Goal: Task Accomplishment & Management: Manage account settings

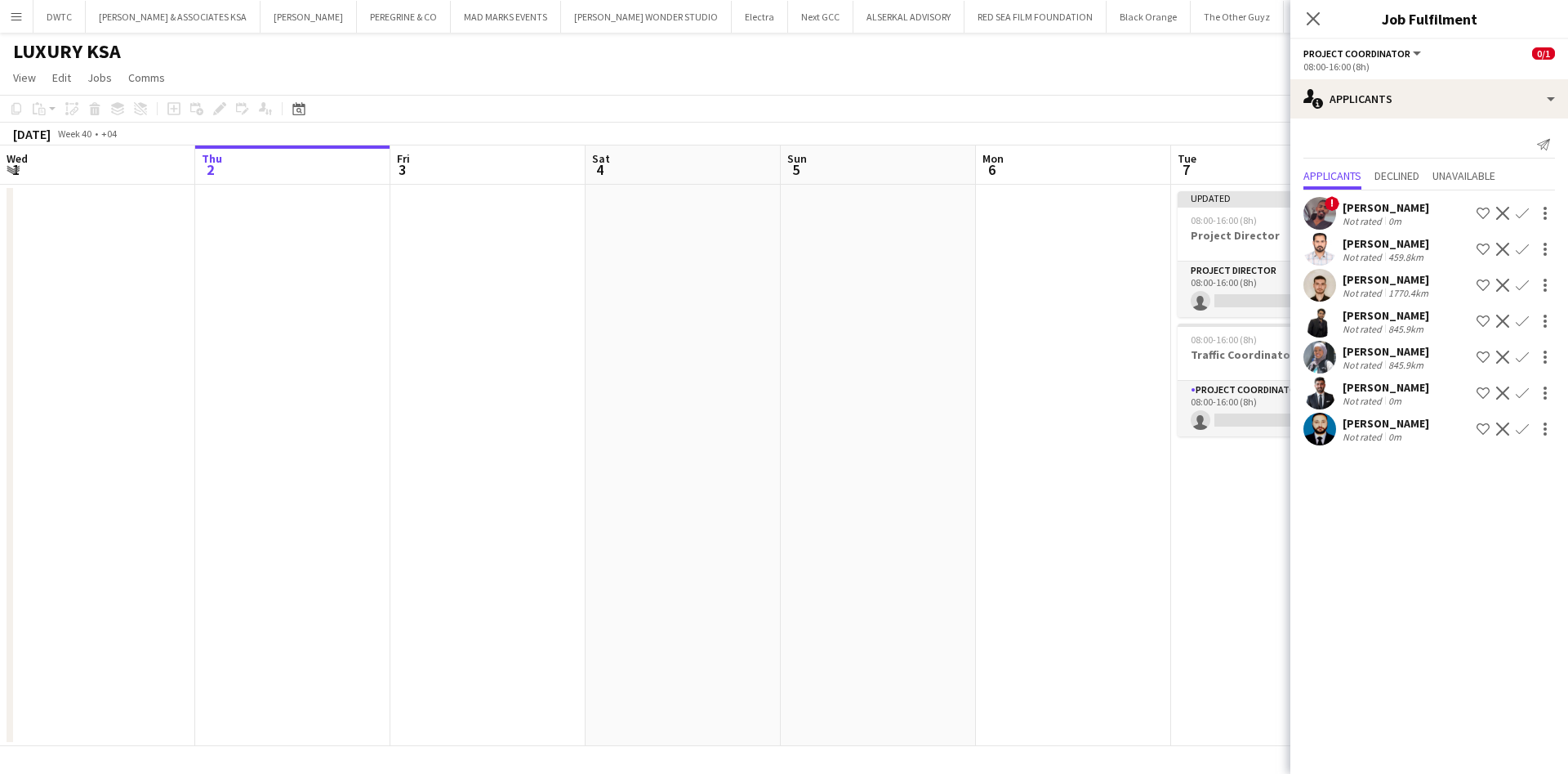
scroll to position [0, 548]
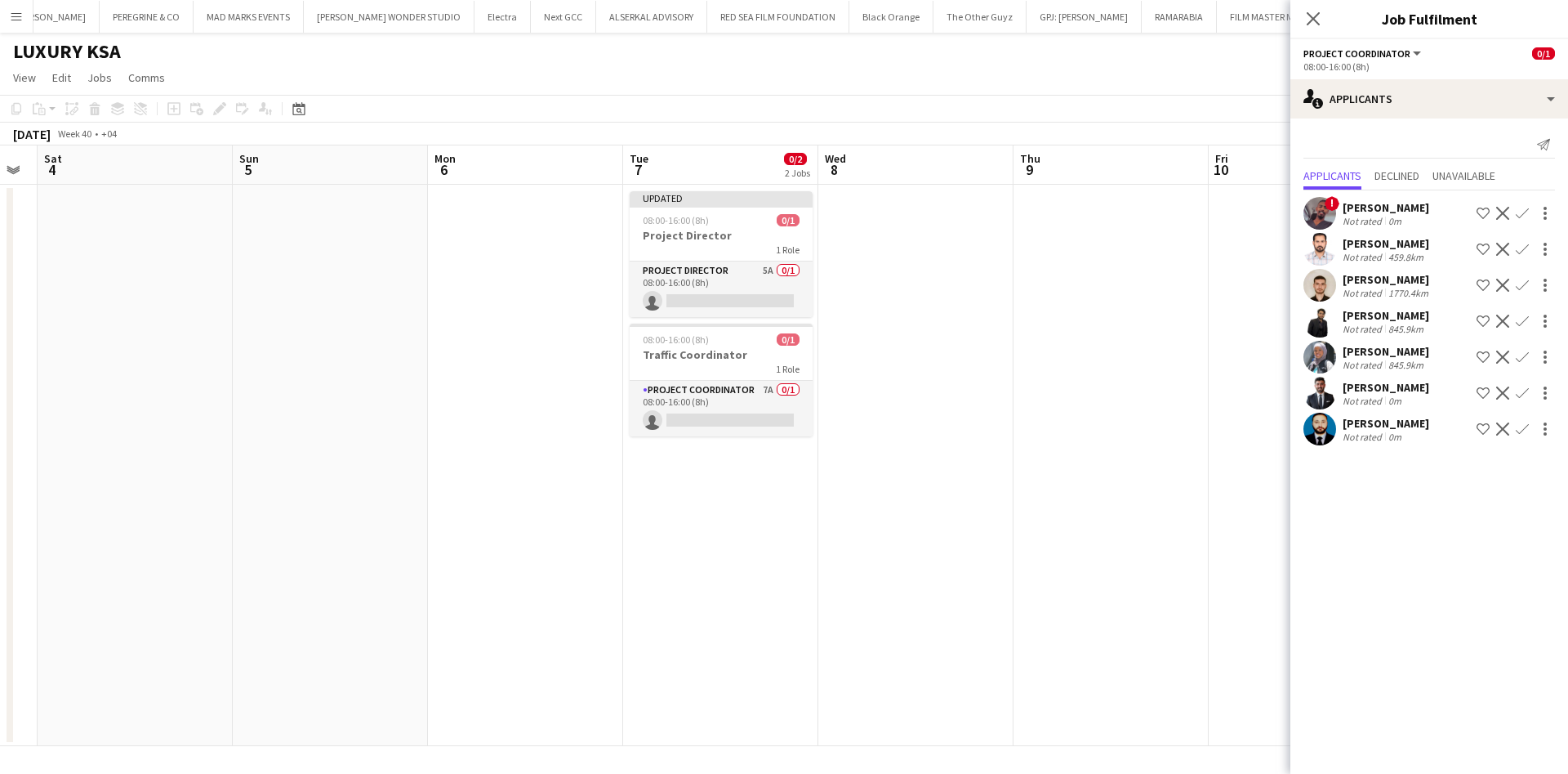
click at [1309, 404] on app-user-avatar at bounding box center [1320, 393] width 32 height 32
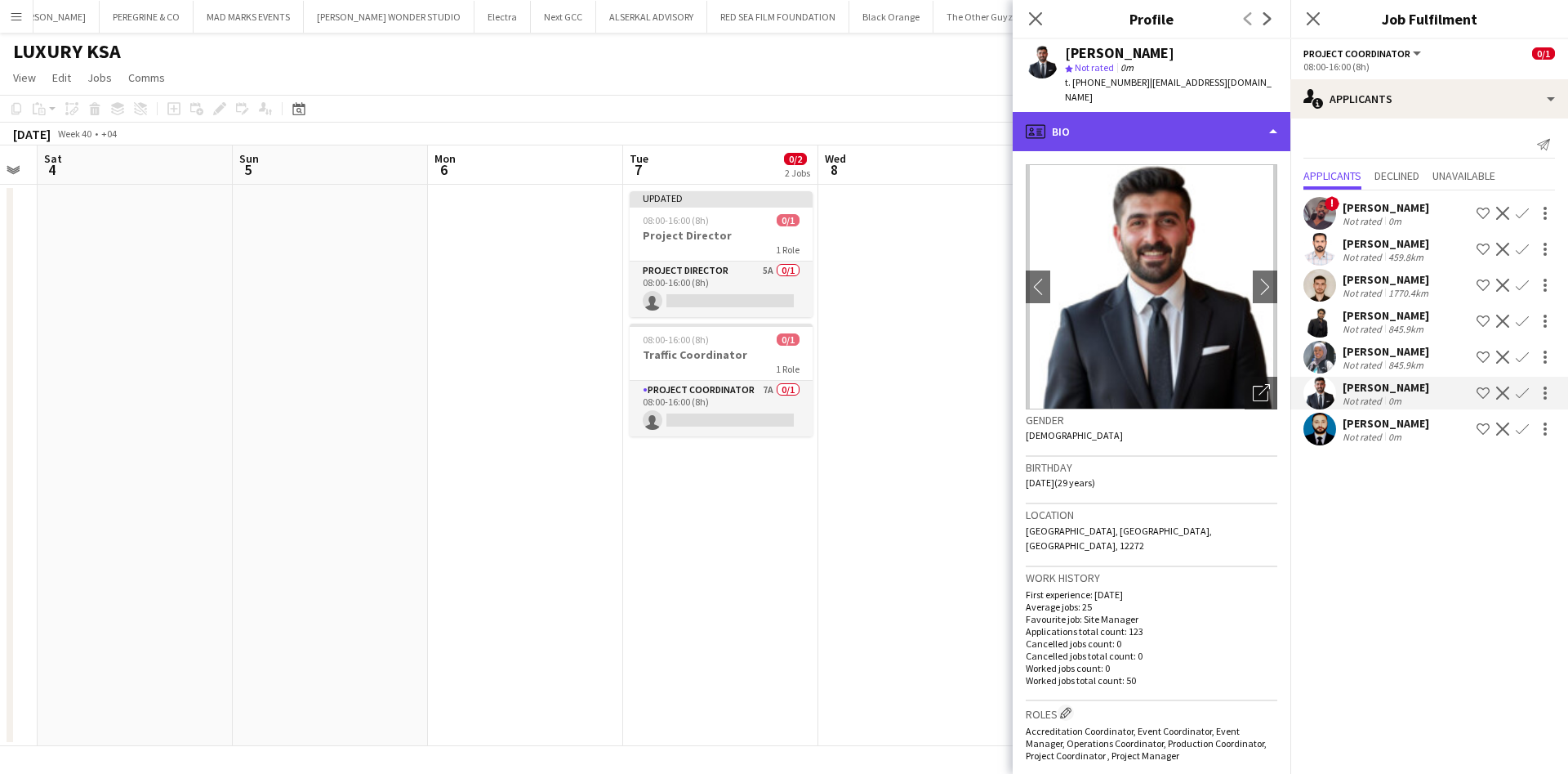
click at [1184, 119] on div "profile Bio" at bounding box center [1151, 131] width 277 height 39
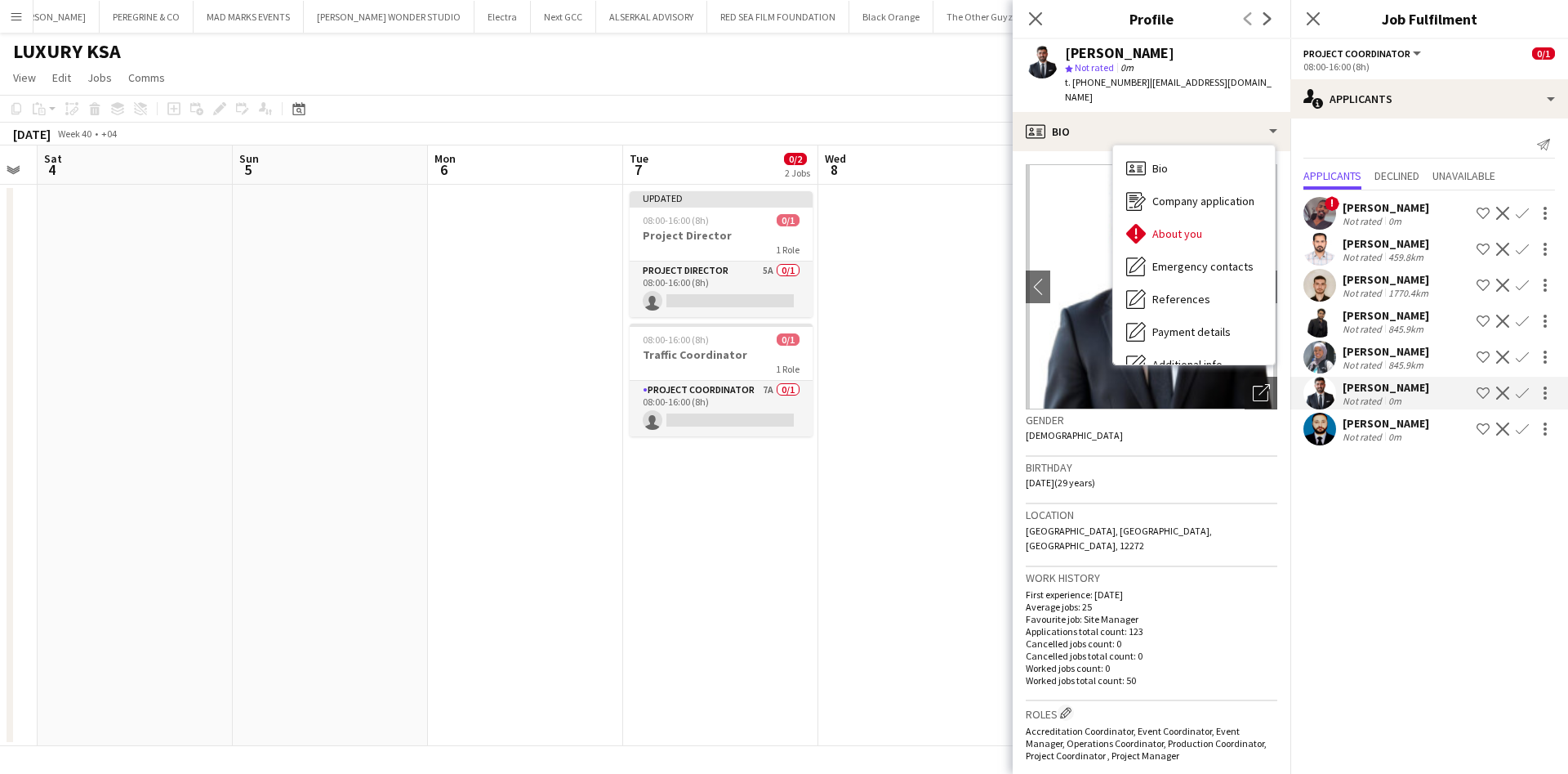
click at [1344, 242] on div "[PERSON_NAME]" at bounding box center [1386, 244] width 87 height 15
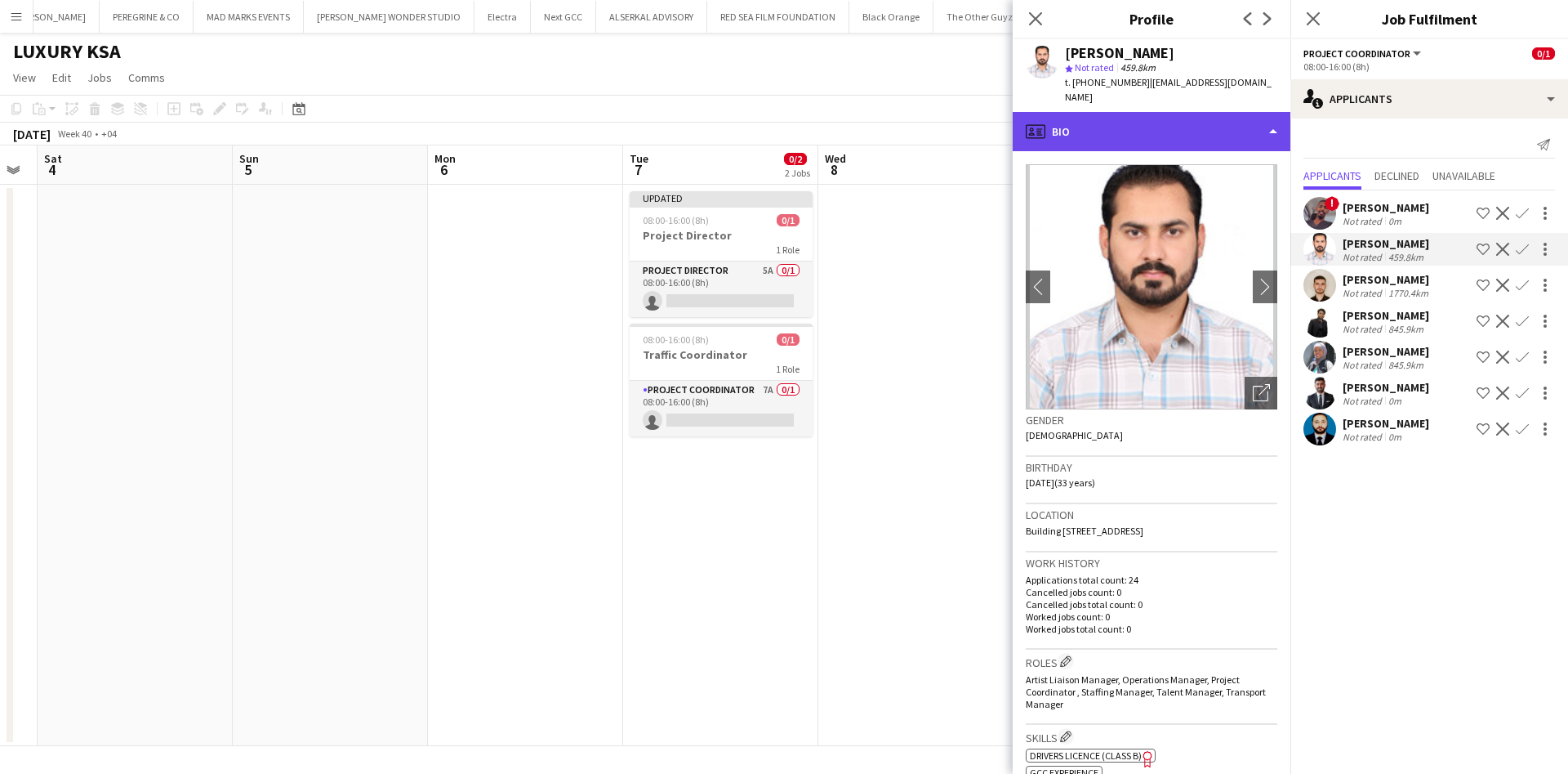
click at [1215, 119] on div "profile Bio" at bounding box center [1151, 131] width 277 height 39
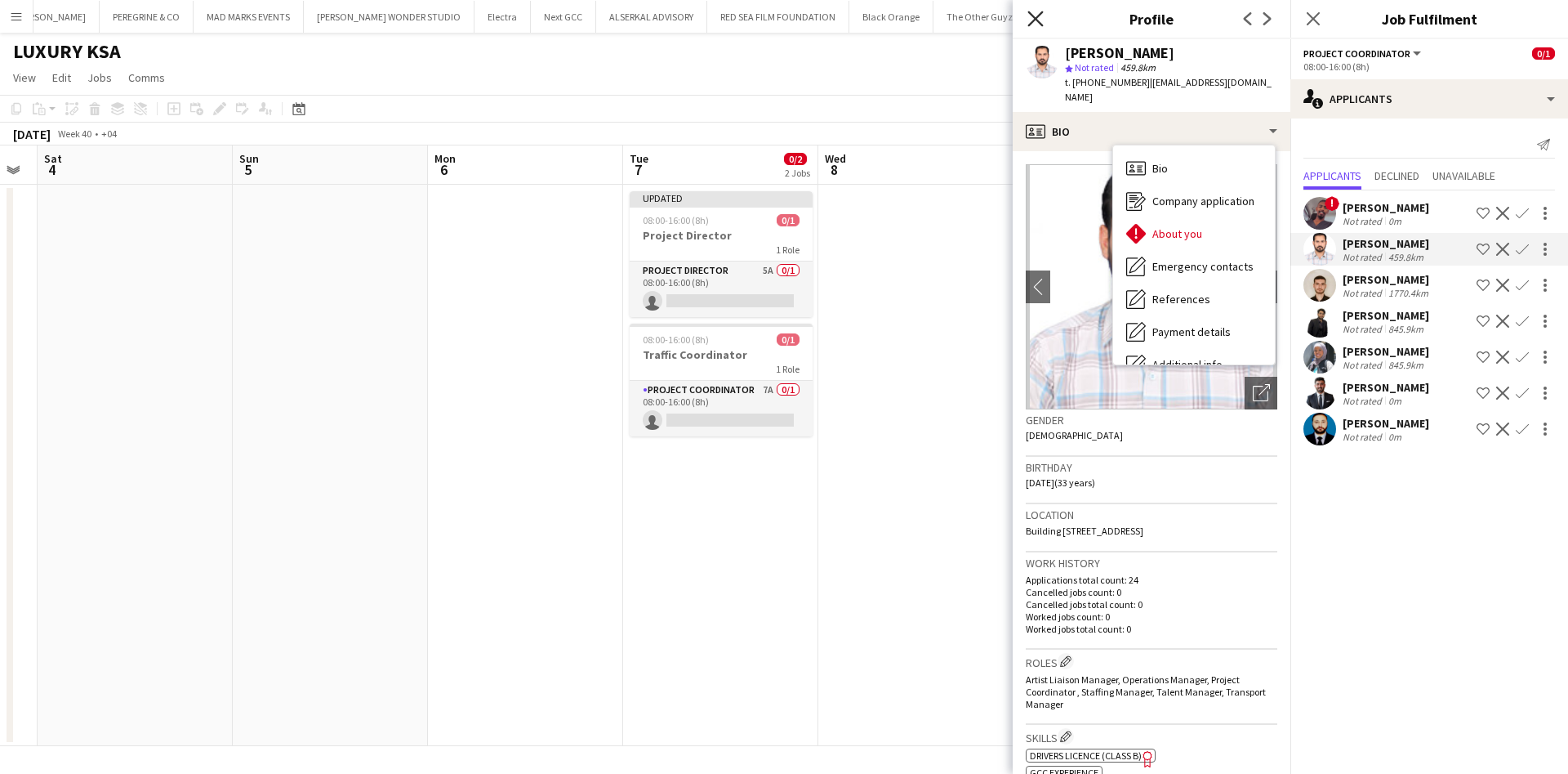
click at [1038, 24] on icon "Close pop-in" at bounding box center [1035, 18] width 16 height 16
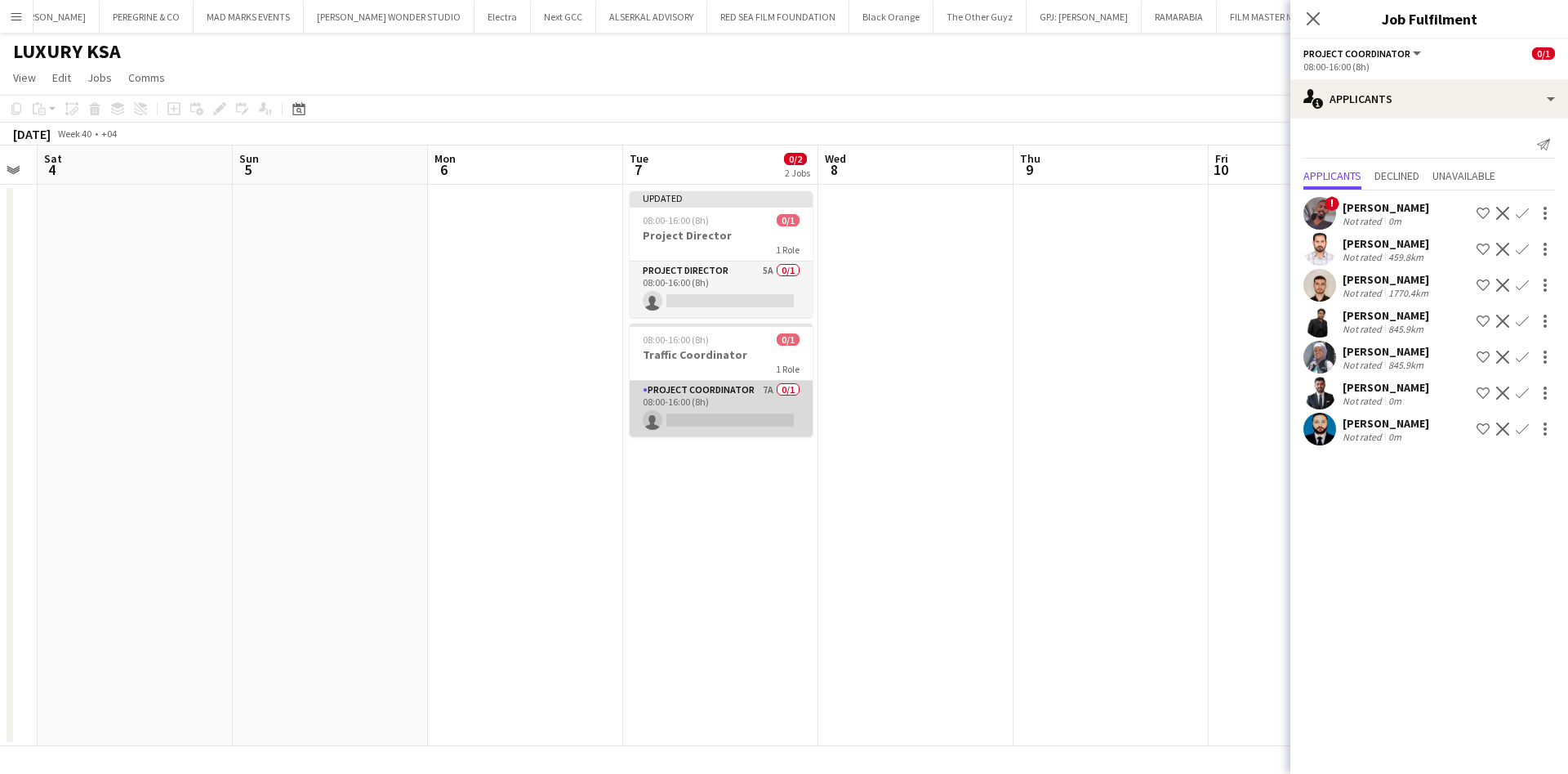
click at [724, 398] on app-card-role "Project Coordinator 7A 0/1 08:00-16:00 (8h) single-neutral-actions" at bounding box center [721, 408] width 183 height 56
click at [786, 396] on app-card-role "Project Coordinator 7A 0/1 08:00-16:00 (8h) single-neutral-actions" at bounding box center [721, 409] width 183 height 59
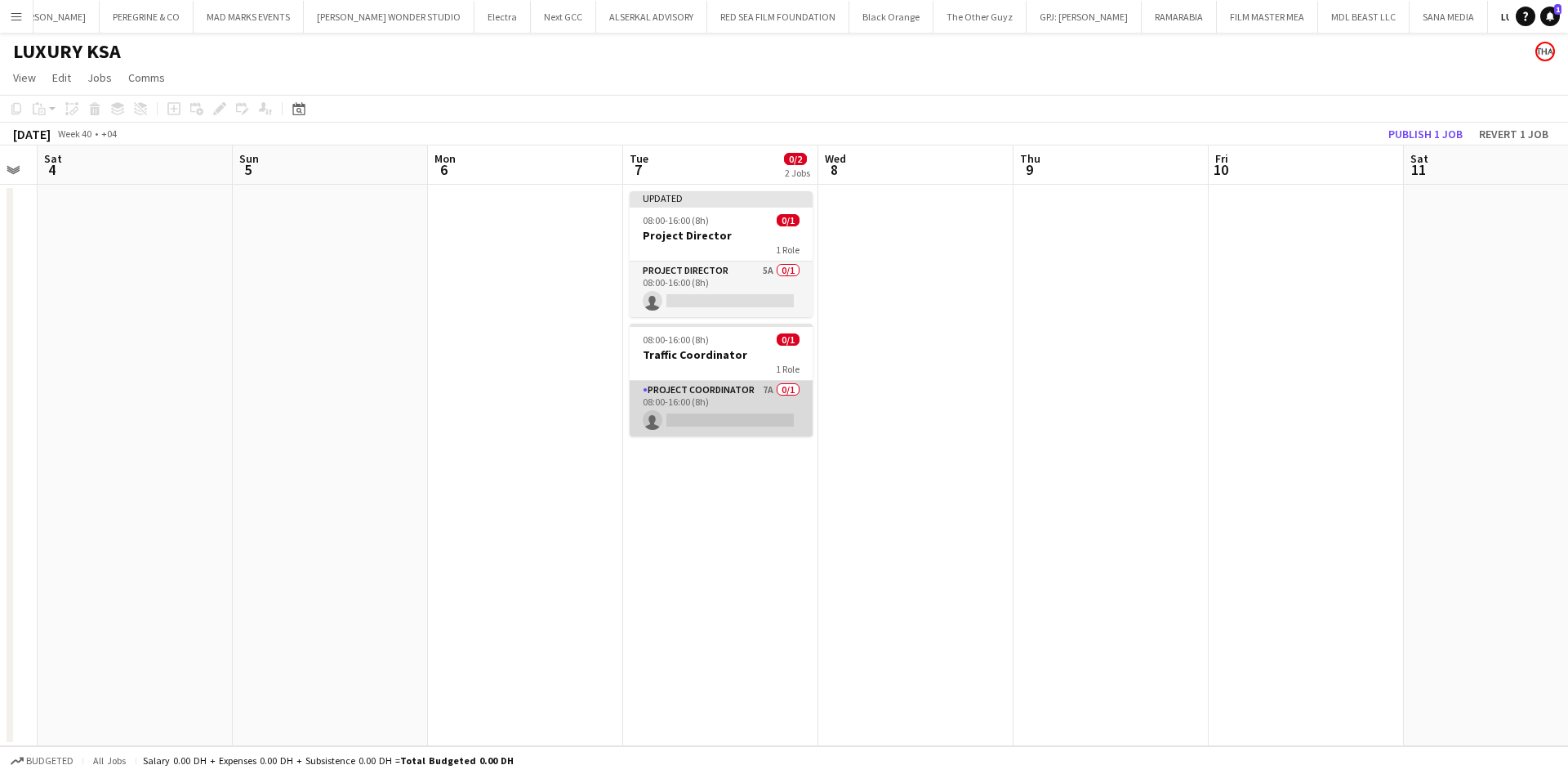
click at [731, 386] on app-card-role "Project Coordinator 7A 0/1 08:00-16:00 (8h) single-neutral-actions" at bounding box center [721, 408] width 183 height 56
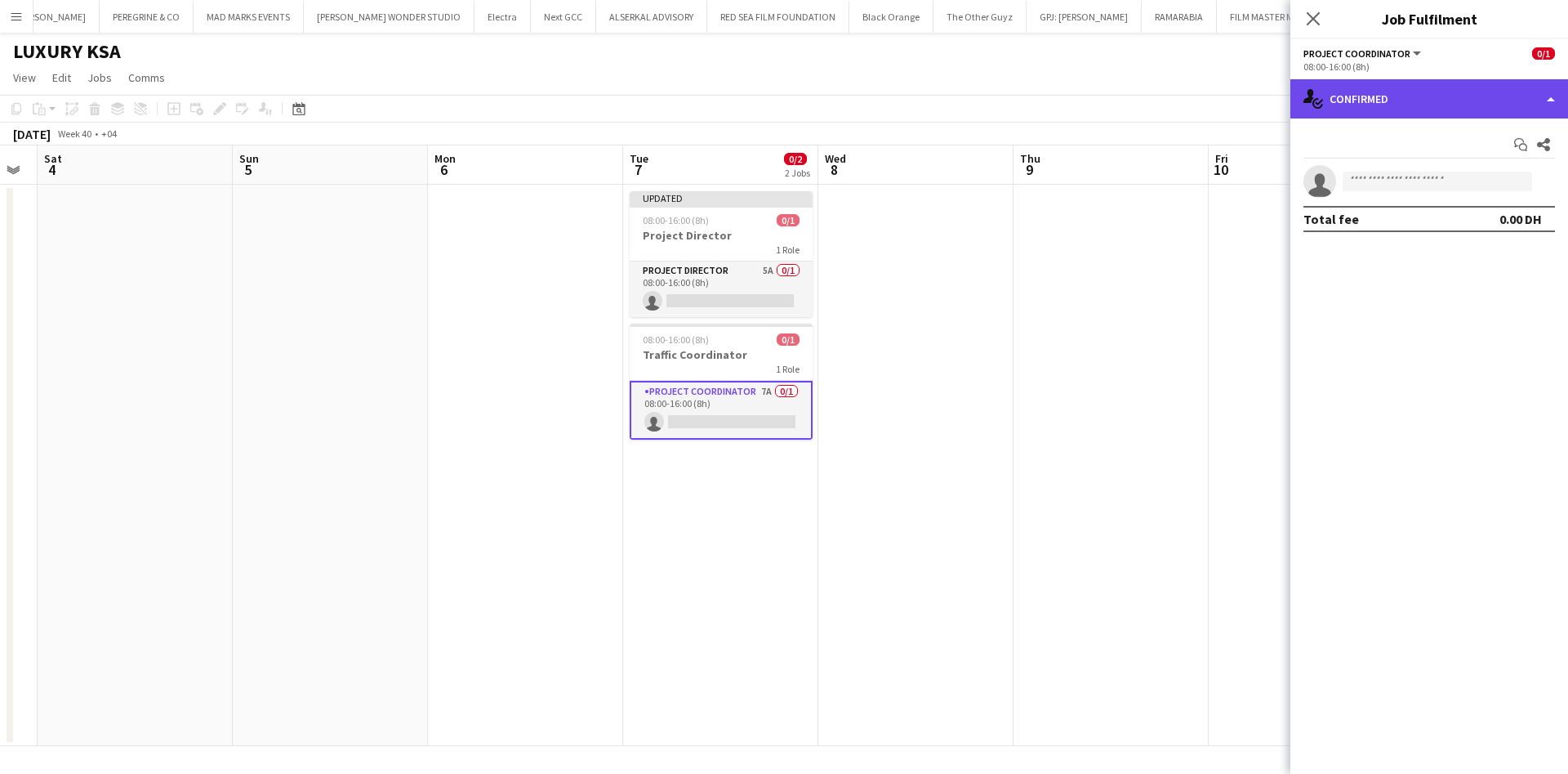
click at [1342, 104] on div "single-neutral-actions-check-2 Confirmed" at bounding box center [1429, 99] width 277 height 39
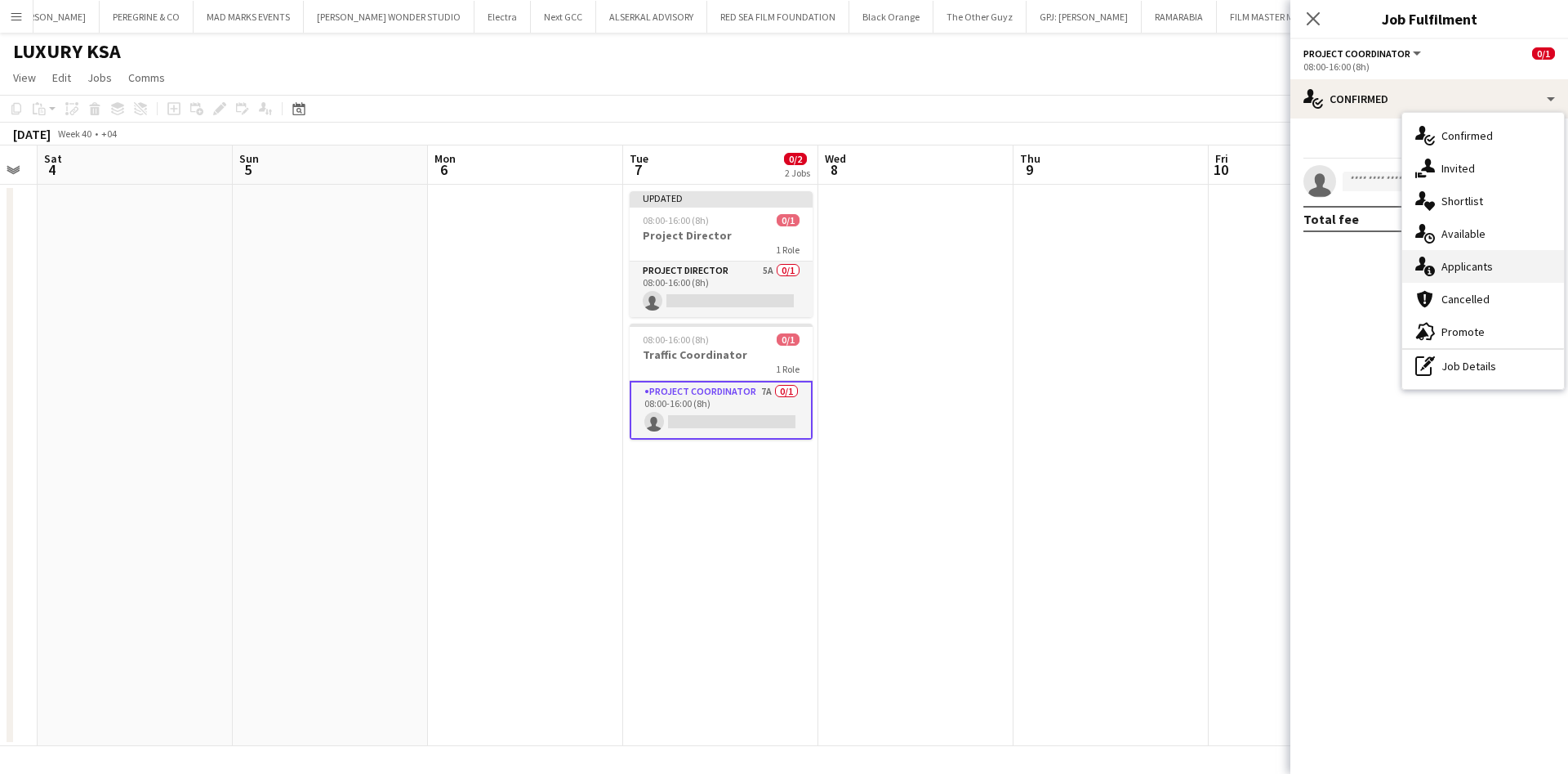
click at [1466, 268] on span "Applicants" at bounding box center [1467, 267] width 51 height 15
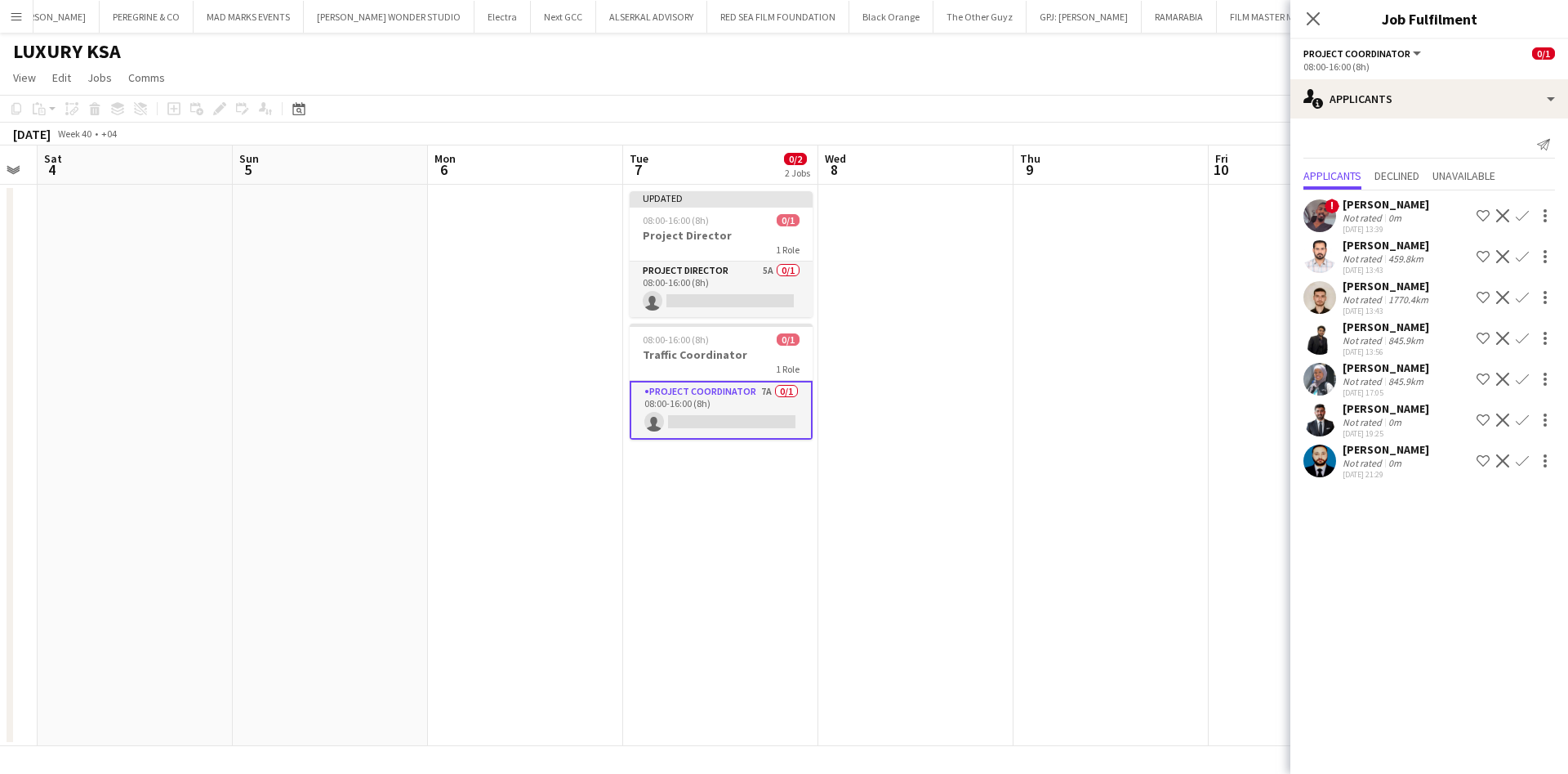
click at [1312, 425] on app-user-avatar at bounding box center [1320, 419] width 32 height 32
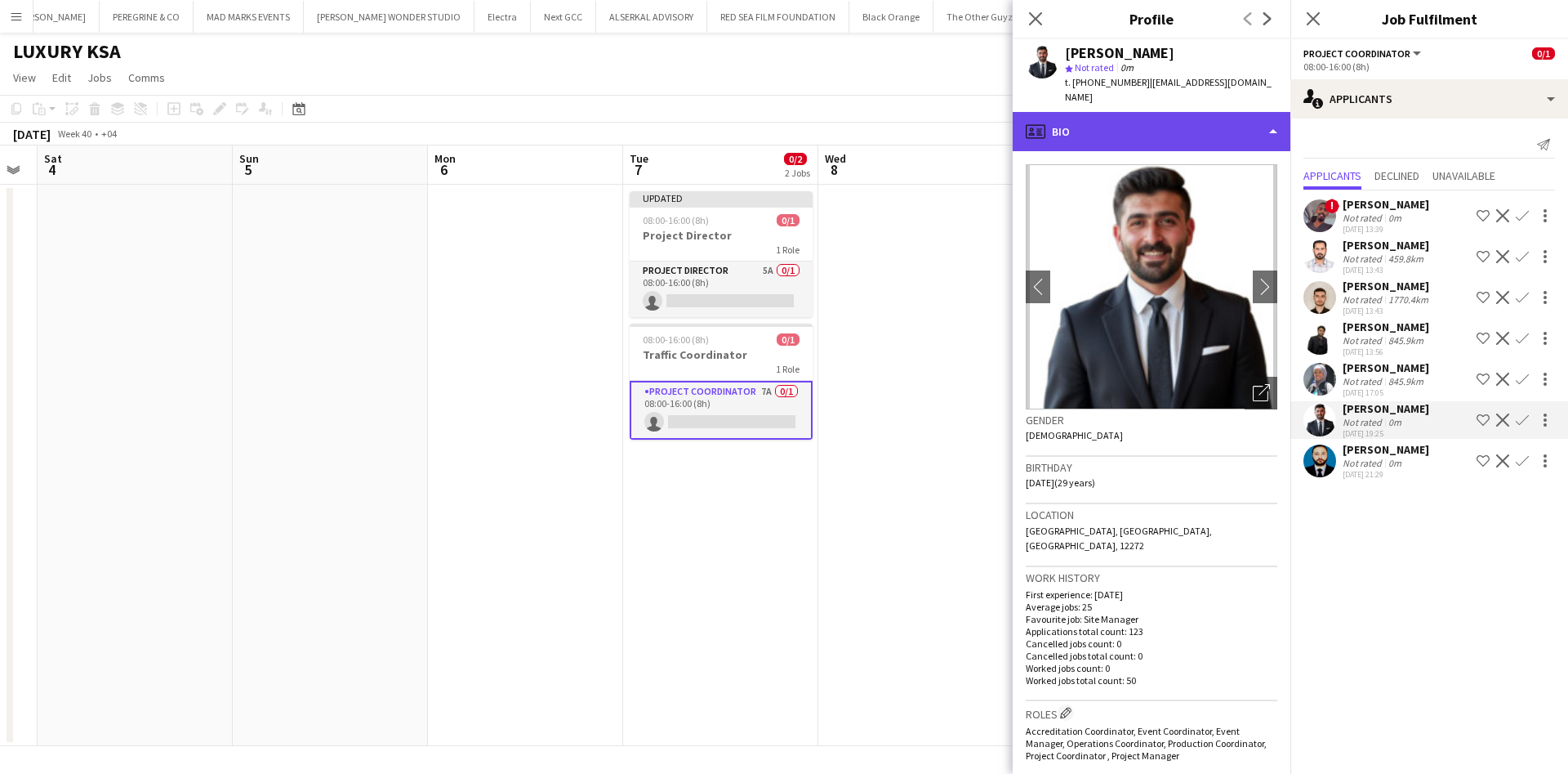
click at [1189, 112] on div "profile Bio" at bounding box center [1151, 131] width 277 height 39
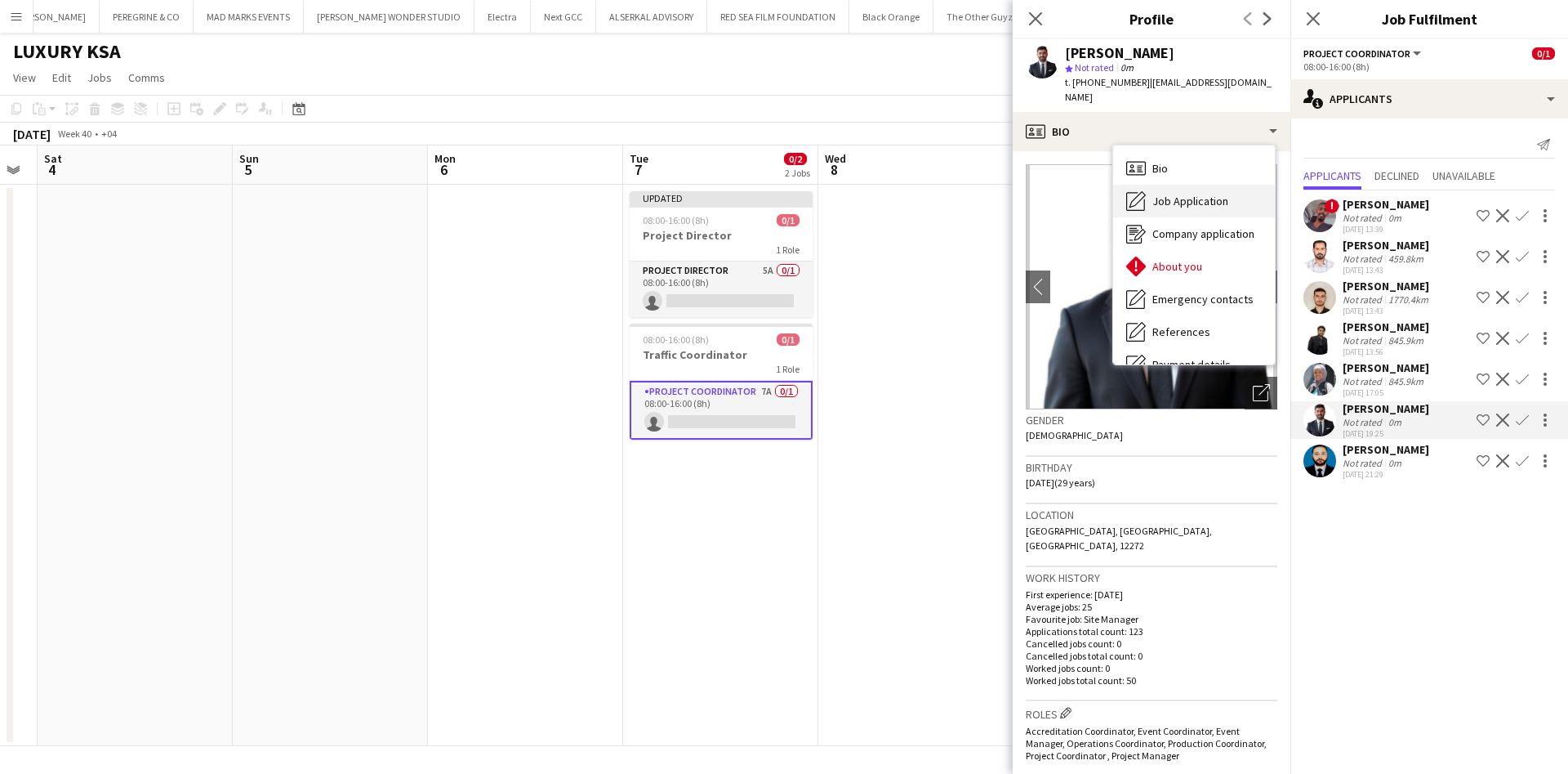
click at [1190, 194] on span "Job Application" at bounding box center [1190, 201] width 76 height 15
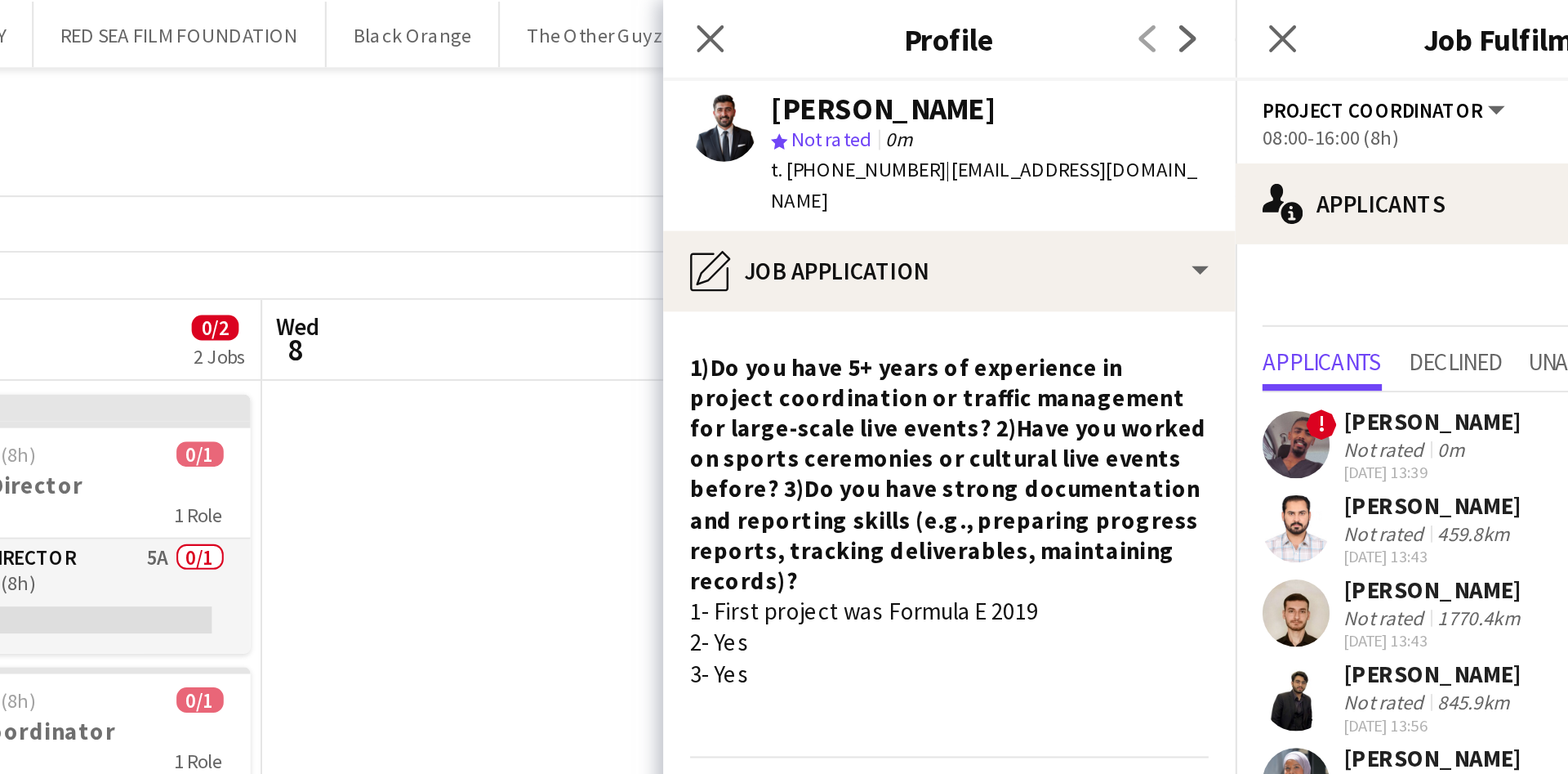
drag, startPoint x: 1109, startPoint y: 53, endPoint x: 1165, endPoint y: 51, distance: 56.0
click at [1165, 51] on div "[PERSON_NAME]" at bounding box center [1171, 53] width 212 height 15
copy div "[PERSON_NAME]"
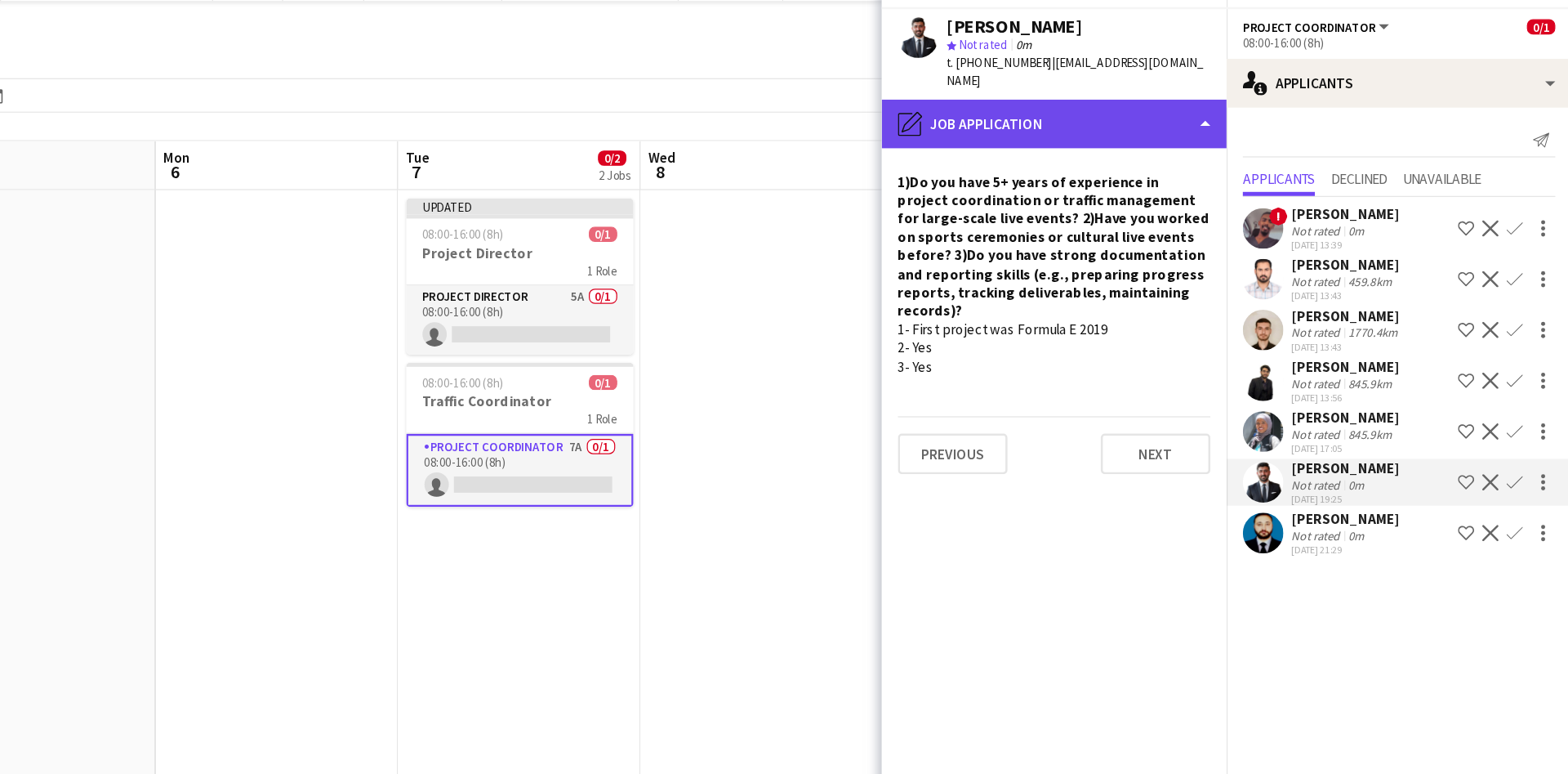
click at [1264, 123] on div "pencil4 Job Application" at bounding box center [1151, 131] width 277 height 39
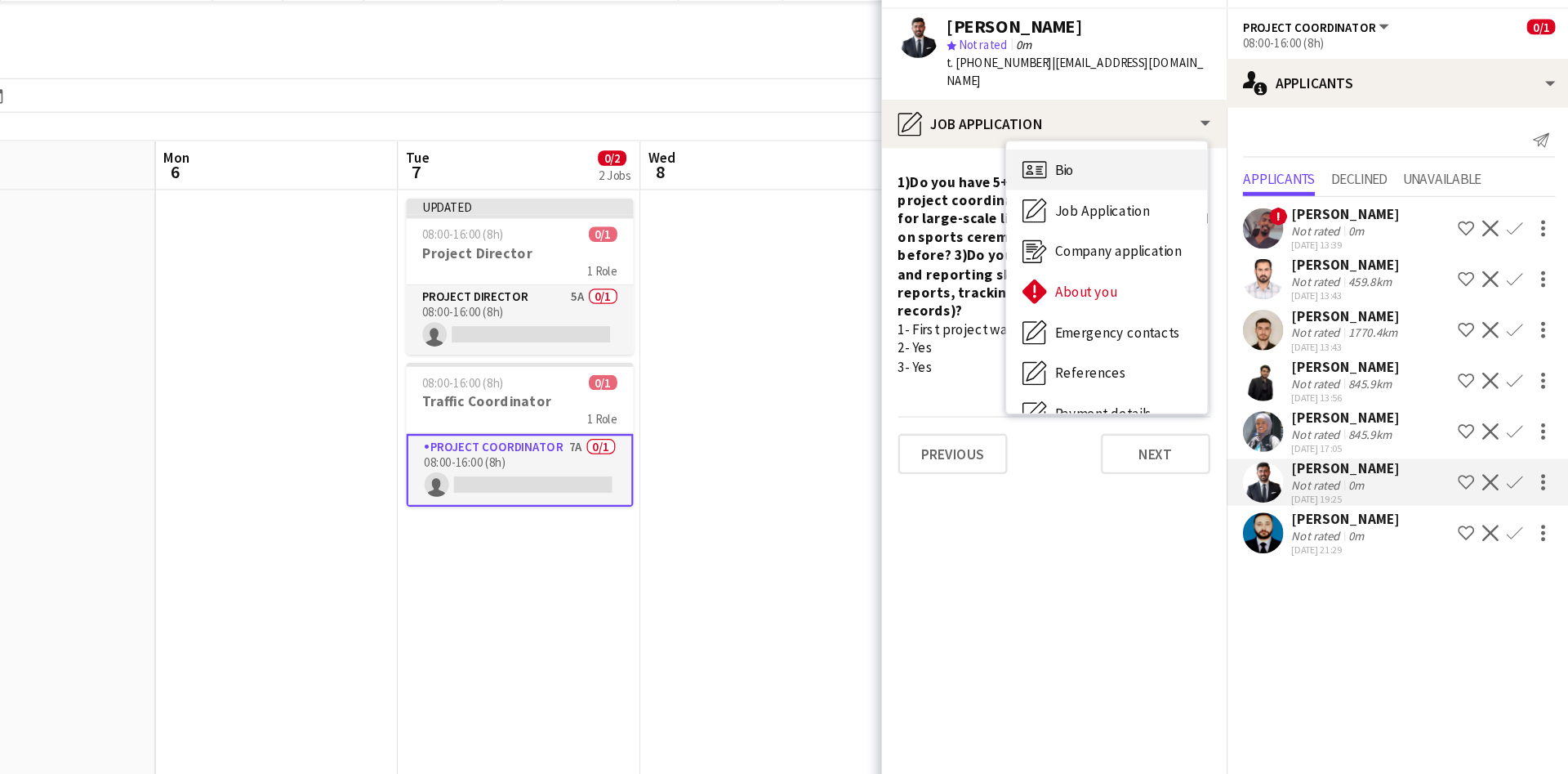
click at [1213, 156] on div "Bio Bio" at bounding box center [1194, 167] width 162 height 32
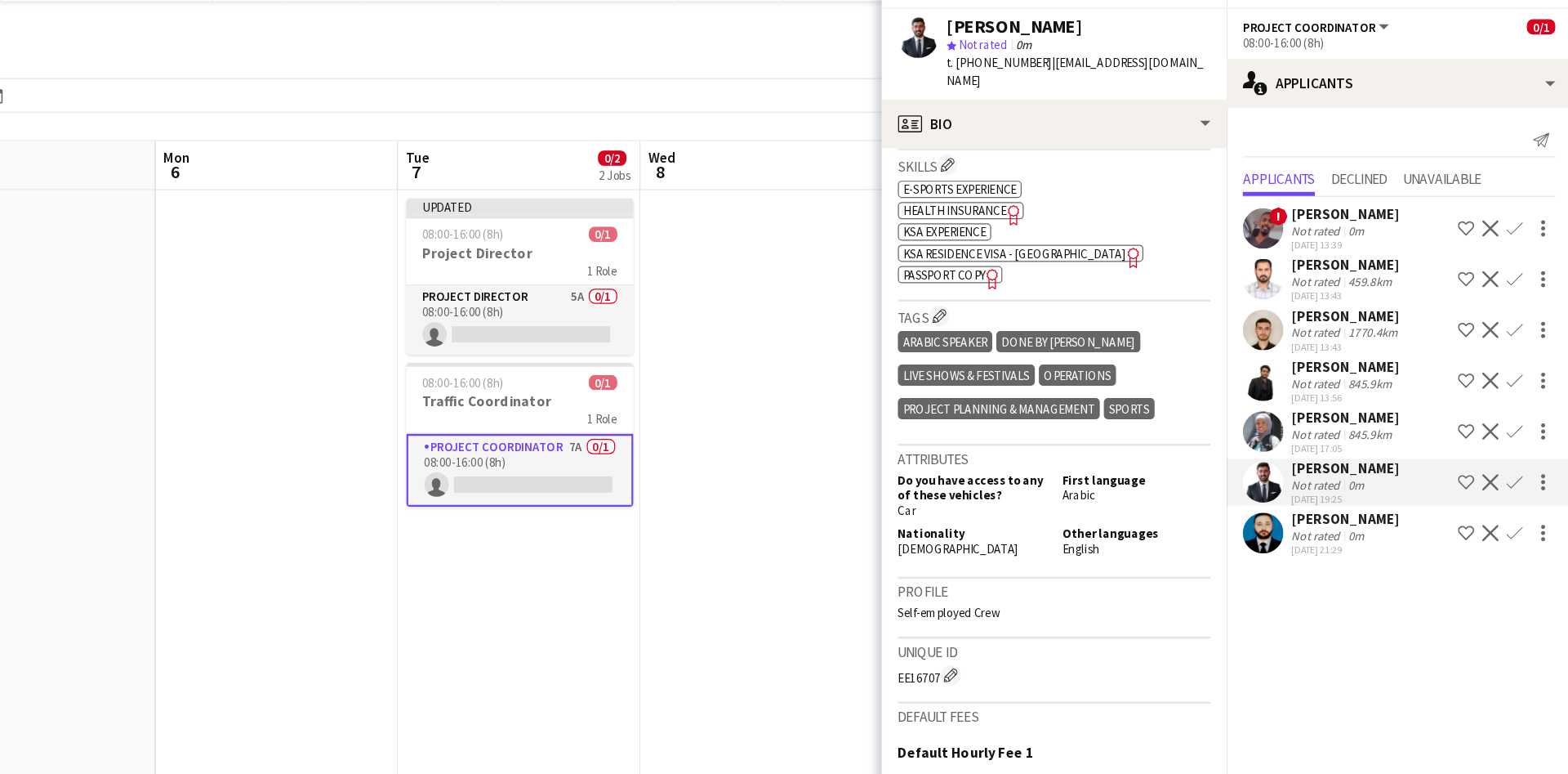
scroll to position [706, 0]
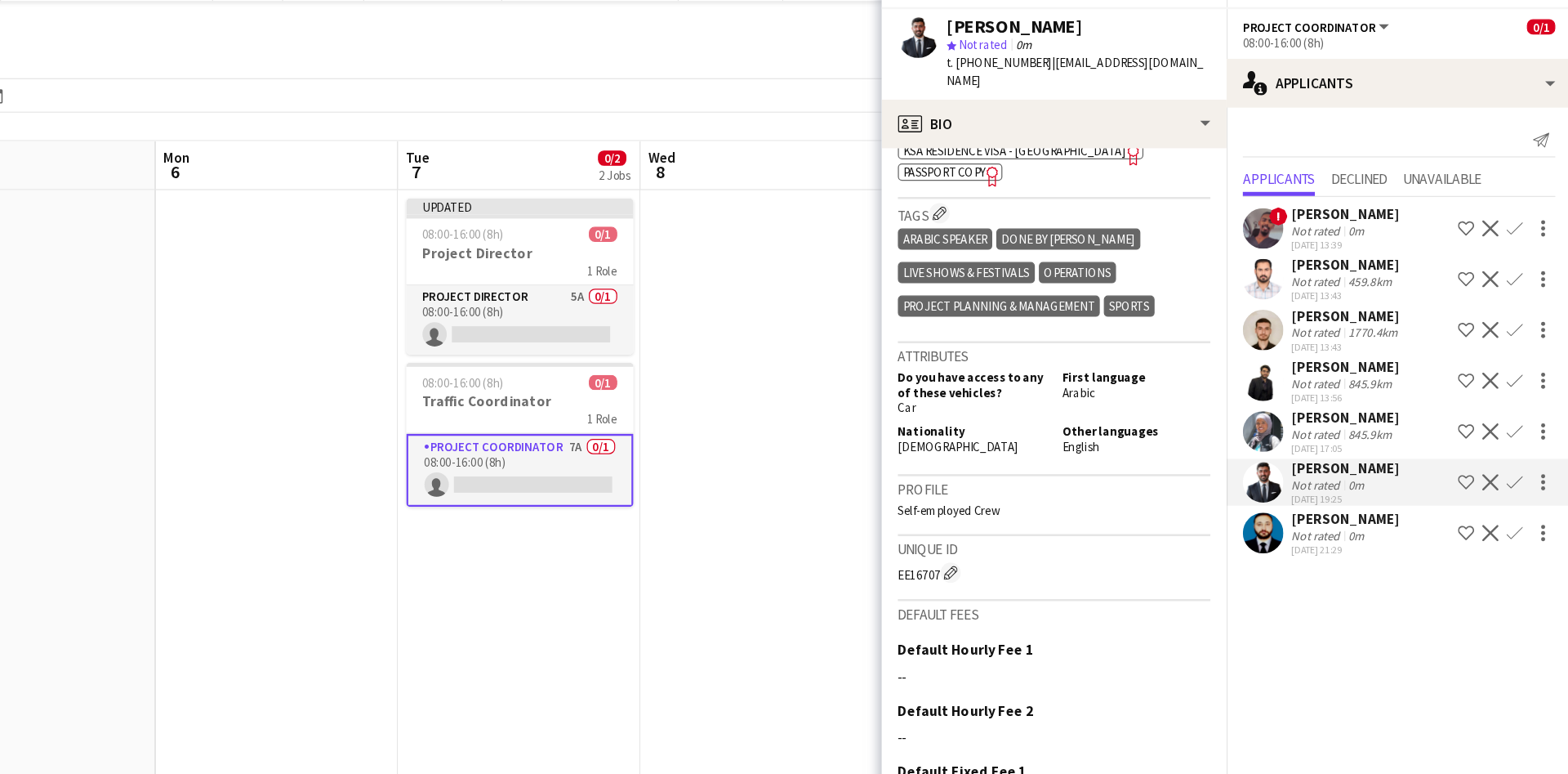
drag, startPoint x: 1124, startPoint y: 55, endPoint x: 1165, endPoint y: 55, distance: 41.0
click at [1165, 55] on div "[PERSON_NAME]" at bounding box center [1171, 53] width 212 height 15
copy div "Refai"
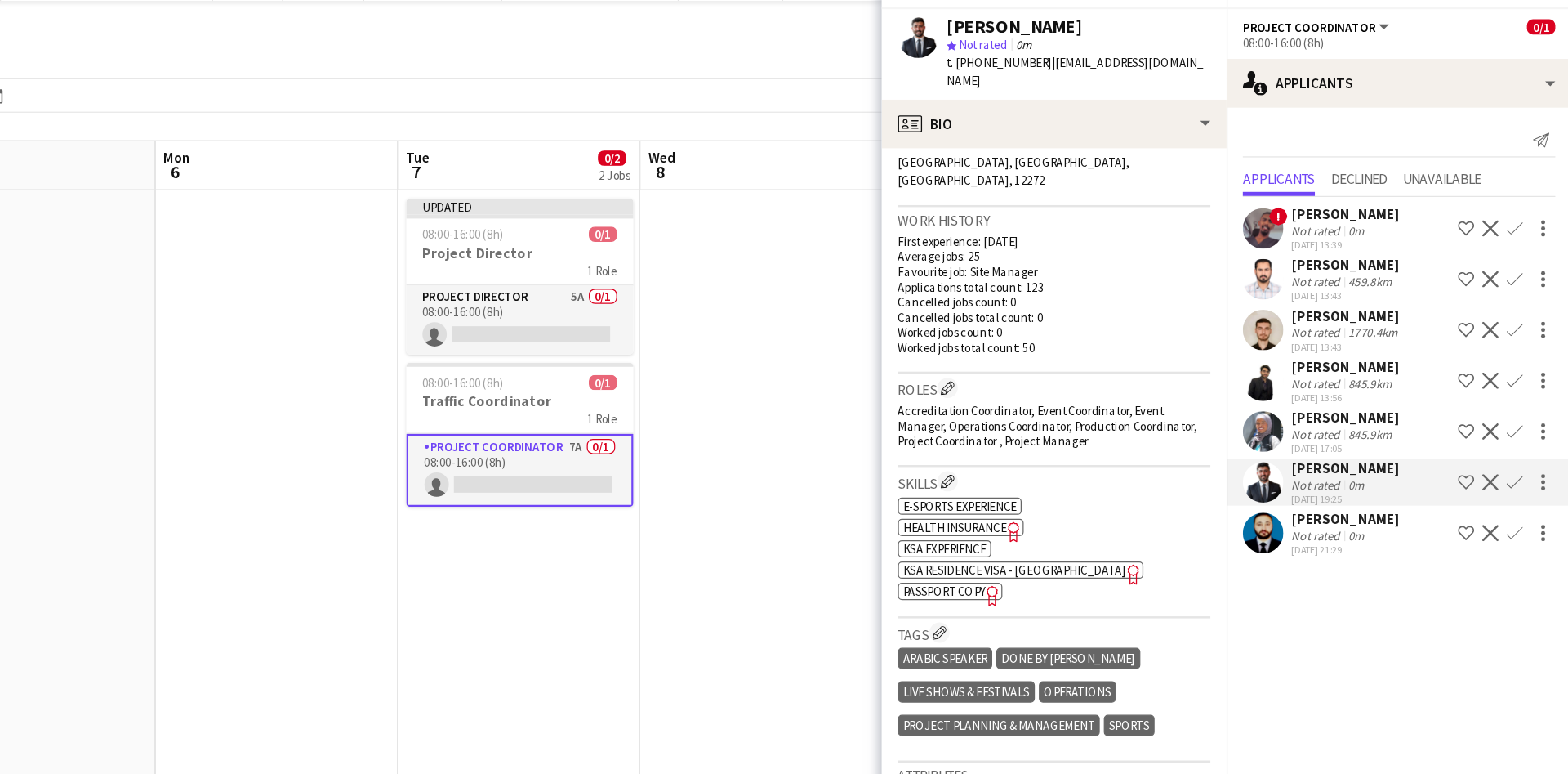
scroll to position [367, 0]
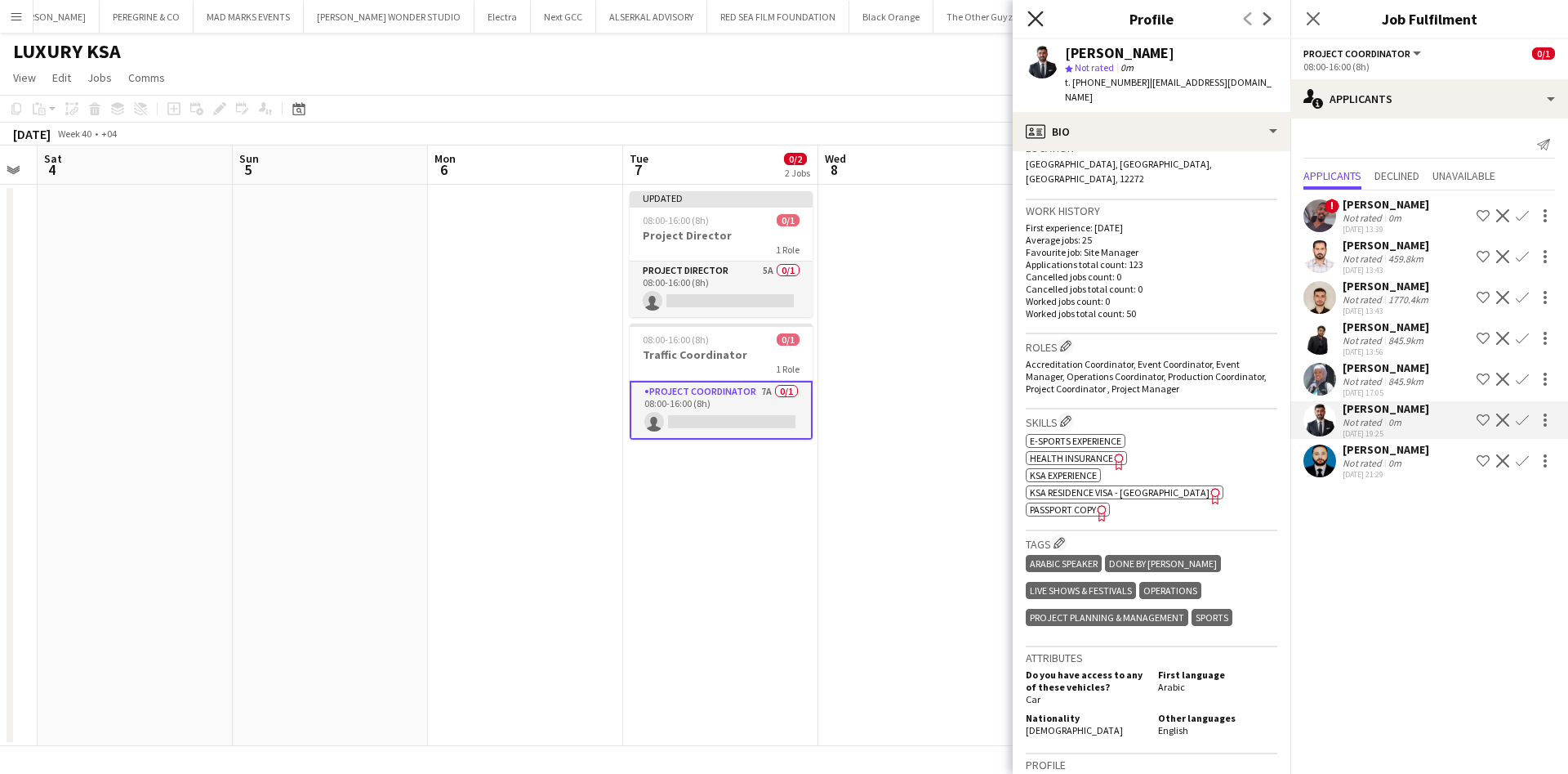
click at [1038, 13] on icon "Close pop-in" at bounding box center [1035, 18] width 16 height 16
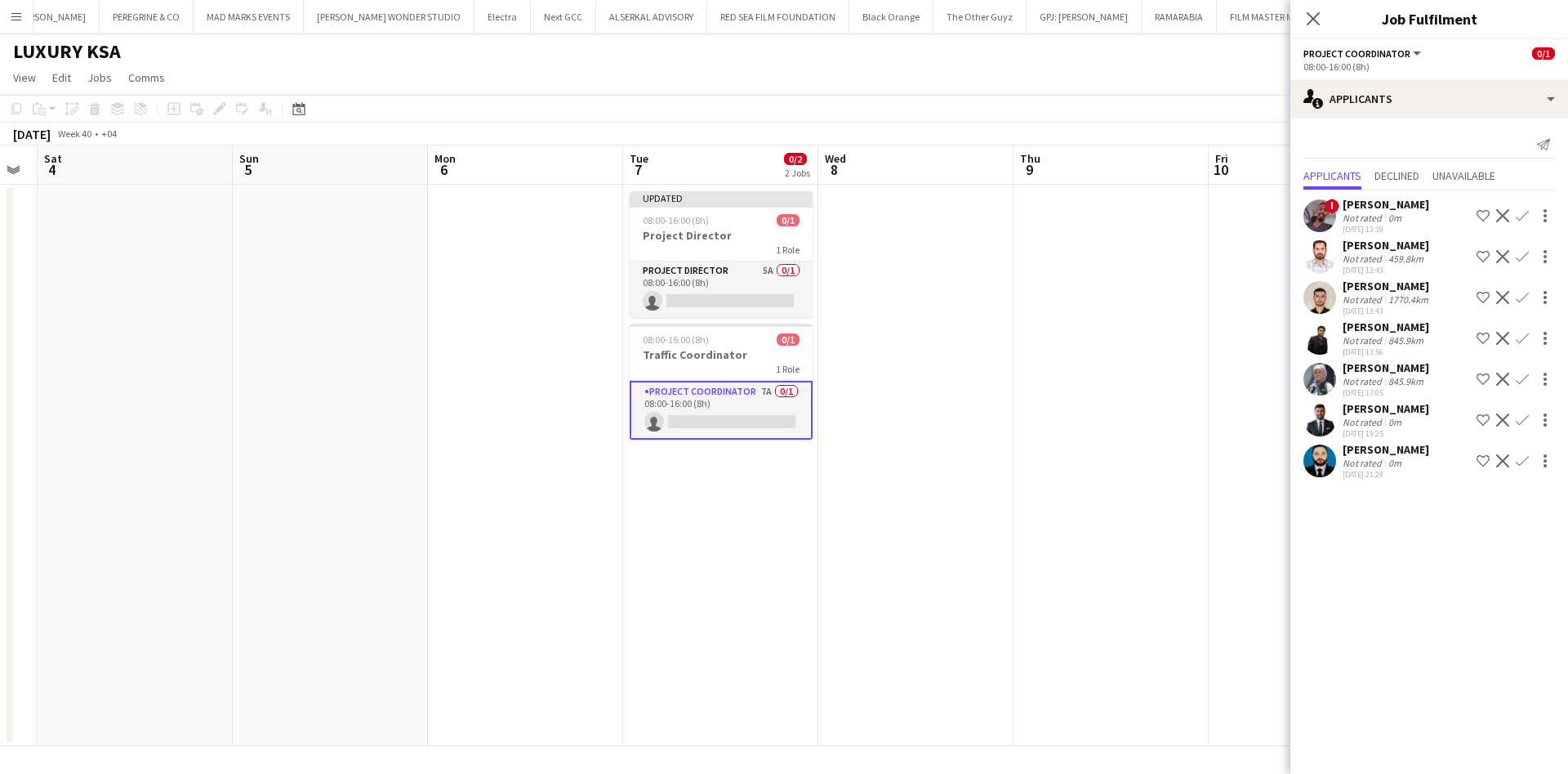
click at [8, 17] on button "Menu" at bounding box center [16, 16] width 32 height 32
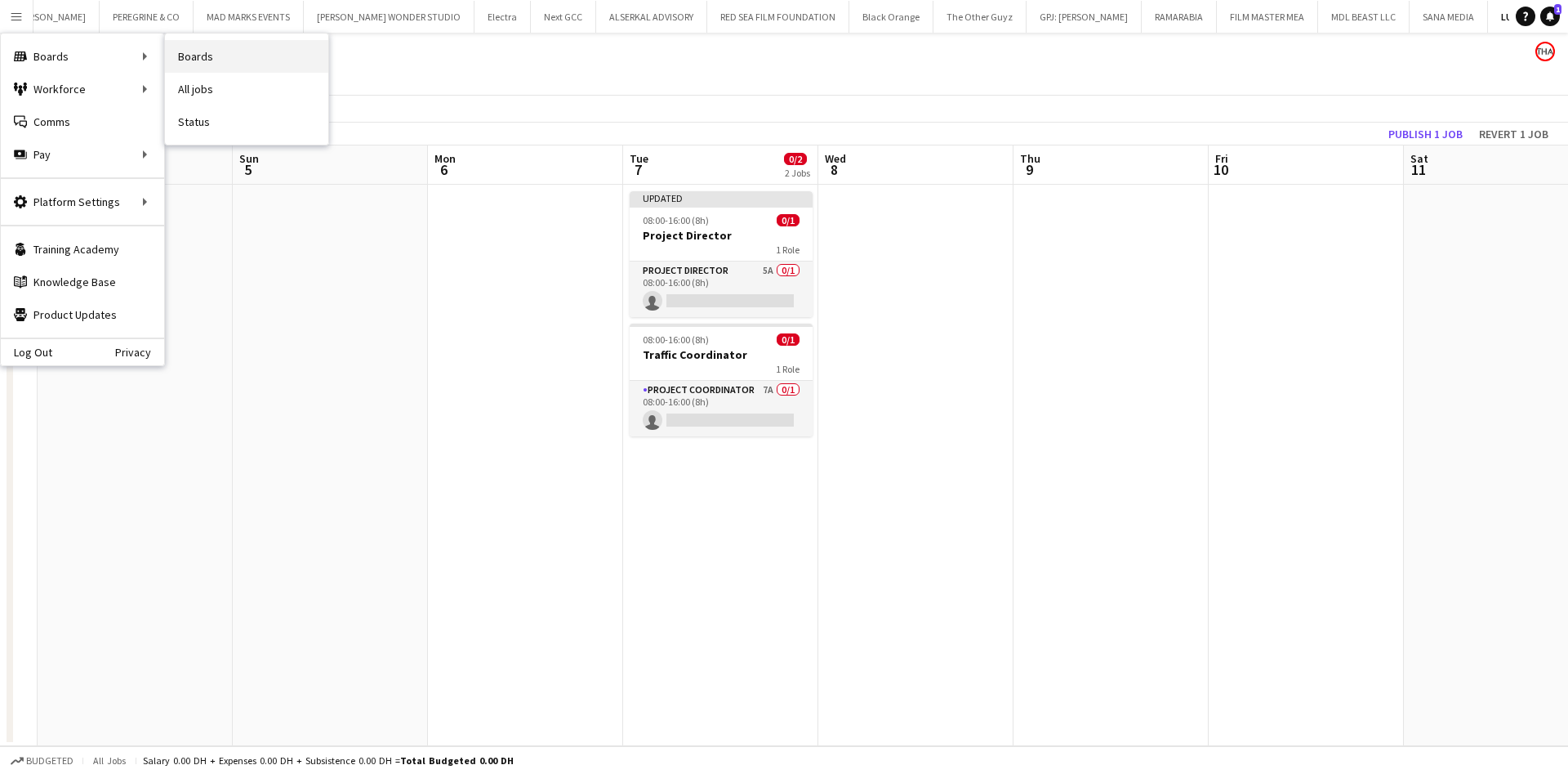
click at [245, 65] on link "Boards" at bounding box center [246, 56] width 163 height 32
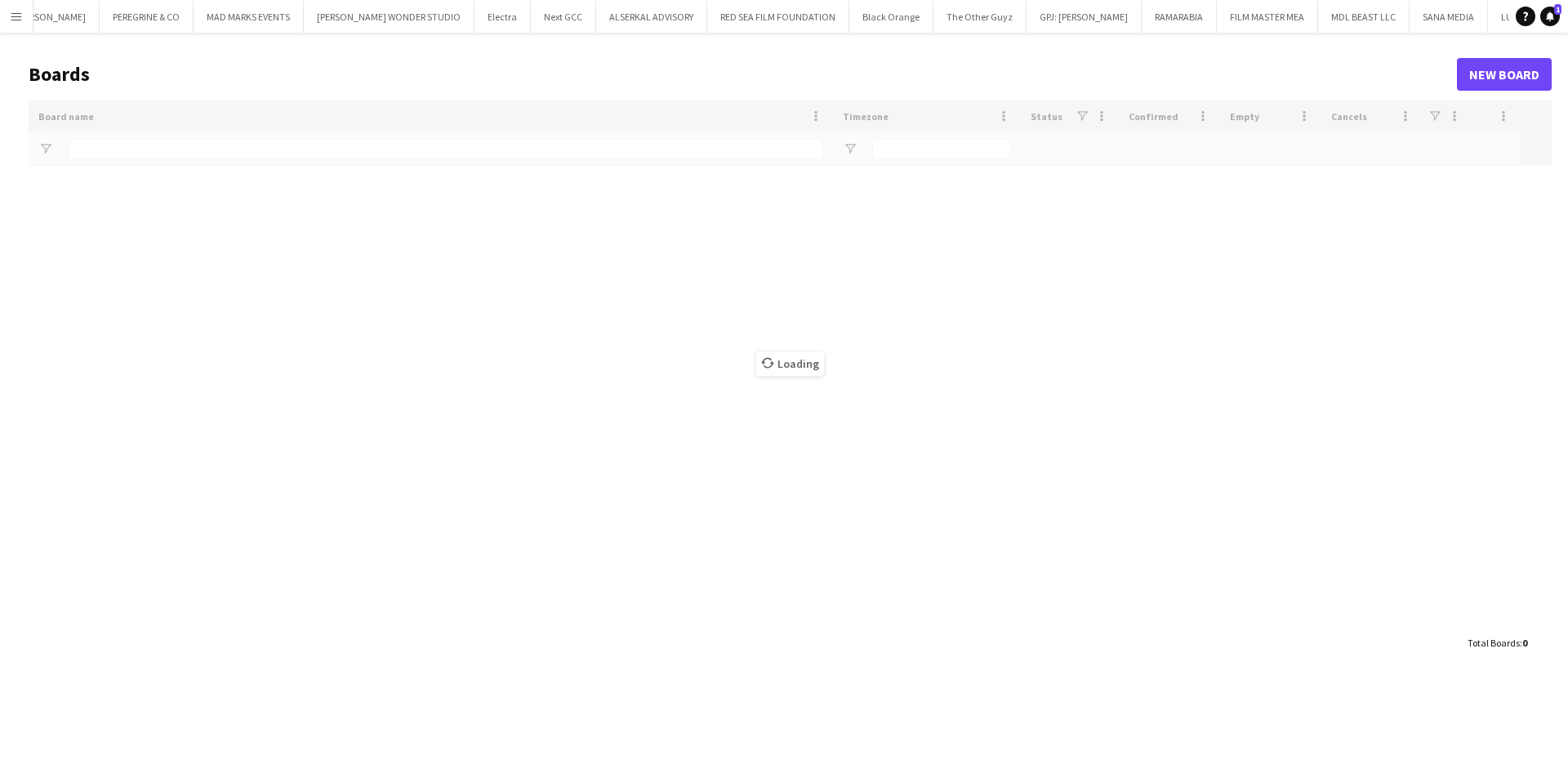
click at [200, 113] on div "Loading" at bounding box center [790, 363] width 1523 height 527
click at [210, 148] on main "Boards New Board Drag here to set row groups Drag here to set column labels Boa…" at bounding box center [784, 357] width 1568 height 651
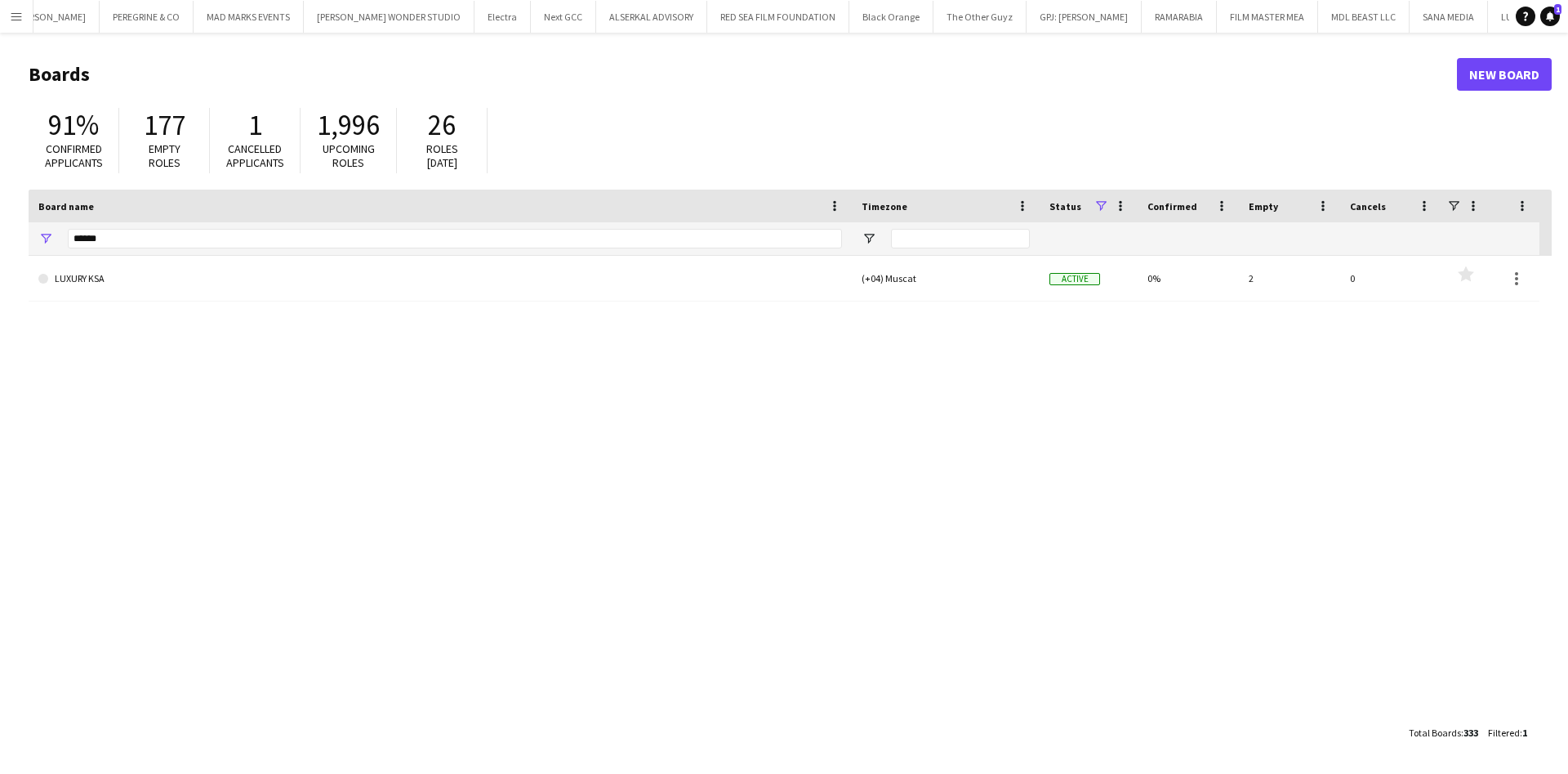
click at [225, 227] on div "******" at bounding box center [455, 238] width 774 height 32
drag, startPoint x: 237, startPoint y: 248, endPoint x: 186, endPoint y: 245, distance: 51.1
click at [186, 245] on input "******" at bounding box center [455, 239] width 774 height 20
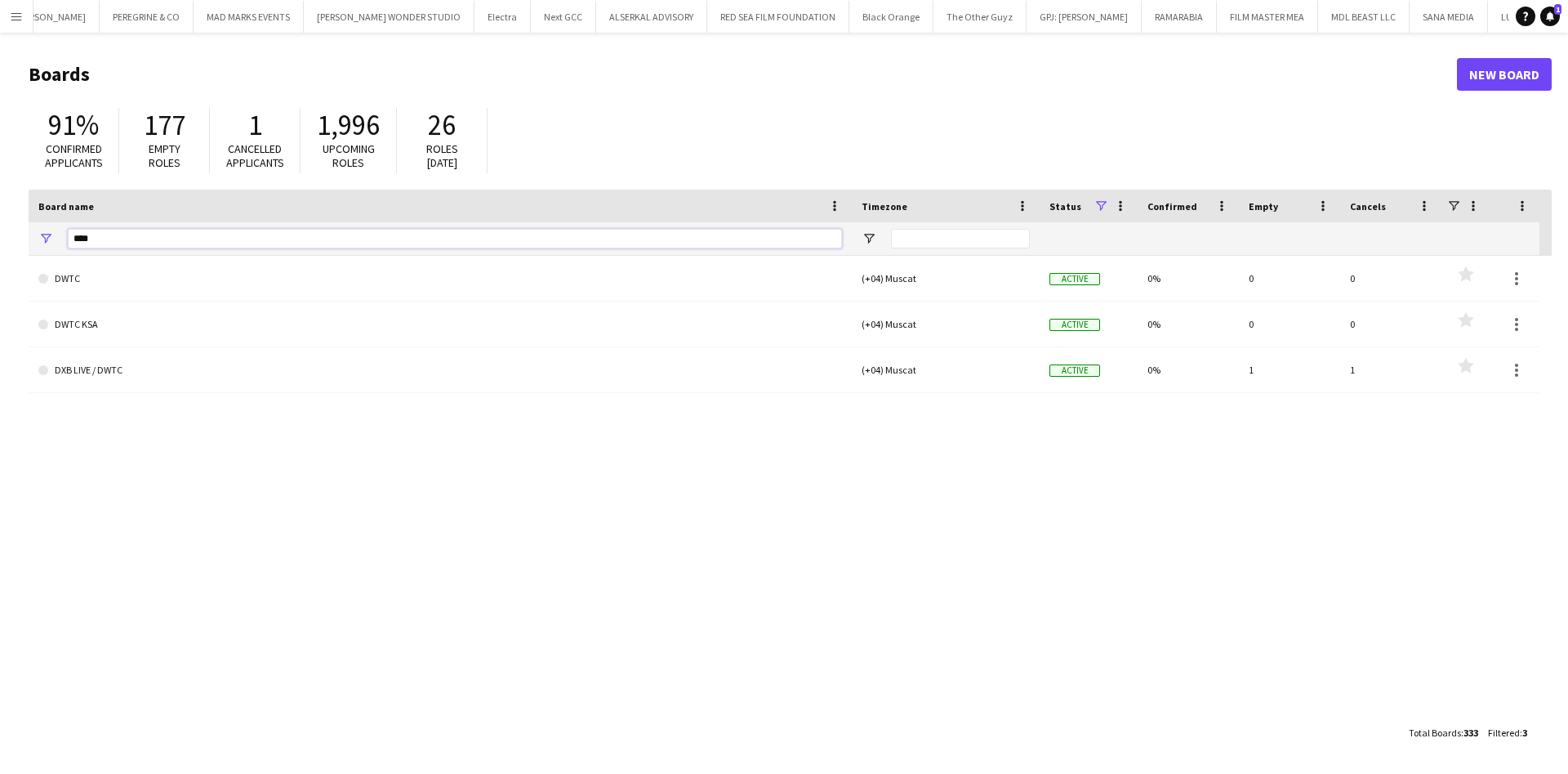
type input "****"
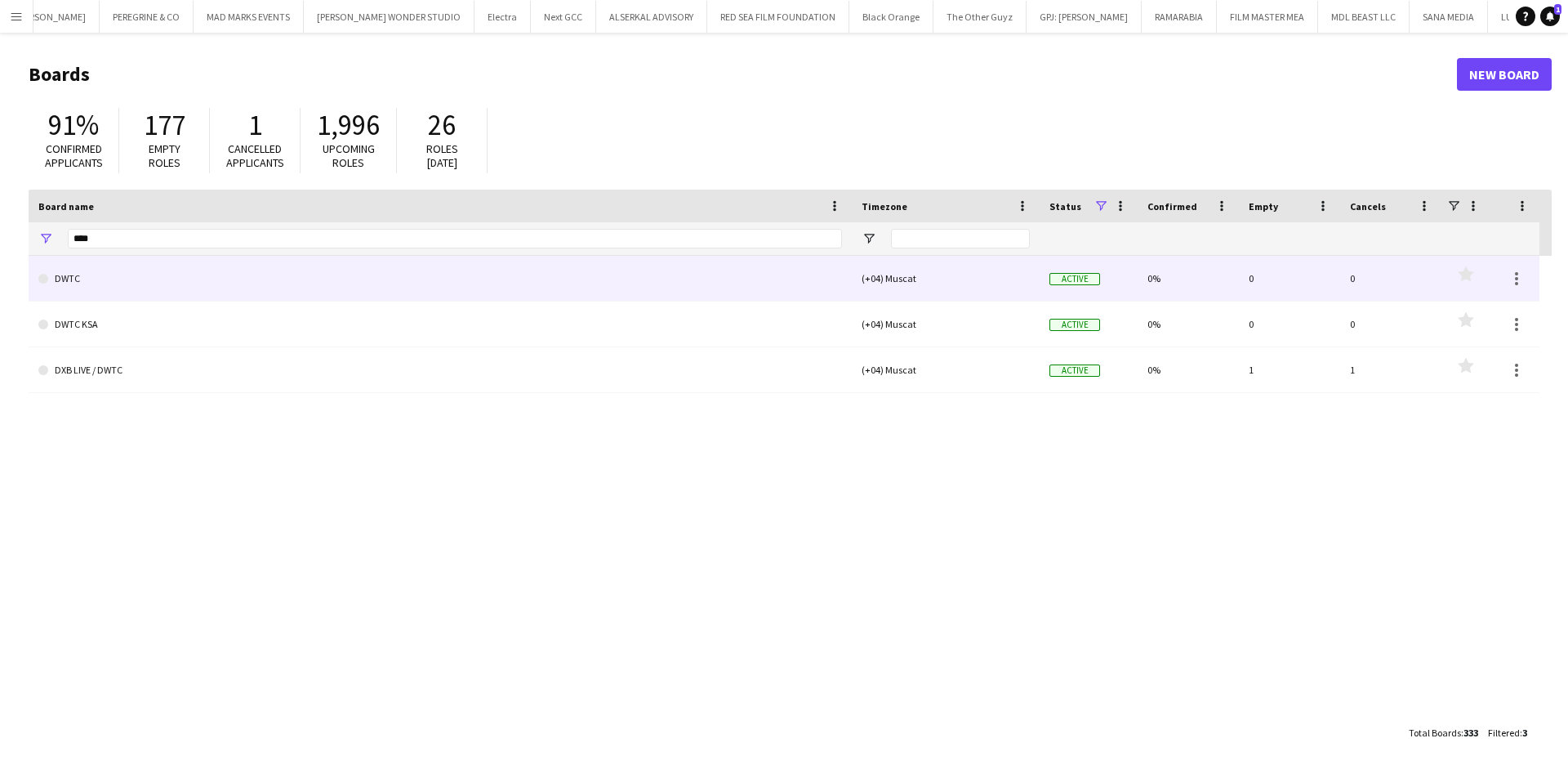
click at [94, 288] on link "DWTC" at bounding box center [440, 278] width 803 height 46
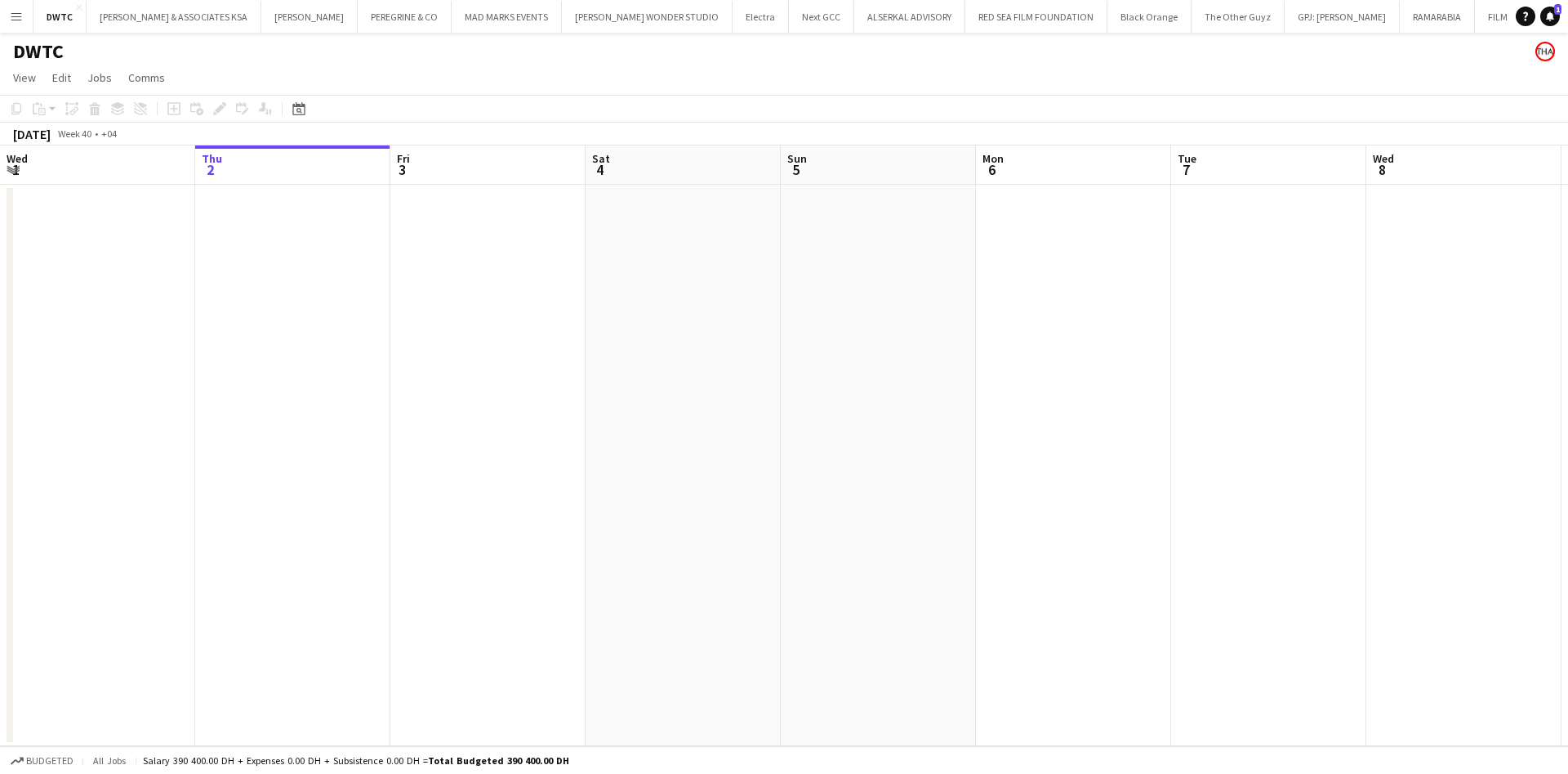
scroll to position [0, 584]
click at [919, 310] on app-date-cell at bounding box center [880, 465] width 195 height 561
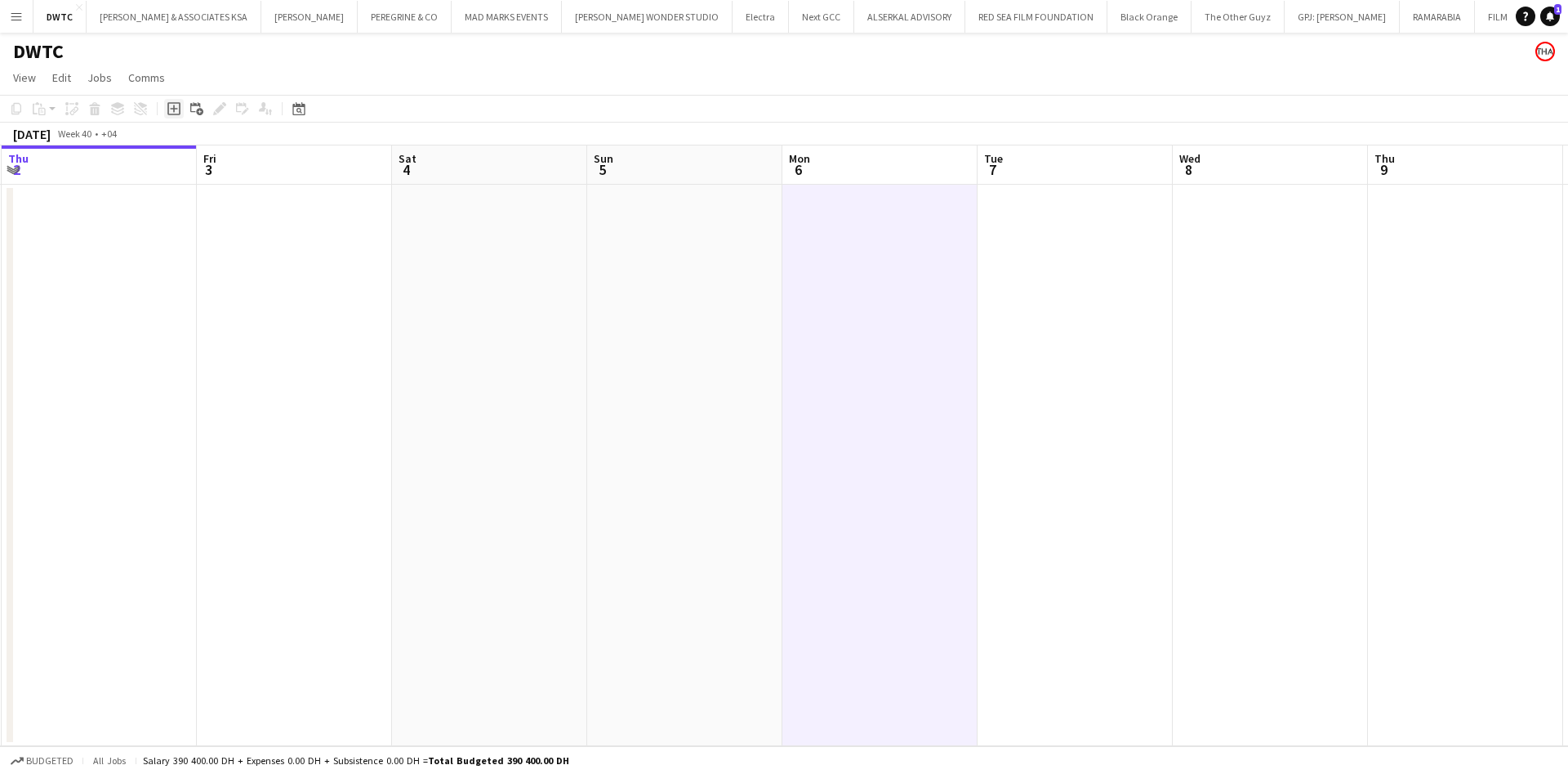
click at [177, 115] on div "Add job" at bounding box center [174, 109] width 20 height 20
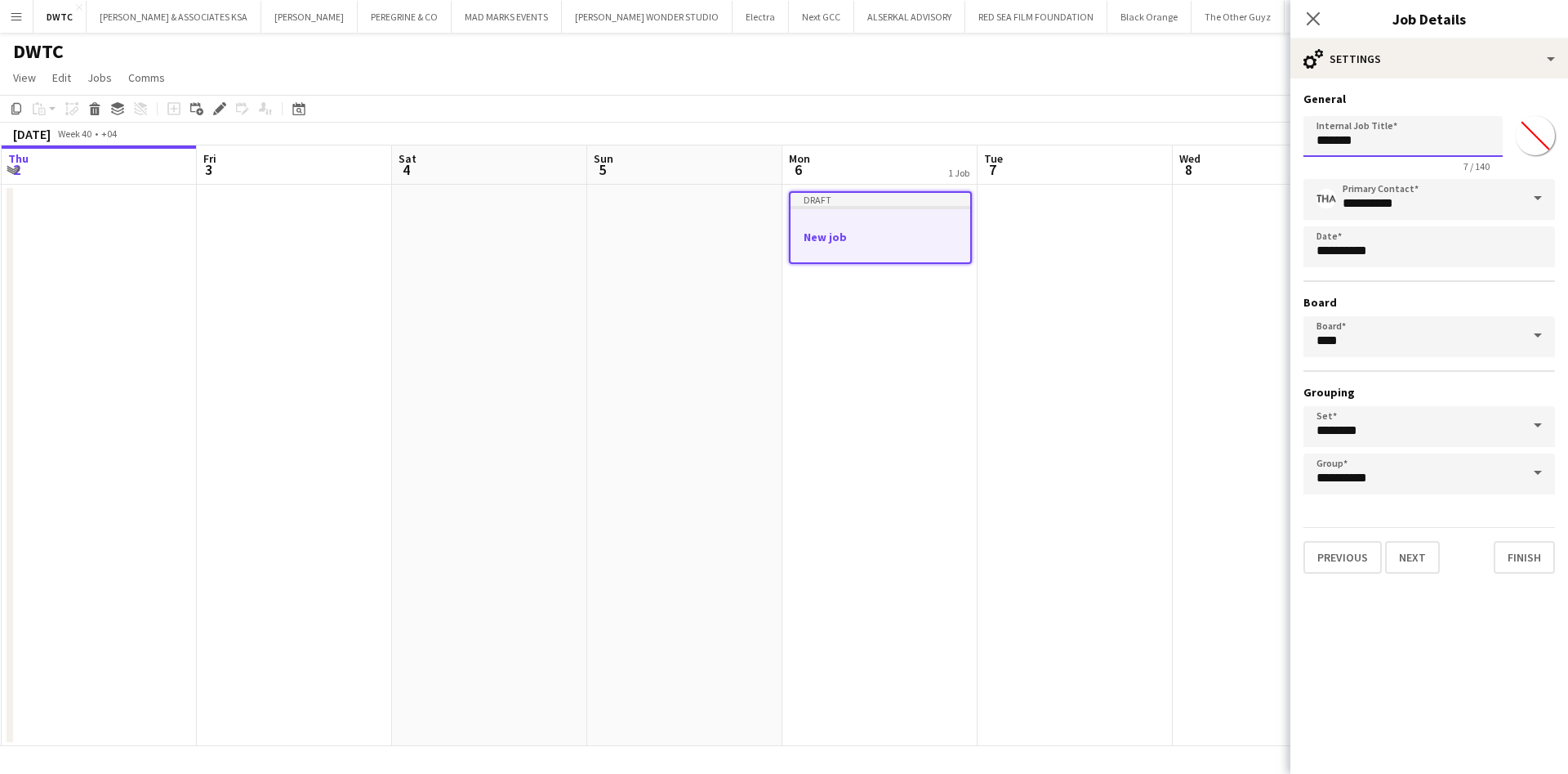
click at [1424, 137] on input "*******" at bounding box center [1403, 136] width 200 height 41
type input "**********"
click at [1426, 545] on button "Next" at bounding box center [1412, 557] width 55 height 32
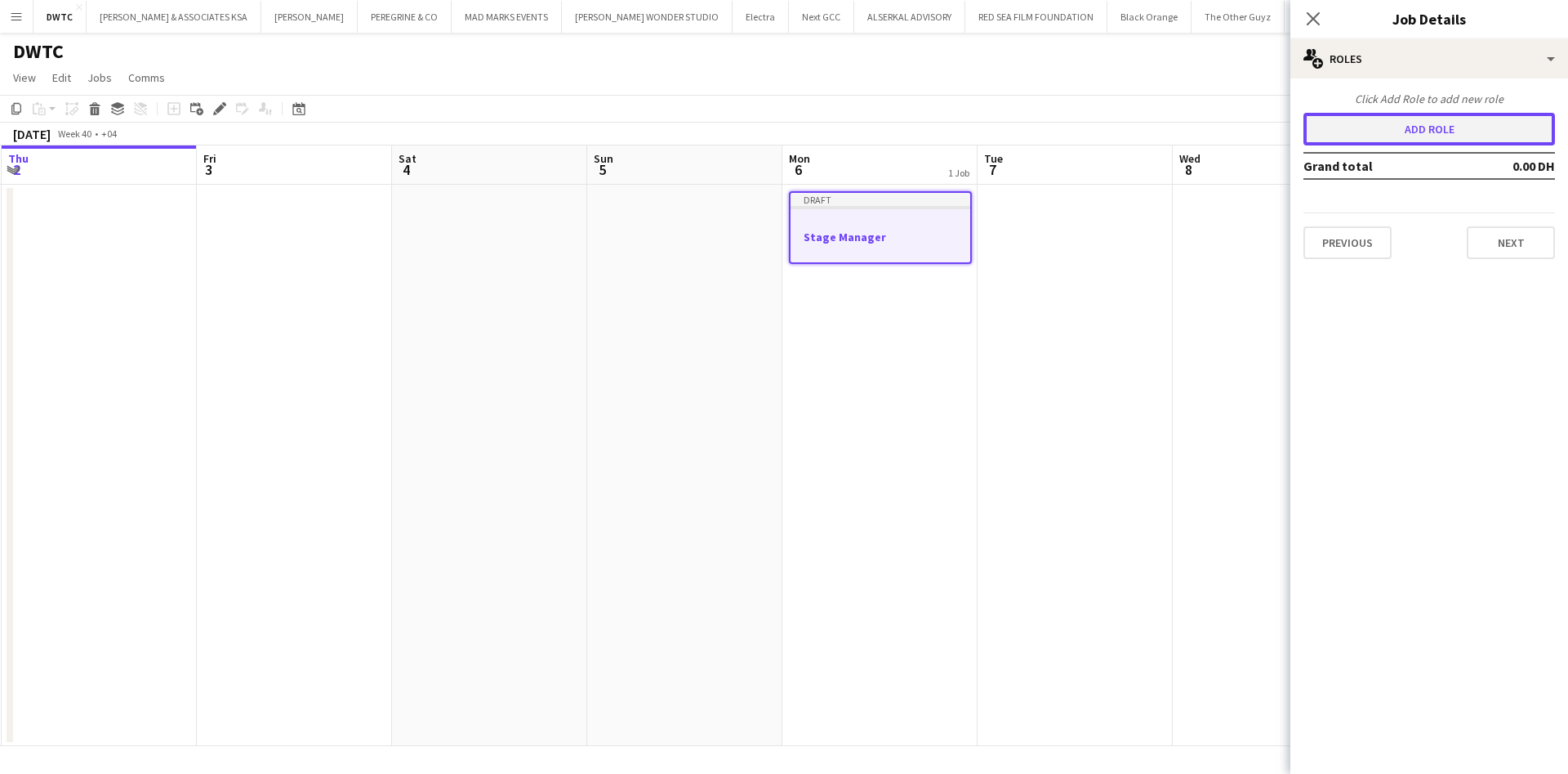
click at [1414, 138] on button "Add role" at bounding box center [1430, 128] width 252 height 32
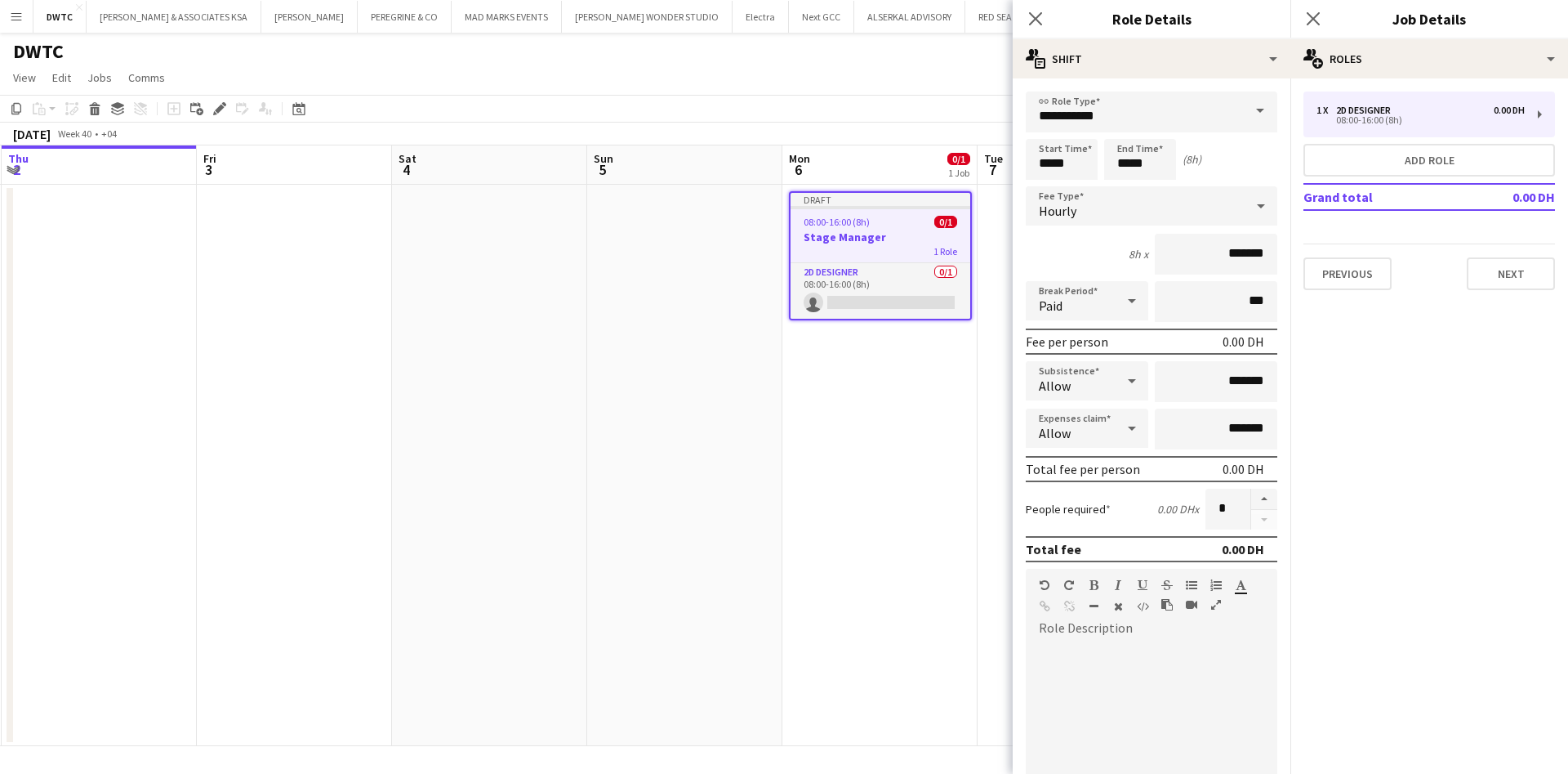
click at [1243, 109] on span at bounding box center [1260, 110] width 34 height 39
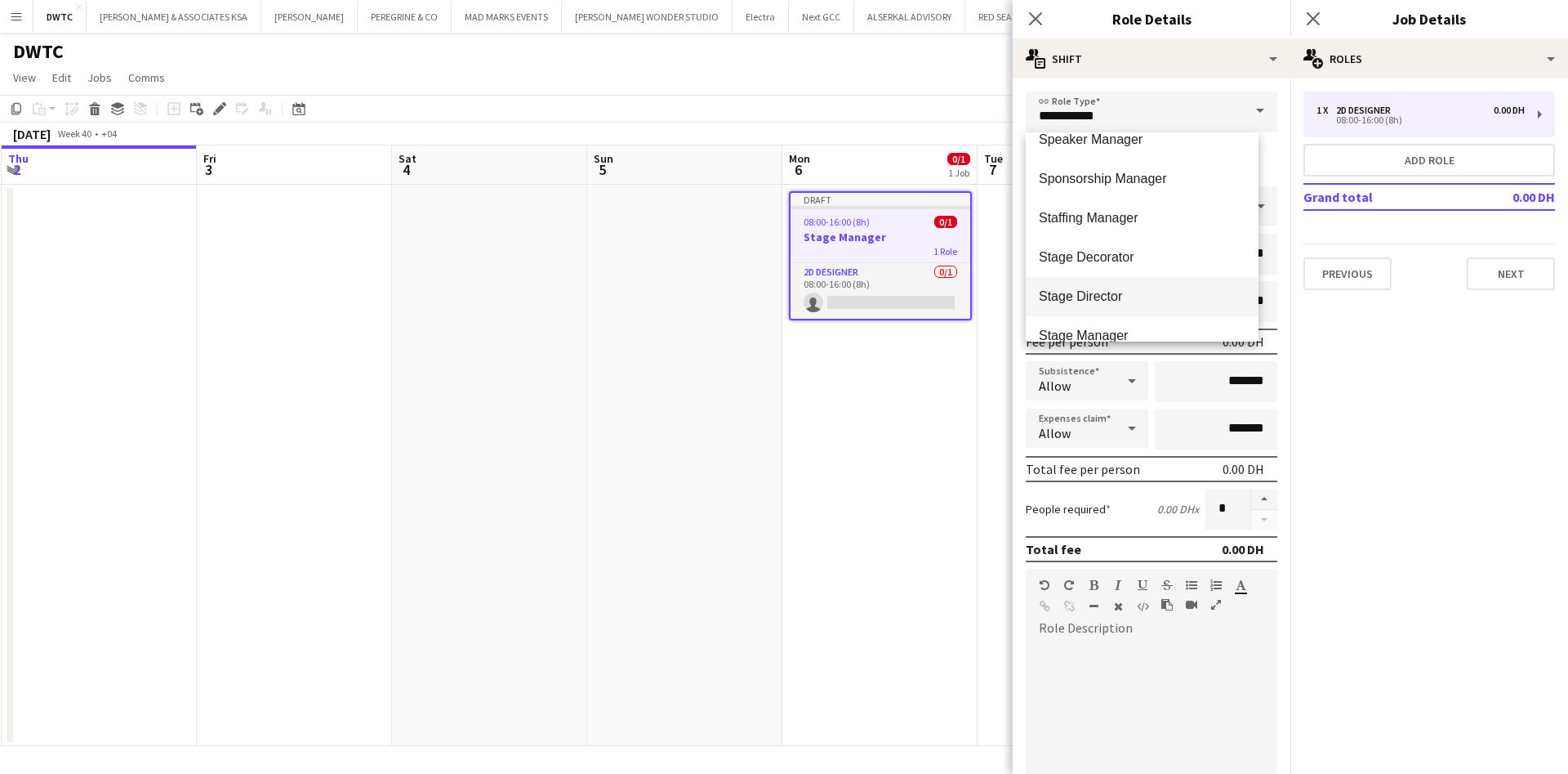
scroll to position [4971, 0]
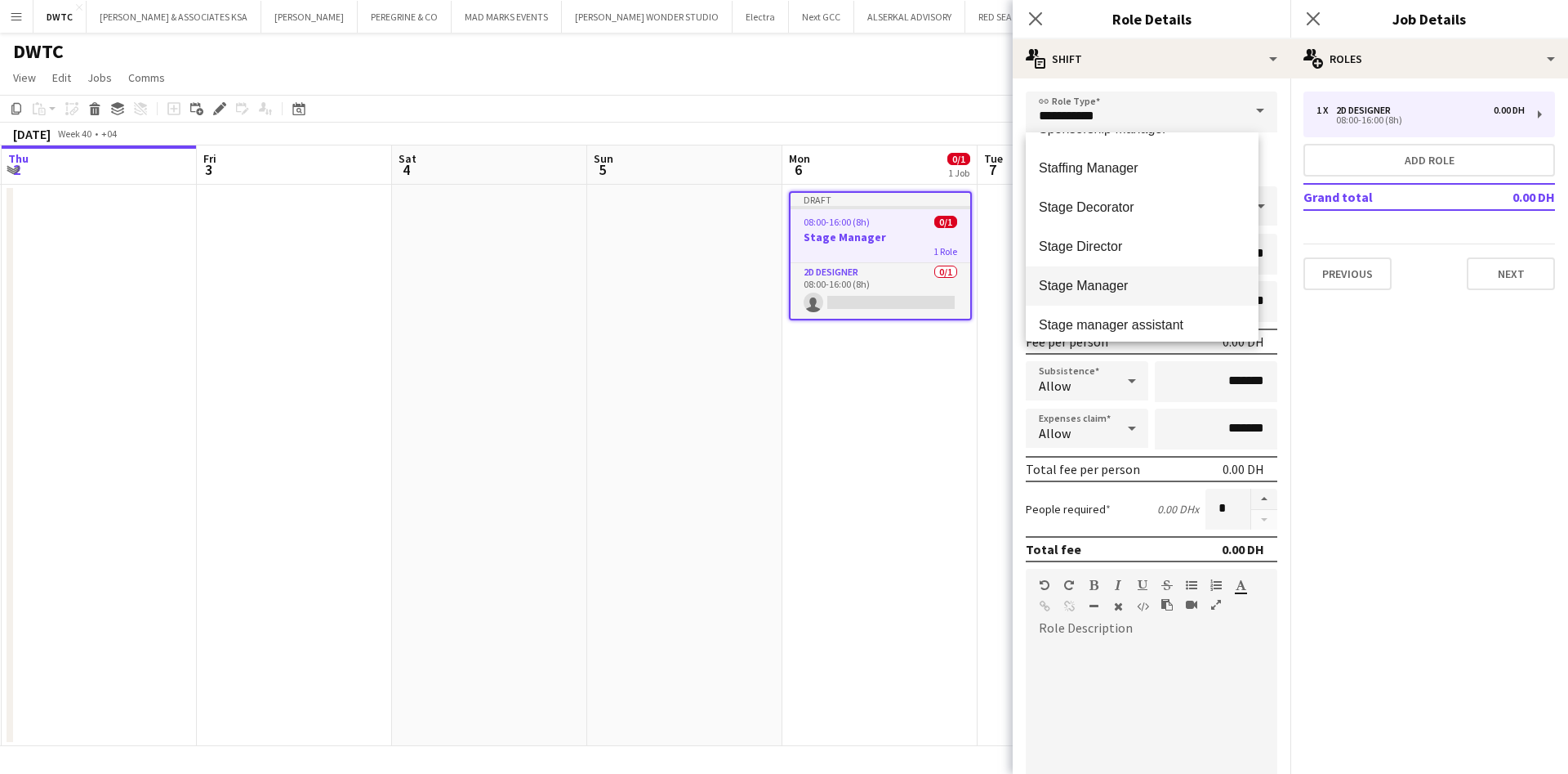
click at [1122, 289] on span "Stage Manager" at bounding box center [1141, 285] width 206 height 16
type input "**********"
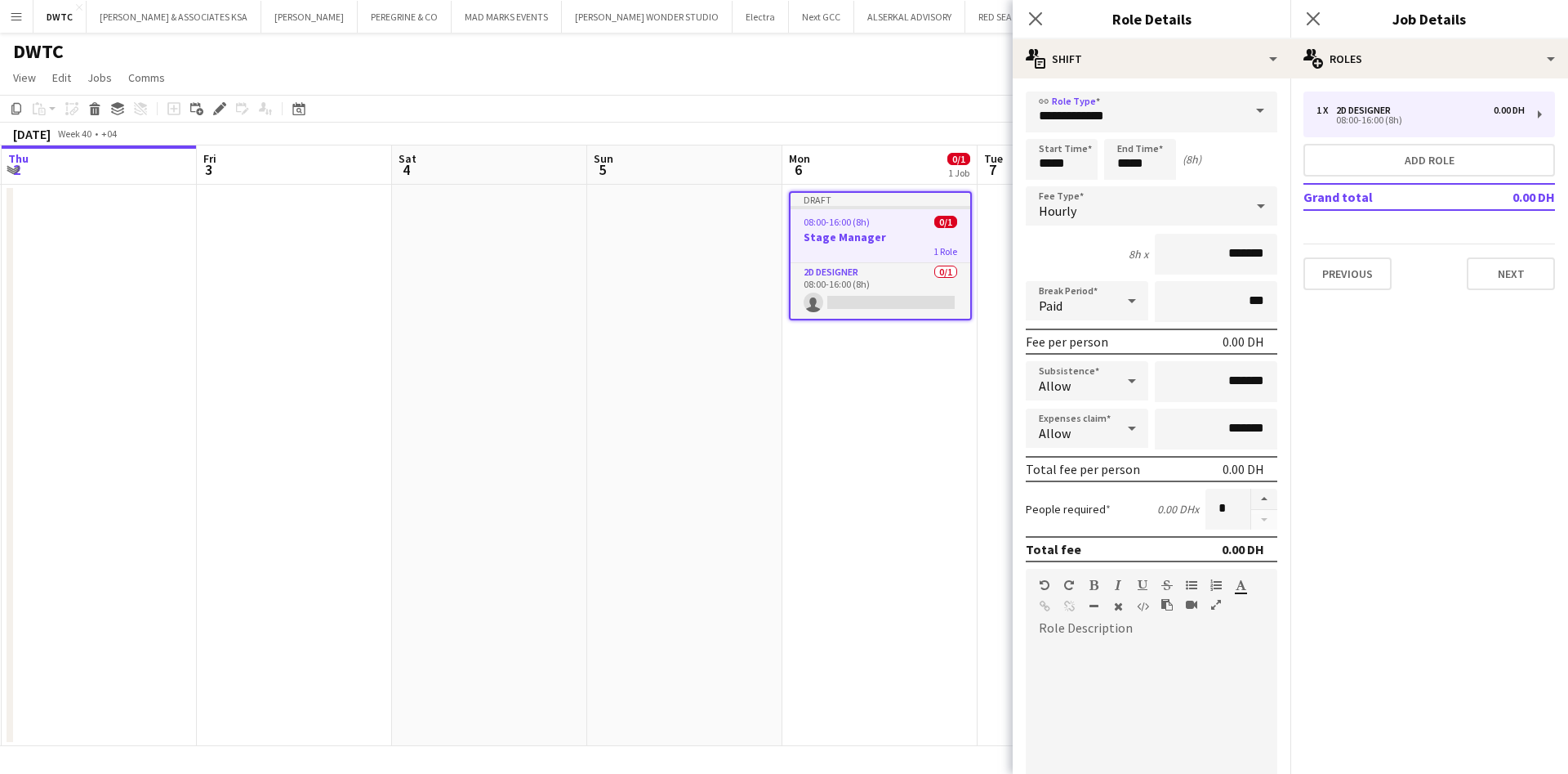
click at [1131, 202] on div "Hourly" at bounding box center [1135, 206] width 219 height 39
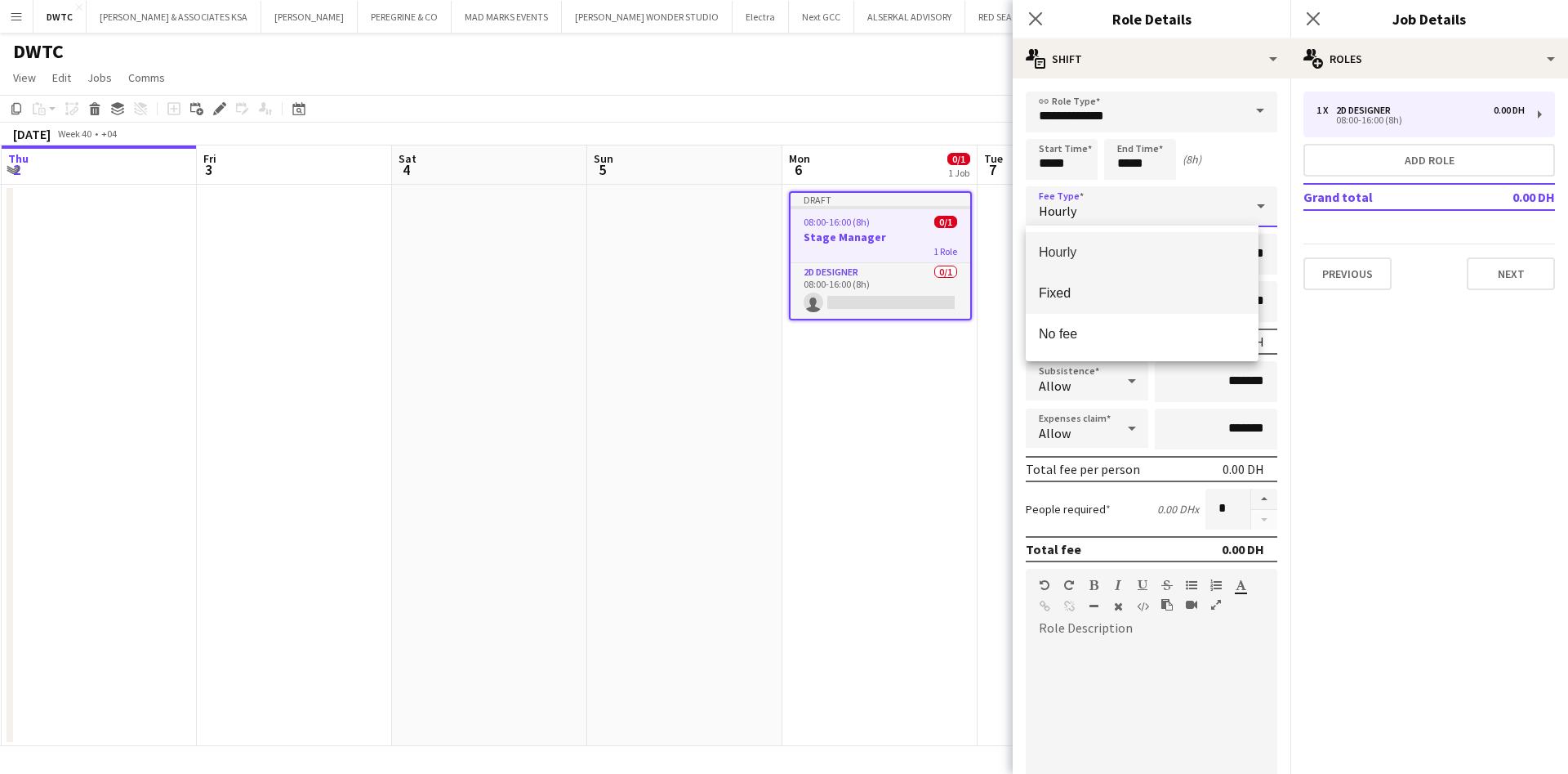
click at [1117, 293] on span "Fixed" at bounding box center [1141, 293] width 206 height 16
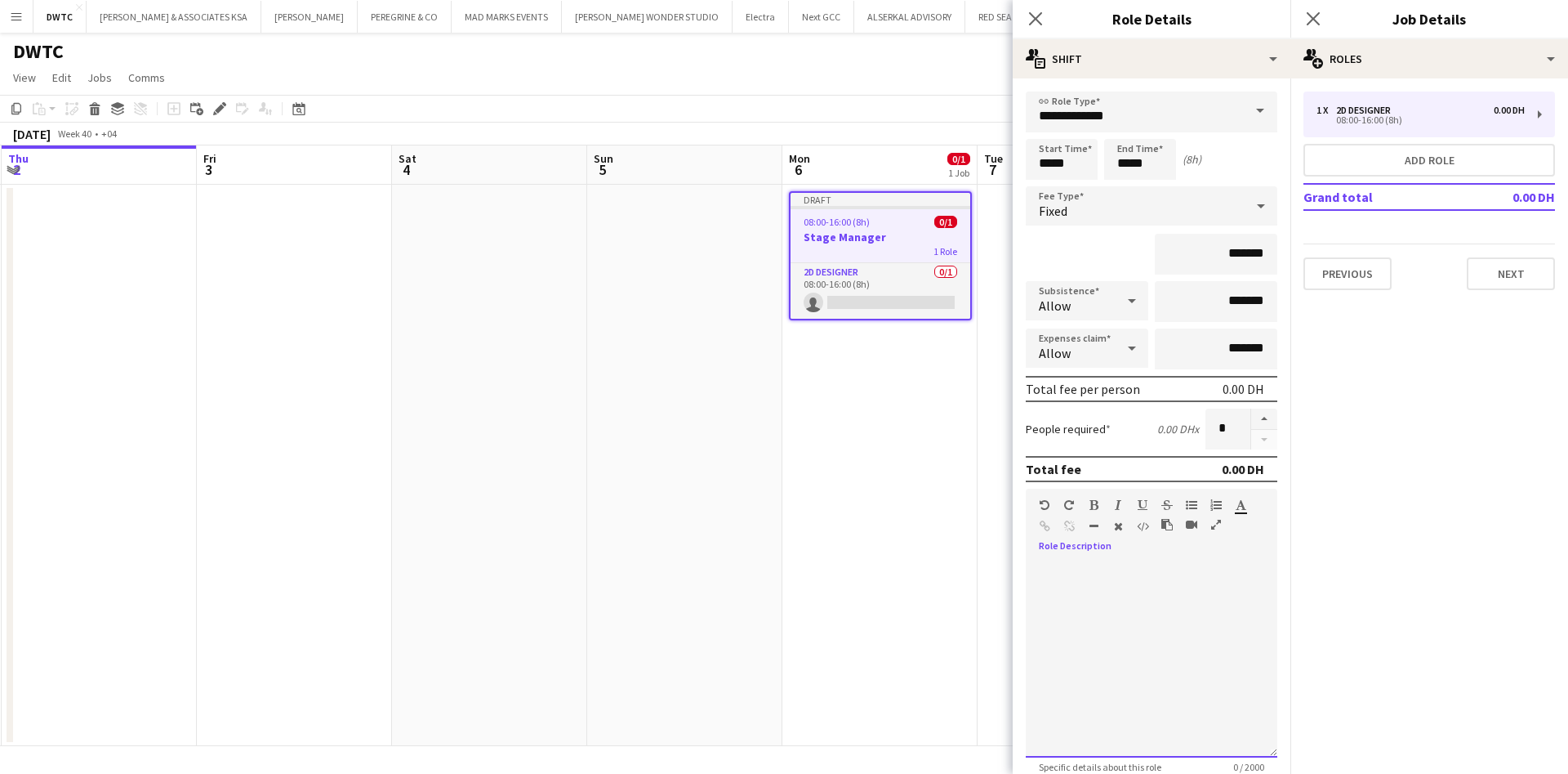
click at [1107, 568] on div at bounding box center [1151, 654] width 252 height 207
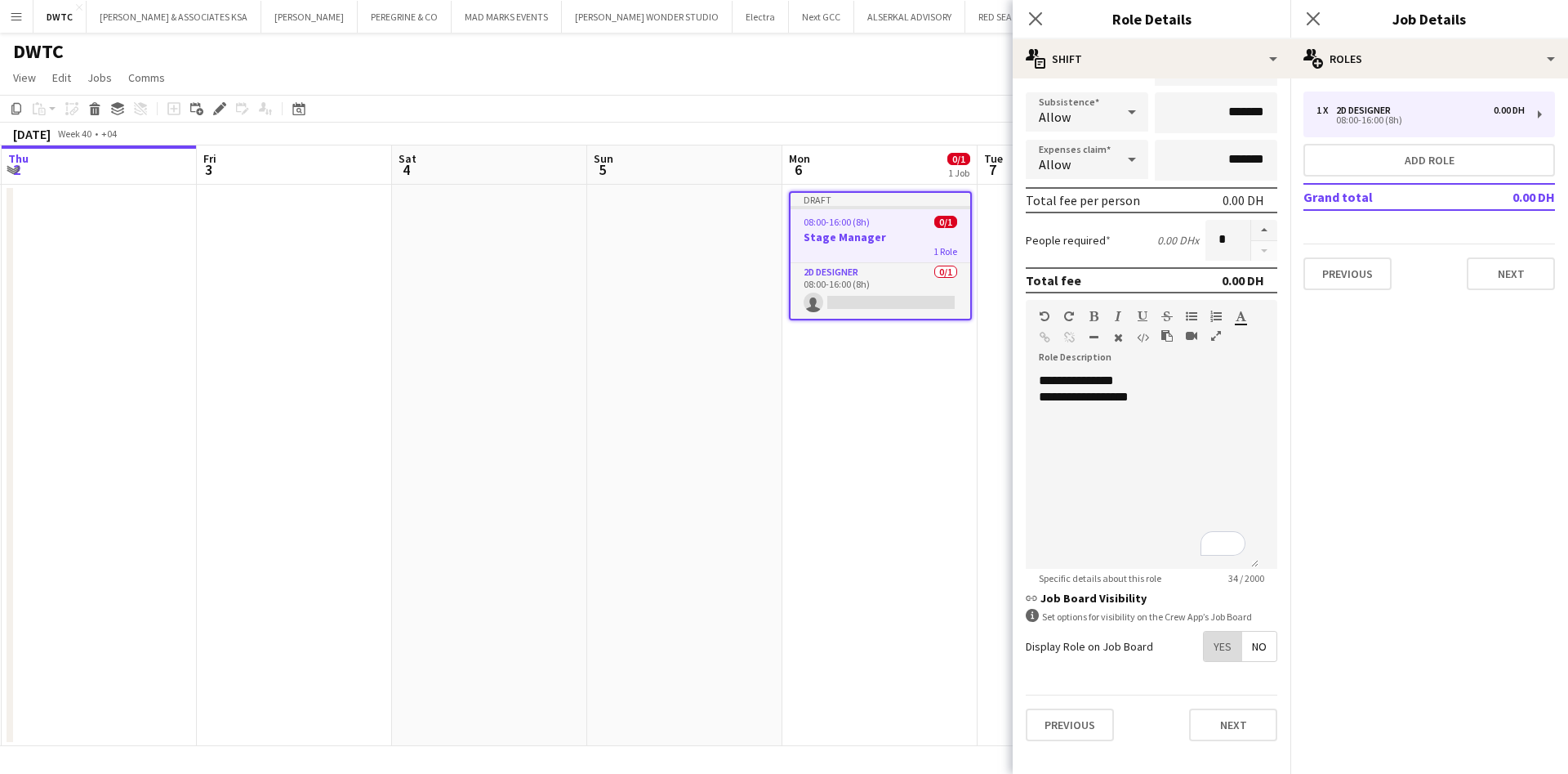
click at [1205, 643] on span "Yes" at bounding box center [1222, 646] width 37 height 29
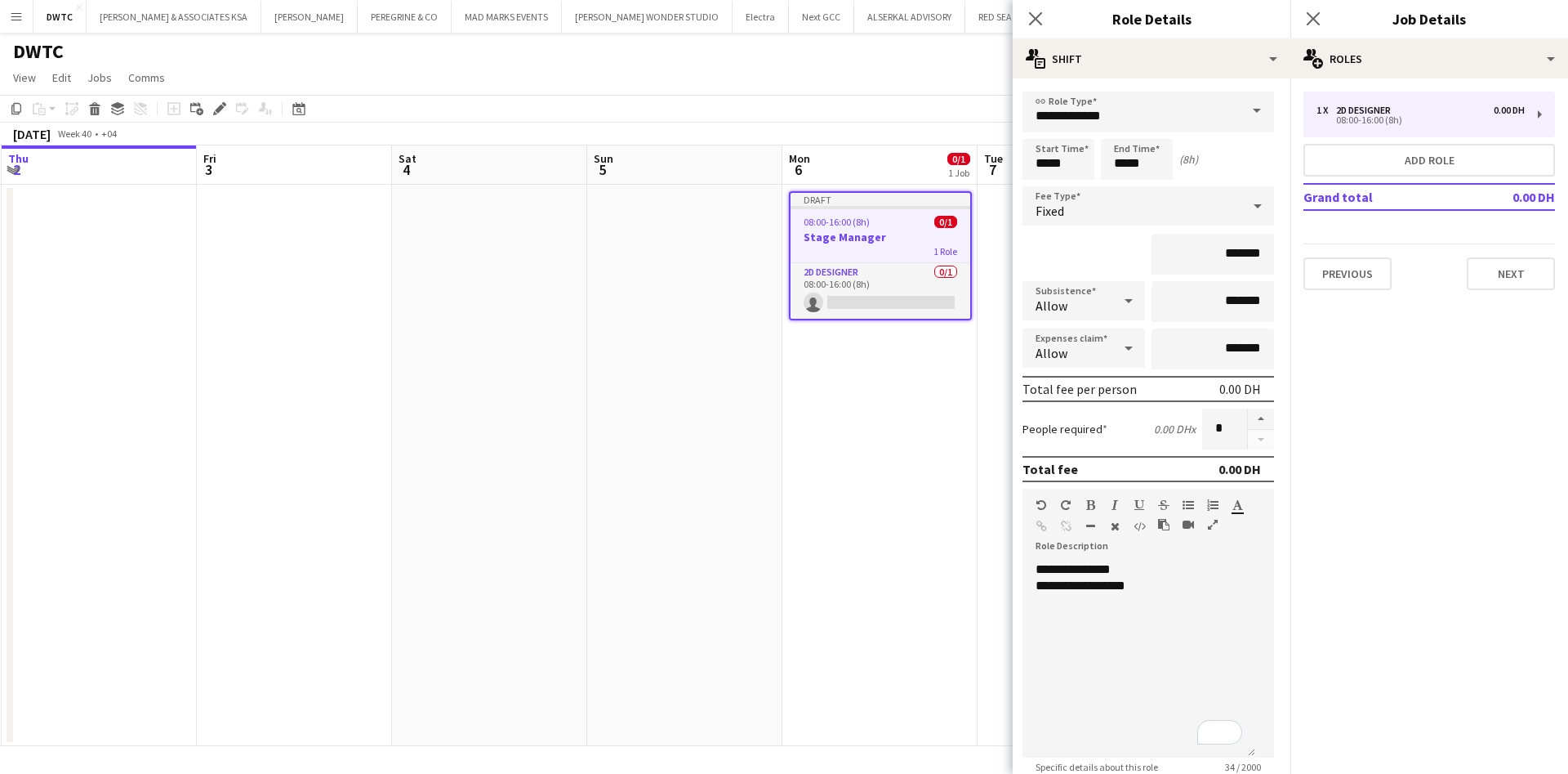
scroll to position [0, 0]
click at [1075, 163] on input "*****" at bounding box center [1061, 159] width 72 height 41
click at [1138, 165] on input "*****" at bounding box center [1140, 159] width 72 height 41
click at [1122, 126] on div at bounding box center [1123, 131] width 32 height 17
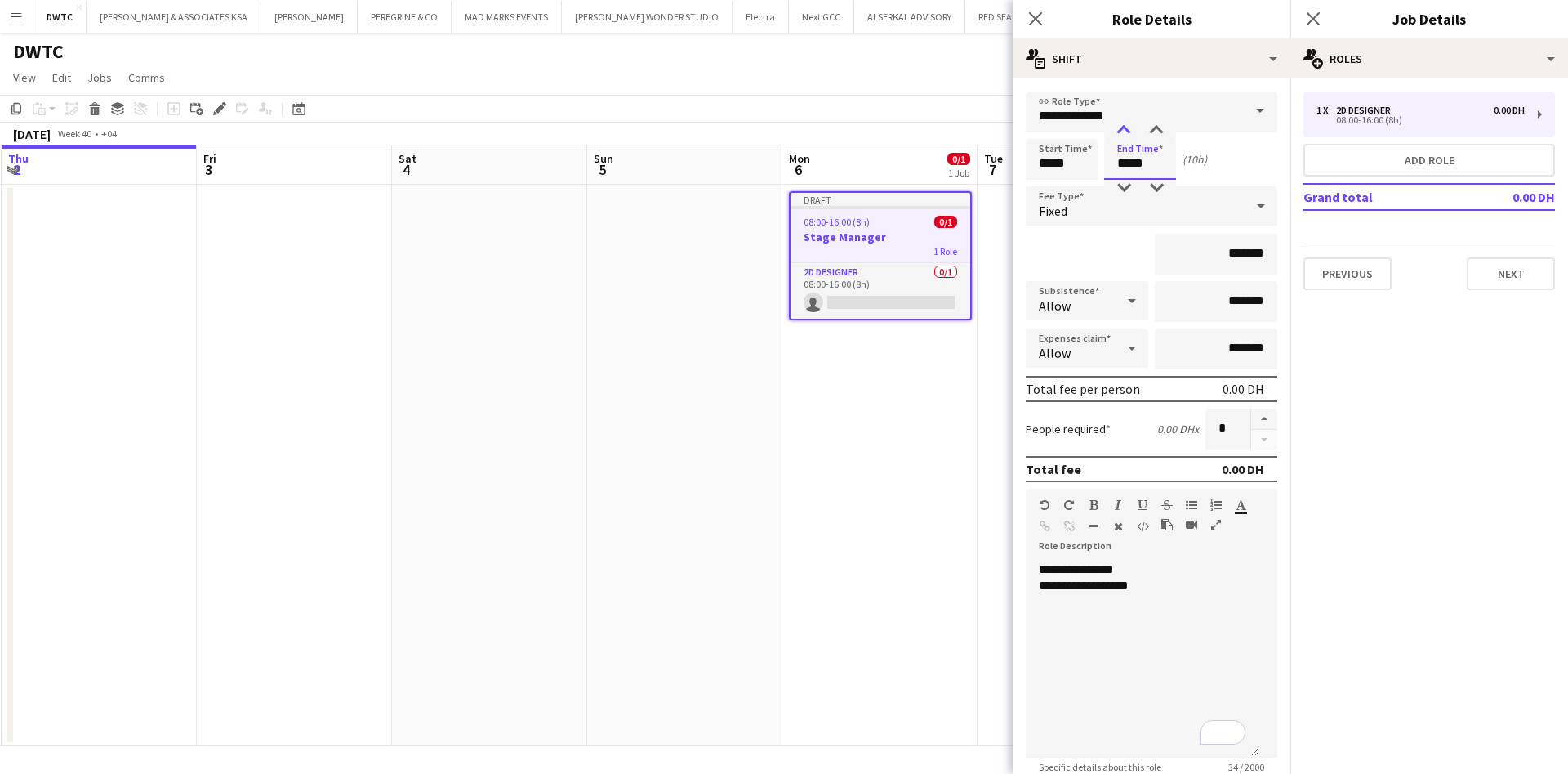
click at [1122, 126] on div at bounding box center [1123, 131] width 32 height 17
type input "*****"
click at [1122, 126] on div at bounding box center [1123, 131] width 32 height 17
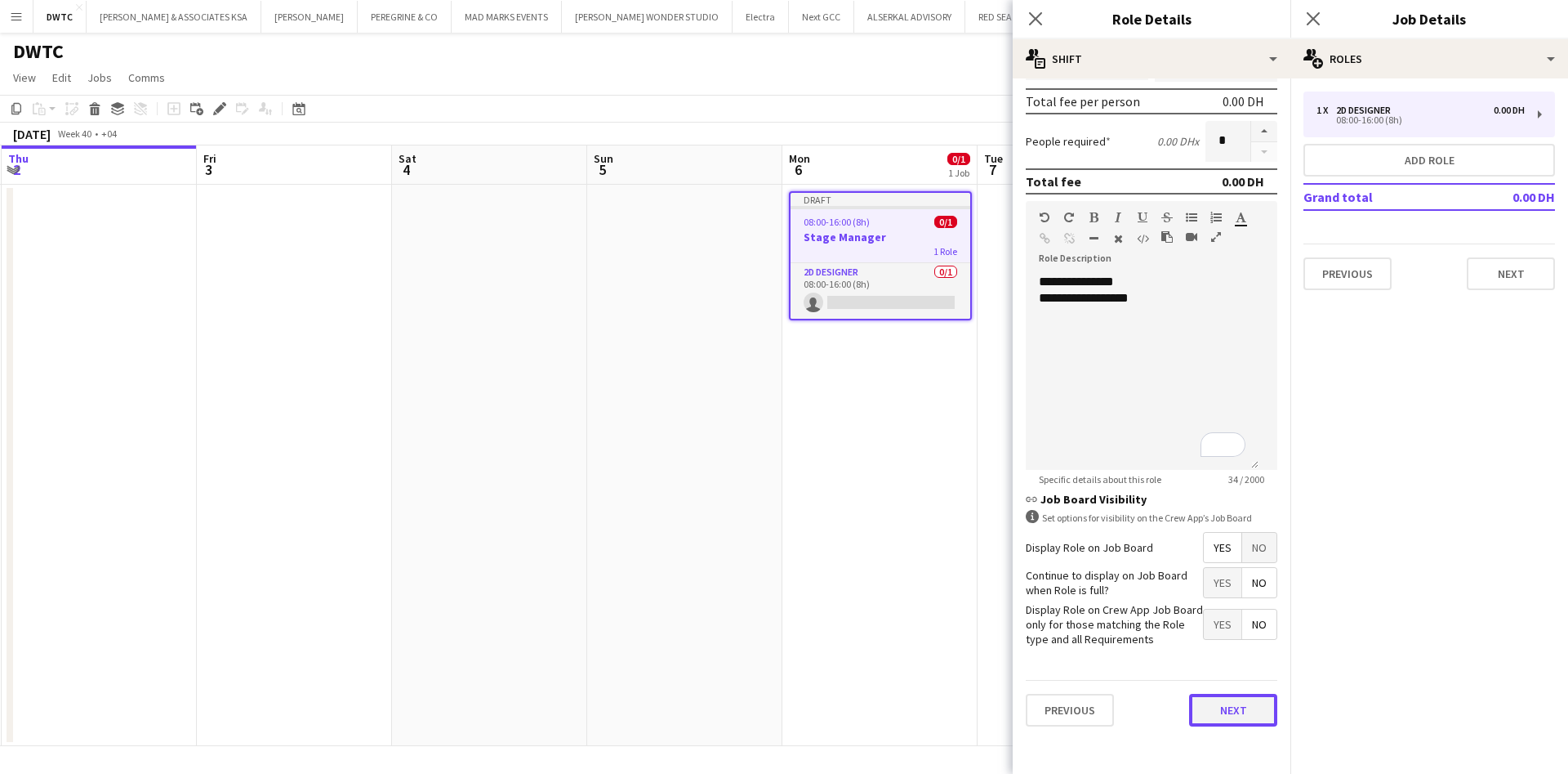
click at [1199, 723] on button "Next" at bounding box center [1233, 709] width 88 height 32
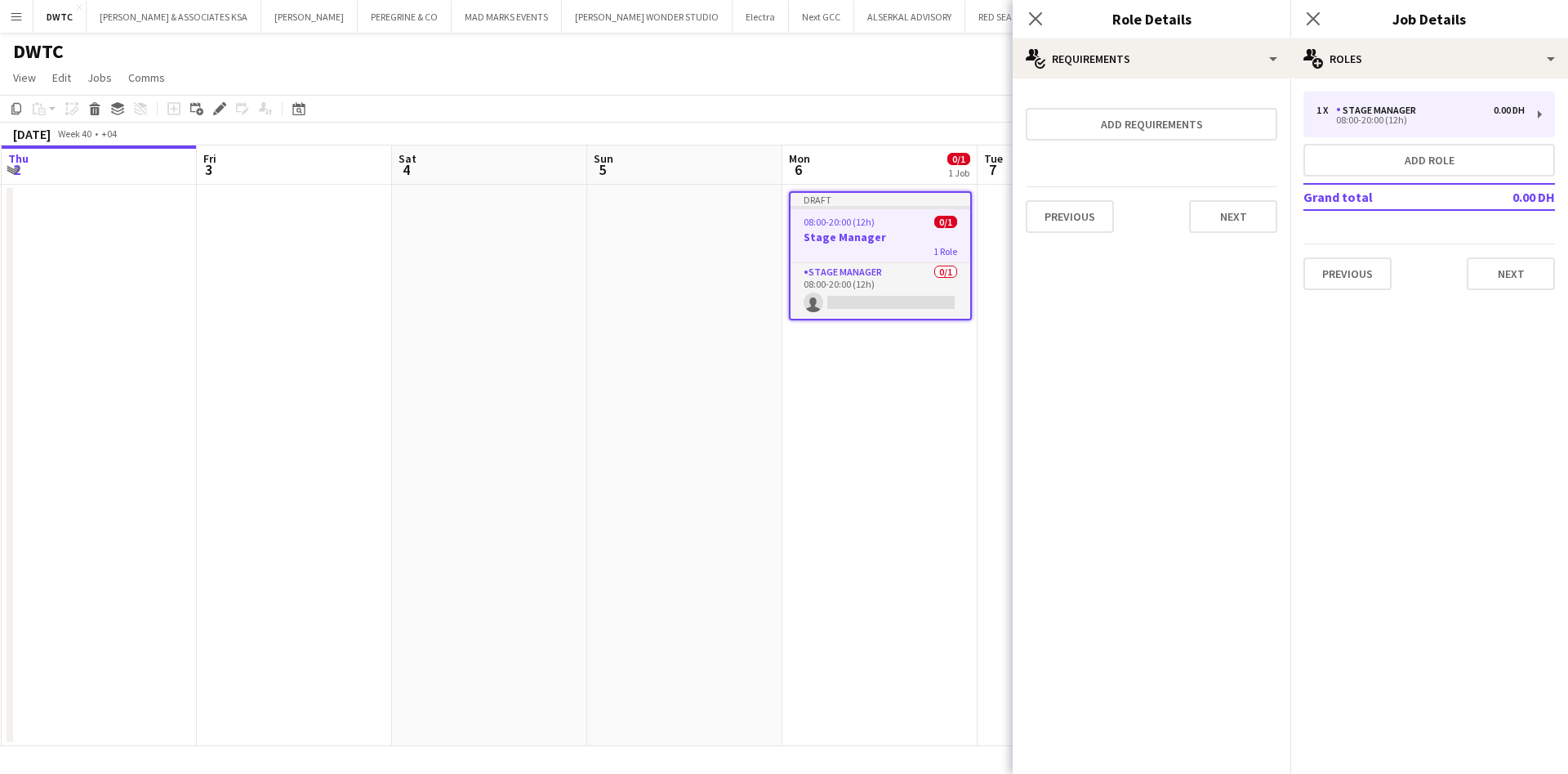
scroll to position [0, 0]
click at [1223, 220] on button "Next" at bounding box center [1233, 216] width 88 height 32
click at [1224, 230] on button "Finish" at bounding box center [1247, 219] width 61 height 32
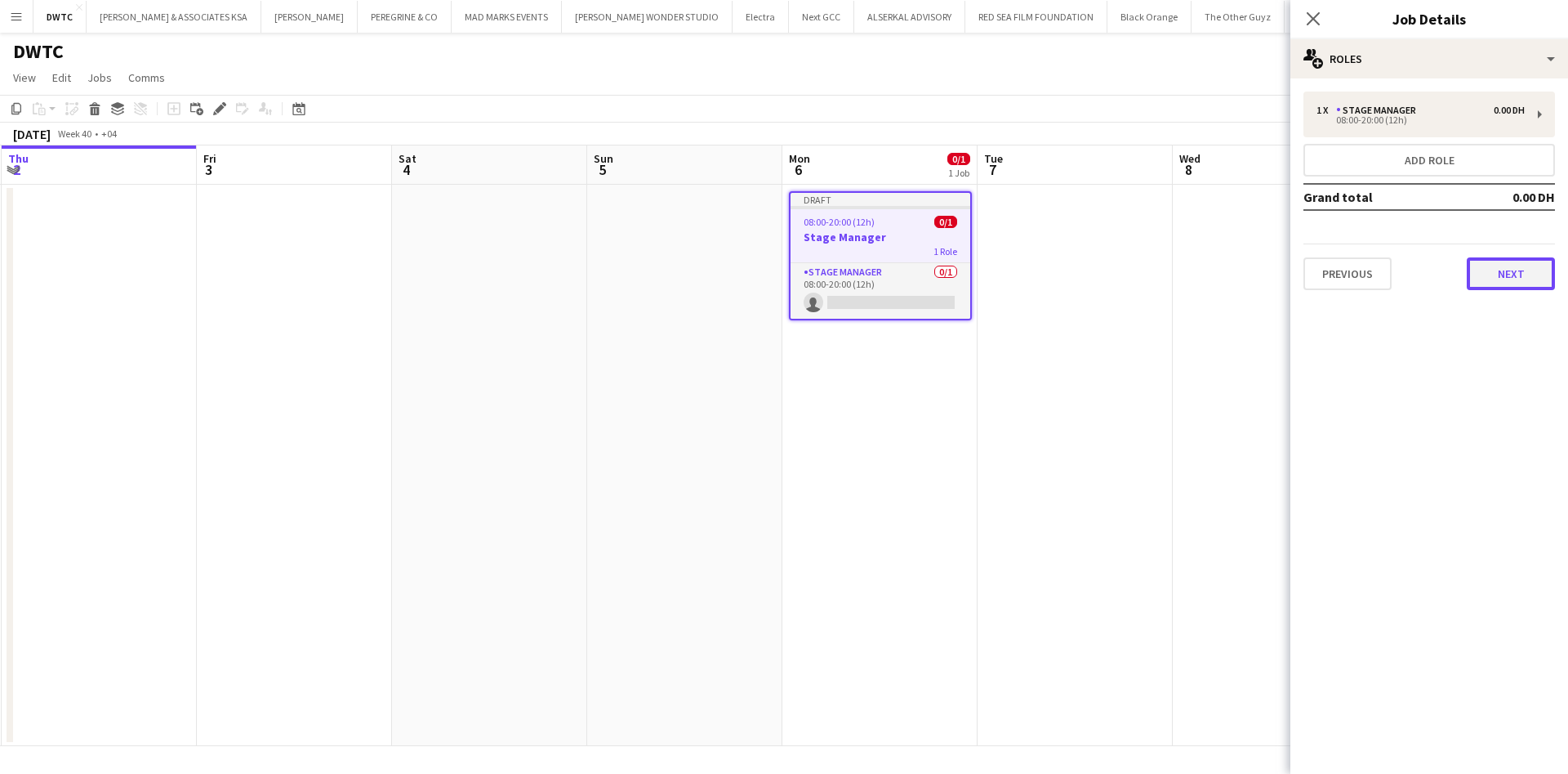
click at [1481, 279] on button "Next" at bounding box center [1511, 273] width 88 height 32
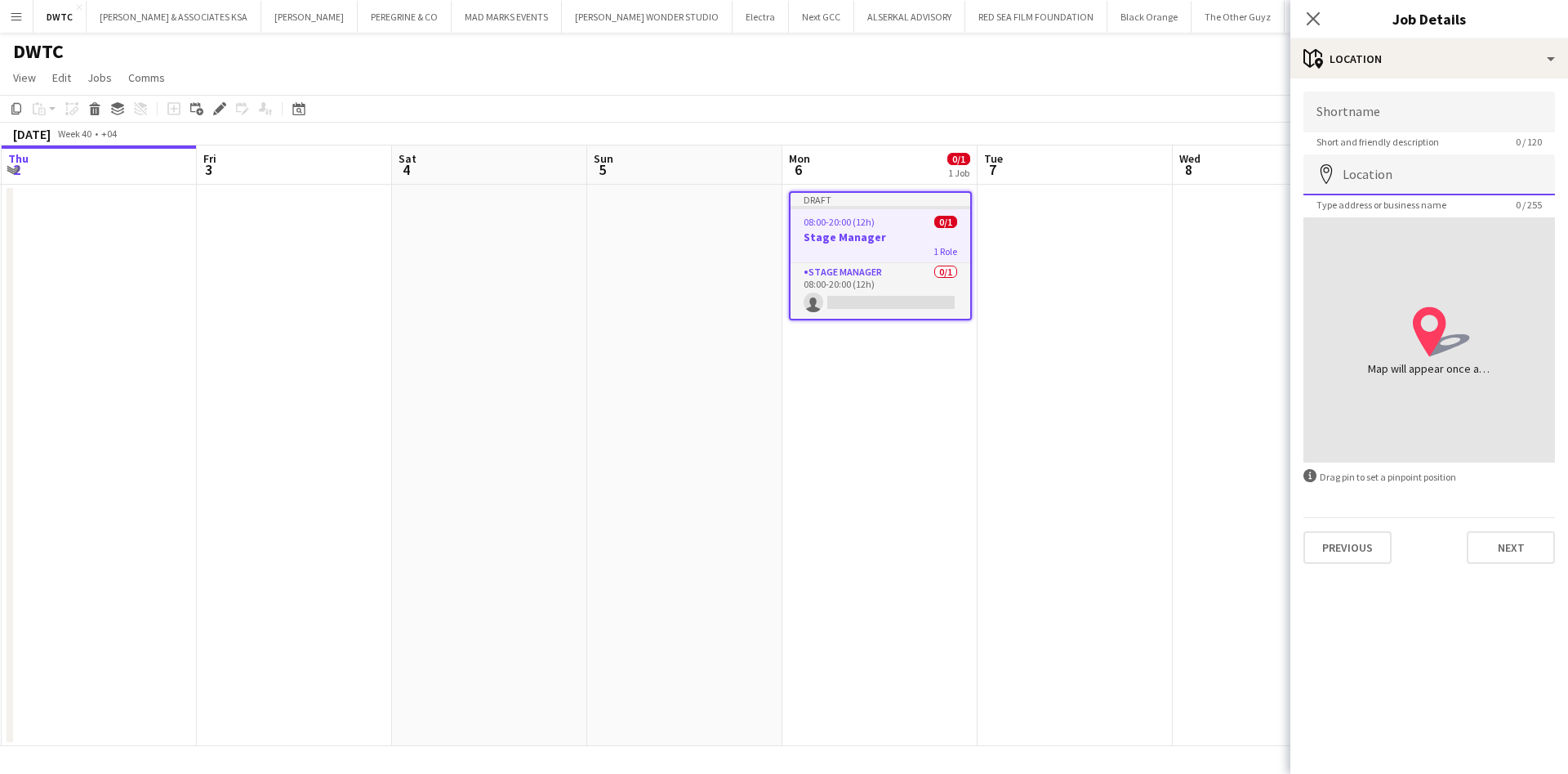
click at [1387, 171] on input "Location" at bounding box center [1430, 174] width 252 height 41
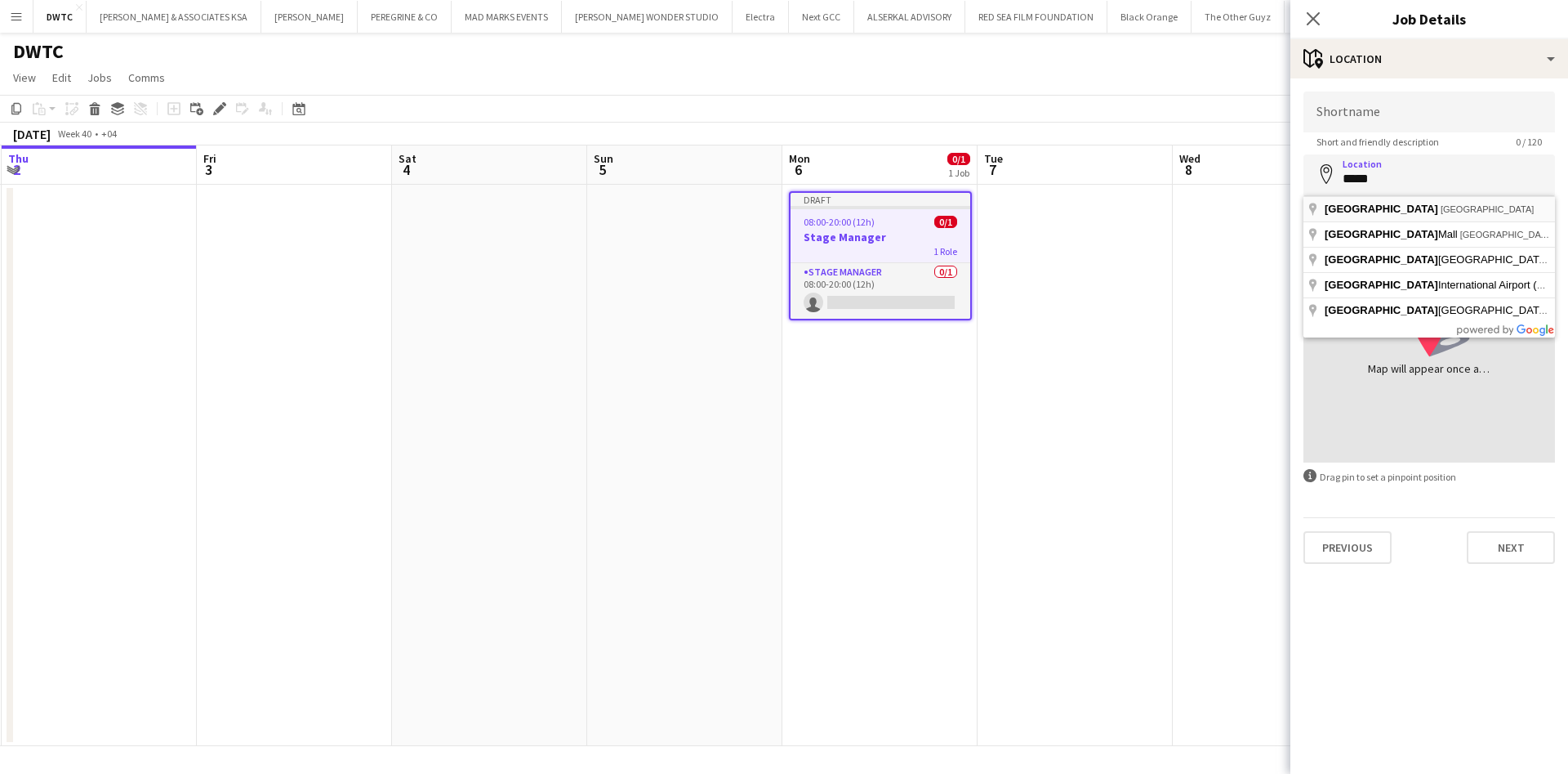
type input "**********"
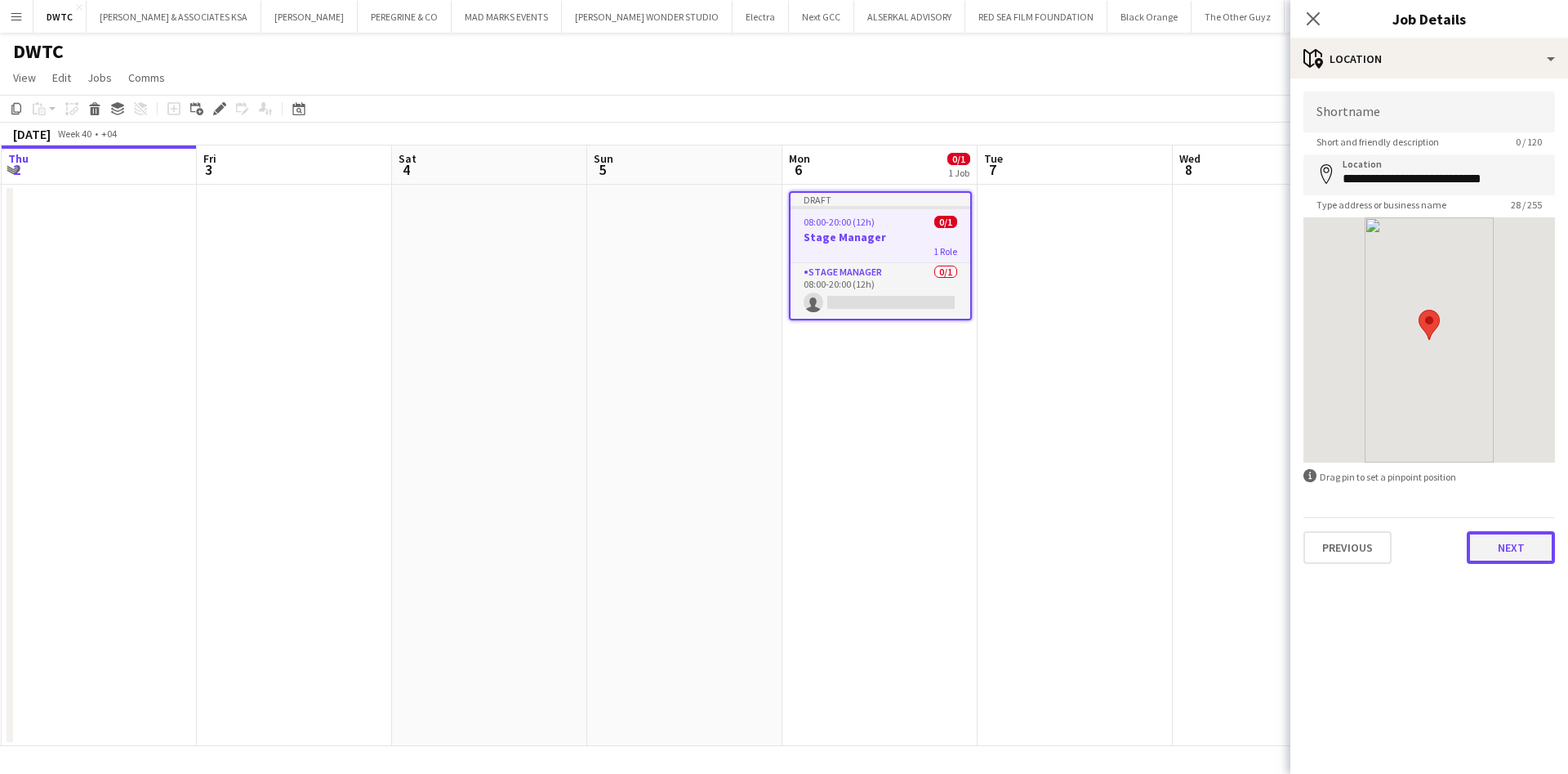
click at [1485, 543] on button "Next" at bounding box center [1511, 547] width 88 height 32
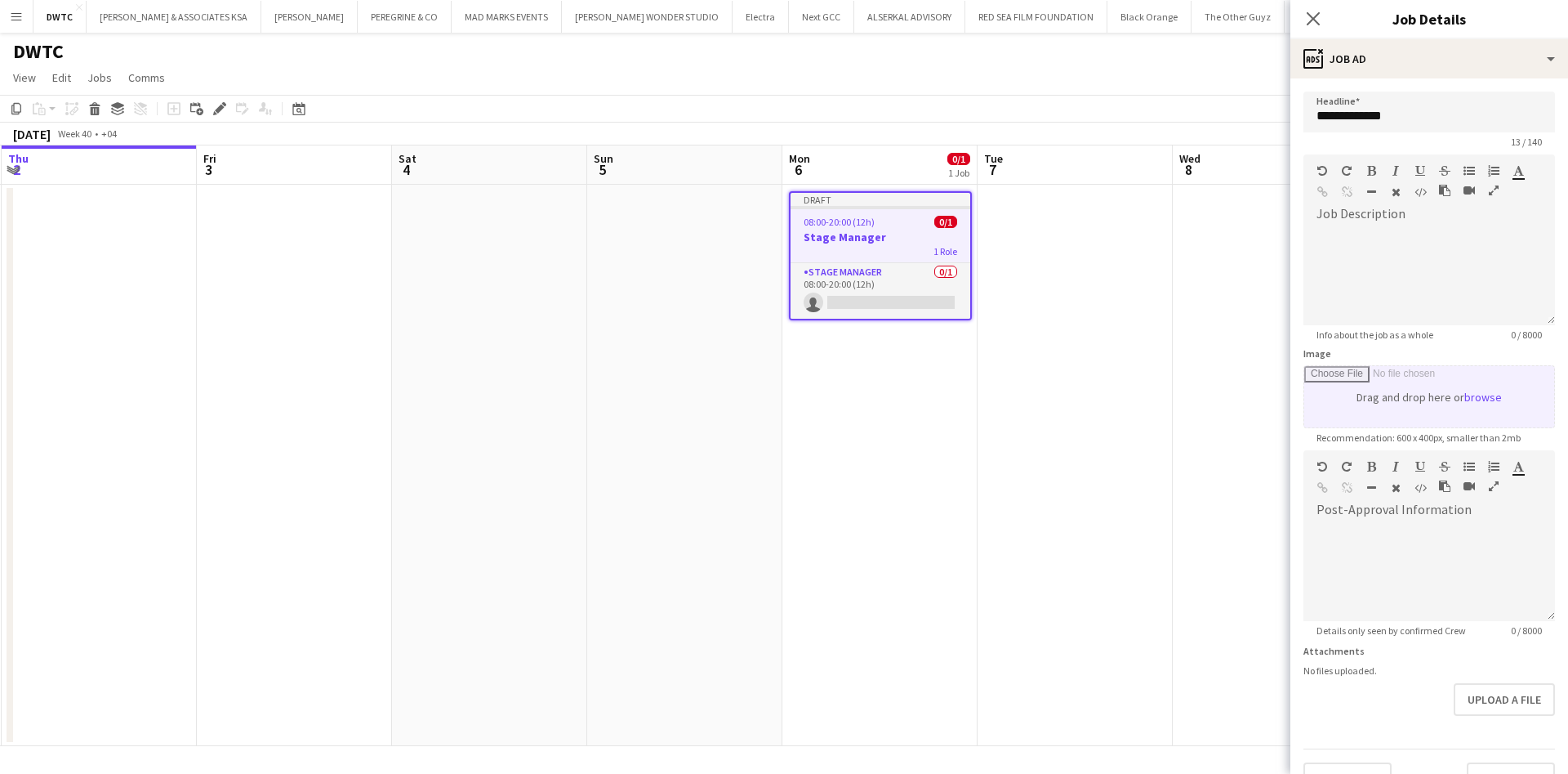
click at [1440, 428] on input "Image" at bounding box center [1430, 397] width 250 height 61
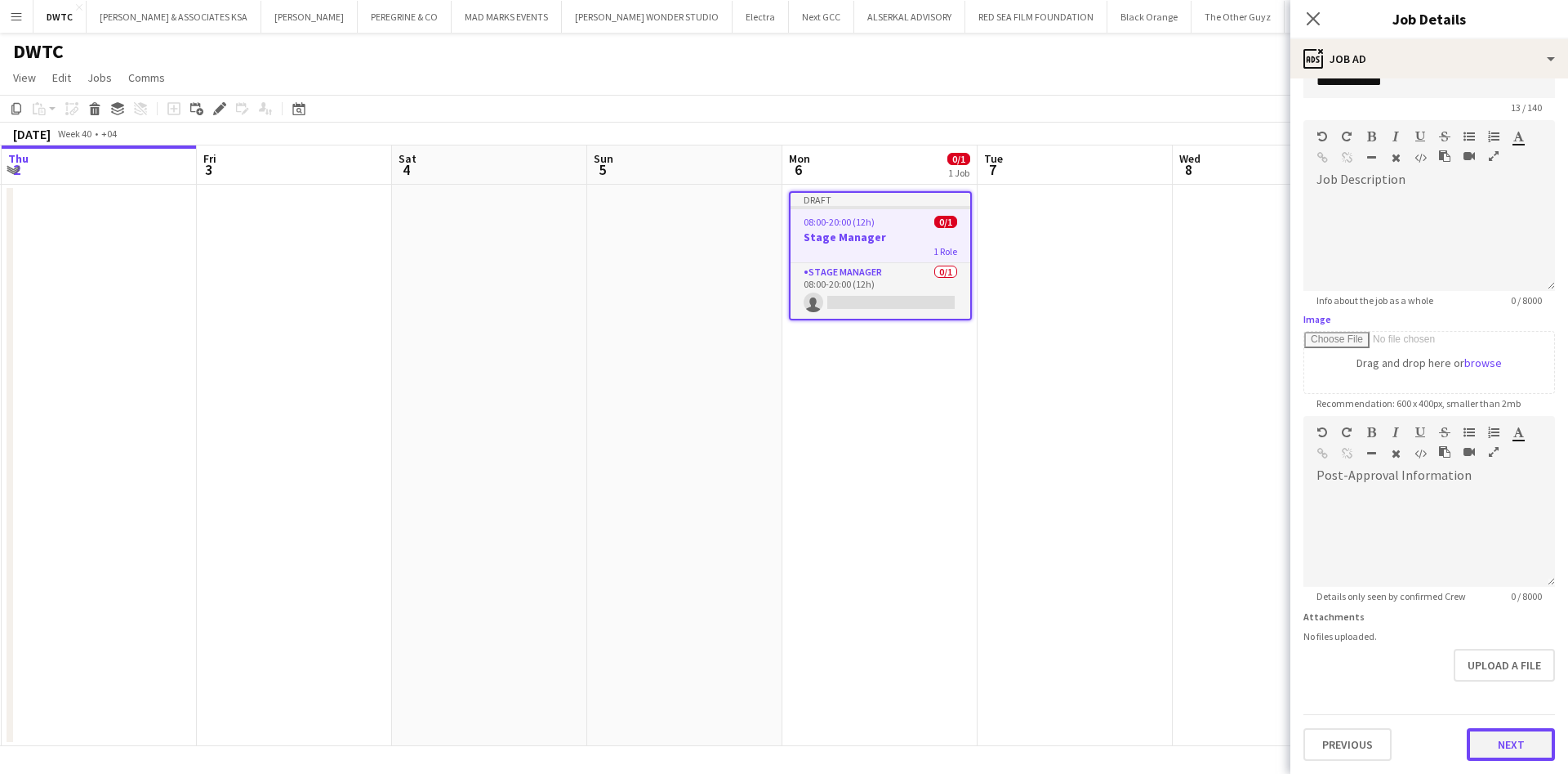
click at [1469, 749] on button "Next" at bounding box center [1511, 743] width 88 height 32
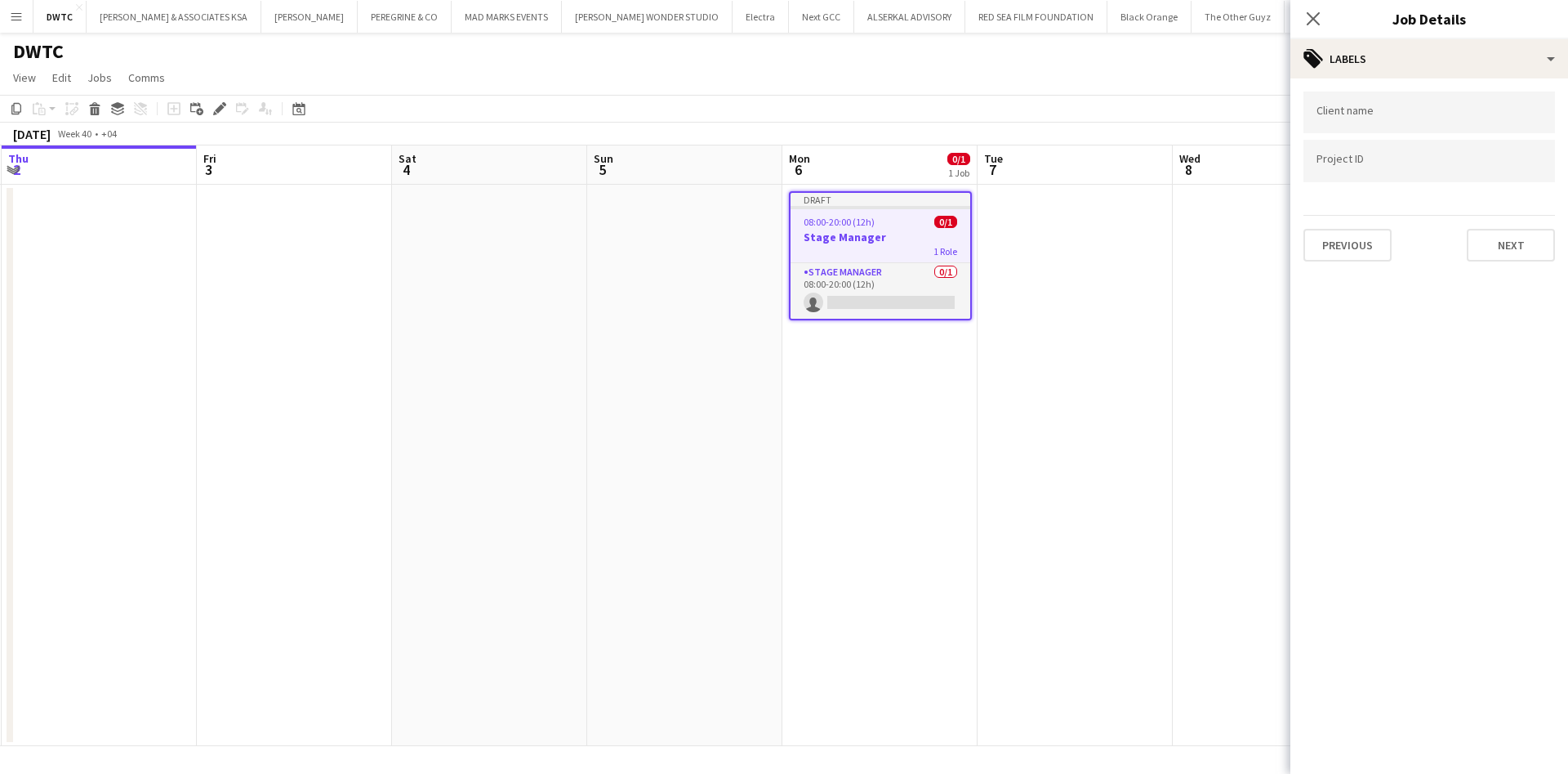
scroll to position [0, 0]
click at [1521, 250] on button "Next" at bounding box center [1511, 244] width 88 height 32
click at [1509, 187] on div "Publish the job to add notes Previous Next" at bounding box center [1429, 138] width 277 height 120
click at [1501, 174] on button "Next" at bounding box center [1511, 168] width 88 height 32
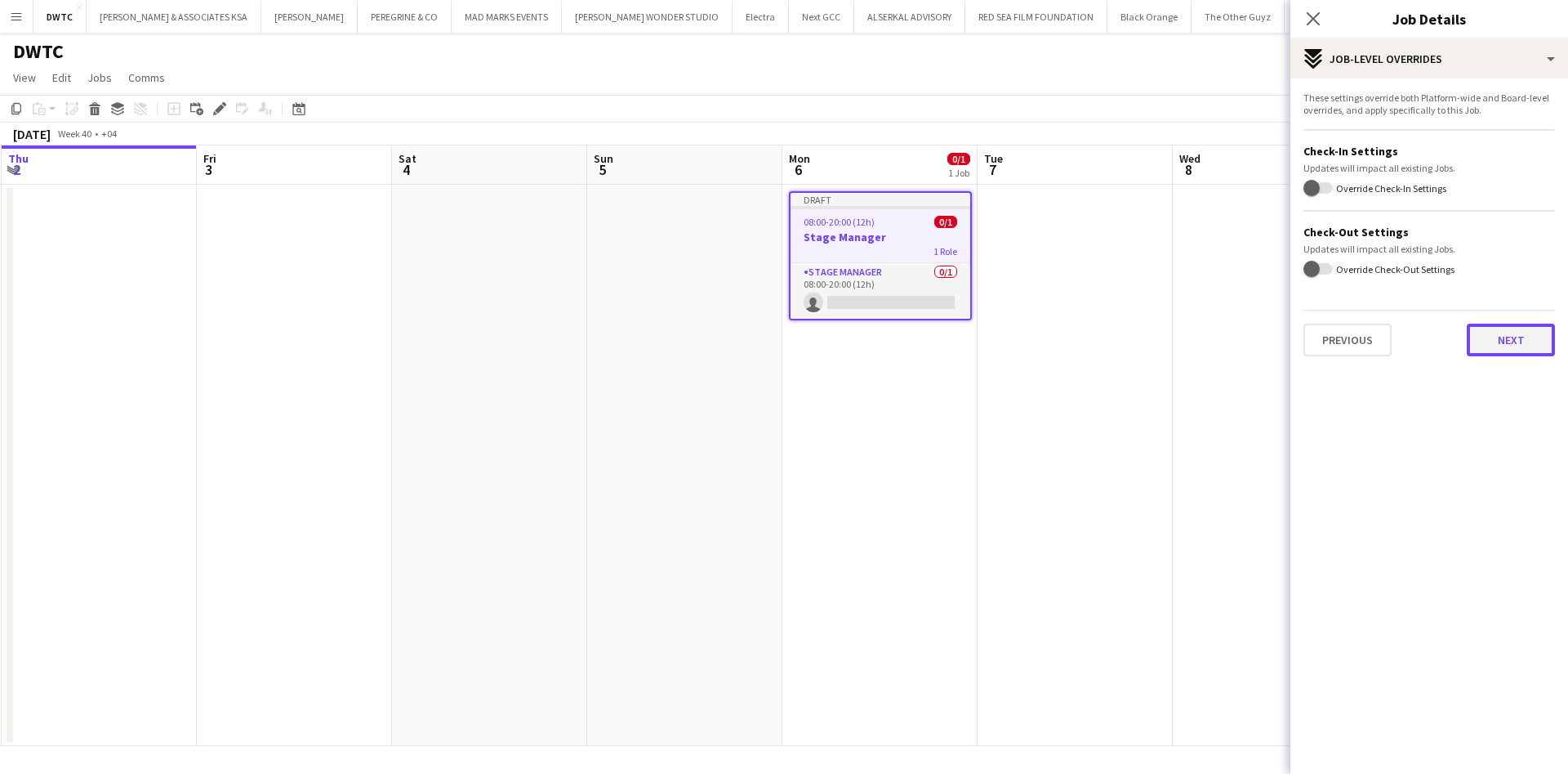
click at [1496, 336] on button "Next" at bounding box center [1511, 339] width 88 height 32
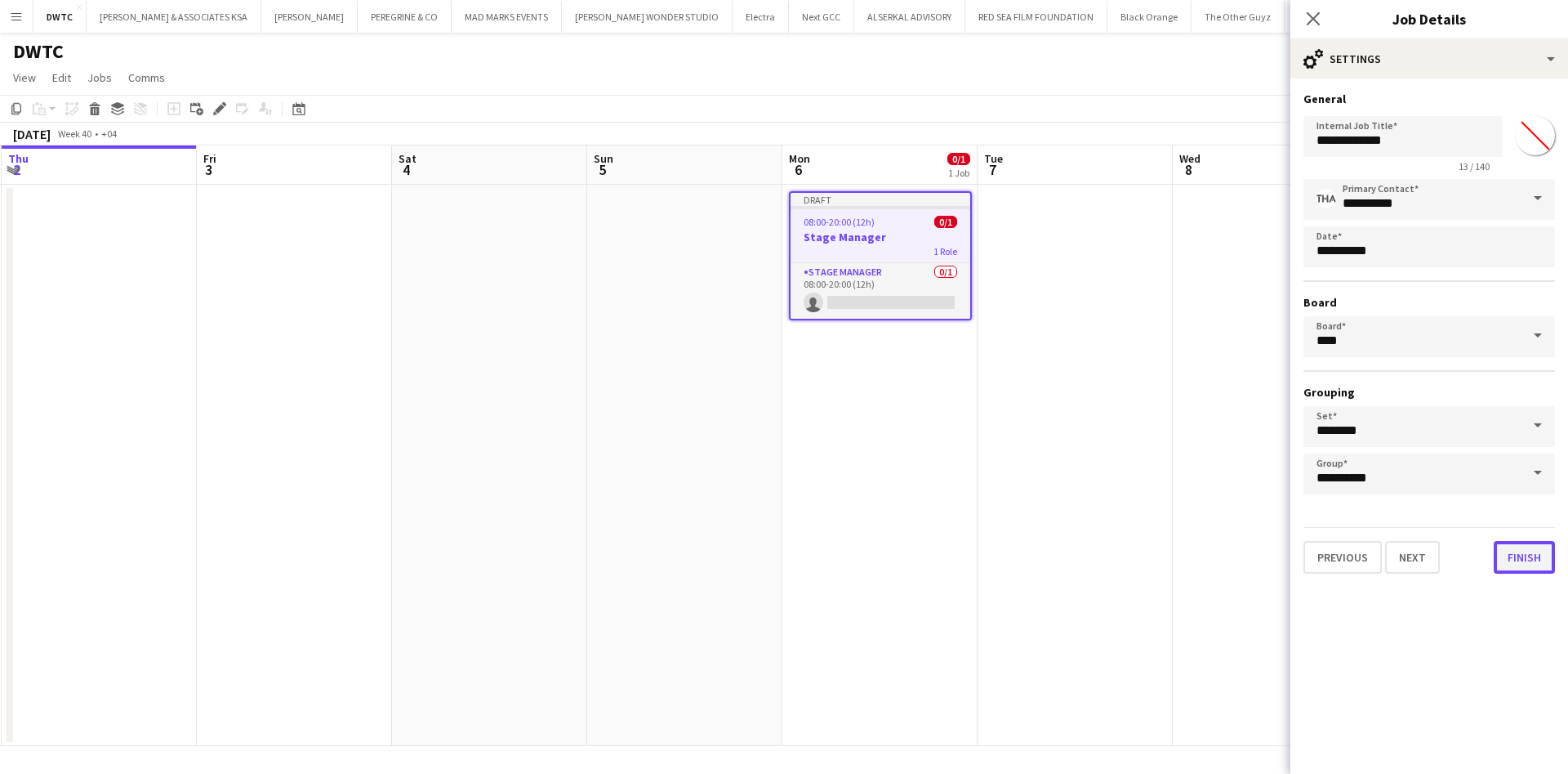
click at [1521, 551] on button "Finish" at bounding box center [1524, 557] width 61 height 32
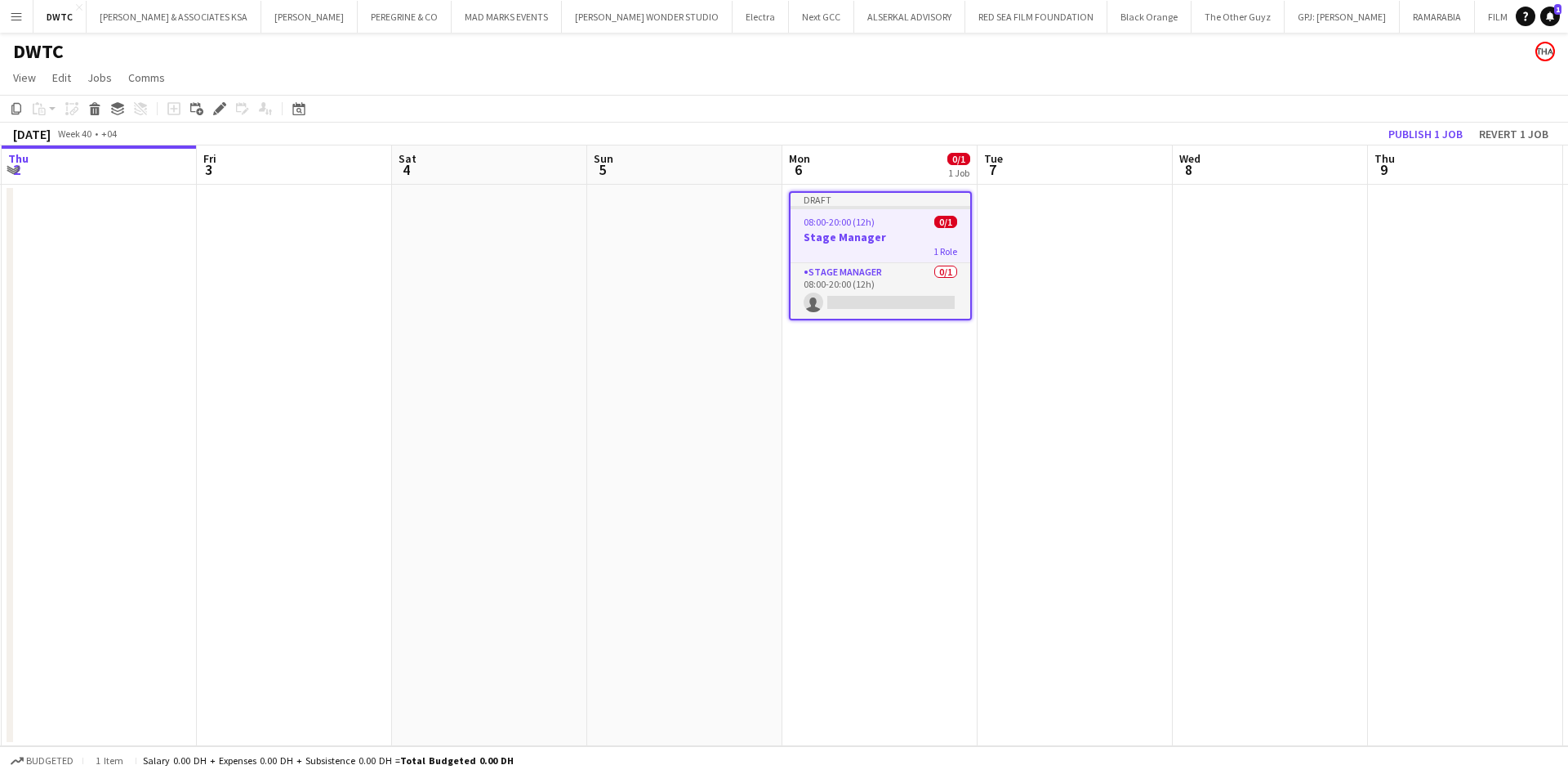
click at [893, 247] on div "1 Role" at bounding box center [880, 251] width 180 height 13
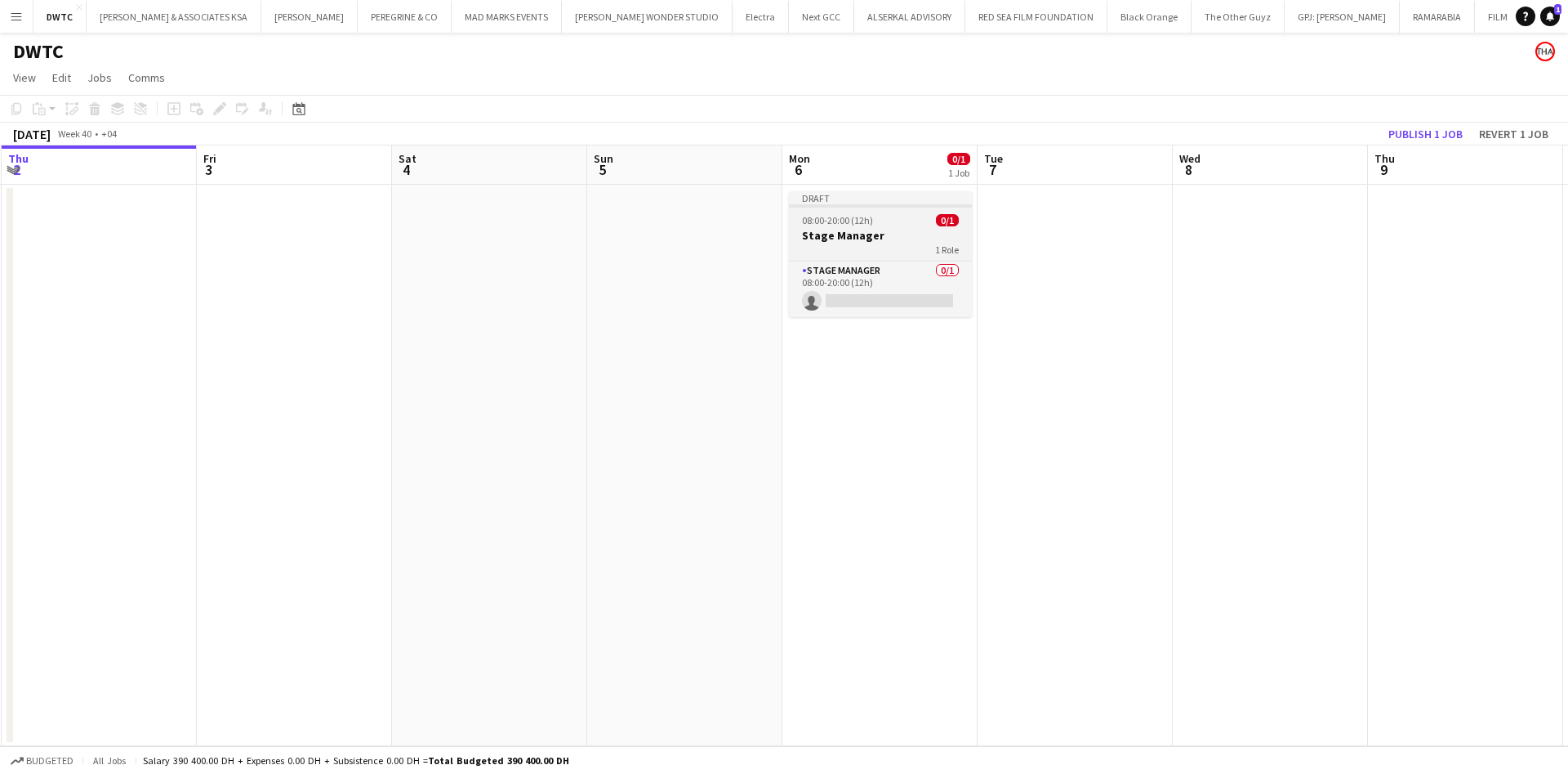
click at [880, 212] on app-job-card "Draft 08:00-20:00 (12h) 0/1 Stage Manager 1 Role Stage Manager 0/1 08:00-20:00 …" at bounding box center [880, 254] width 183 height 126
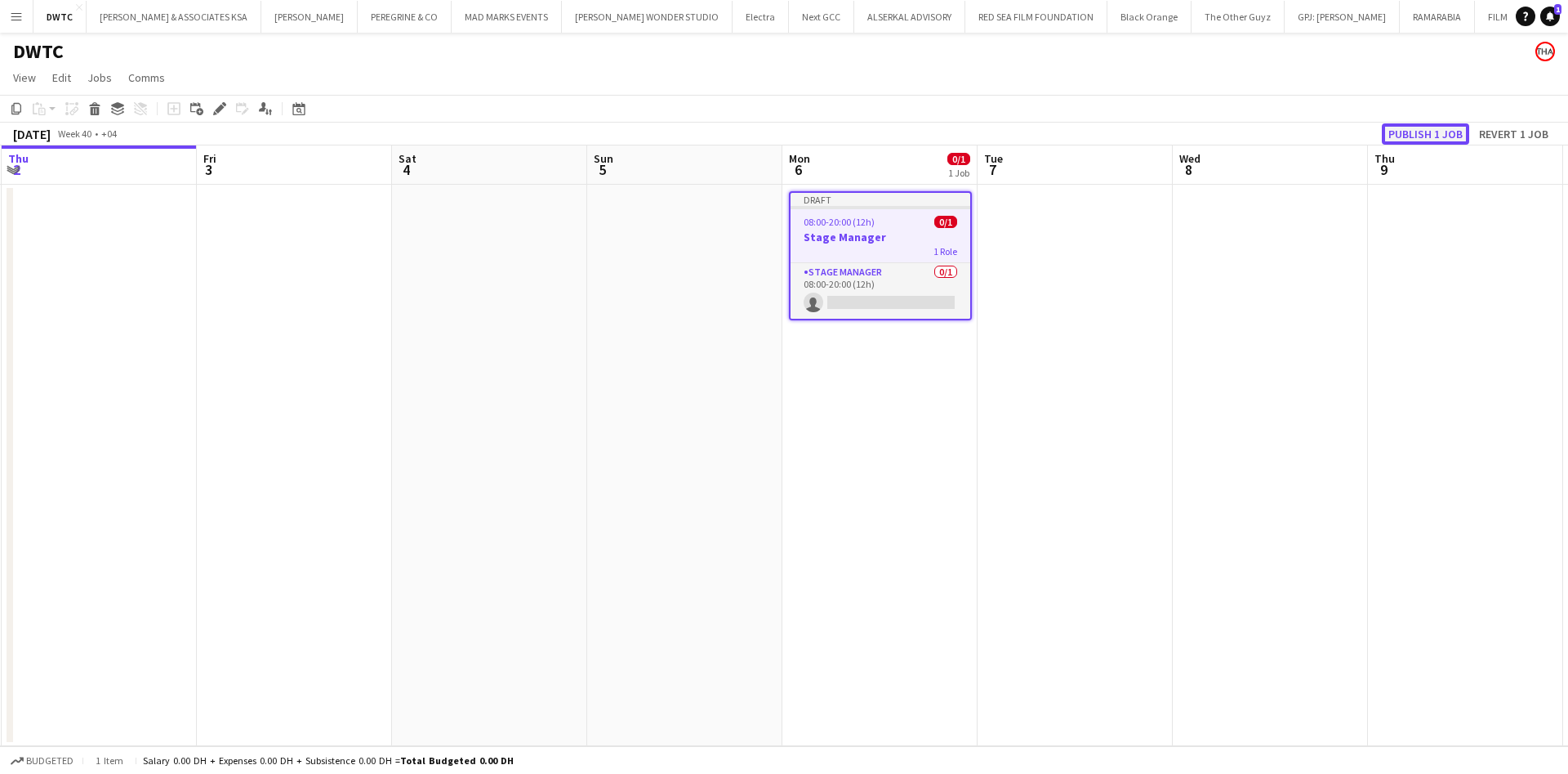
click at [1401, 133] on button "Publish 1 job" at bounding box center [1425, 134] width 87 height 22
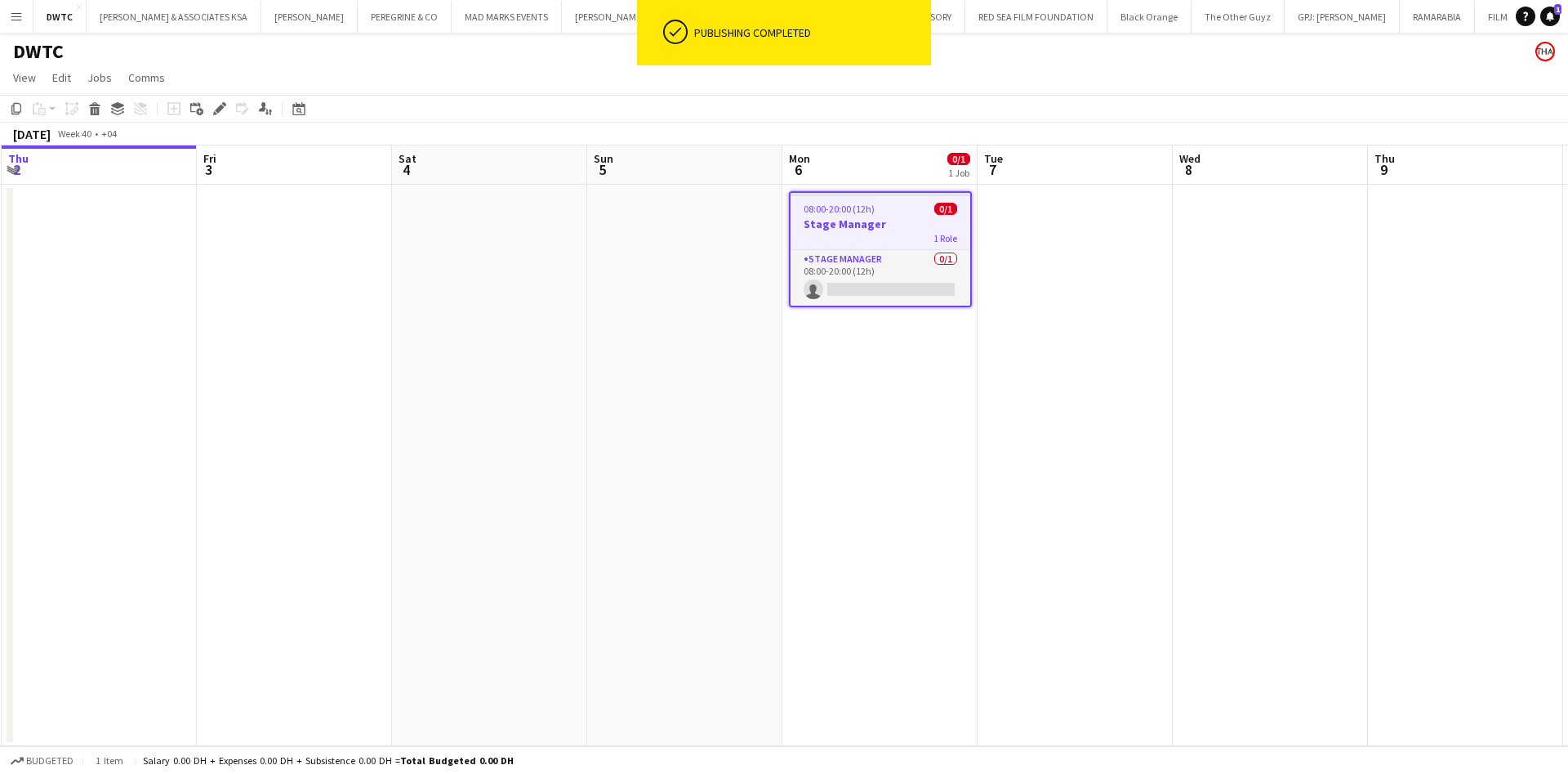
click at [891, 239] on div "1 Role" at bounding box center [880, 238] width 180 height 13
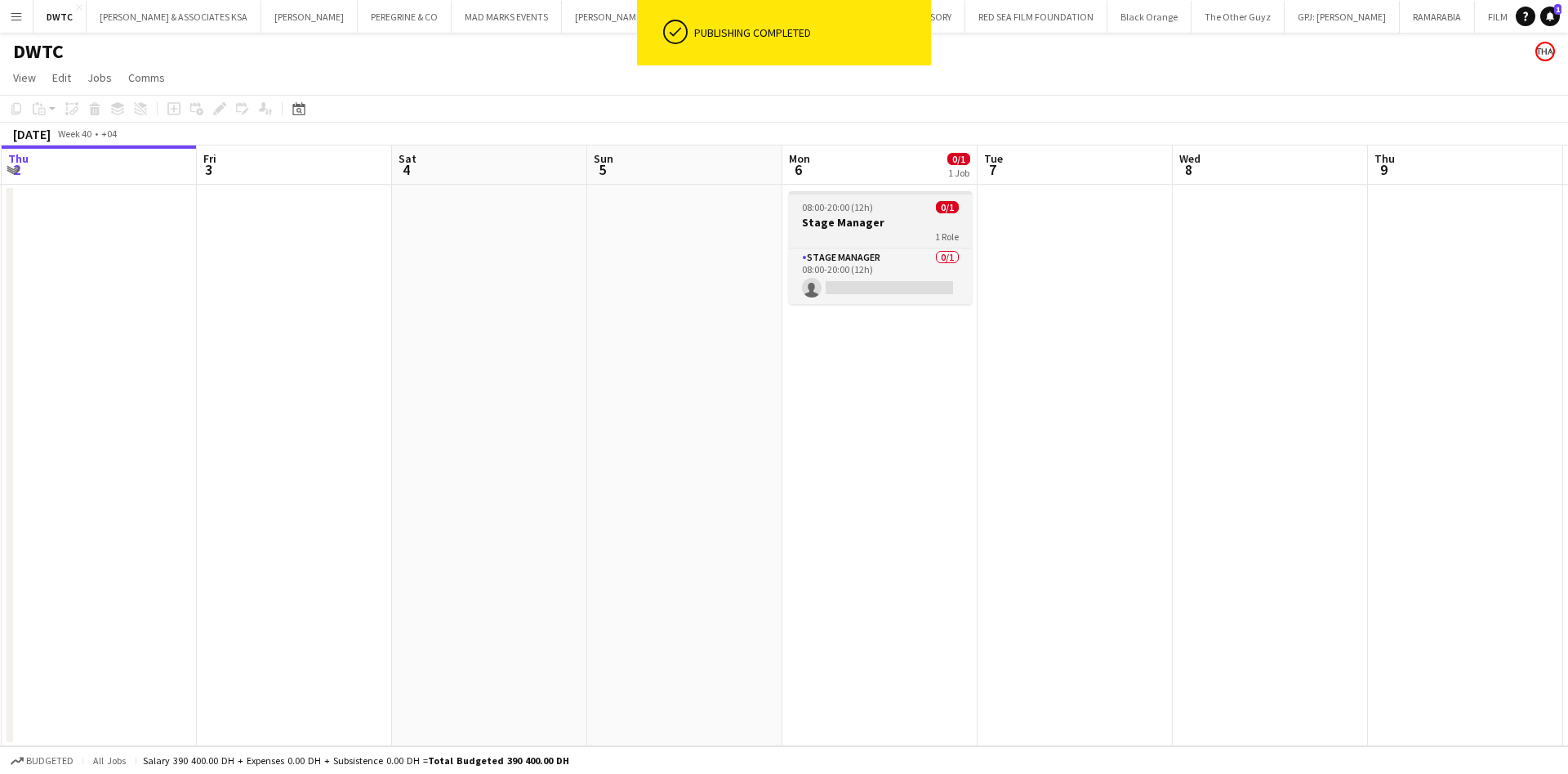
click at [853, 225] on h3 "Stage Manager" at bounding box center [880, 222] width 183 height 15
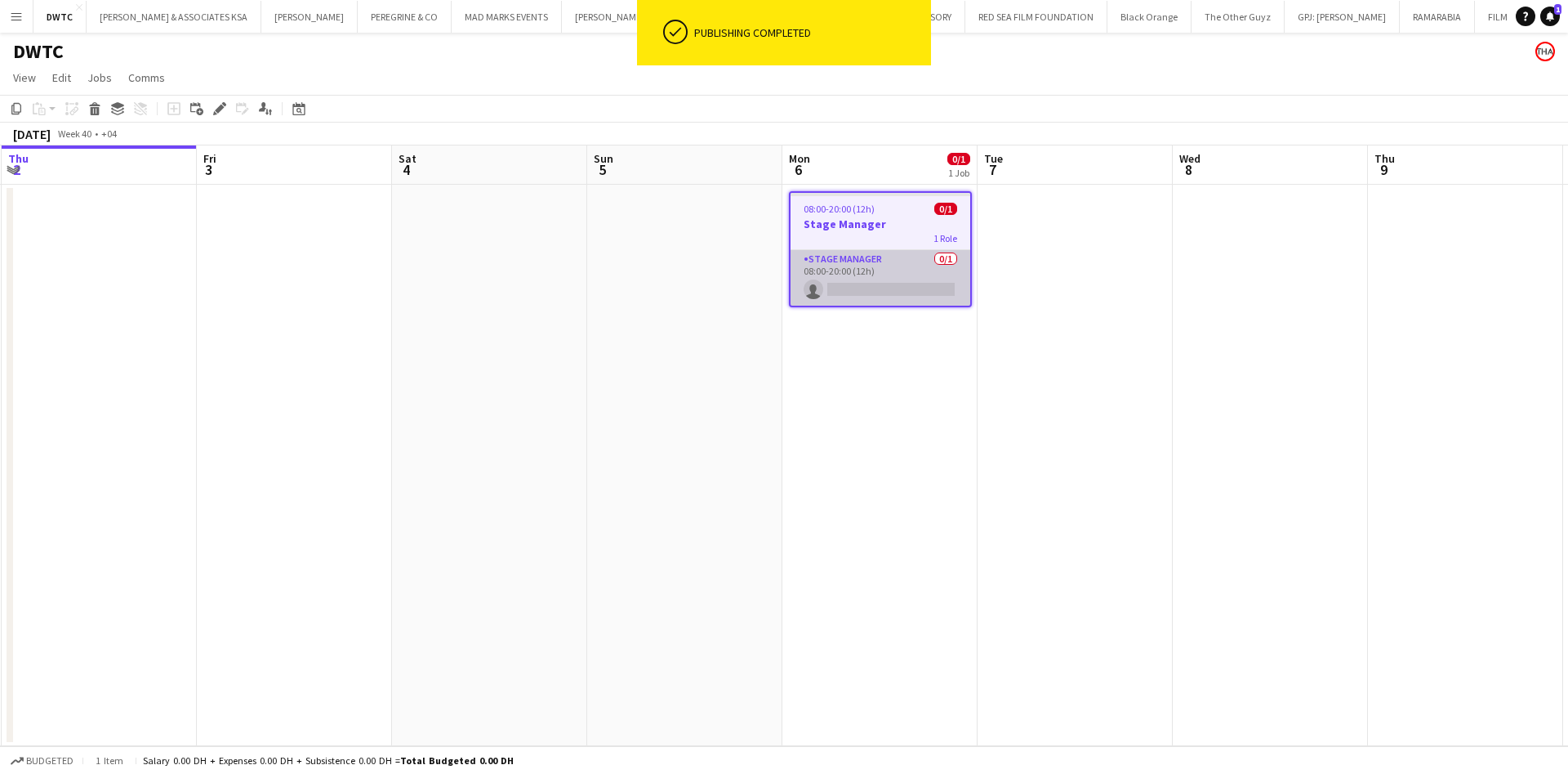
click at [908, 259] on app-card-role "Stage Manager 0/1 08:00-20:00 (12h) single-neutral-actions" at bounding box center [880, 278] width 180 height 56
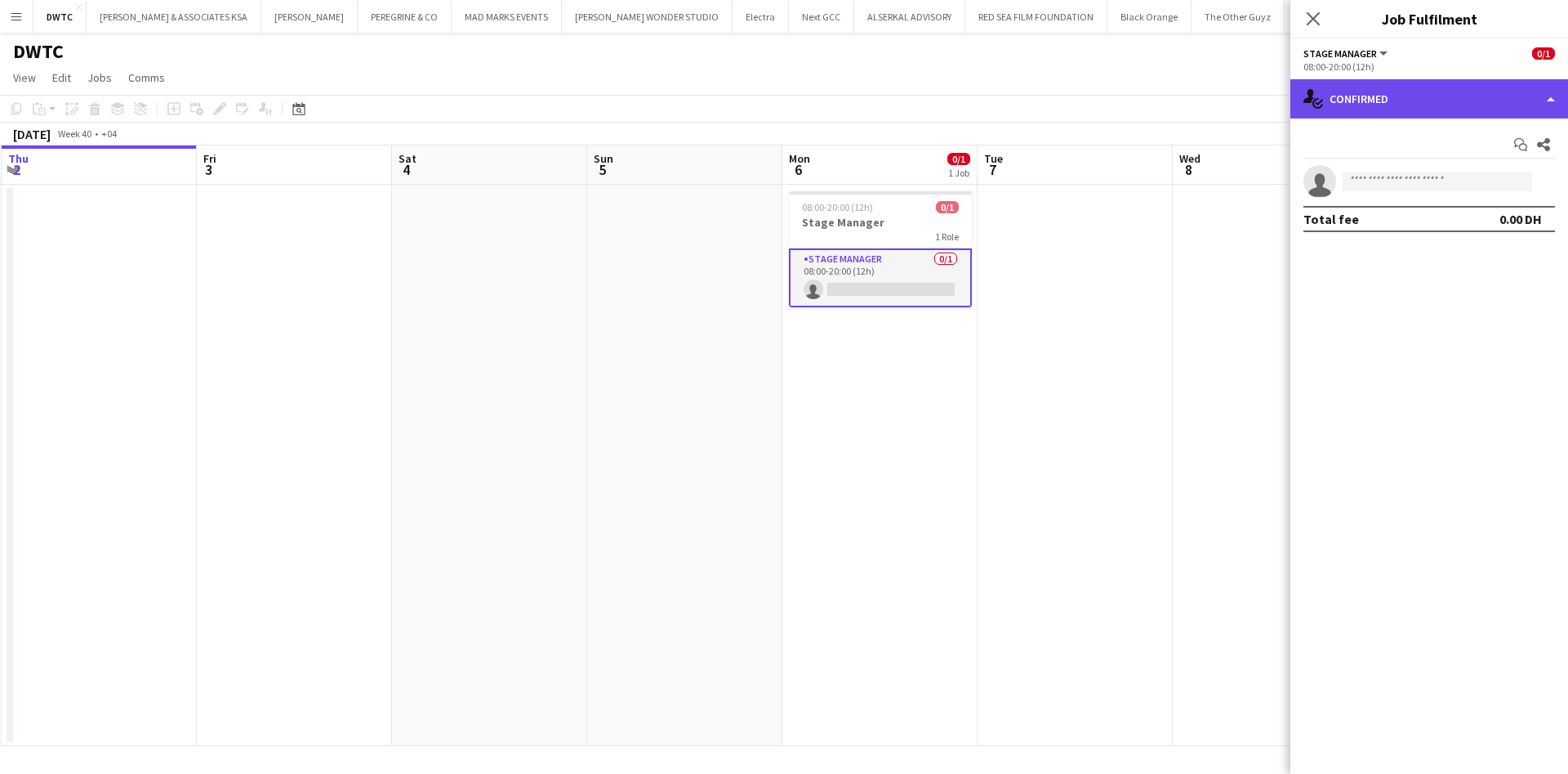
click at [1466, 96] on div "single-neutral-actions-check-2 Confirmed" at bounding box center [1429, 99] width 277 height 39
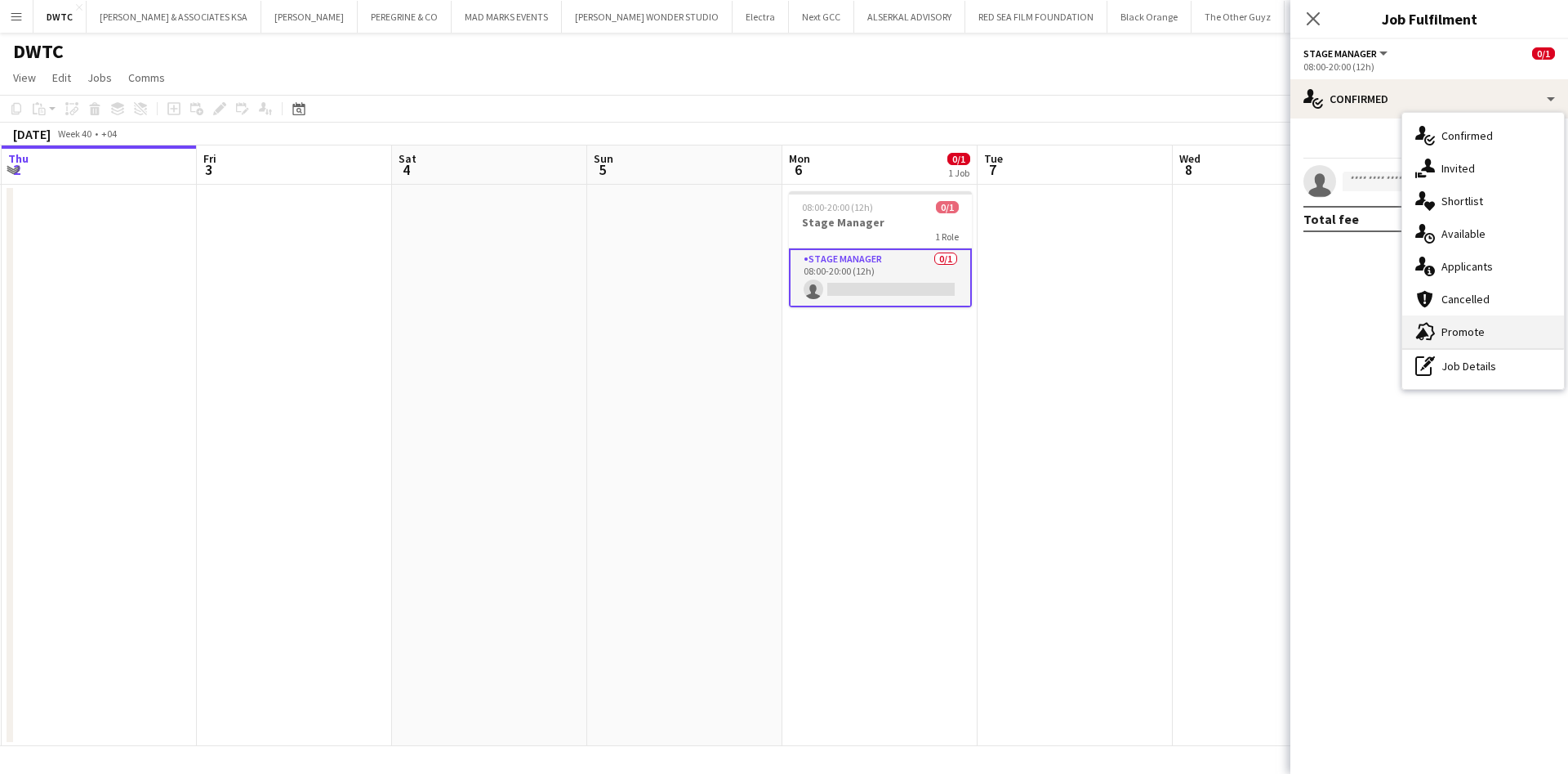
click at [1485, 323] on div "advertising-megaphone Promote" at bounding box center [1483, 331] width 162 height 32
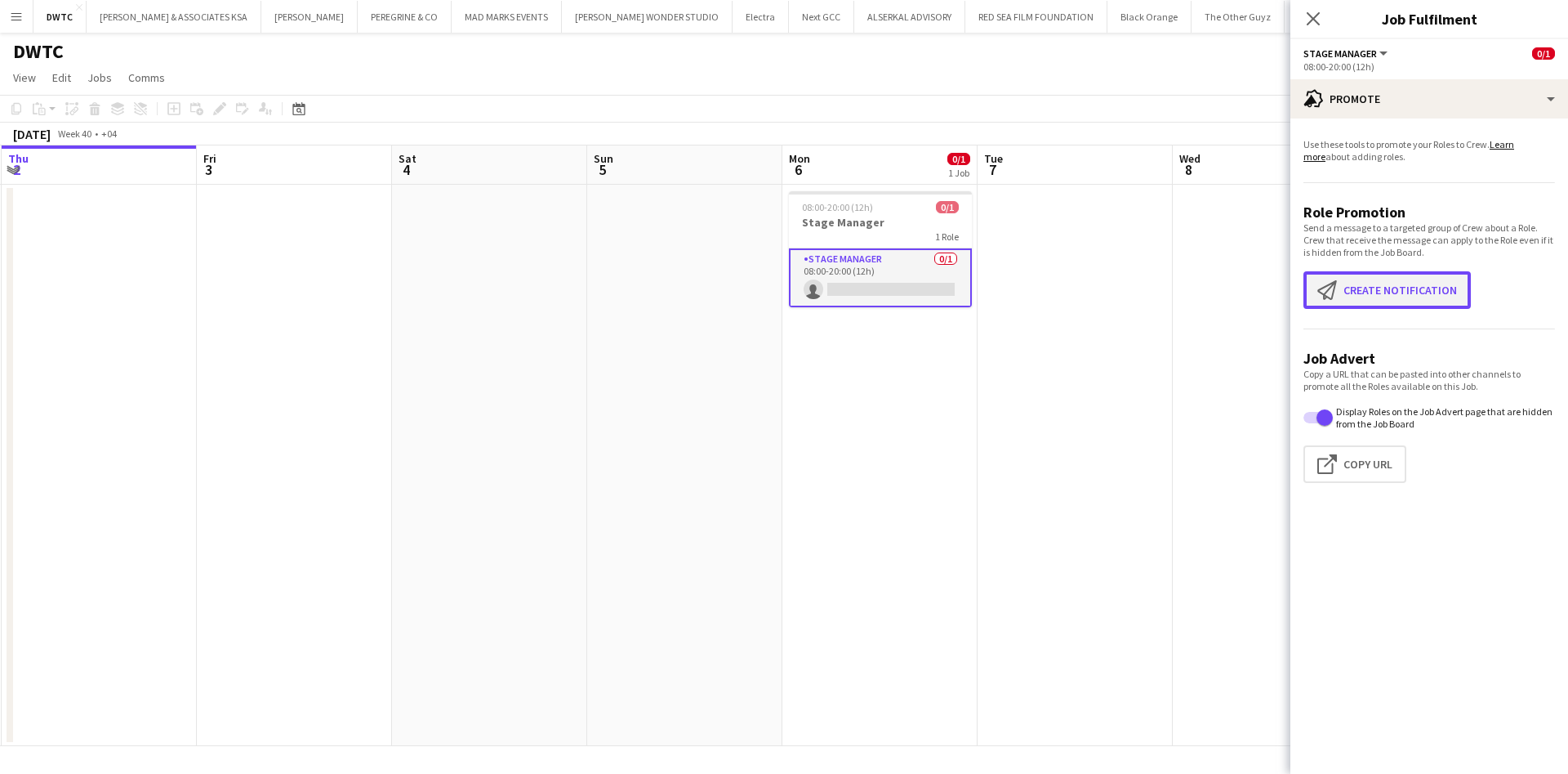
click at [1408, 293] on button "Create notification Create notification" at bounding box center [1387, 289] width 167 height 37
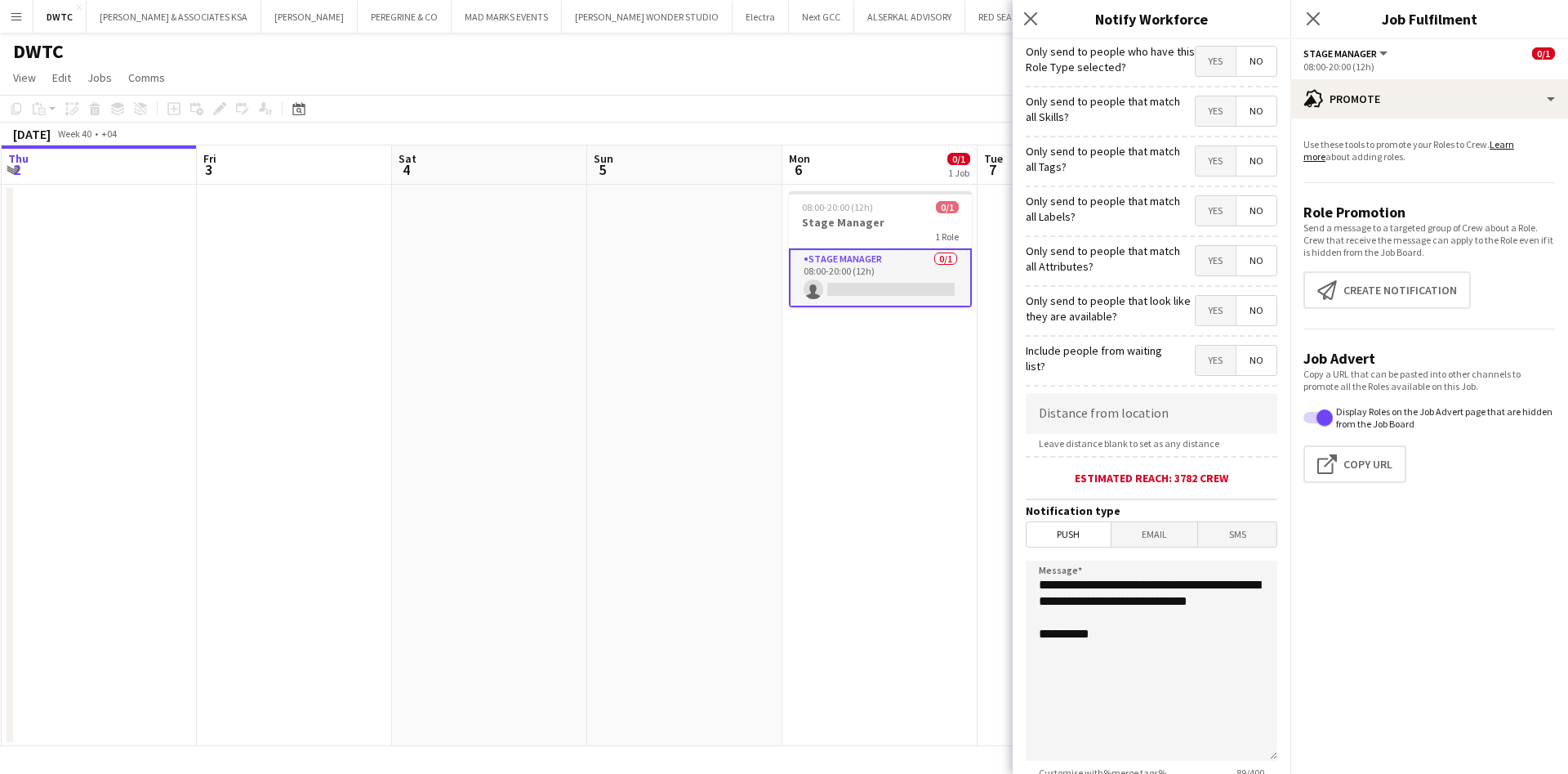
click at [1197, 73] on span "Yes" at bounding box center [1215, 60] width 40 height 29
drag, startPoint x: 1141, startPoint y: 590, endPoint x: 1151, endPoint y: 621, distance: 32.6
click at [1151, 621] on textarea "**********" at bounding box center [1151, 660] width 252 height 201
drag, startPoint x: 1039, startPoint y: 584, endPoint x: 1128, endPoint y: 615, distance: 94.2
click at [1128, 615] on textarea "**********" at bounding box center [1151, 660] width 252 height 201
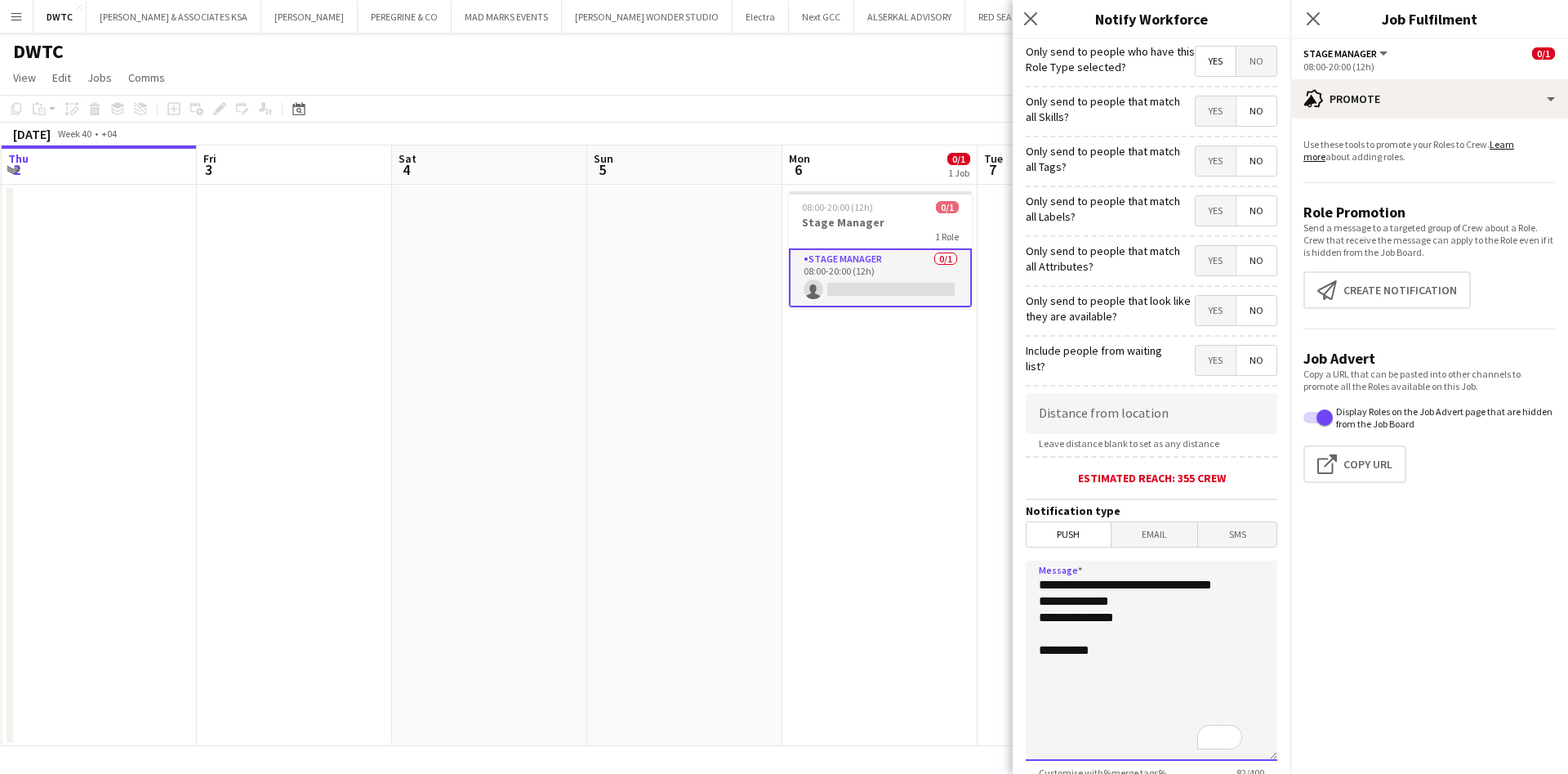
paste textarea "**********"
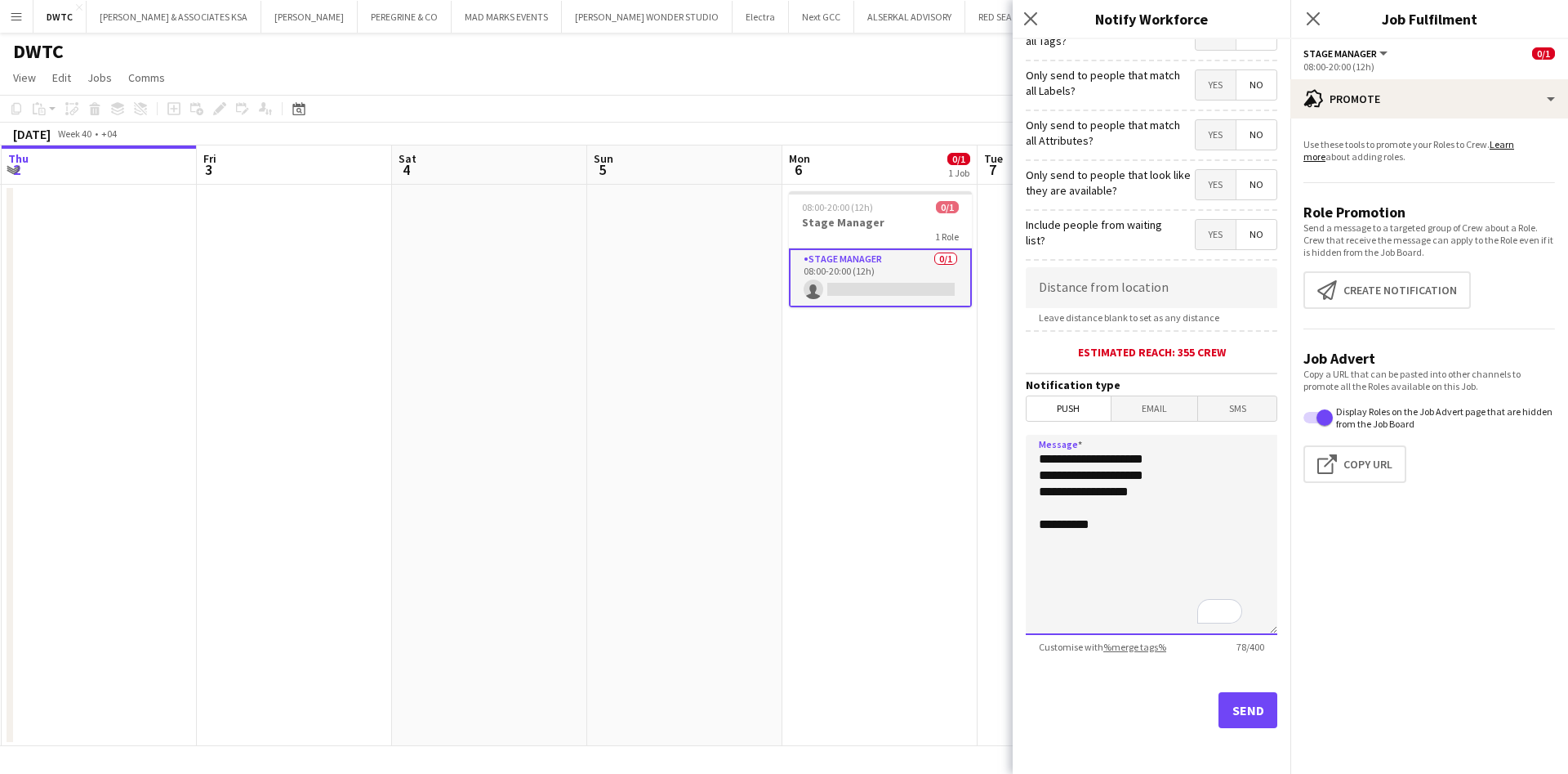
type textarea "**********"
click at [1233, 713] on button "Send" at bounding box center [1247, 709] width 59 height 36
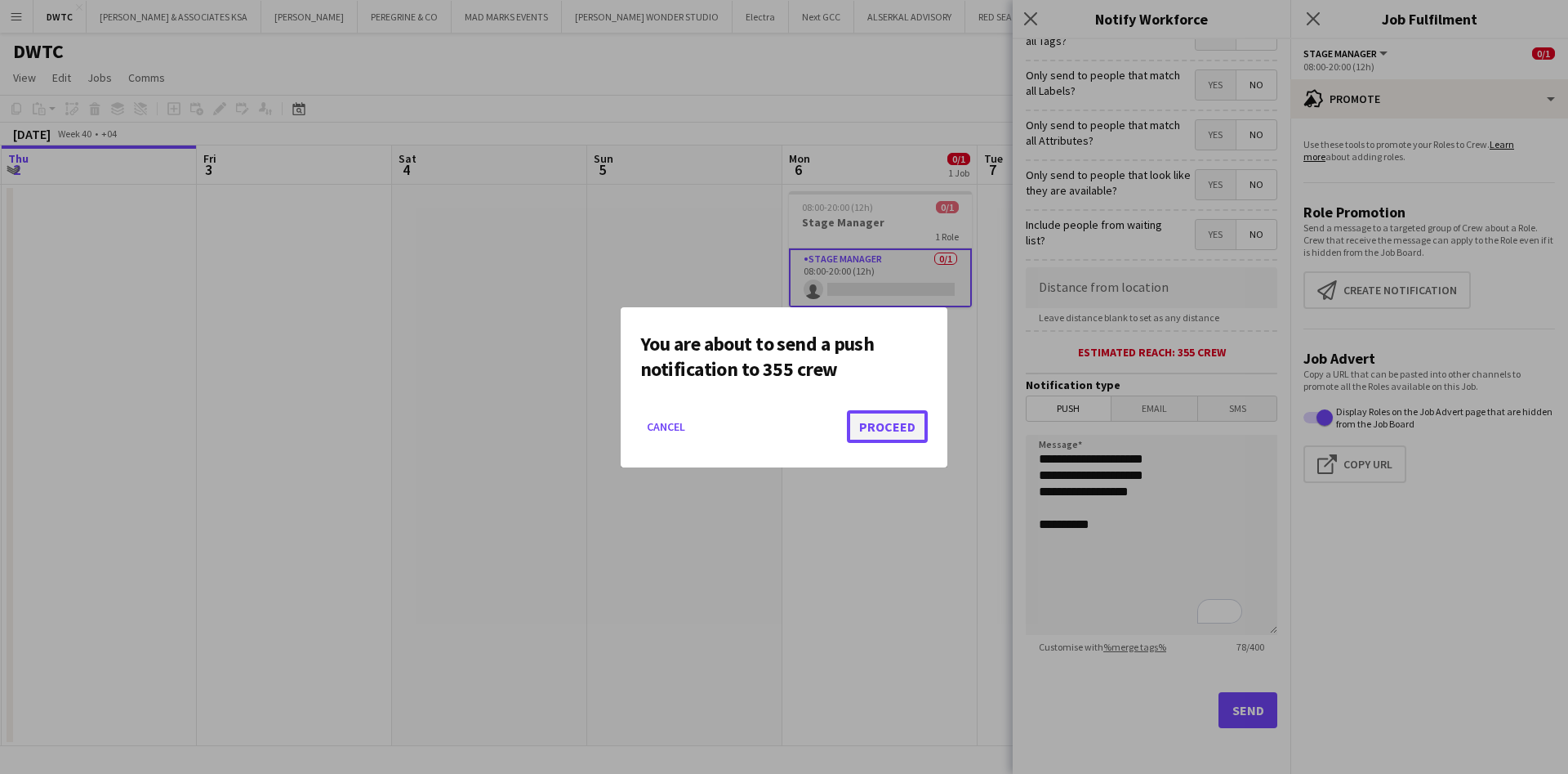
click at [875, 430] on button "Proceed" at bounding box center [887, 426] width 81 height 32
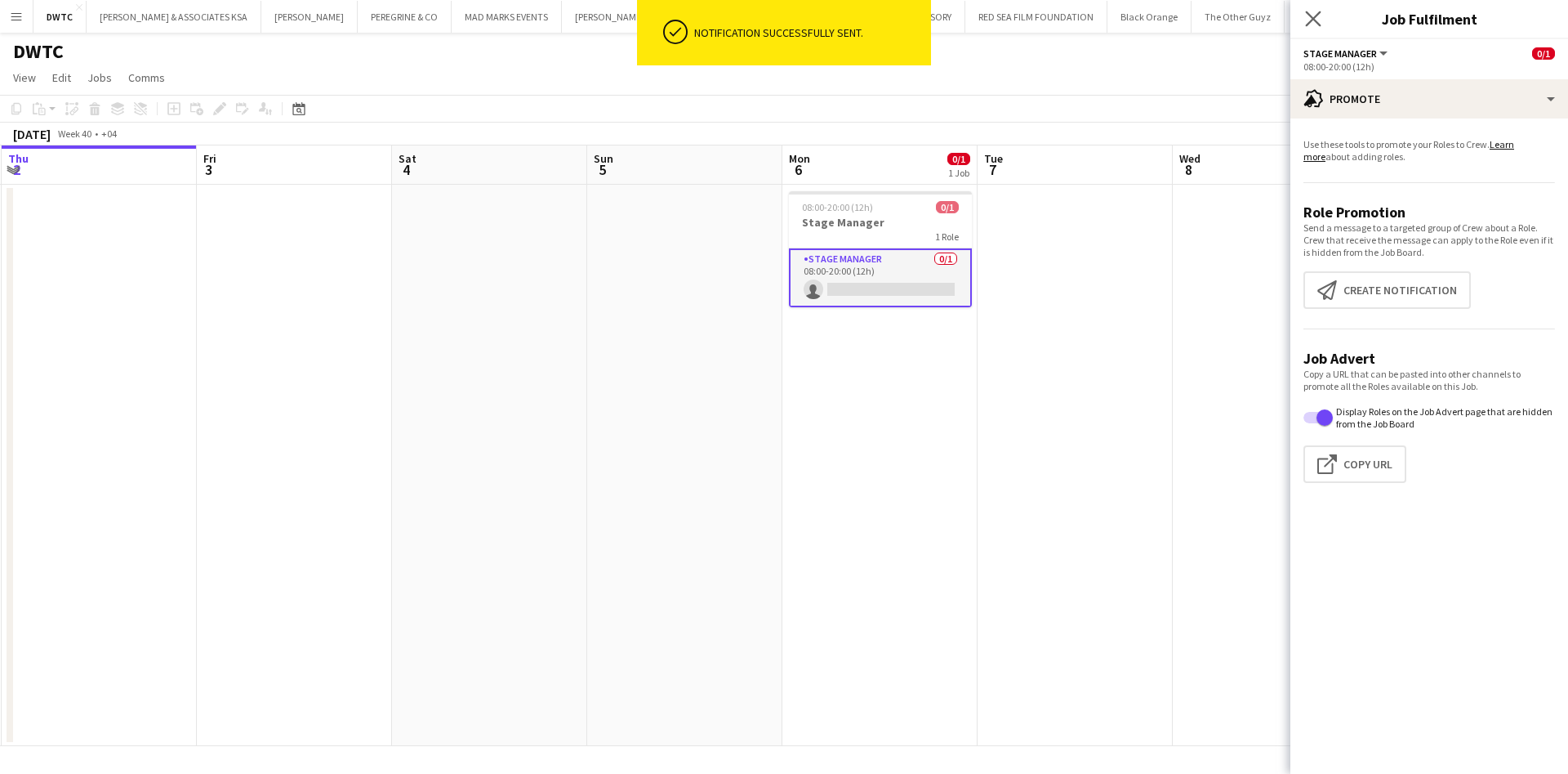
click at [1312, 27] on app-icon "Close pop-in" at bounding box center [1314, 19] width 24 height 24
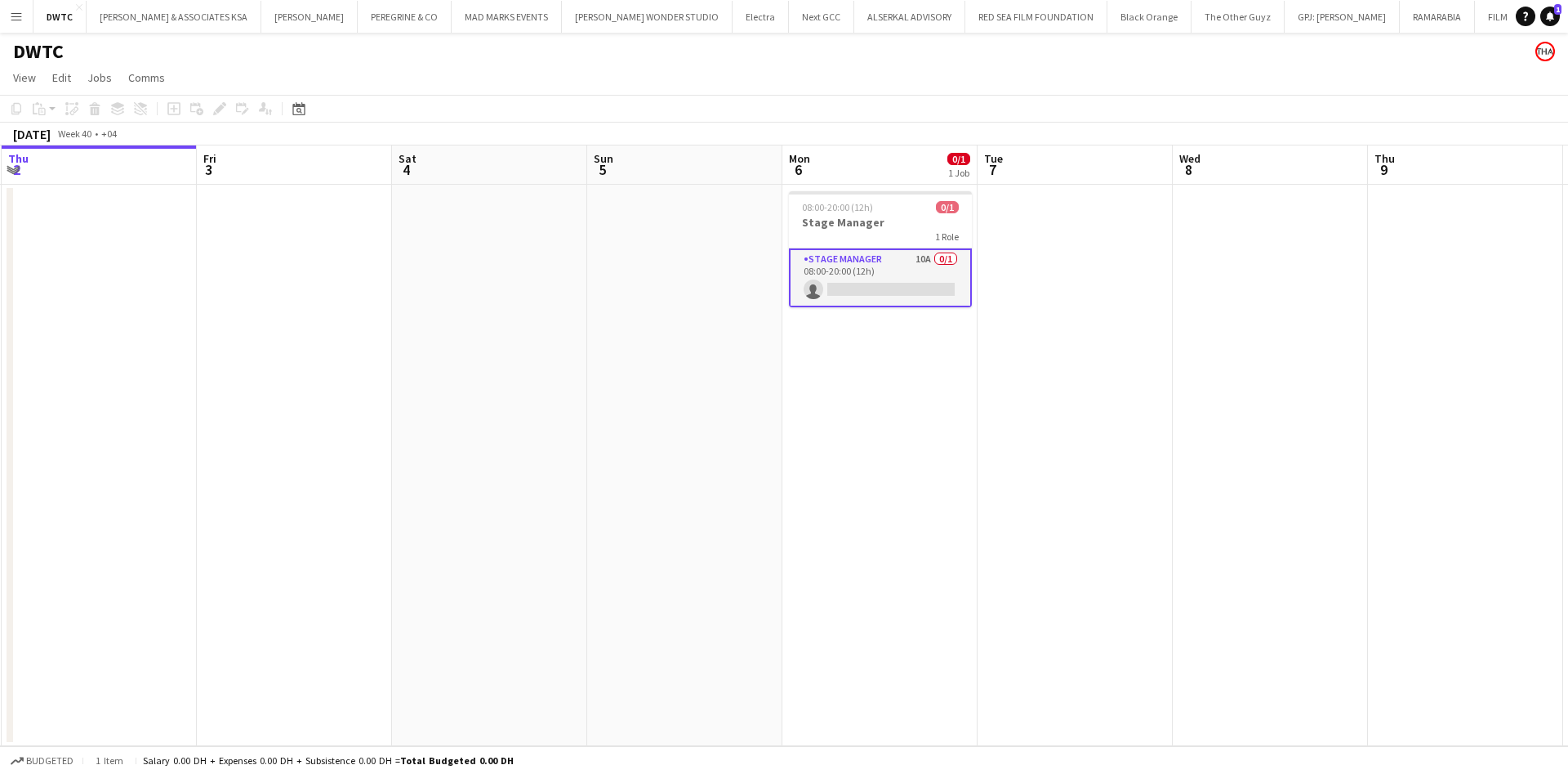
click at [894, 266] on app-card-role "Stage Manager 10A 0/1 08:00-20:00 (12h) single-neutral-actions" at bounding box center [880, 278] width 183 height 59
click at [925, 262] on app-card-role "Stage Manager 11A 0/1 08:00-20:00 (12h) single-neutral-actions" at bounding box center [880, 276] width 183 height 56
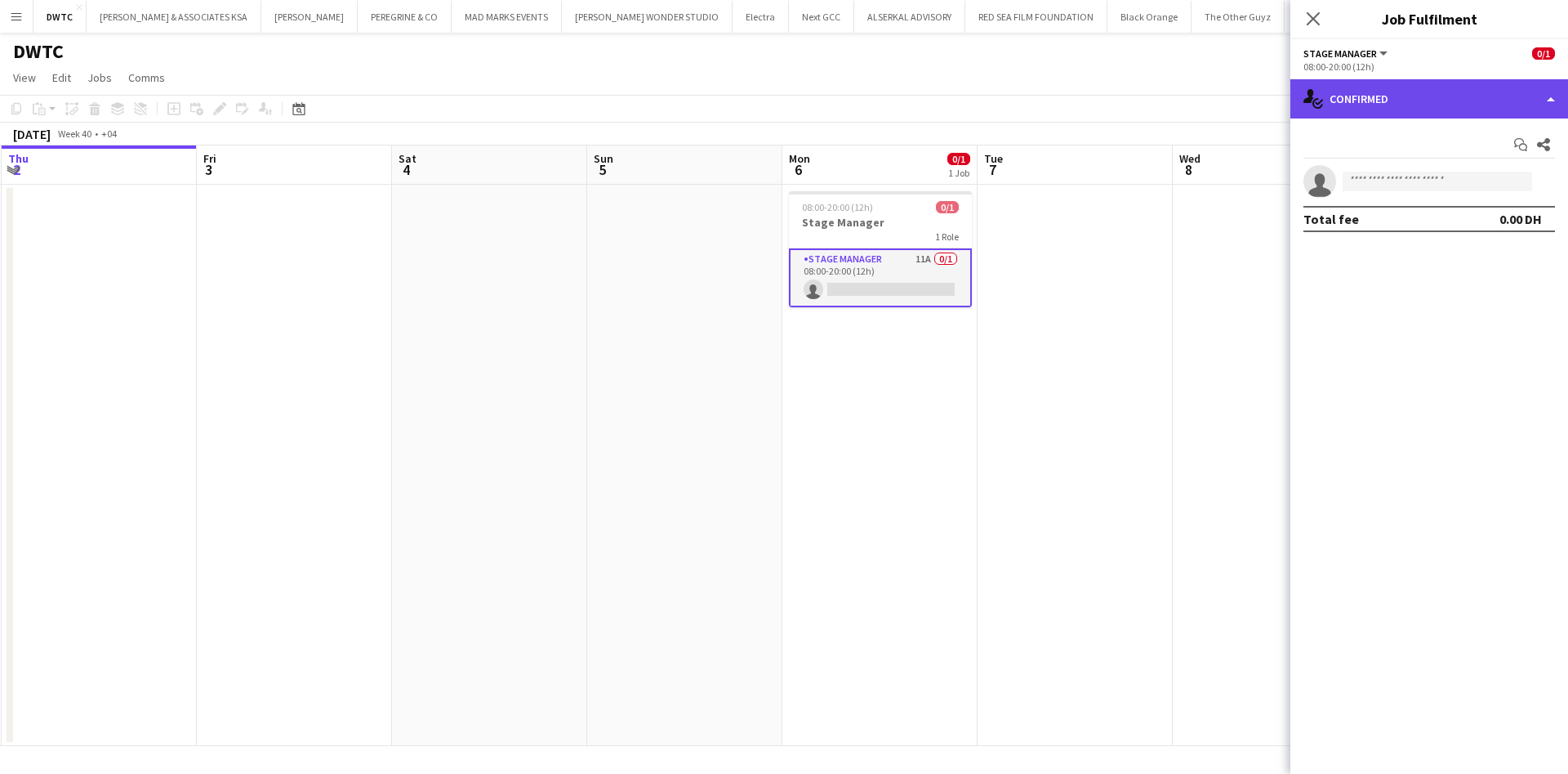
click at [1434, 97] on div "single-neutral-actions-check-2 Confirmed" at bounding box center [1429, 99] width 277 height 39
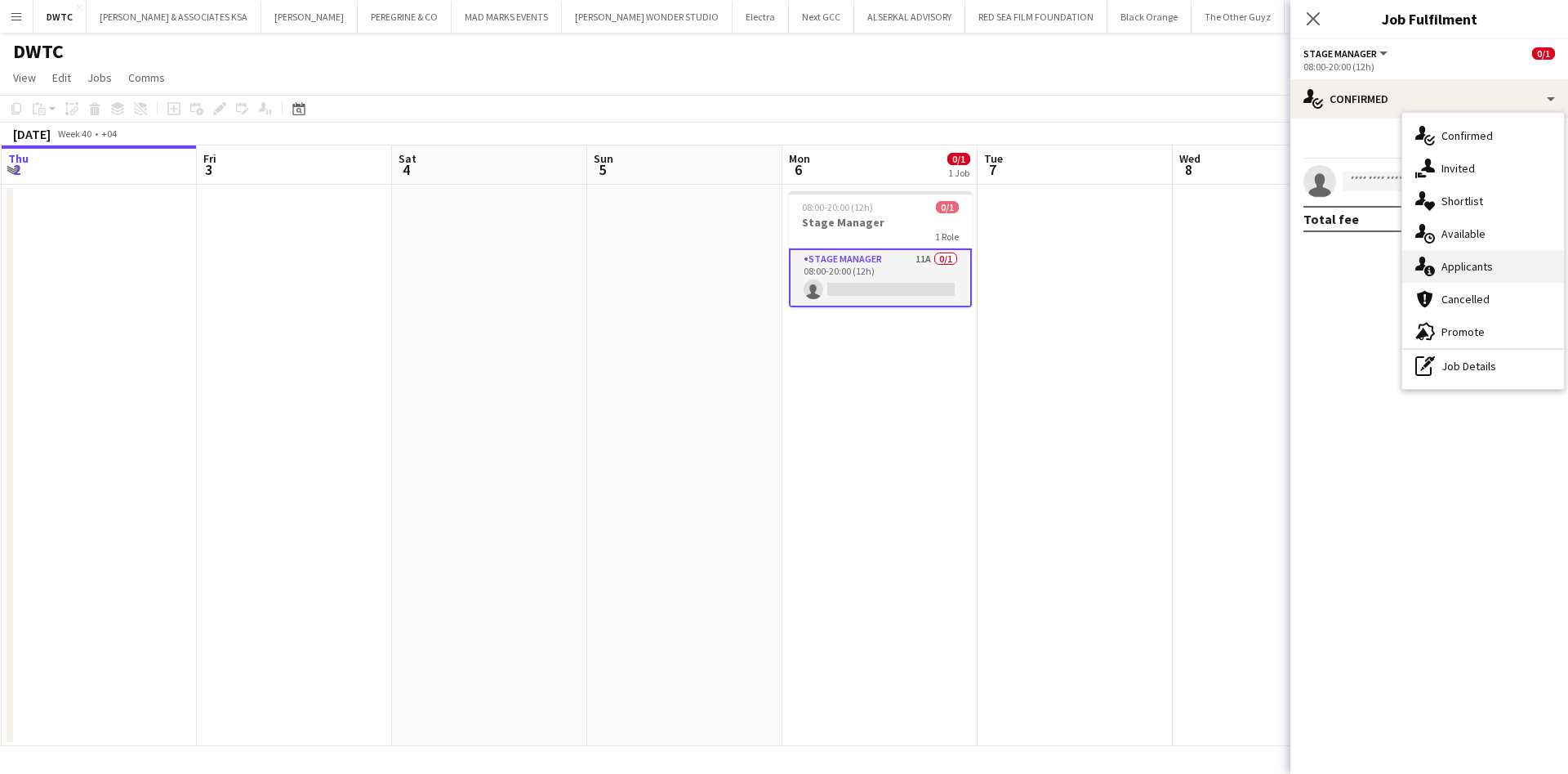
click at [1472, 273] on div "single-neutral-actions-information Applicants" at bounding box center [1483, 266] width 162 height 32
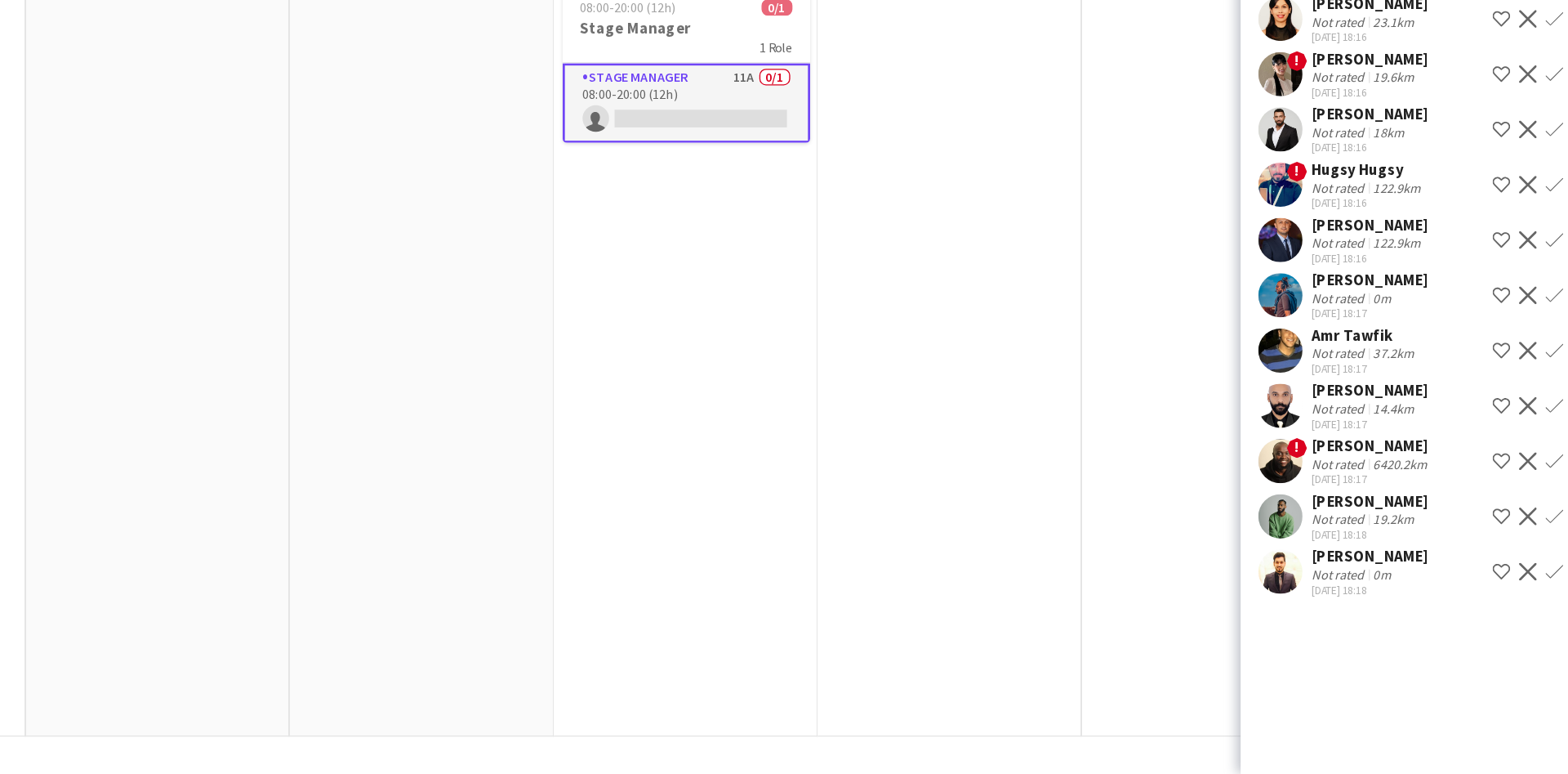
scroll to position [0, 0]
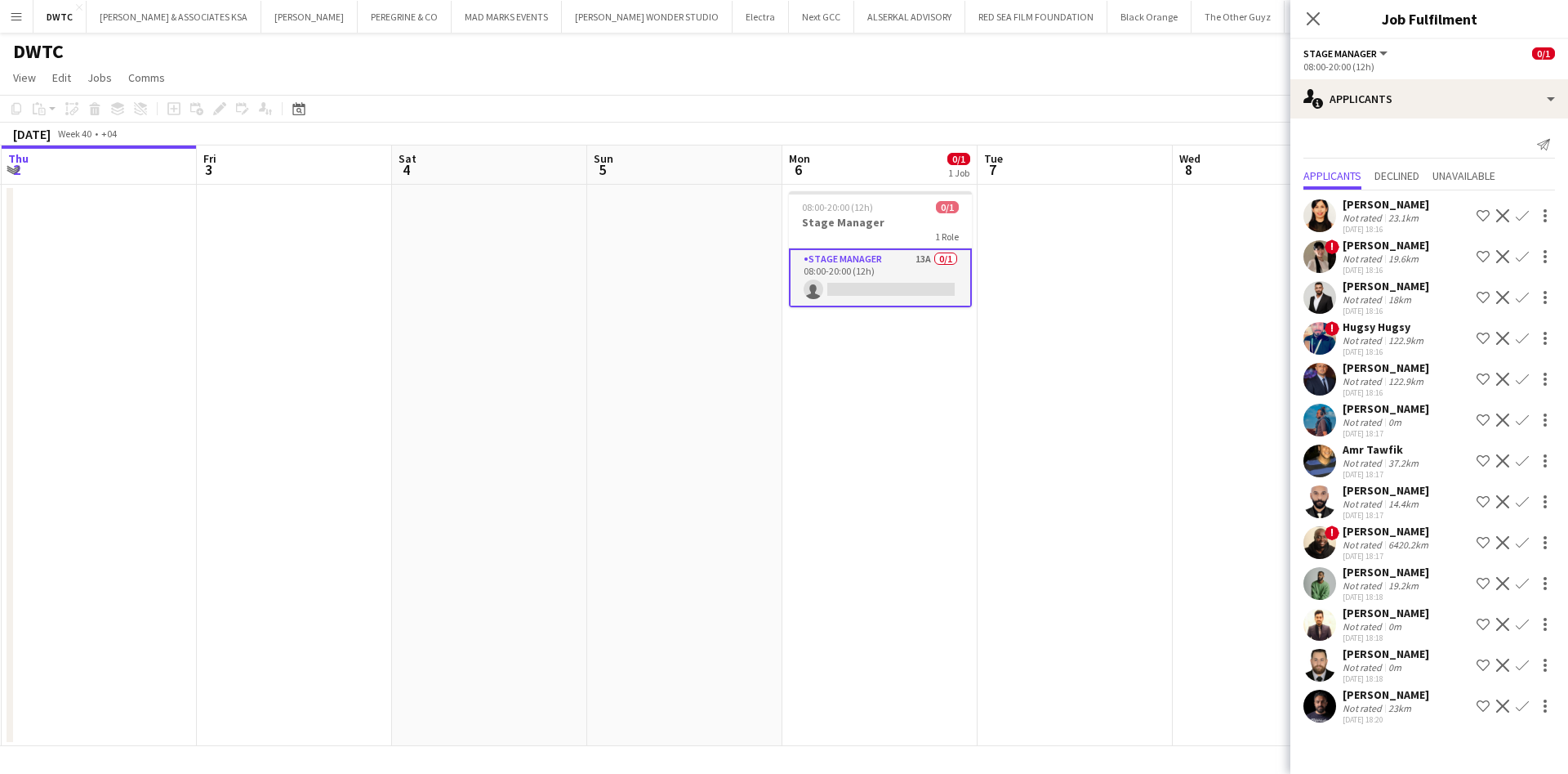
click at [1319, 705] on app-user-avatar at bounding box center [1320, 705] width 32 height 32
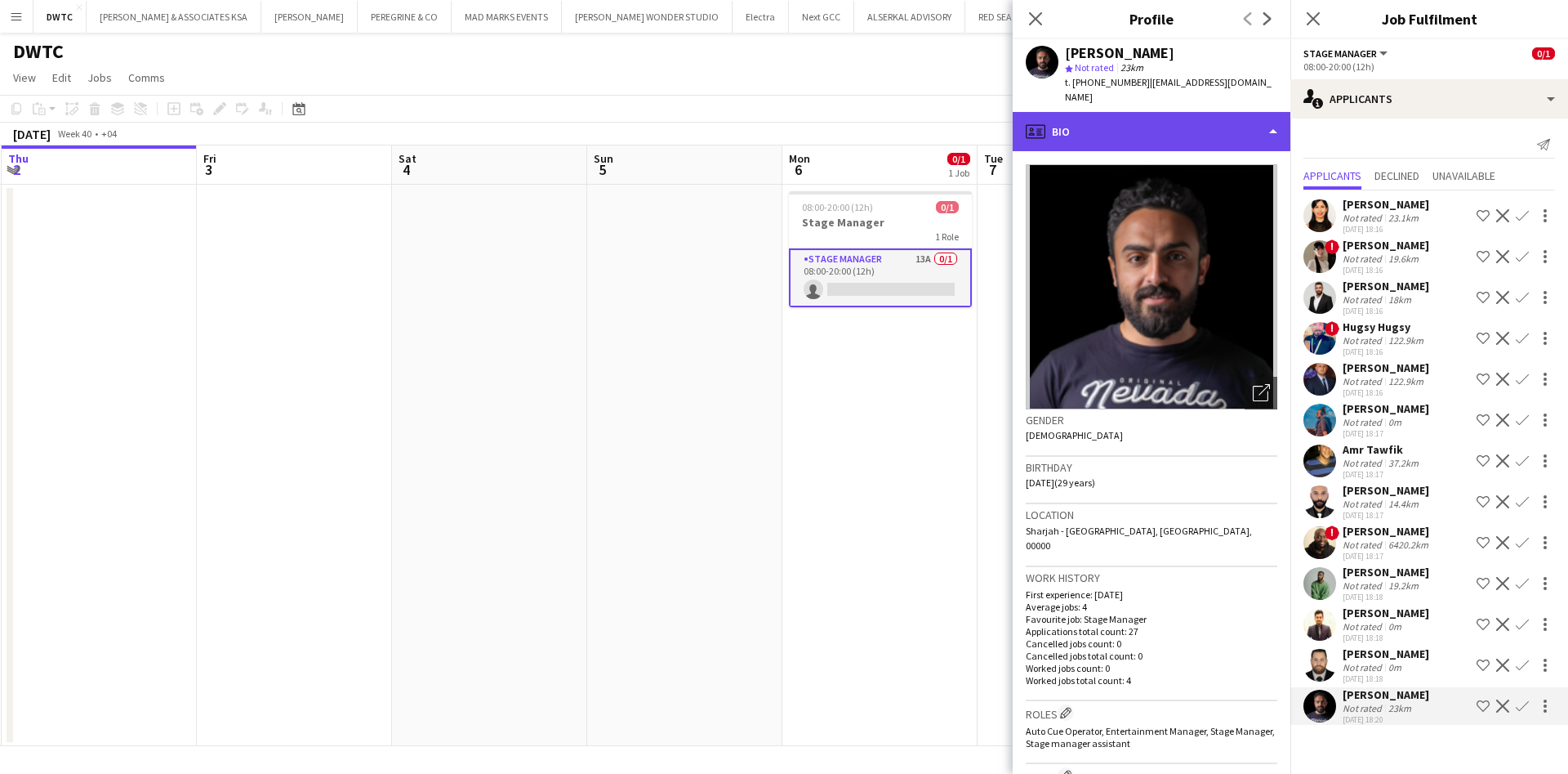
click at [1230, 127] on div "profile Bio" at bounding box center [1151, 131] width 277 height 39
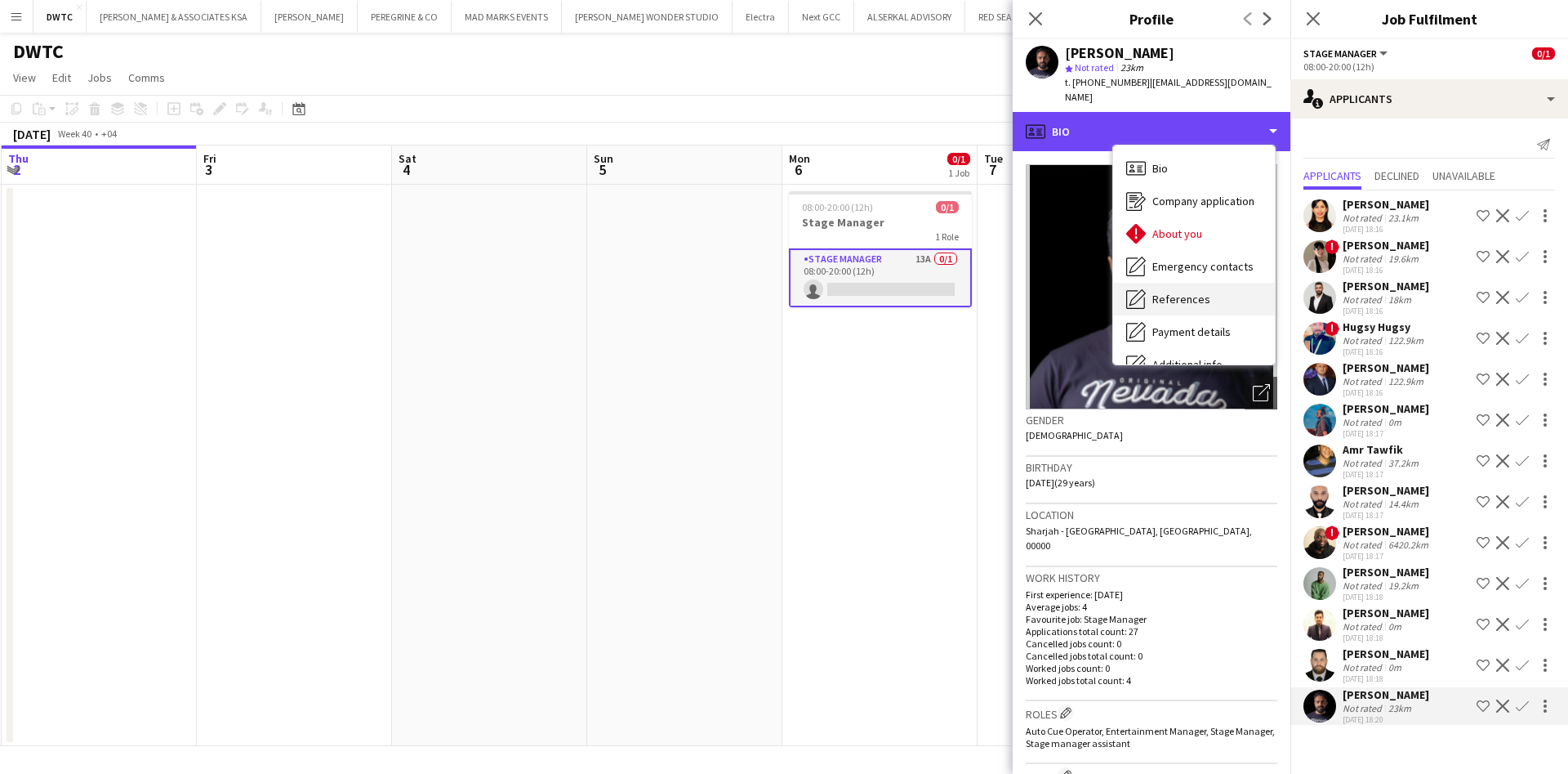
scroll to position [121, 0]
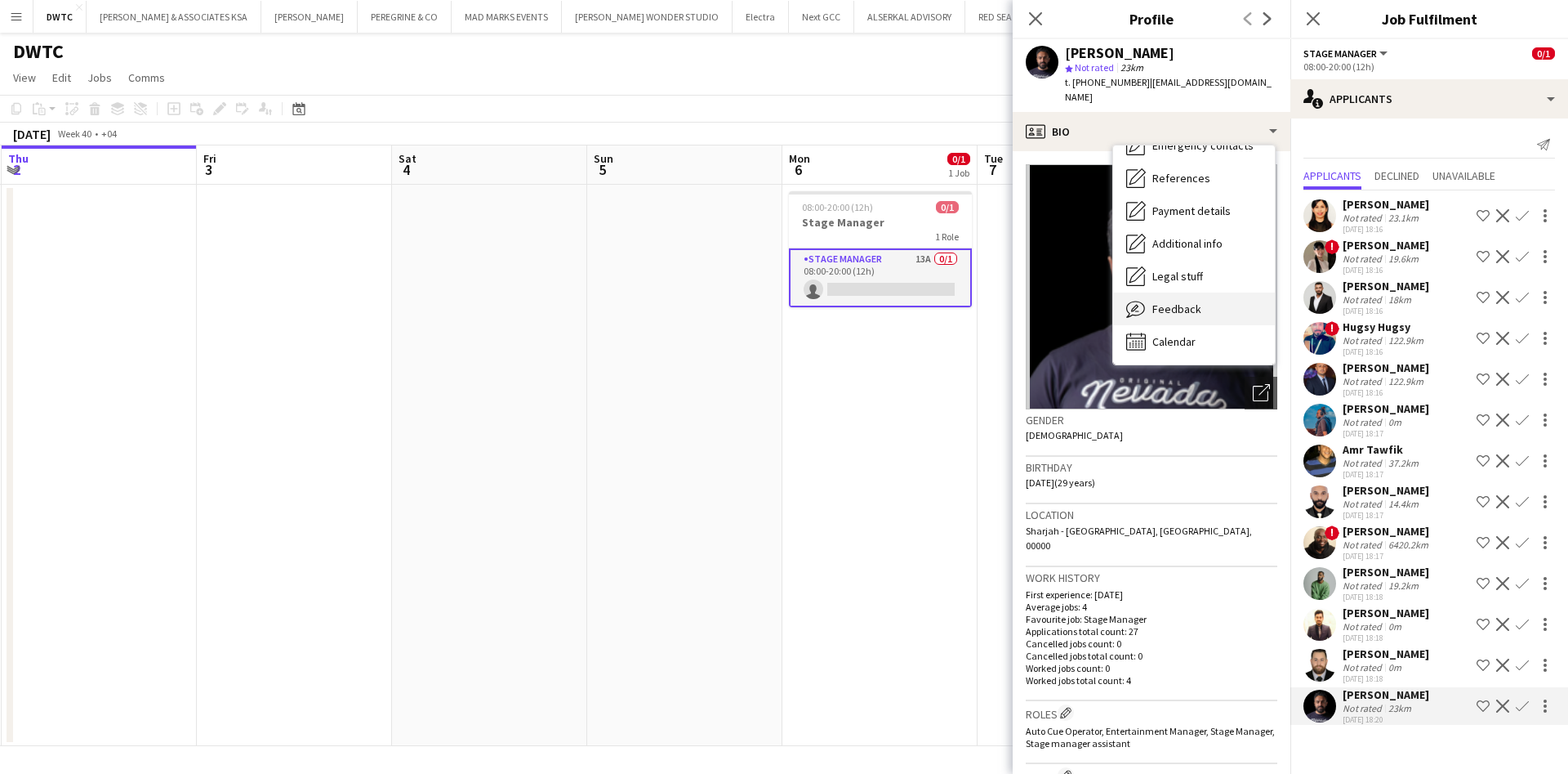
click at [1206, 293] on div "Feedback Feedback" at bounding box center [1194, 308] width 162 height 32
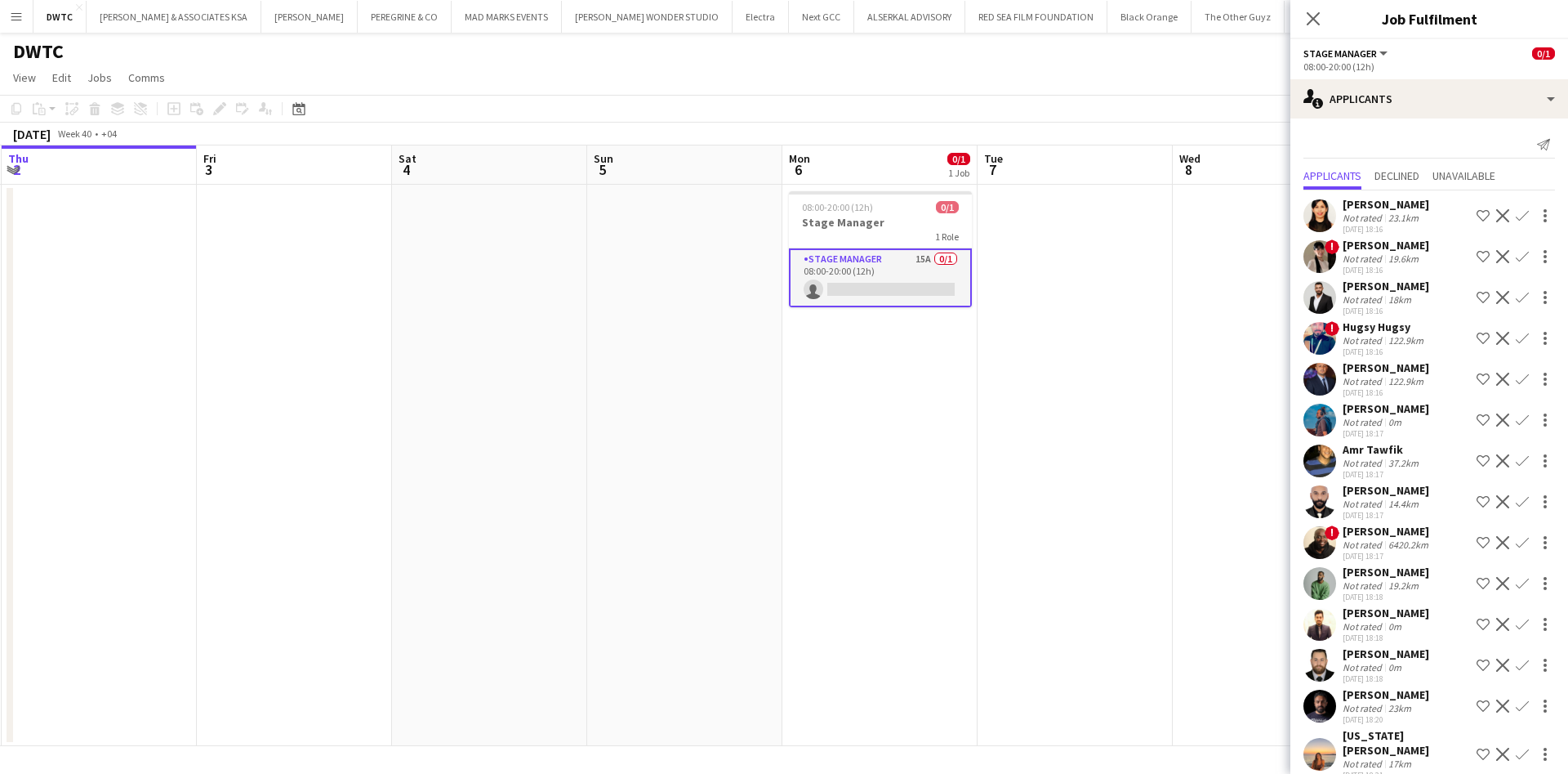
scroll to position [49, 0]
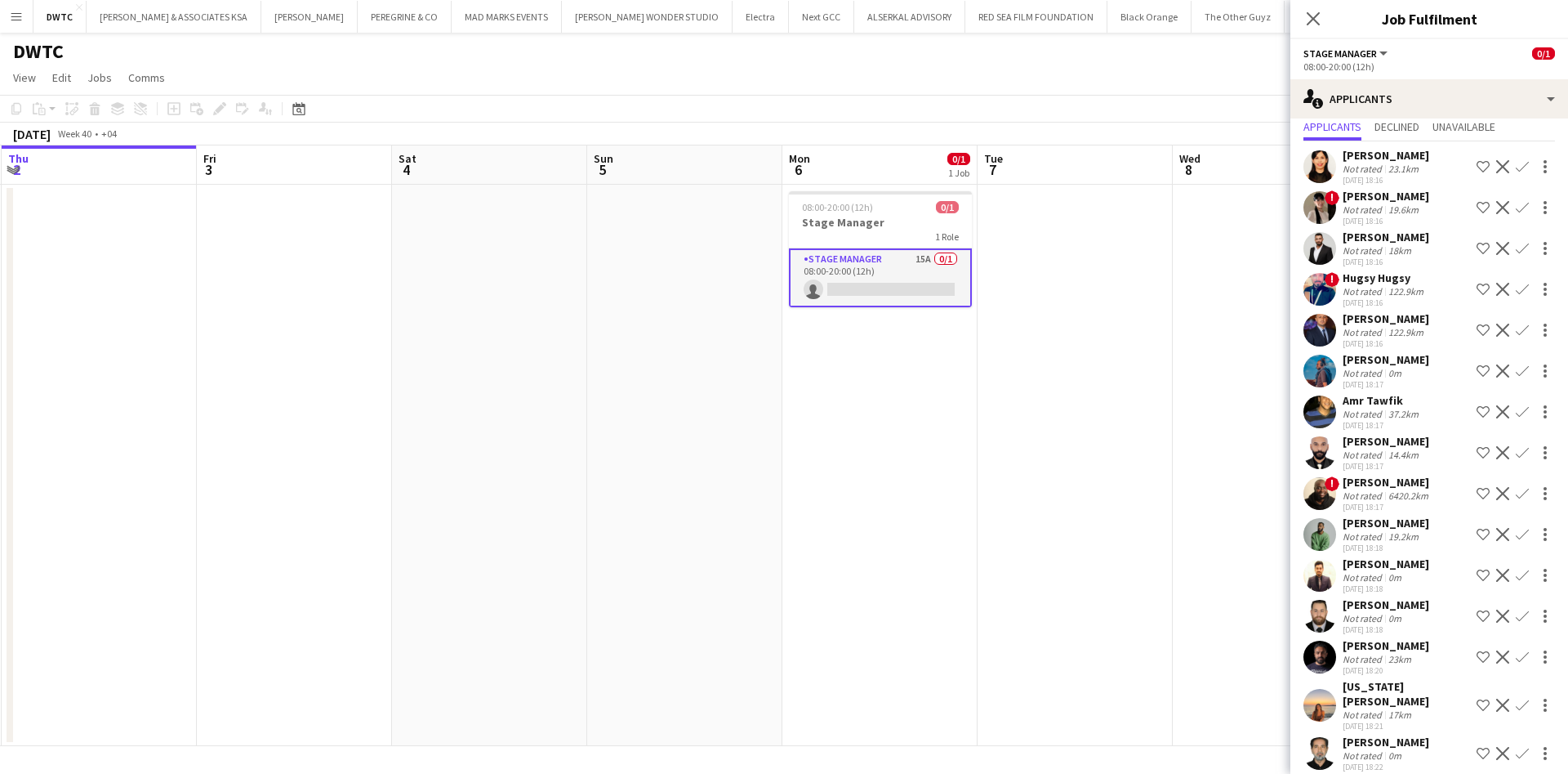
click at [1316, 204] on app-user-avatar at bounding box center [1320, 207] width 32 height 32
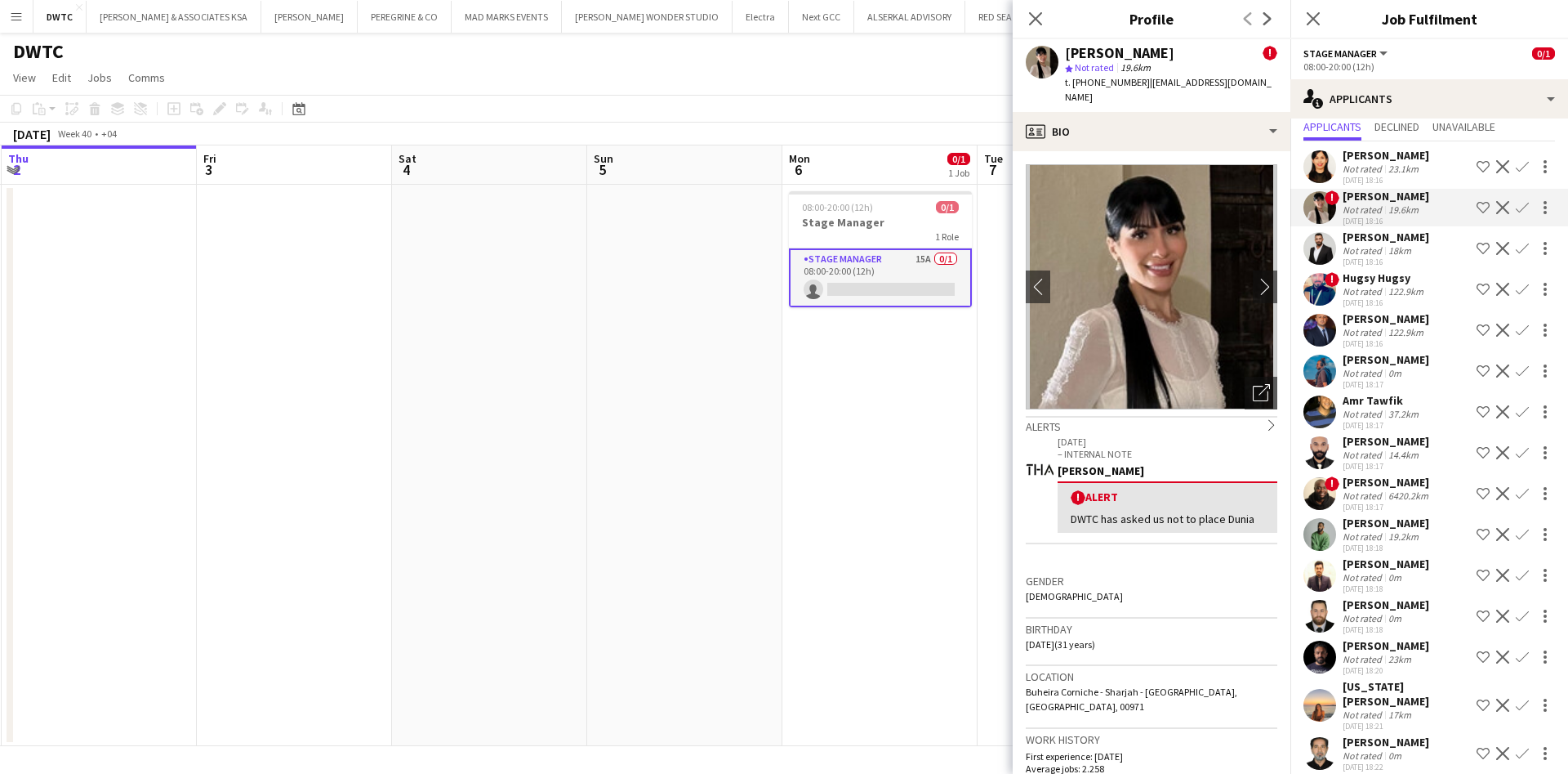
click at [1310, 250] on app-user-avatar at bounding box center [1320, 248] width 32 height 32
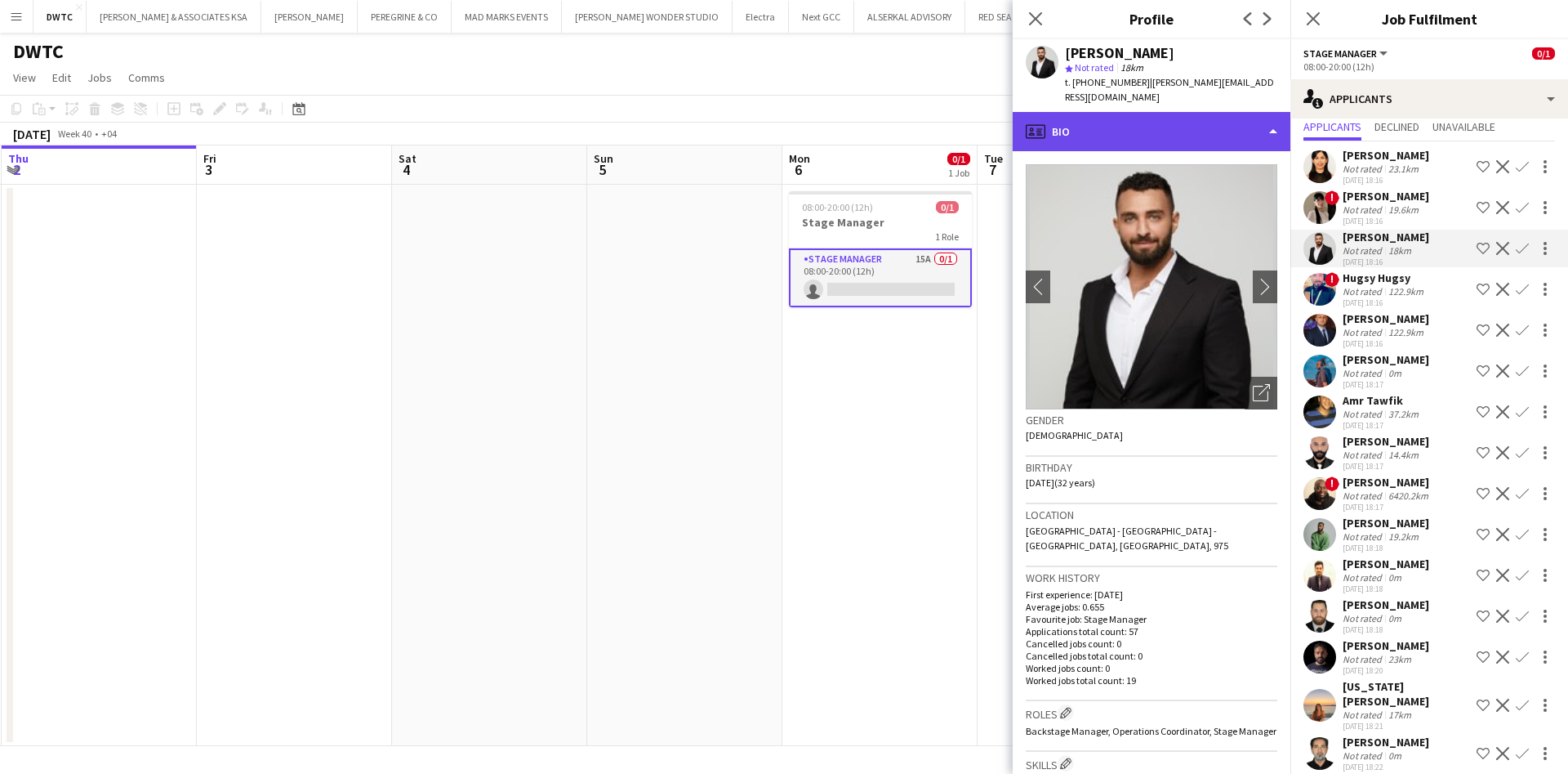
click at [1238, 127] on div "profile Bio" at bounding box center [1151, 131] width 277 height 39
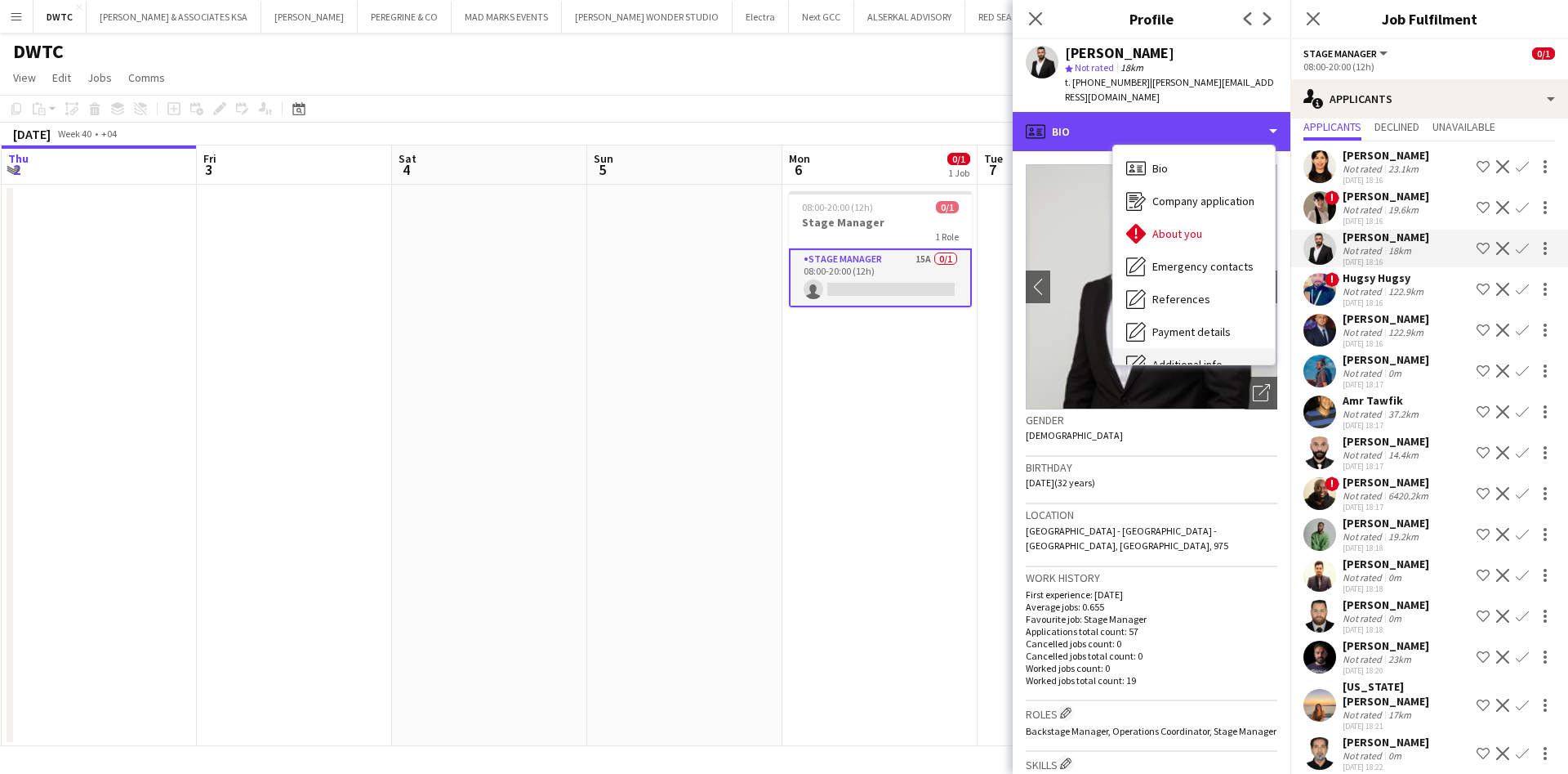
scroll to position [121, 0]
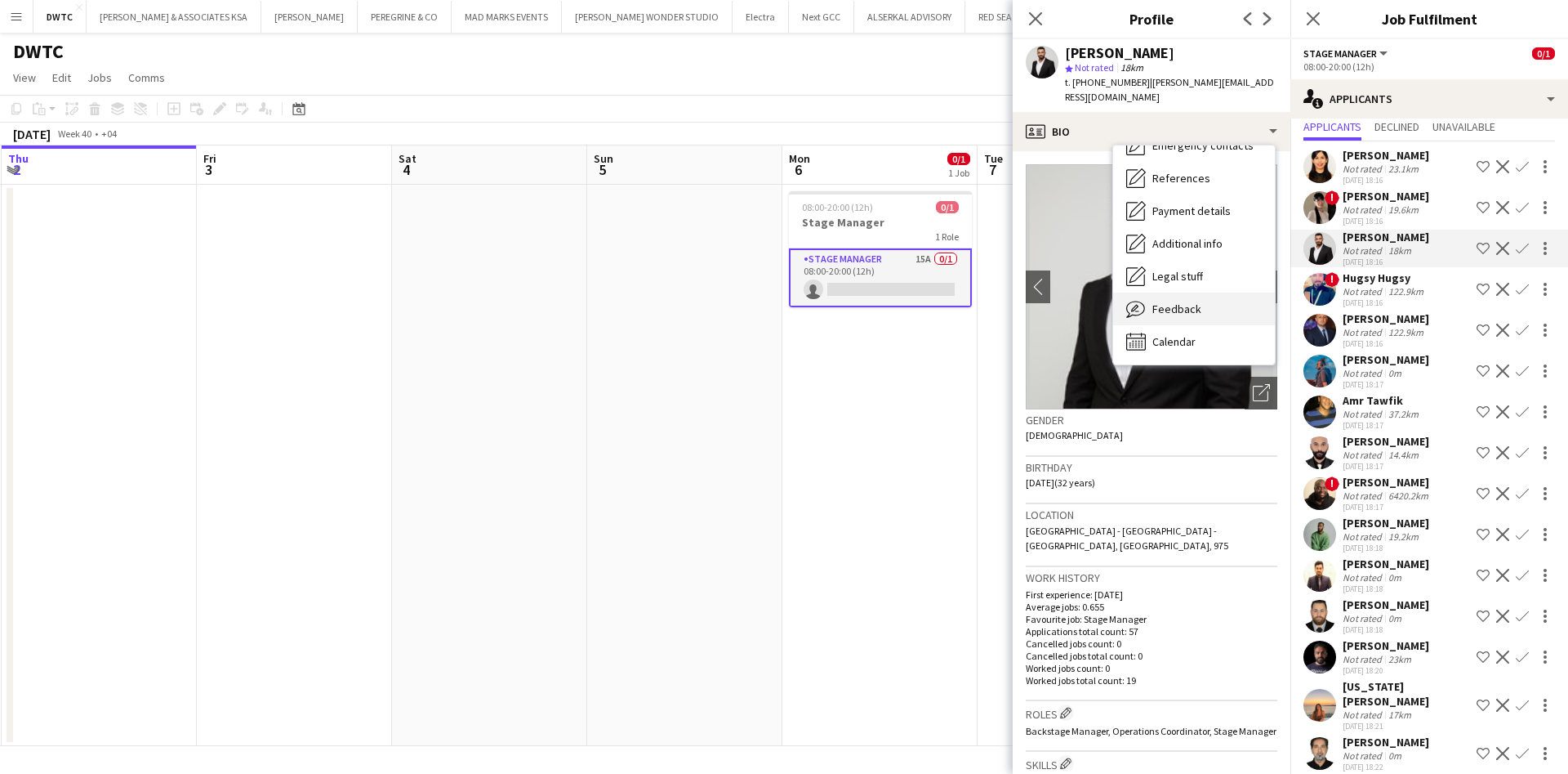
click at [1186, 301] on div "Feedback Feedback" at bounding box center [1194, 308] width 162 height 32
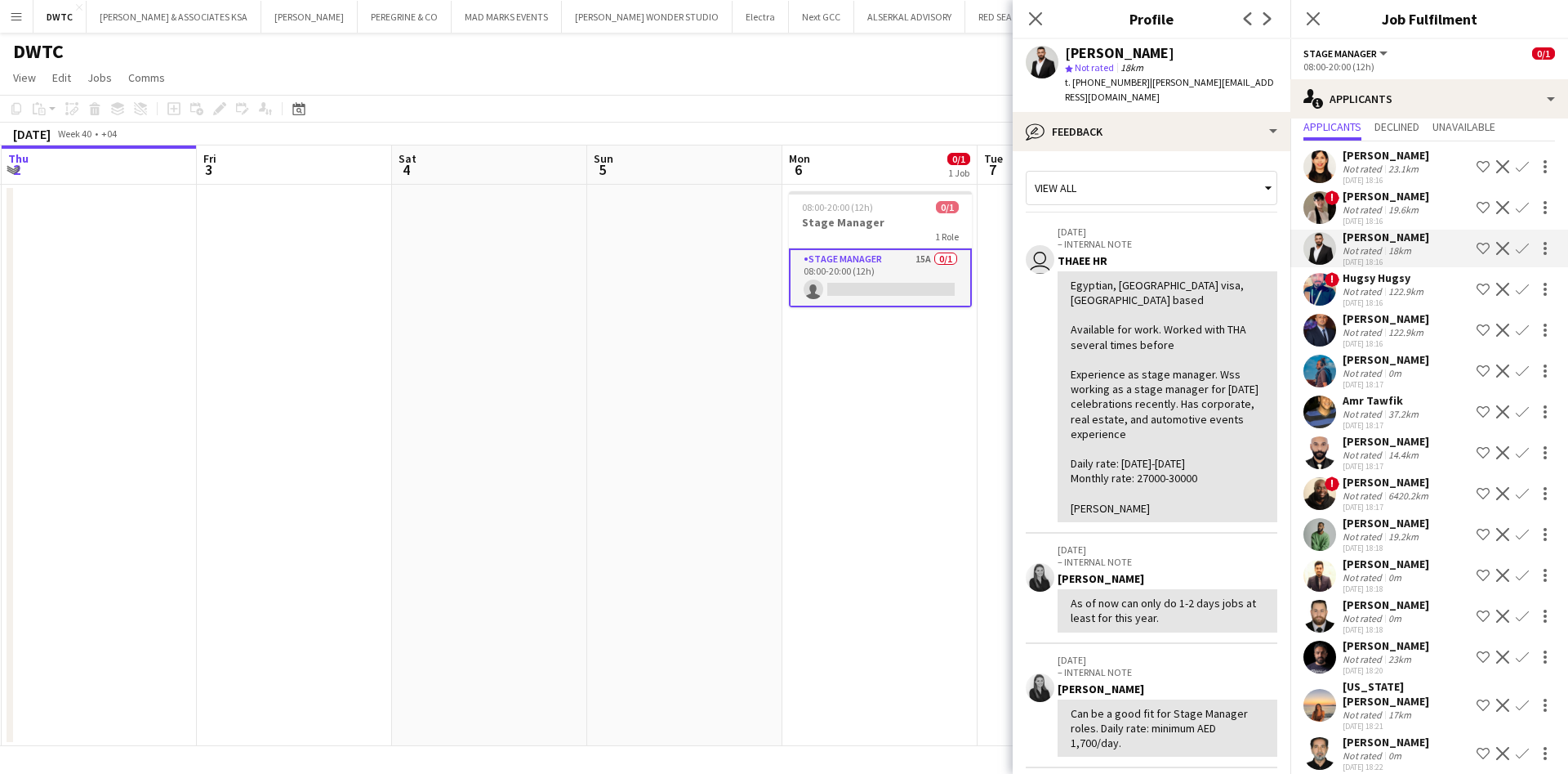
click at [1477, 252] on app-icon "Shortlist crew" at bounding box center [1484, 249] width 13 height 13
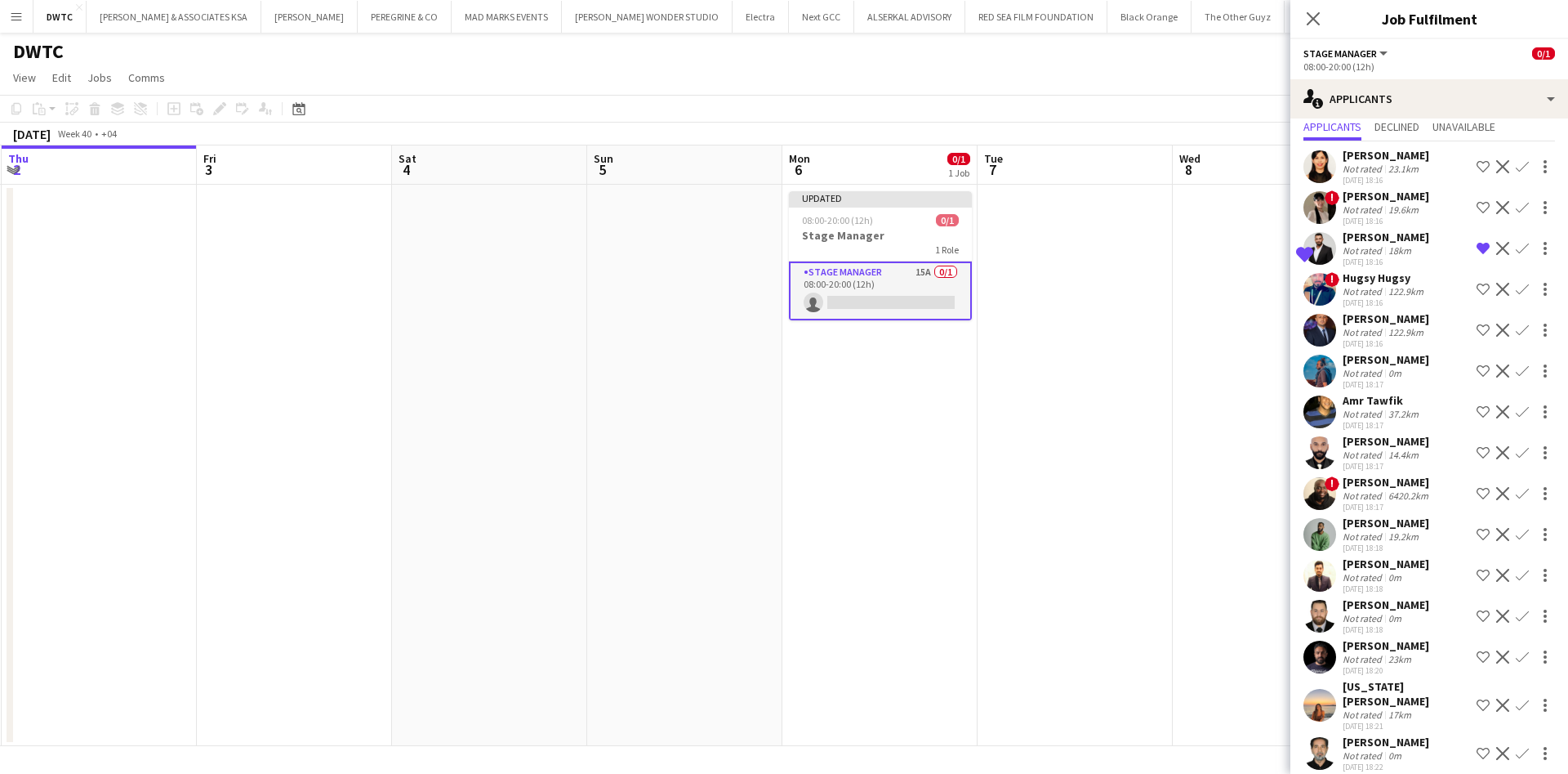
click at [1325, 444] on app-user-avatar at bounding box center [1320, 452] width 32 height 32
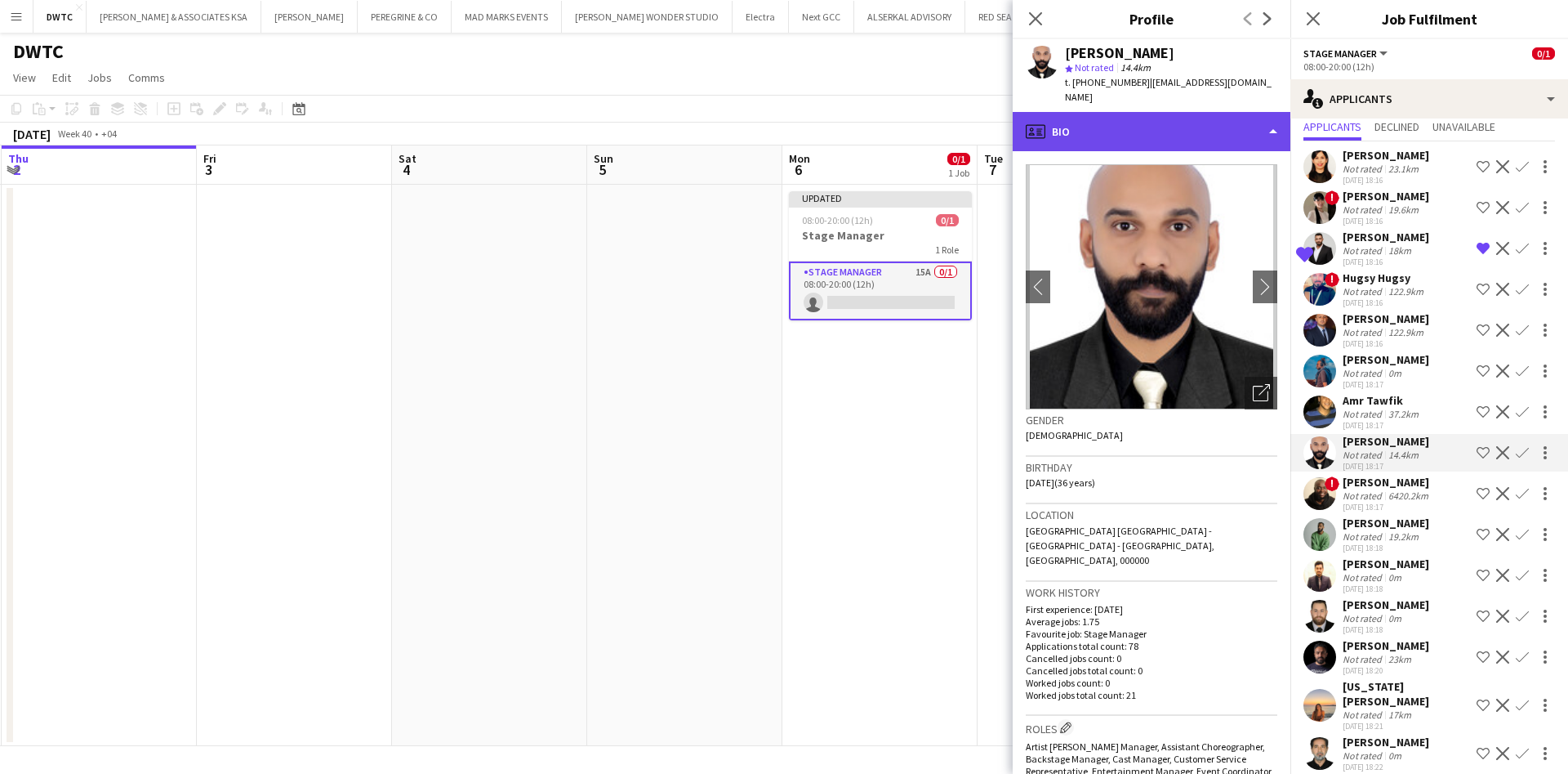
click at [1264, 112] on div "profile Bio" at bounding box center [1151, 131] width 277 height 39
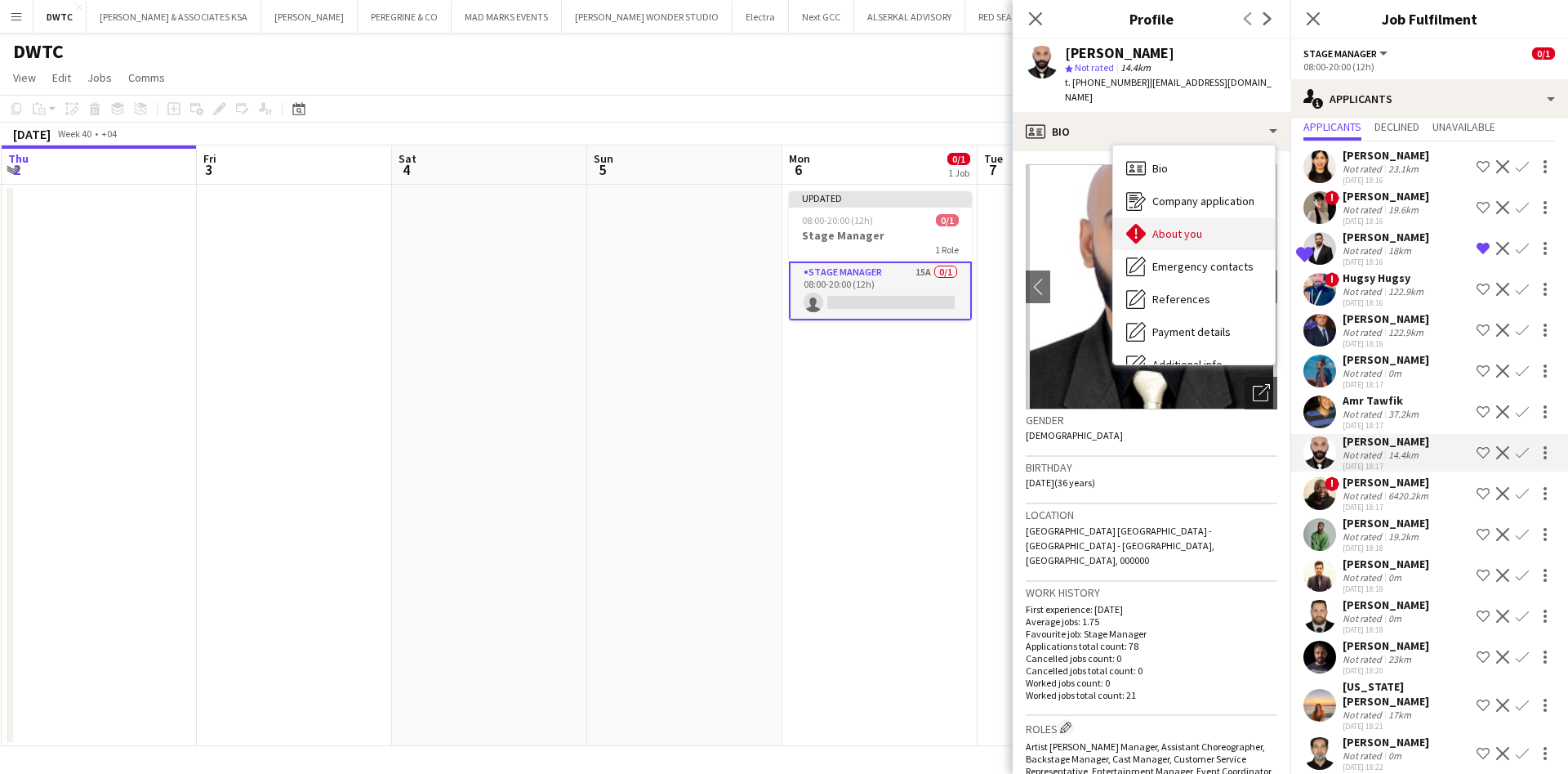
click at [1230, 217] on div "About you About you" at bounding box center [1194, 233] width 162 height 32
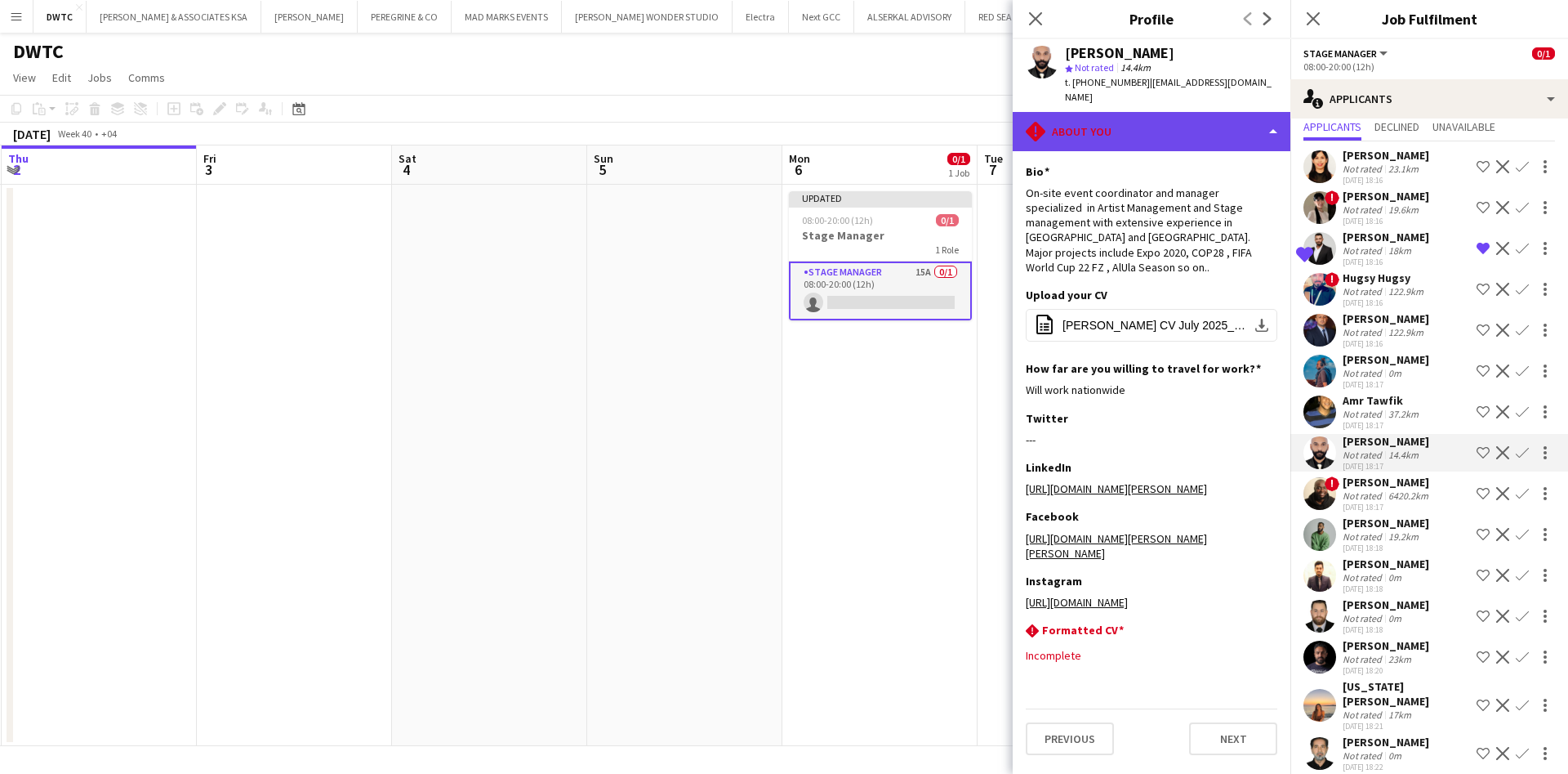
click at [1211, 123] on div "rhombus-alert About you" at bounding box center [1151, 131] width 277 height 39
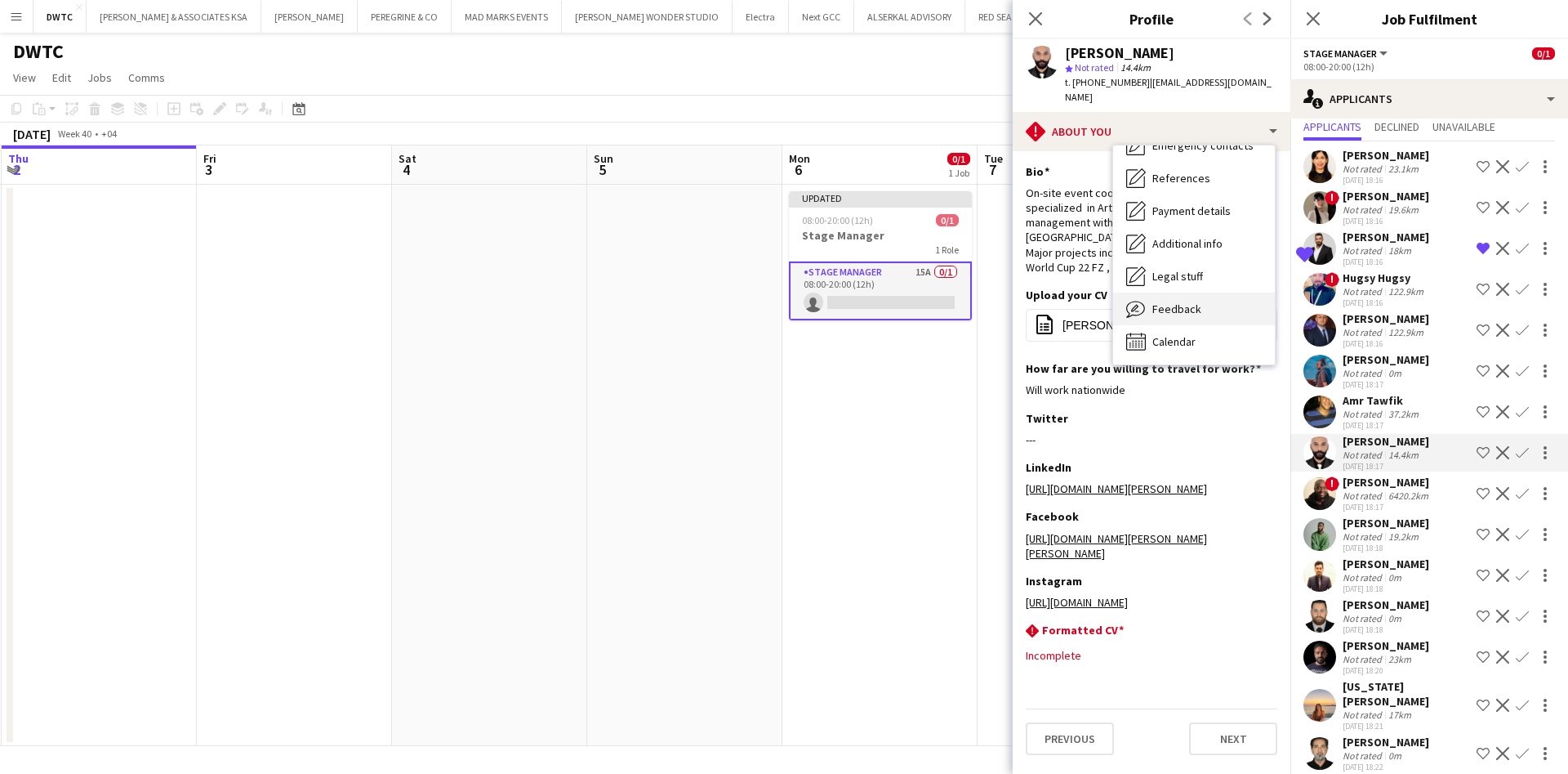
click at [1209, 293] on div "Feedback Feedback" at bounding box center [1194, 308] width 162 height 32
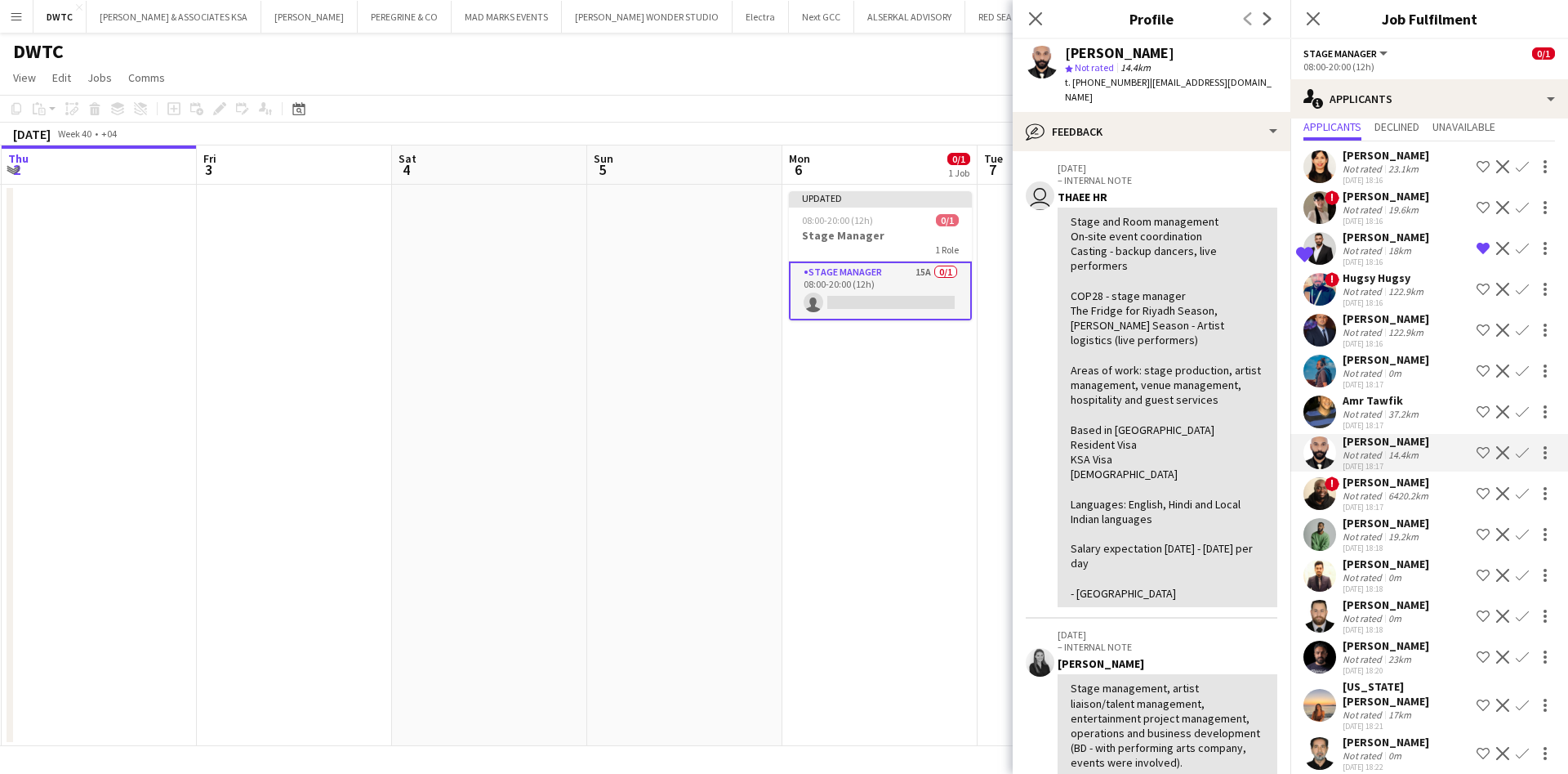
scroll to position [60, 0]
click at [1477, 455] on app-icon "Shortlist crew" at bounding box center [1484, 452] width 13 height 13
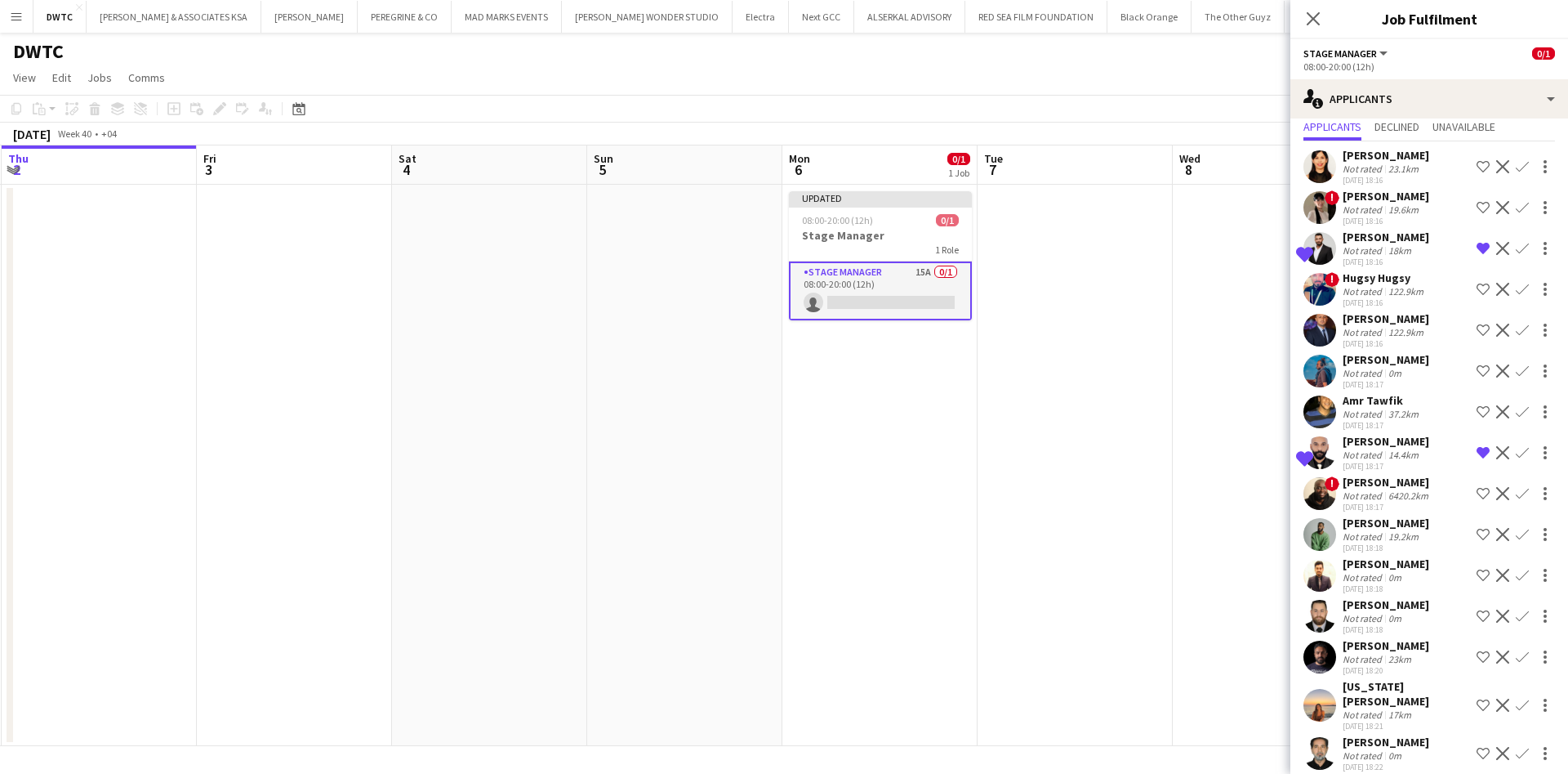
click at [1319, 443] on app-user-avatar at bounding box center [1320, 452] width 32 height 32
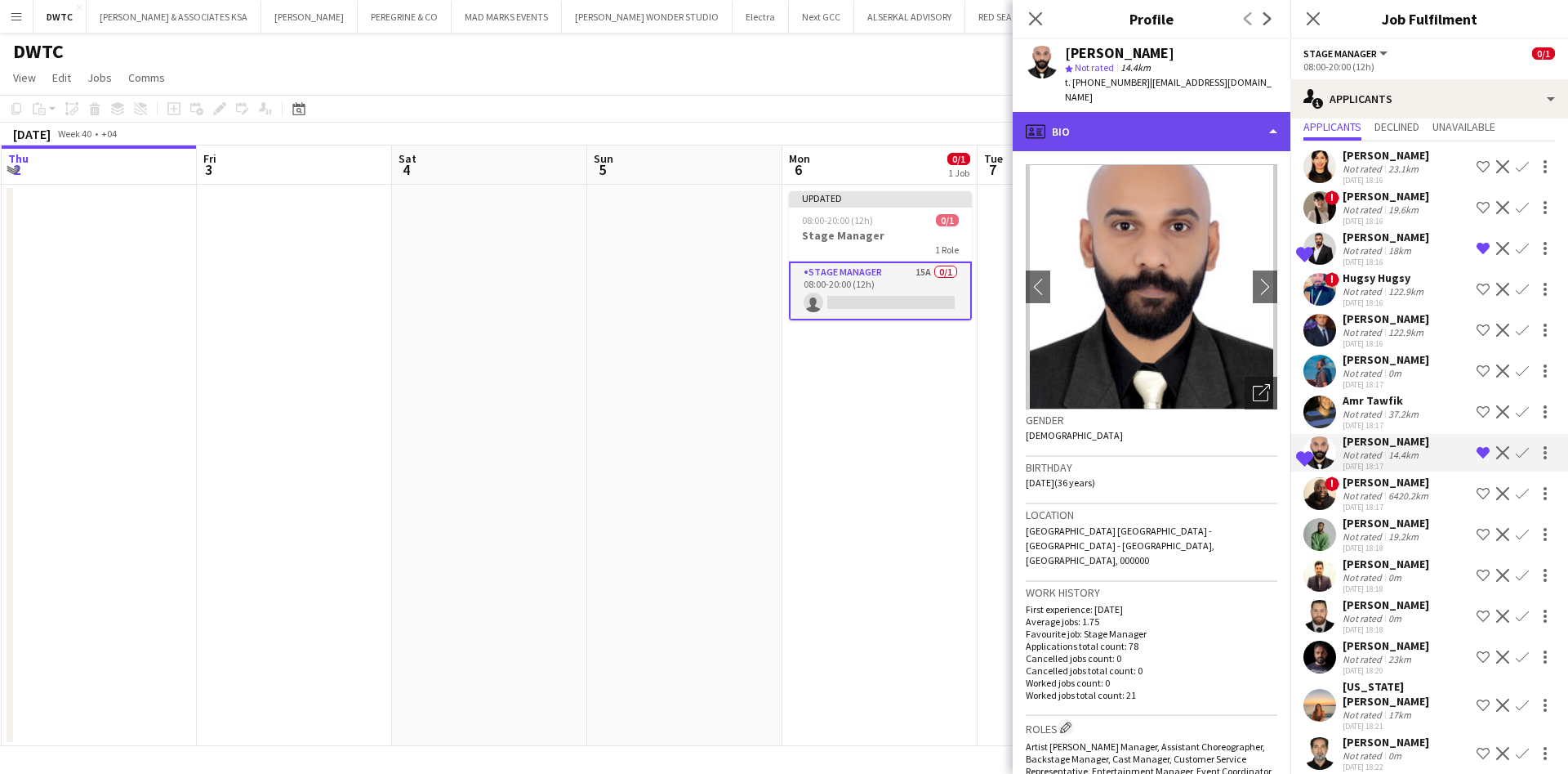
click at [1241, 119] on div "profile Bio" at bounding box center [1151, 131] width 277 height 39
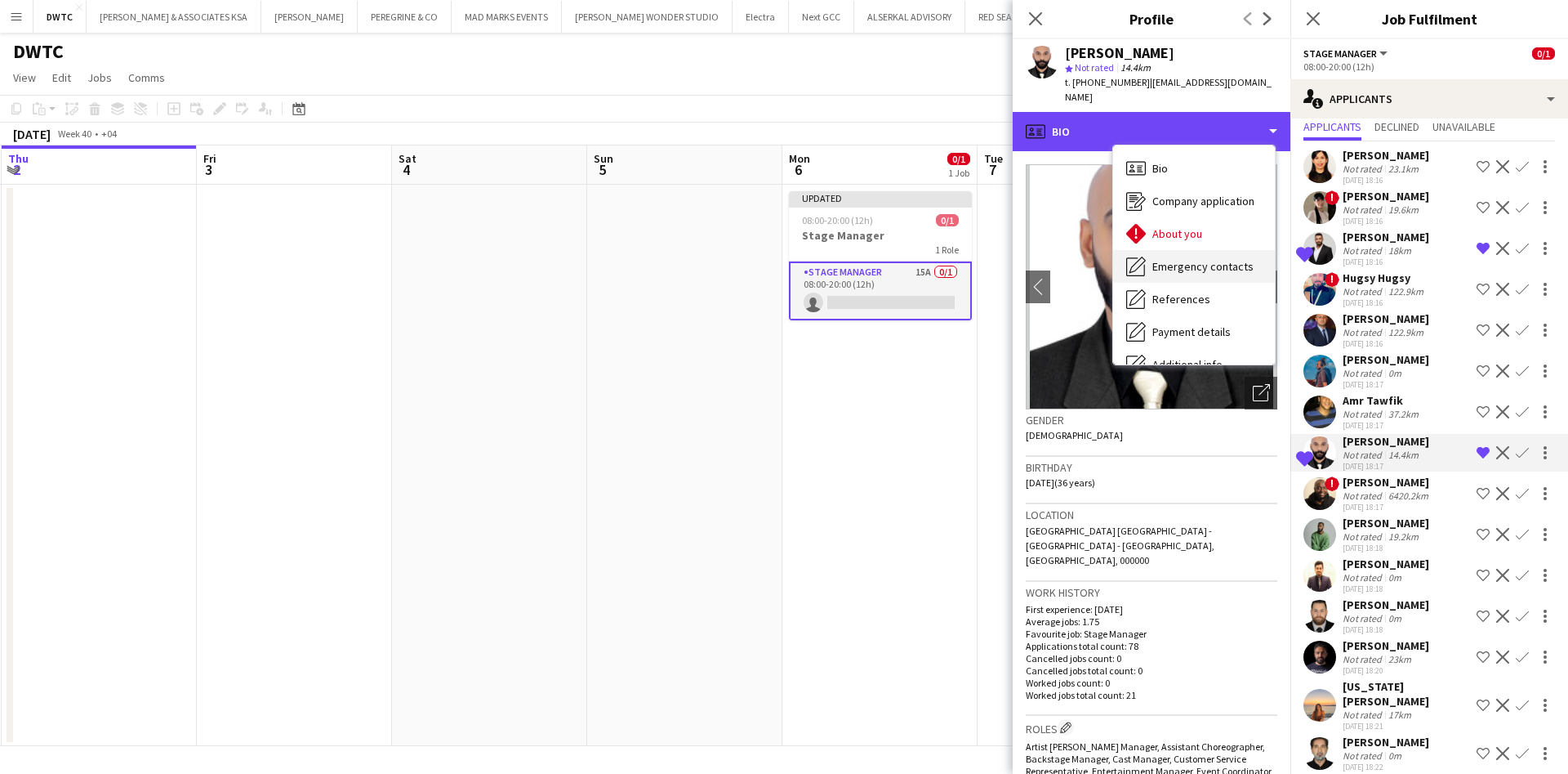
scroll to position [121, 0]
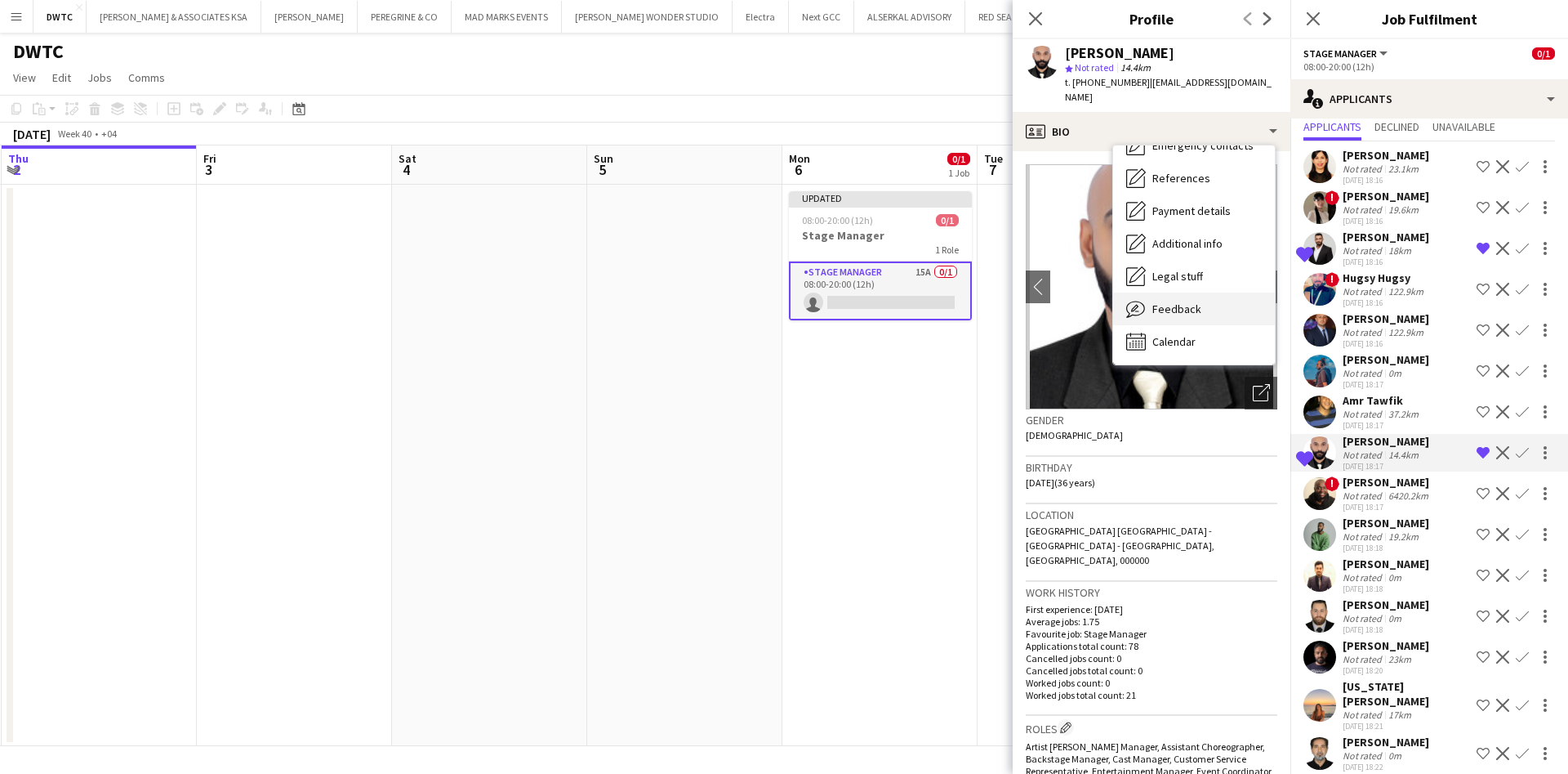
click at [1193, 293] on div "Feedback Feedback" at bounding box center [1194, 308] width 162 height 32
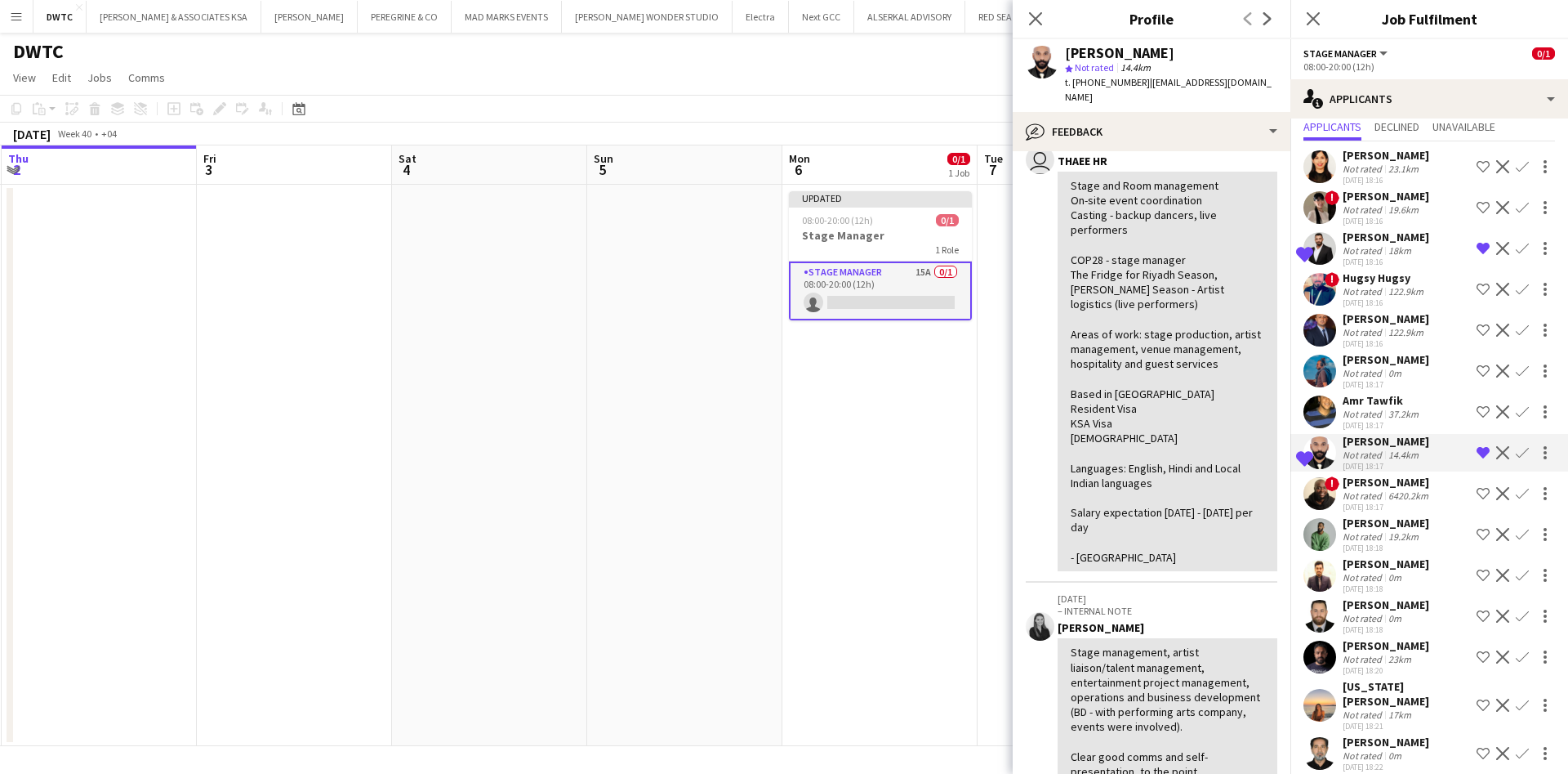
scroll to position [0, 0]
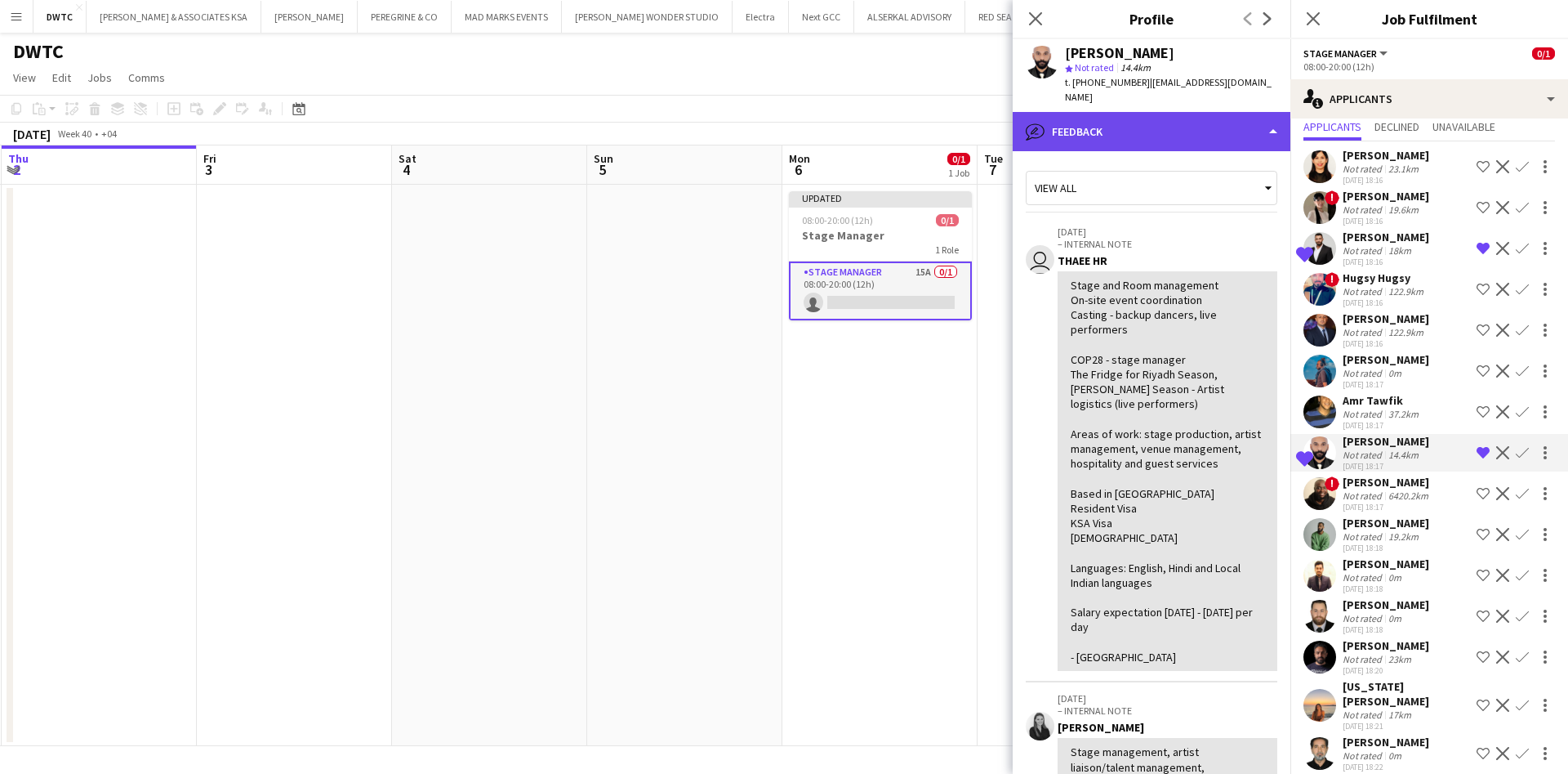
click at [1249, 125] on div "bubble-pencil Feedback" at bounding box center [1151, 131] width 277 height 39
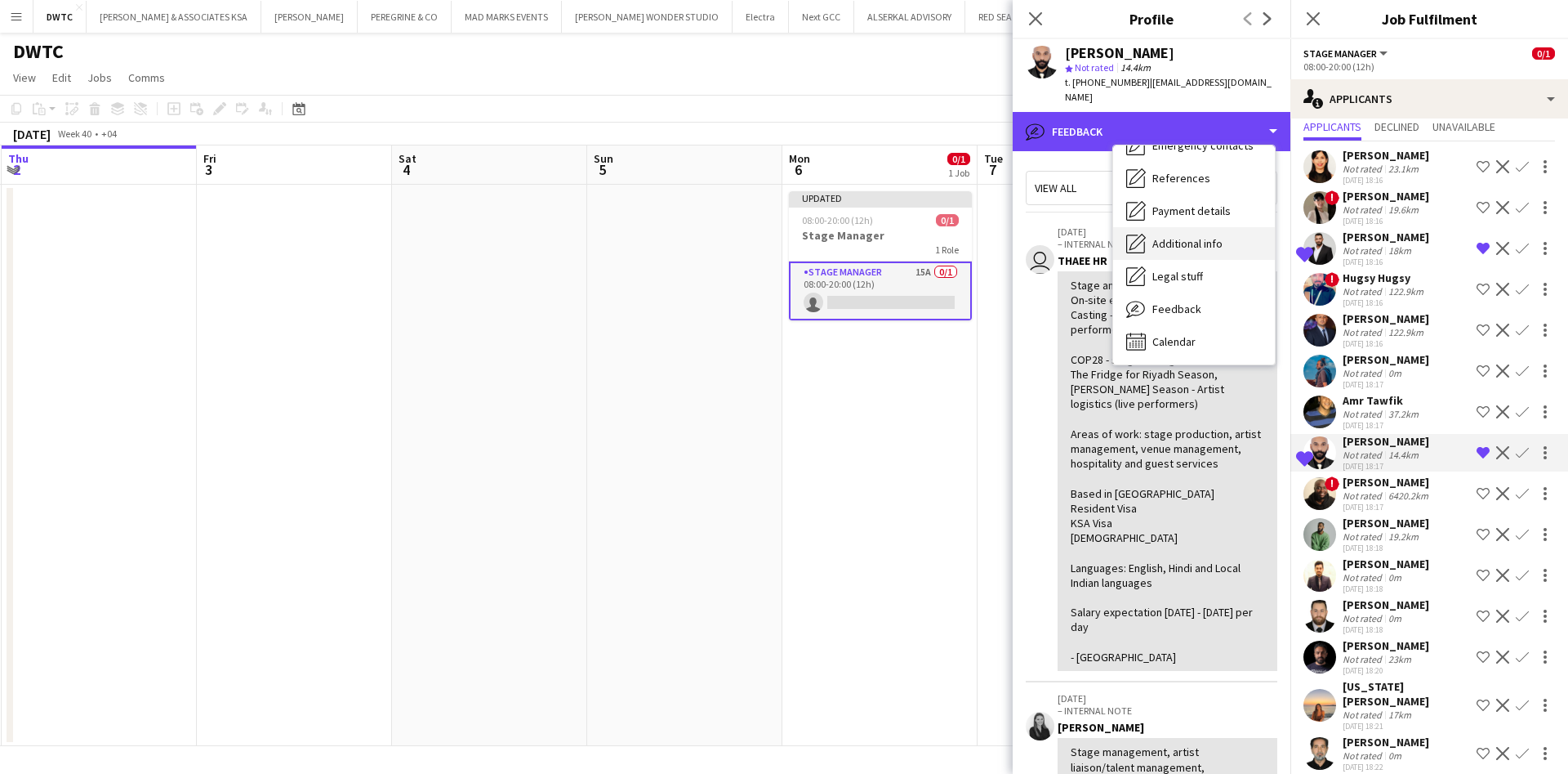
scroll to position [26, 0]
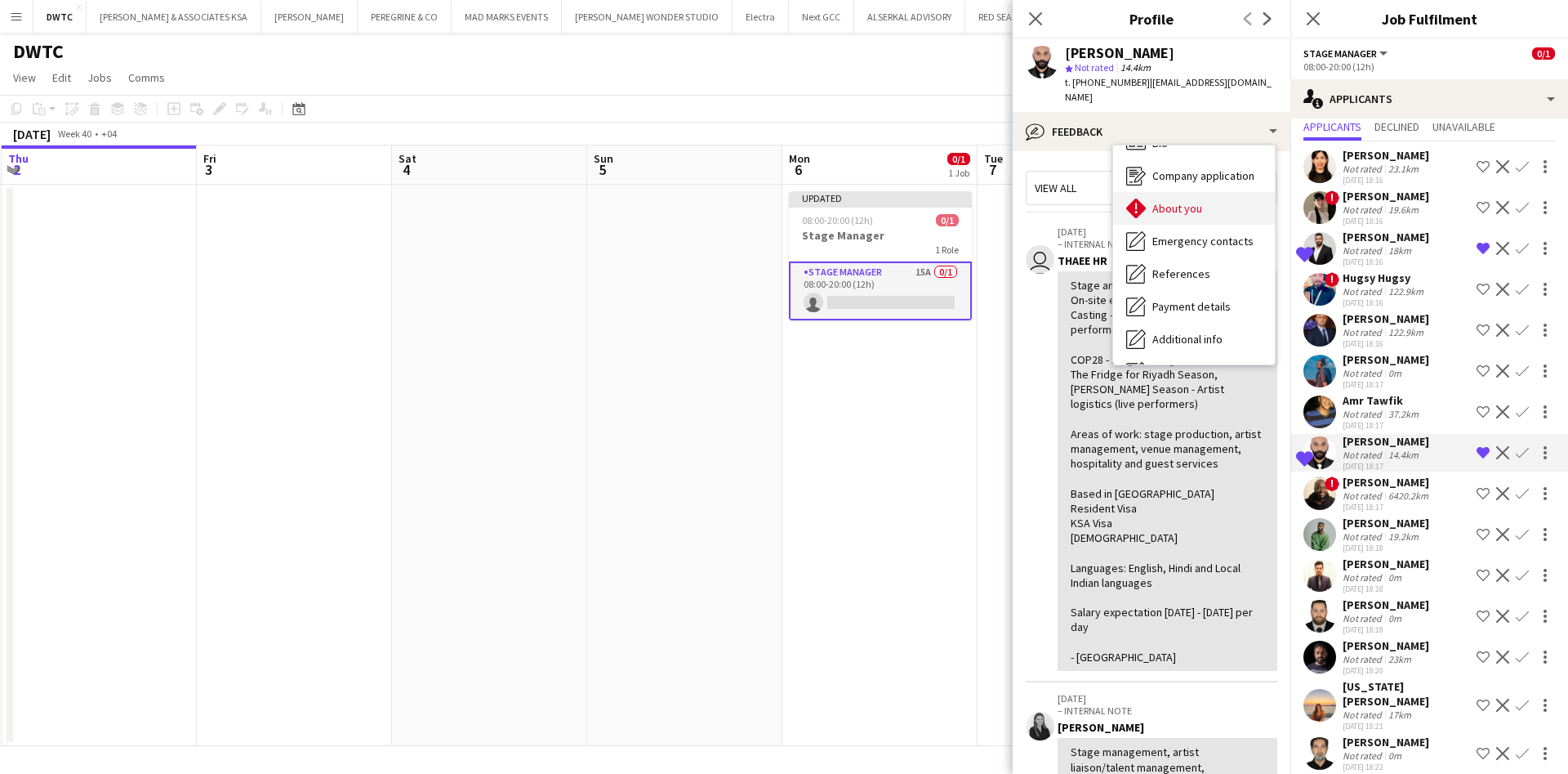
click at [1195, 201] on span "About you" at bounding box center [1177, 209] width 50 height 15
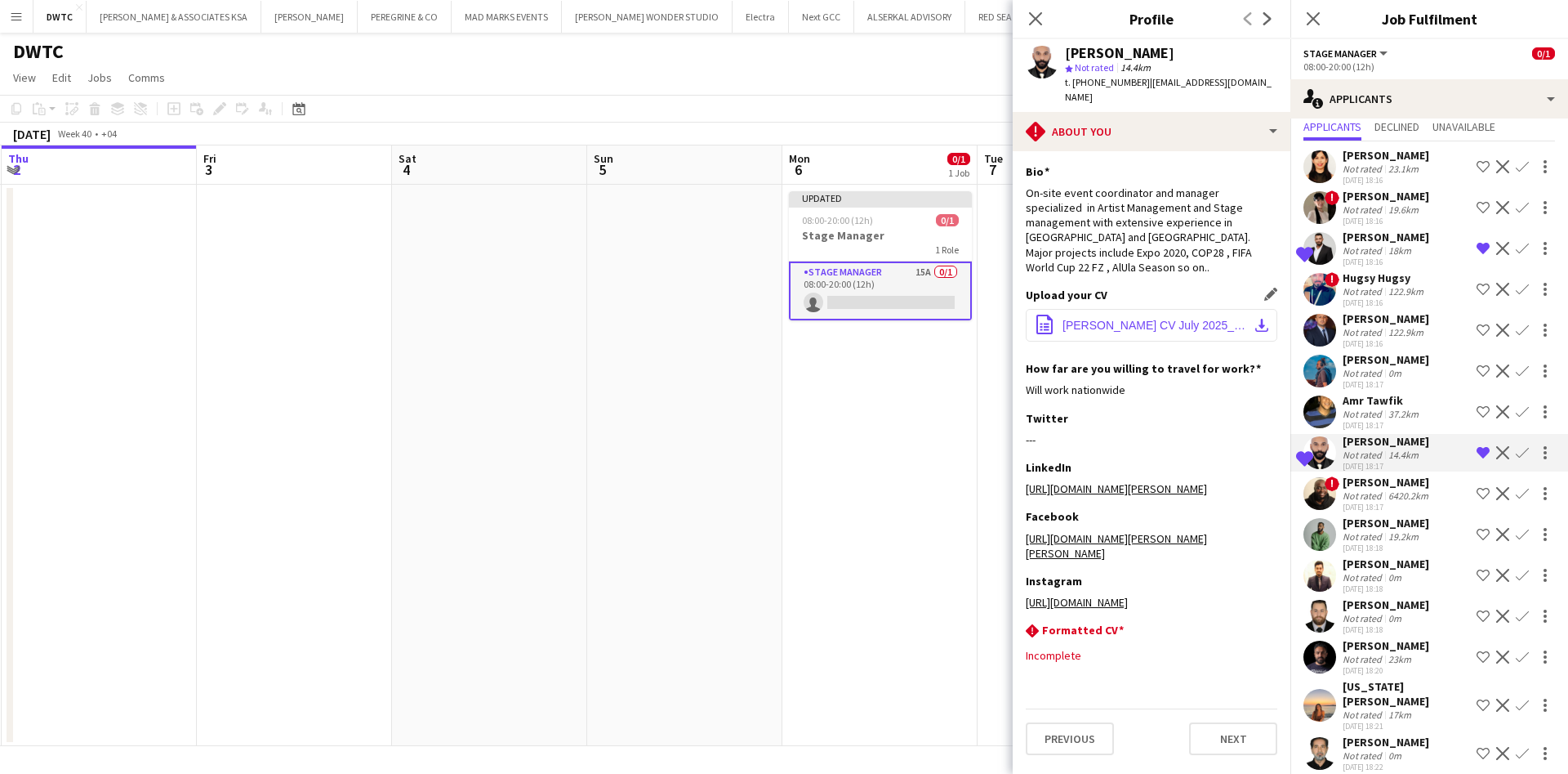
click at [1264, 319] on app-icon "download-bottom" at bounding box center [1262, 326] width 13 height 13
click at [1329, 655] on app-user-avatar at bounding box center [1320, 656] width 32 height 32
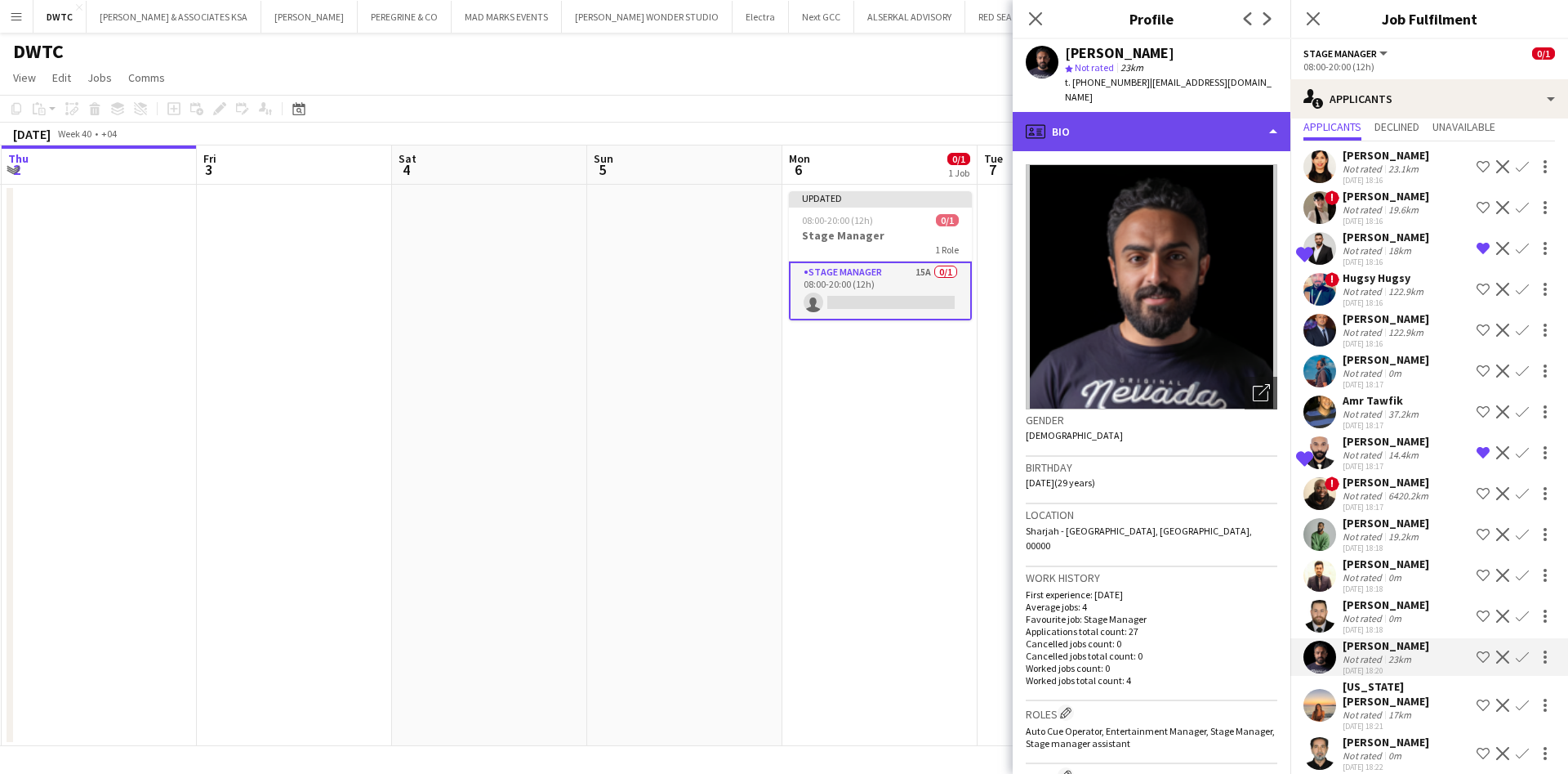
click at [1233, 127] on div "profile Bio" at bounding box center [1151, 131] width 277 height 39
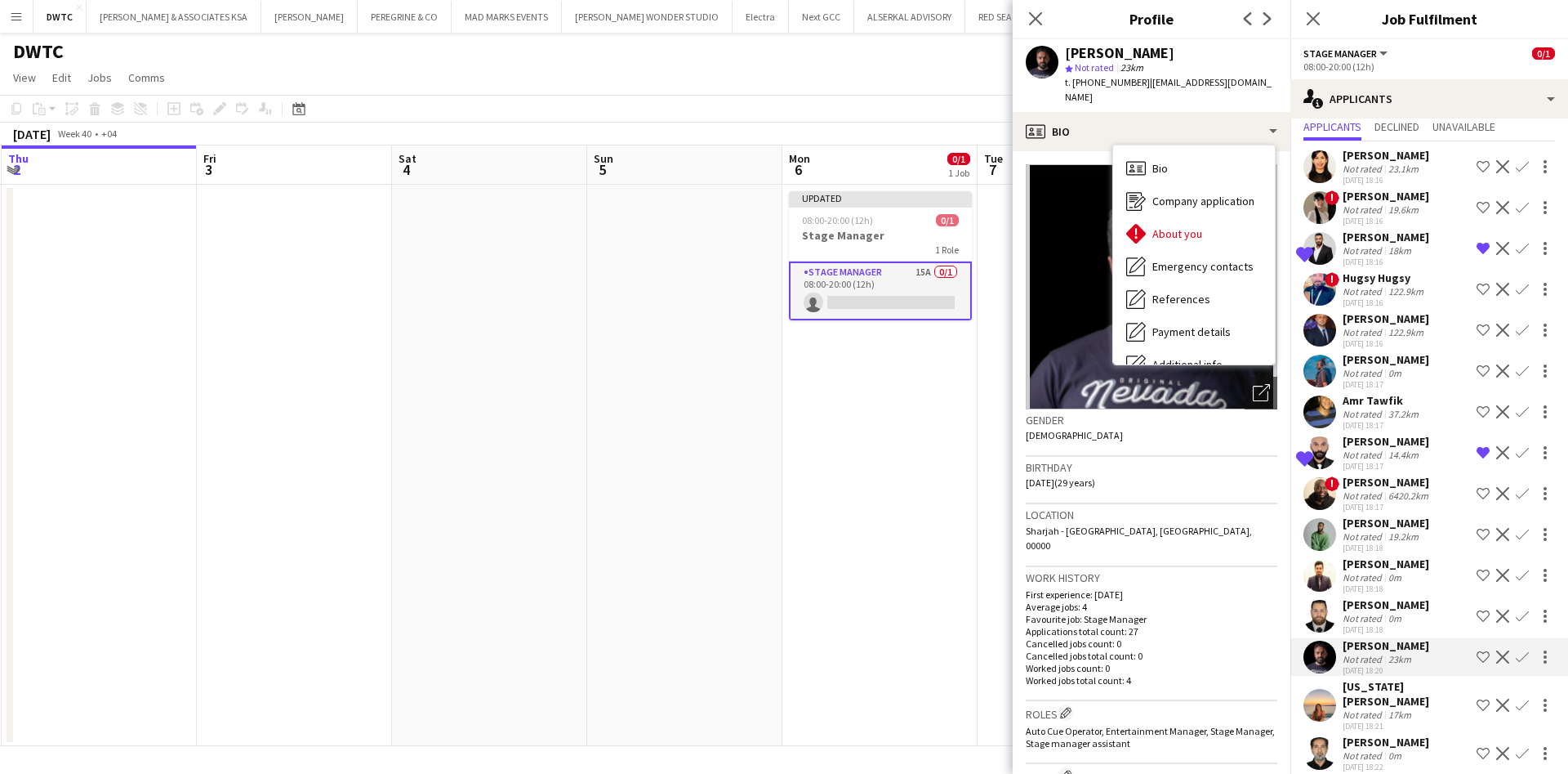
click at [1321, 249] on app-user-avatar at bounding box center [1320, 248] width 32 height 32
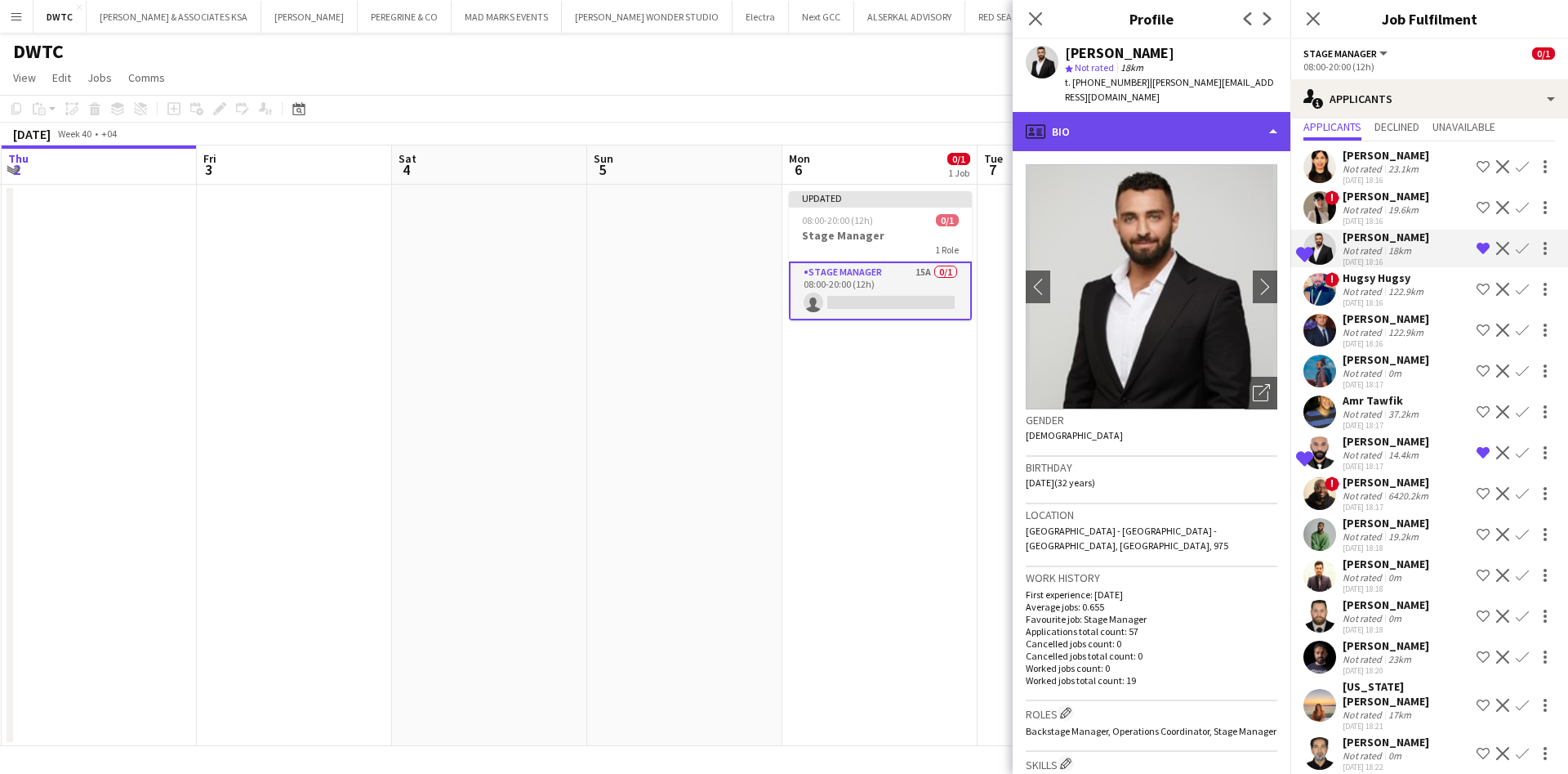
click at [1238, 130] on div "profile Bio" at bounding box center [1151, 131] width 277 height 39
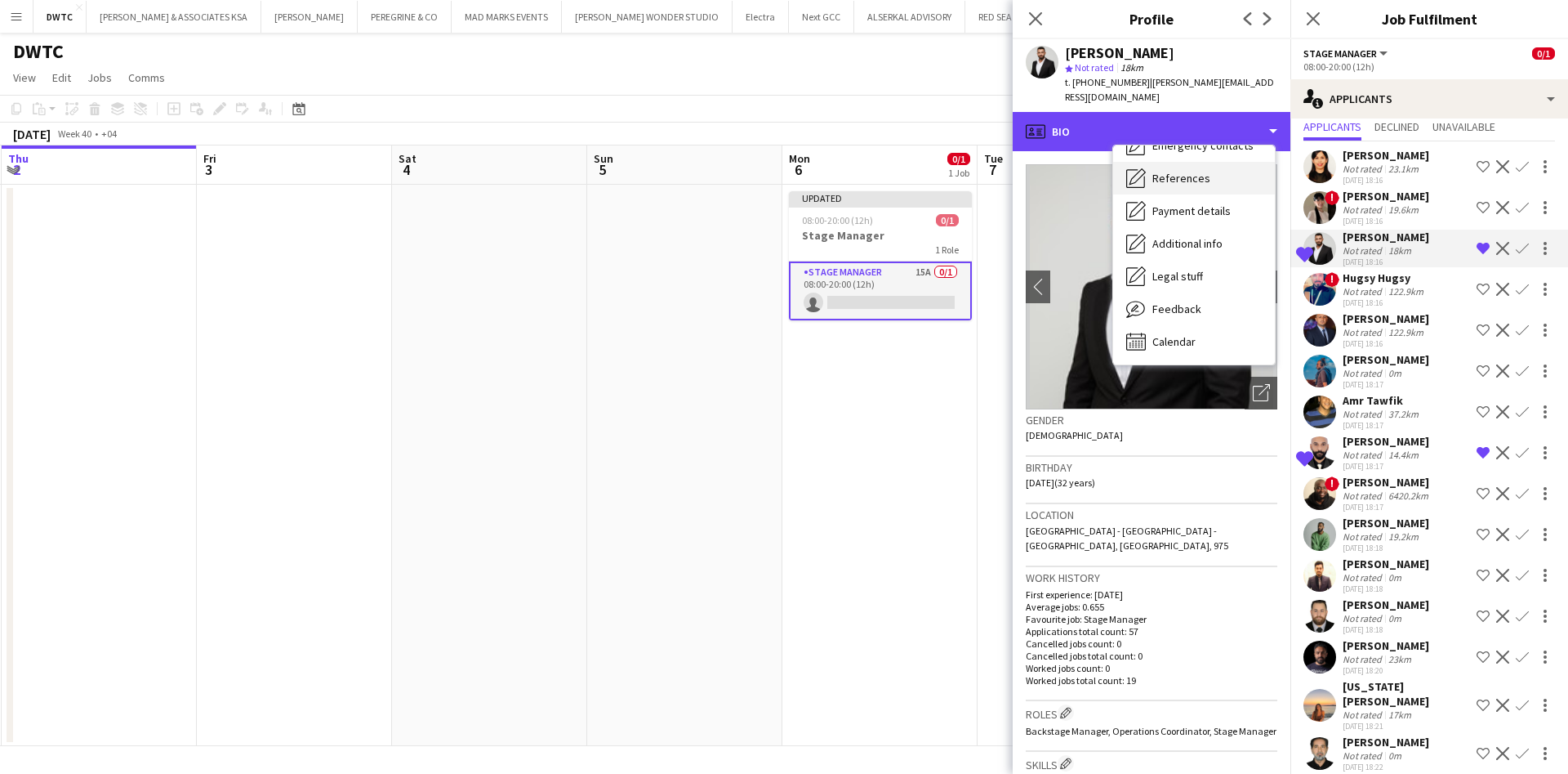
scroll to position [18, 0]
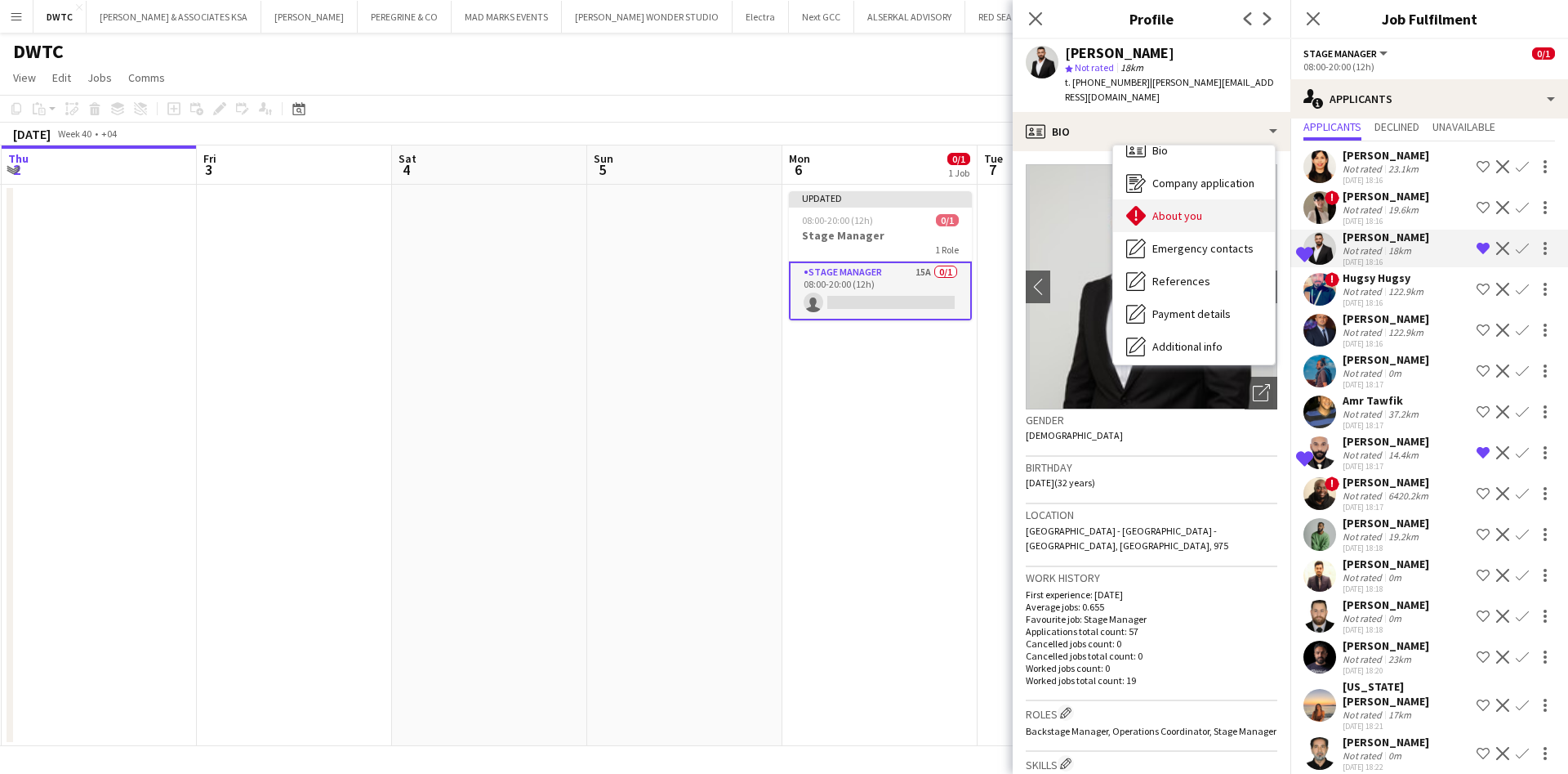
click at [1204, 202] on div "About you About you" at bounding box center [1194, 215] width 162 height 32
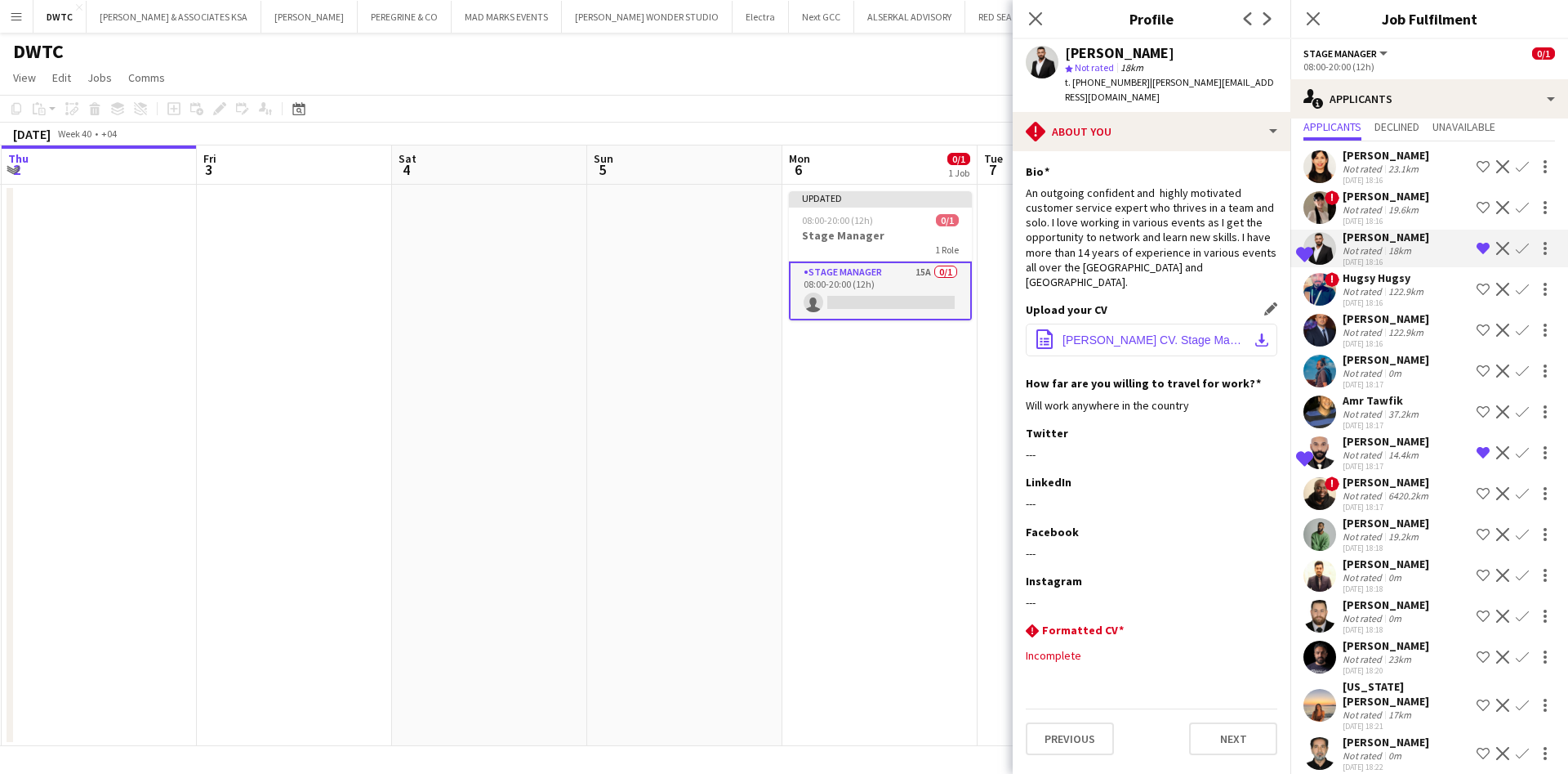
click at [1252, 323] on button "office-file-sheet [PERSON_NAME] CV. Stage Manager.pdf download-bottom" at bounding box center [1151, 339] width 252 height 32
drag, startPoint x: 1071, startPoint y: 86, endPoint x: 1136, endPoint y: 84, distance: 65.0
click at [1136, 84] on span "t. [PHONE_NUMBER]" at bounding box center [1107, 82] width 85 height 12
copy span "[PHONE_NUMBER]"
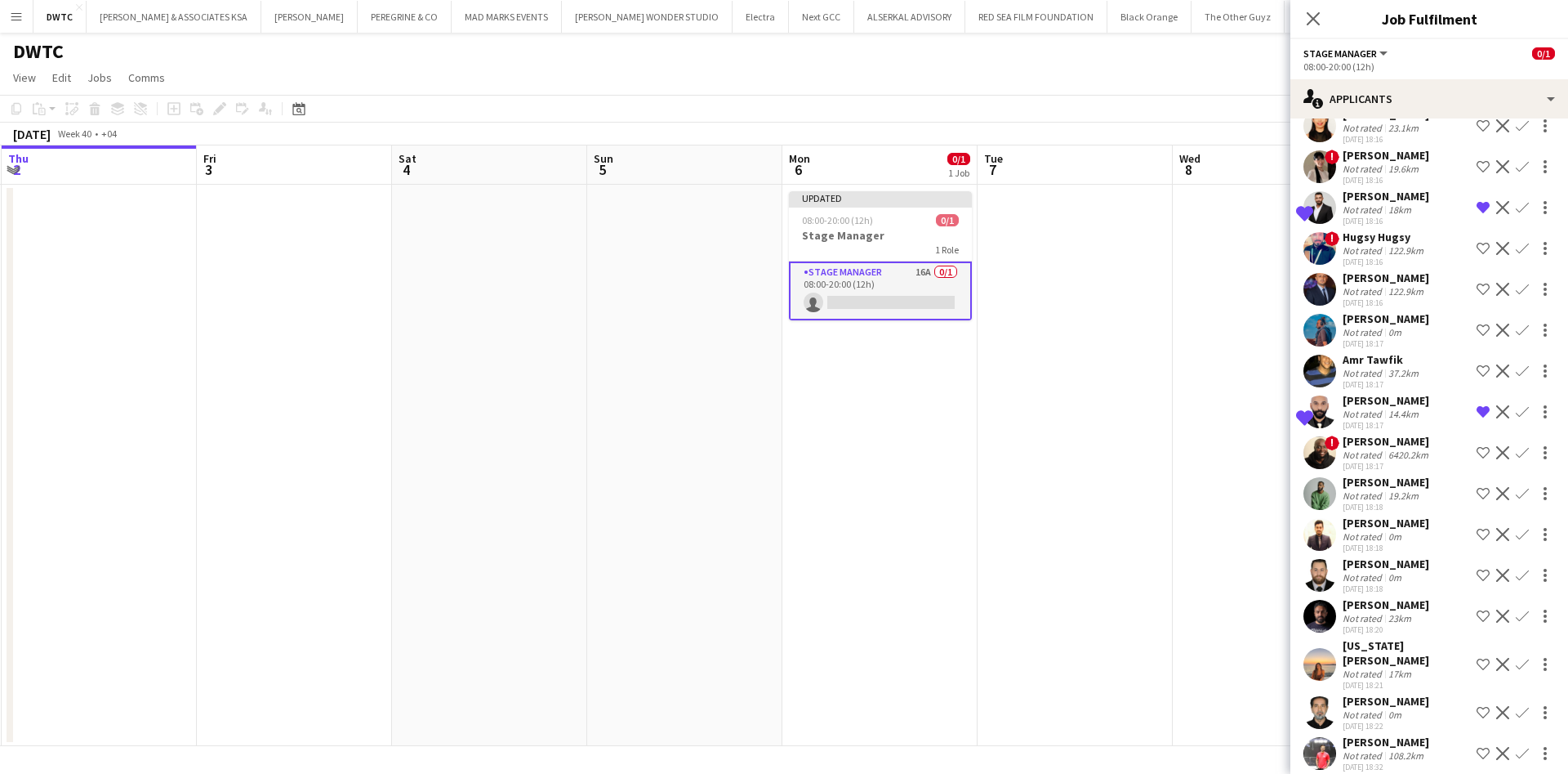
scroll to position [0, 0]
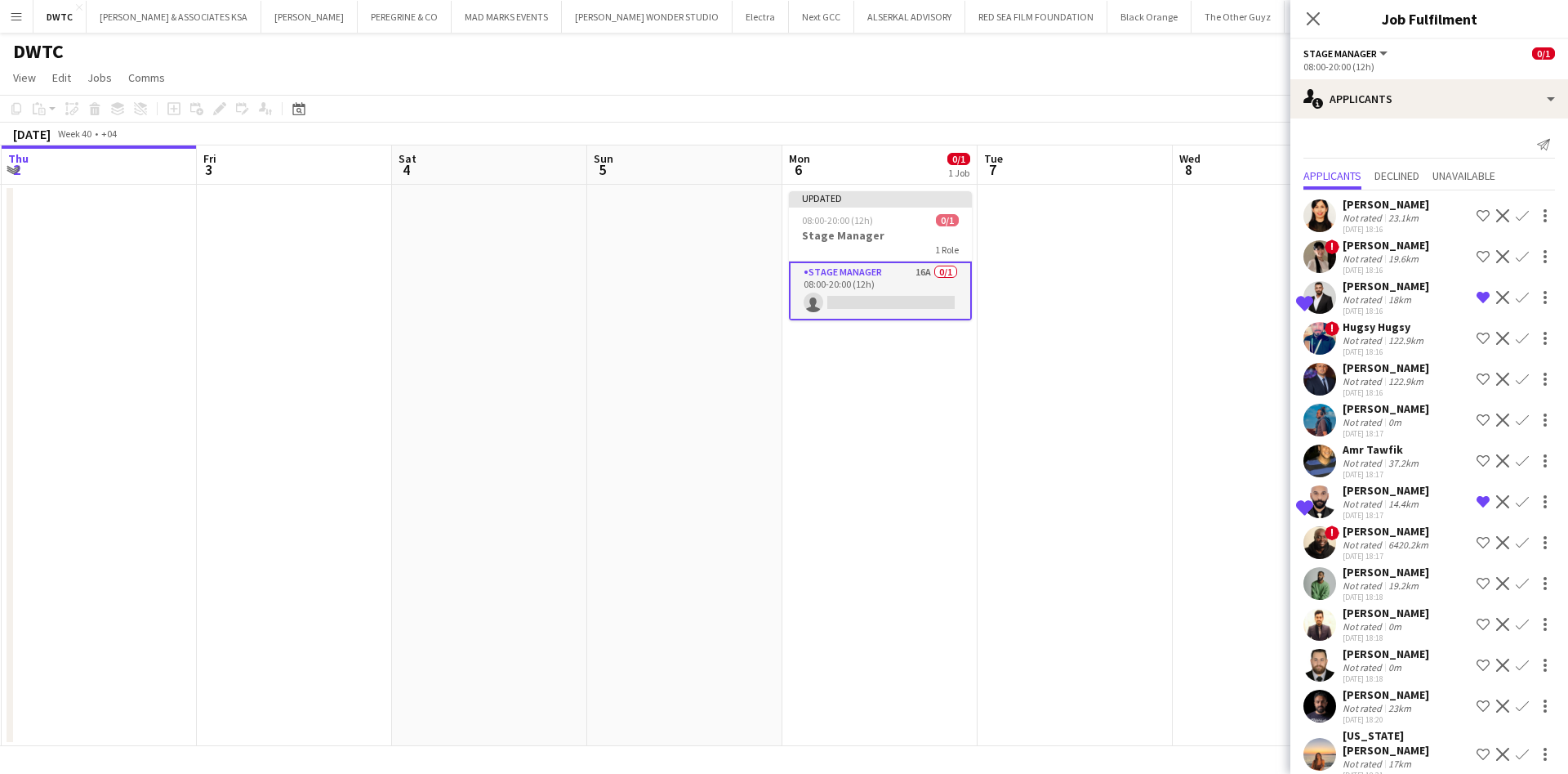
click at [1329, 378] on app-user-avatar at bounding box center [1320, 379] width 32 height 32
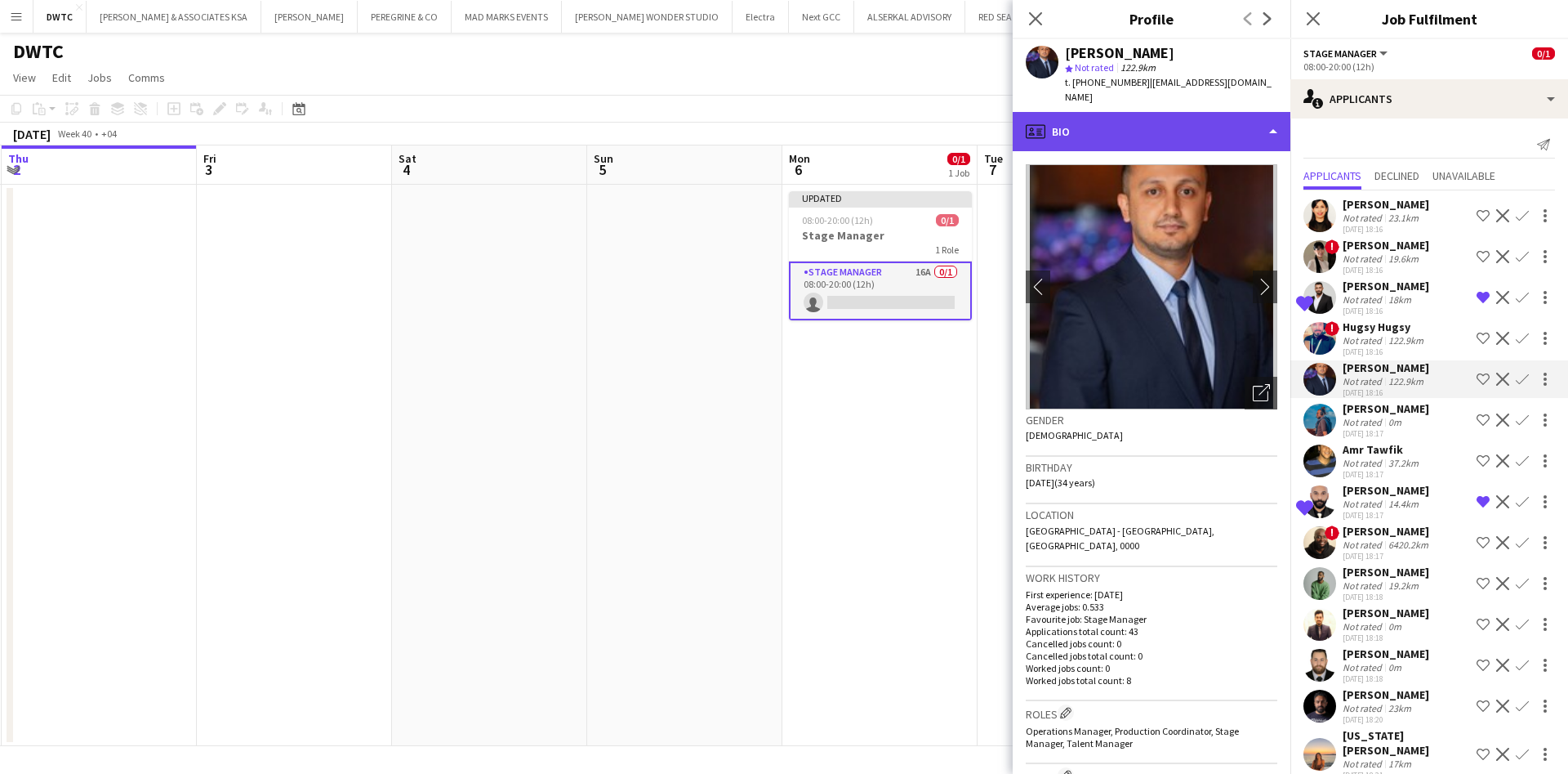
click at [1221, 124] on div "profile Bio" at bounding box center [1151, 131] width 277 height 39
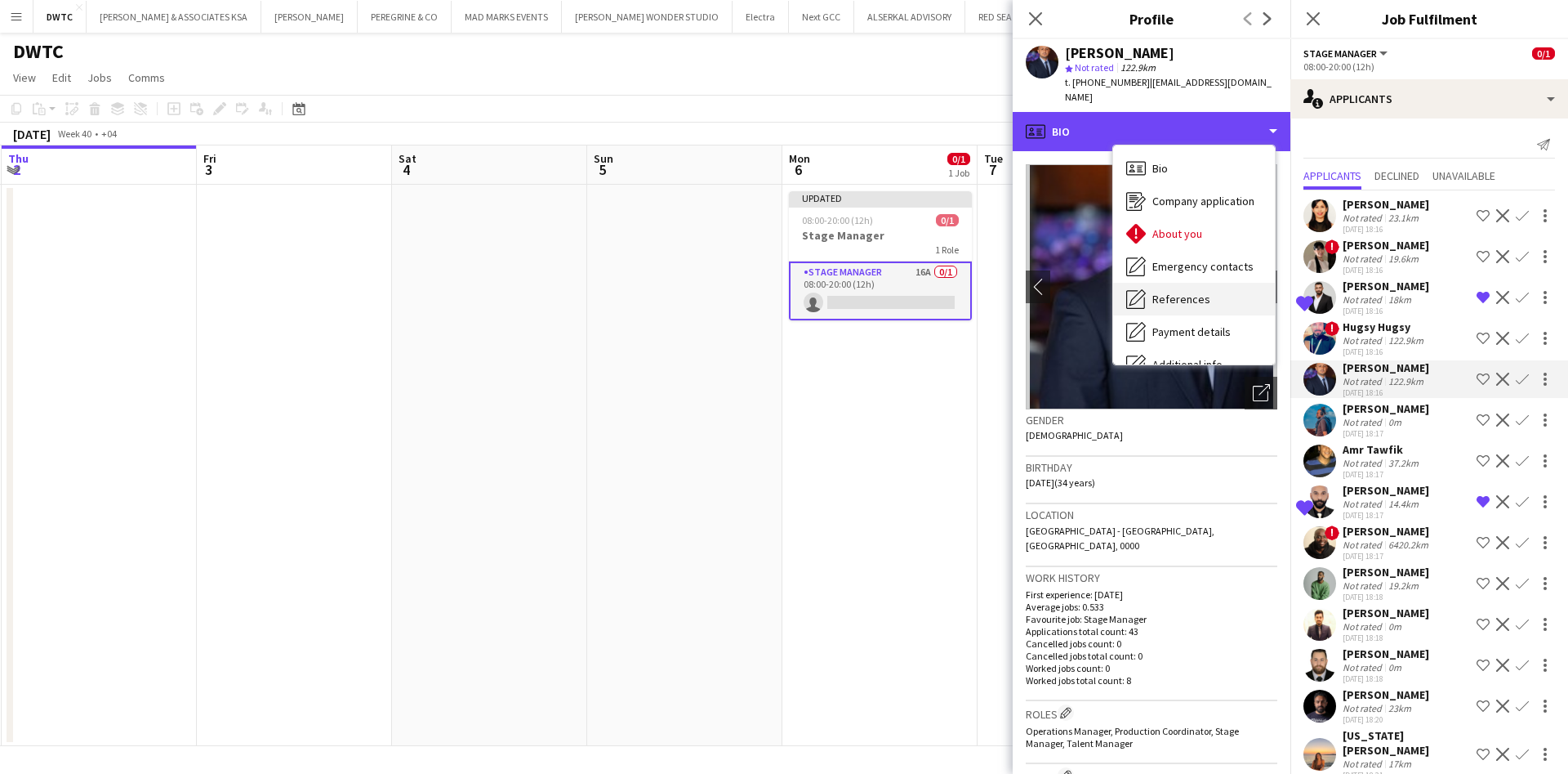
scroll to position [121, 0]
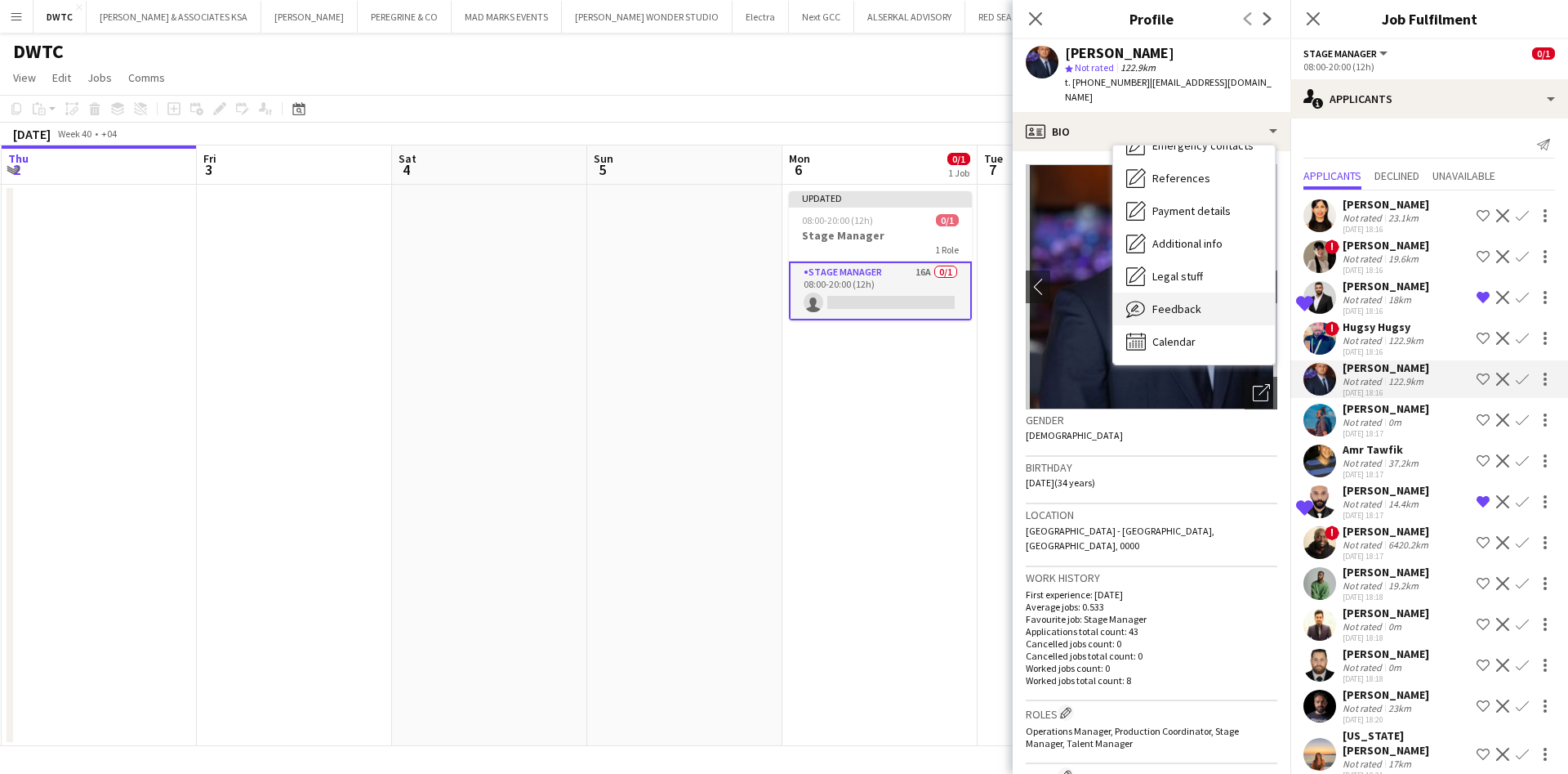
click at [1195, 302] on span "Feedback" at bounding box center [1176, 309] width 49 height 15
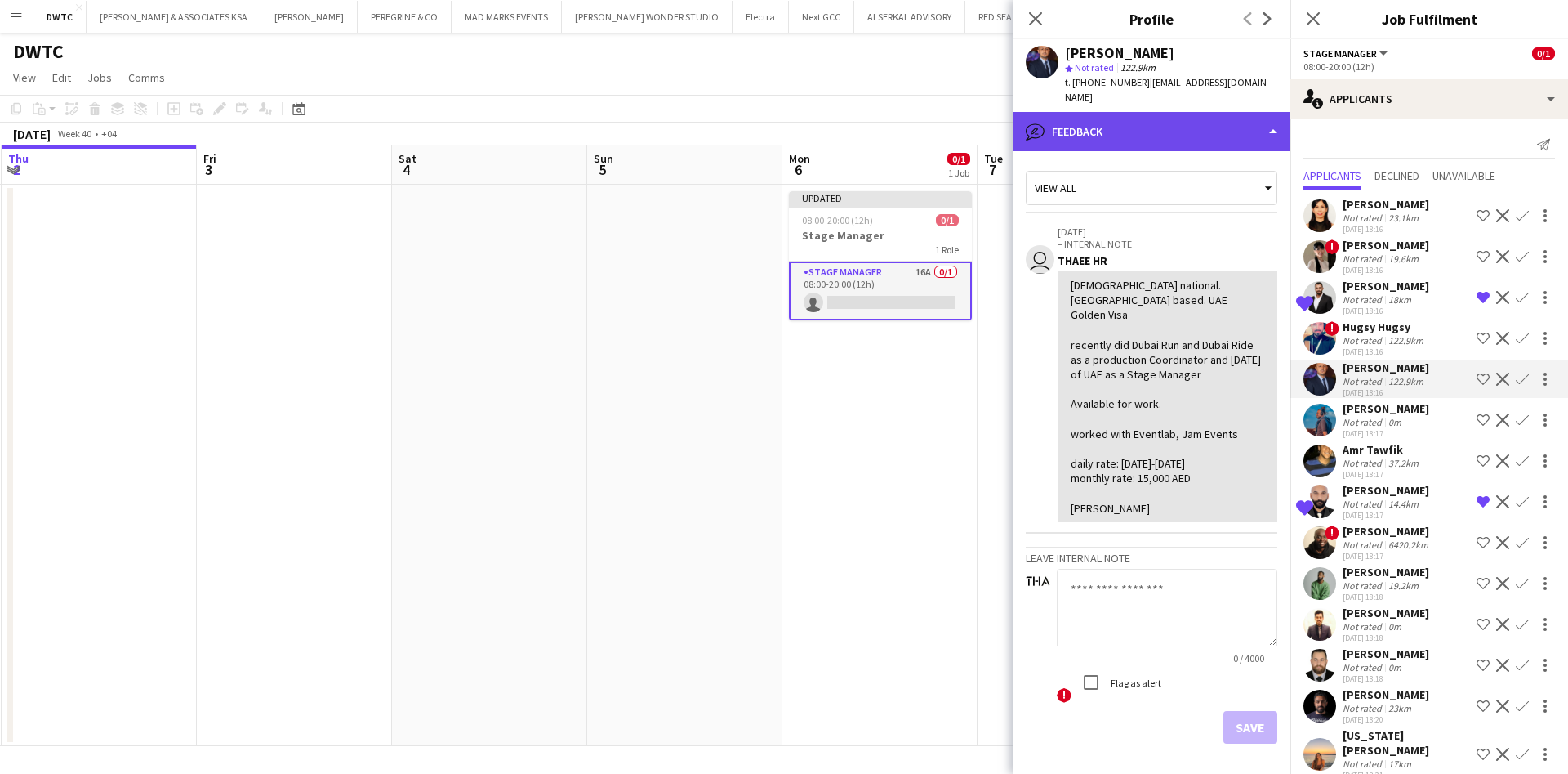
click at [1201, 112] on div "bubble-pencil Feedback" at bounding box center [1151, 131] width 277 height 39
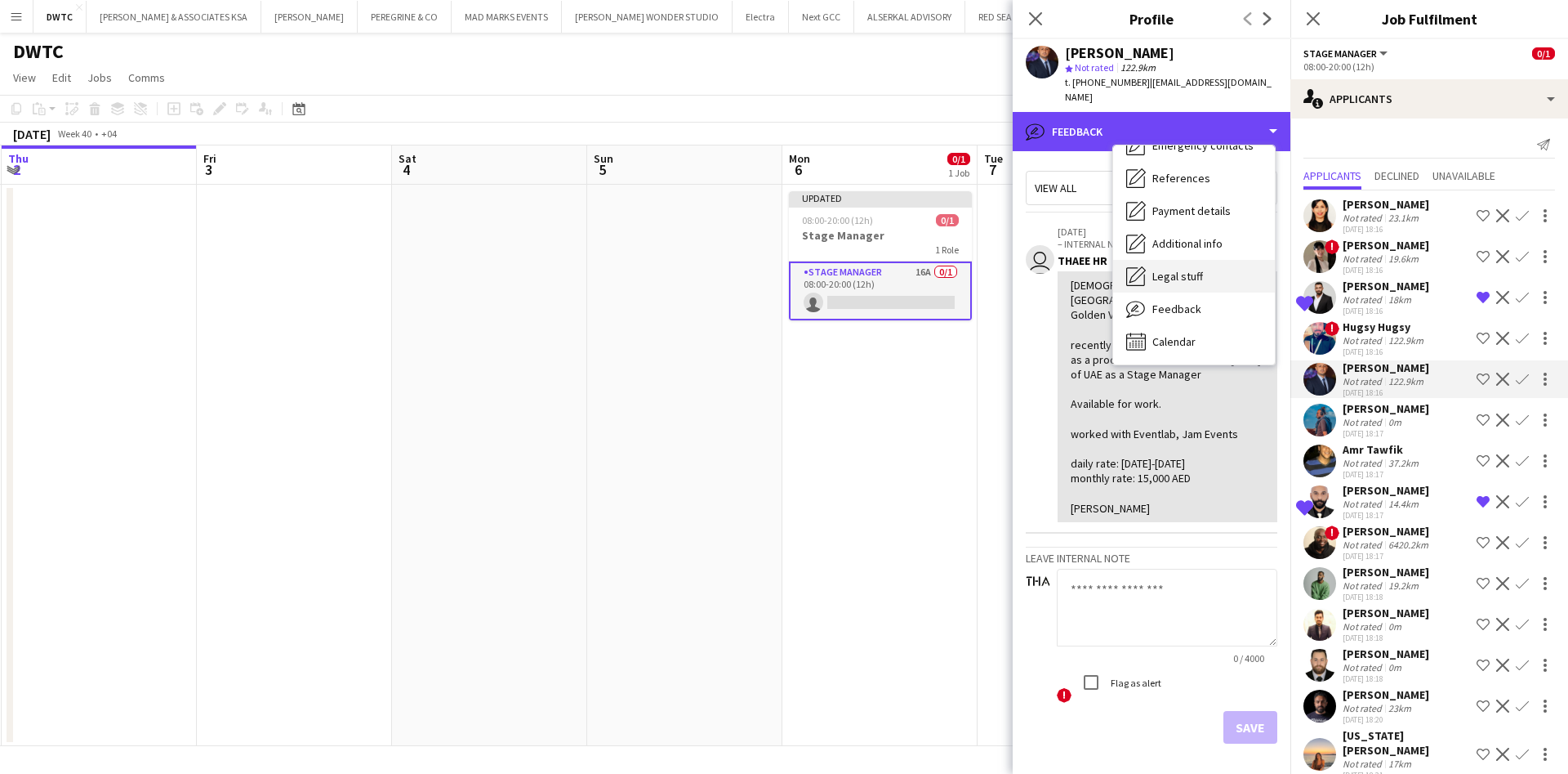
scroll to position [0, 0]
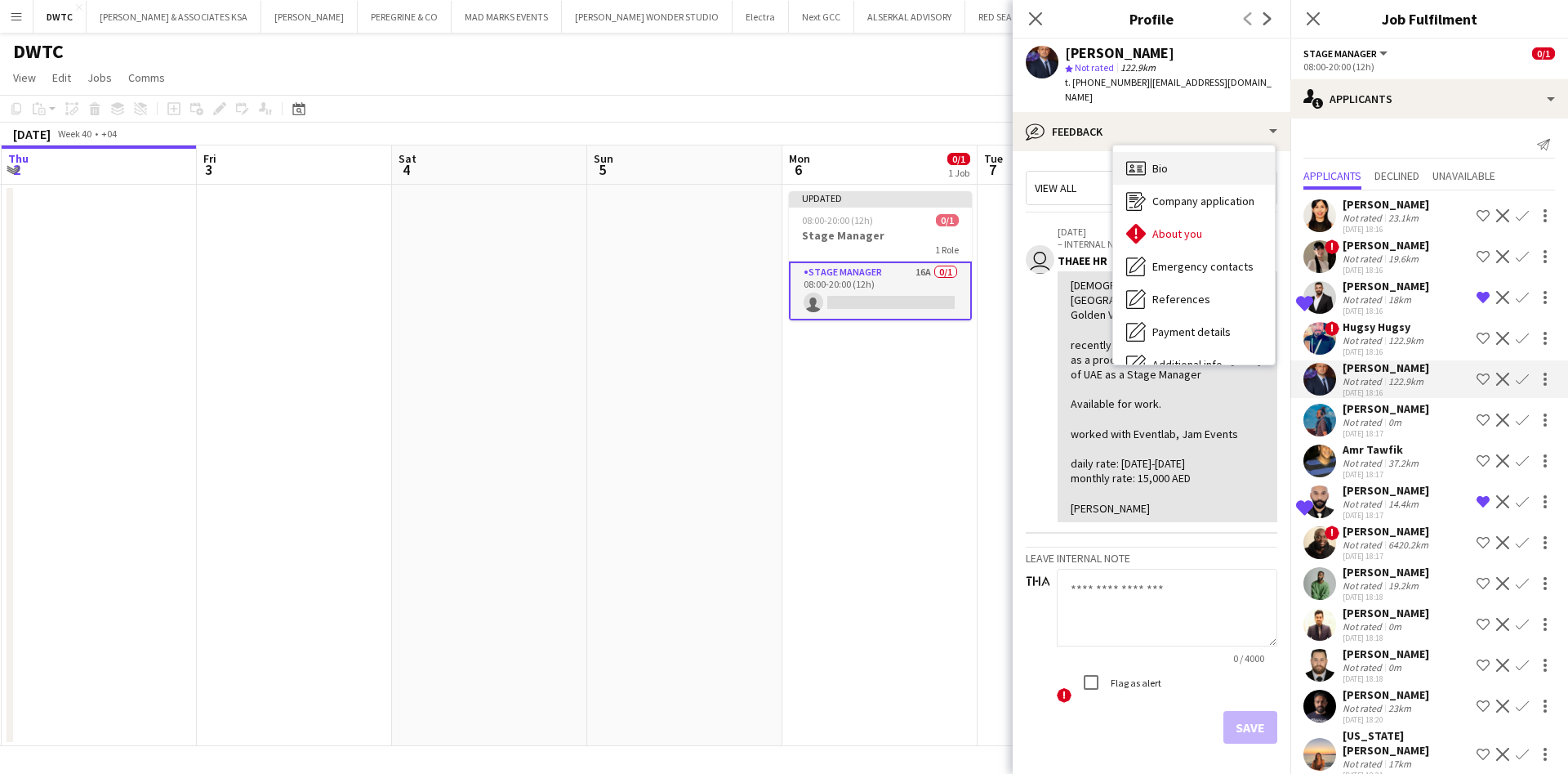
click at [1206, 152] on div "Bio Bio" at bounding box center [1194, 167] width 162 height 32
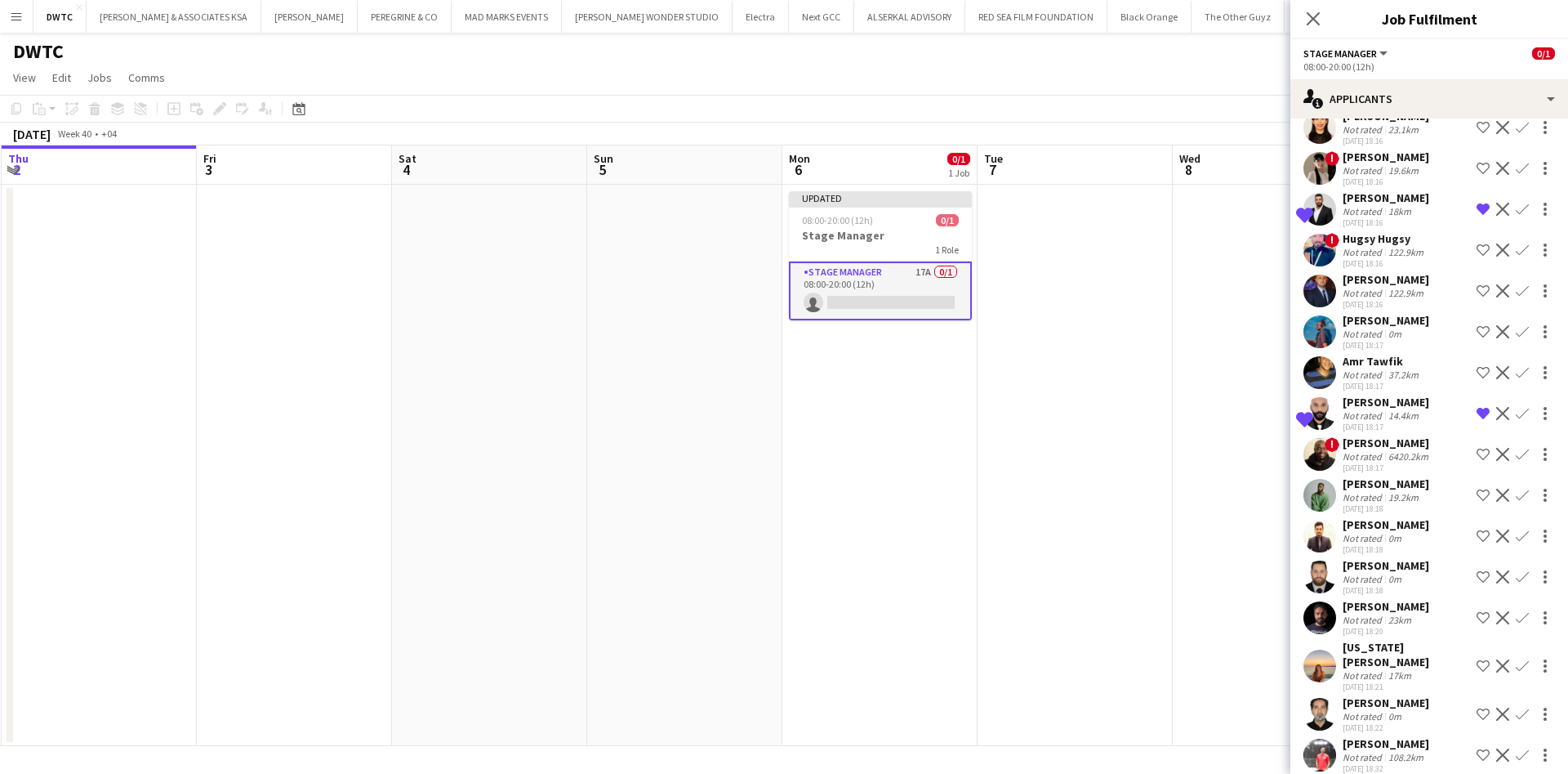
scroll to position [94, 0]
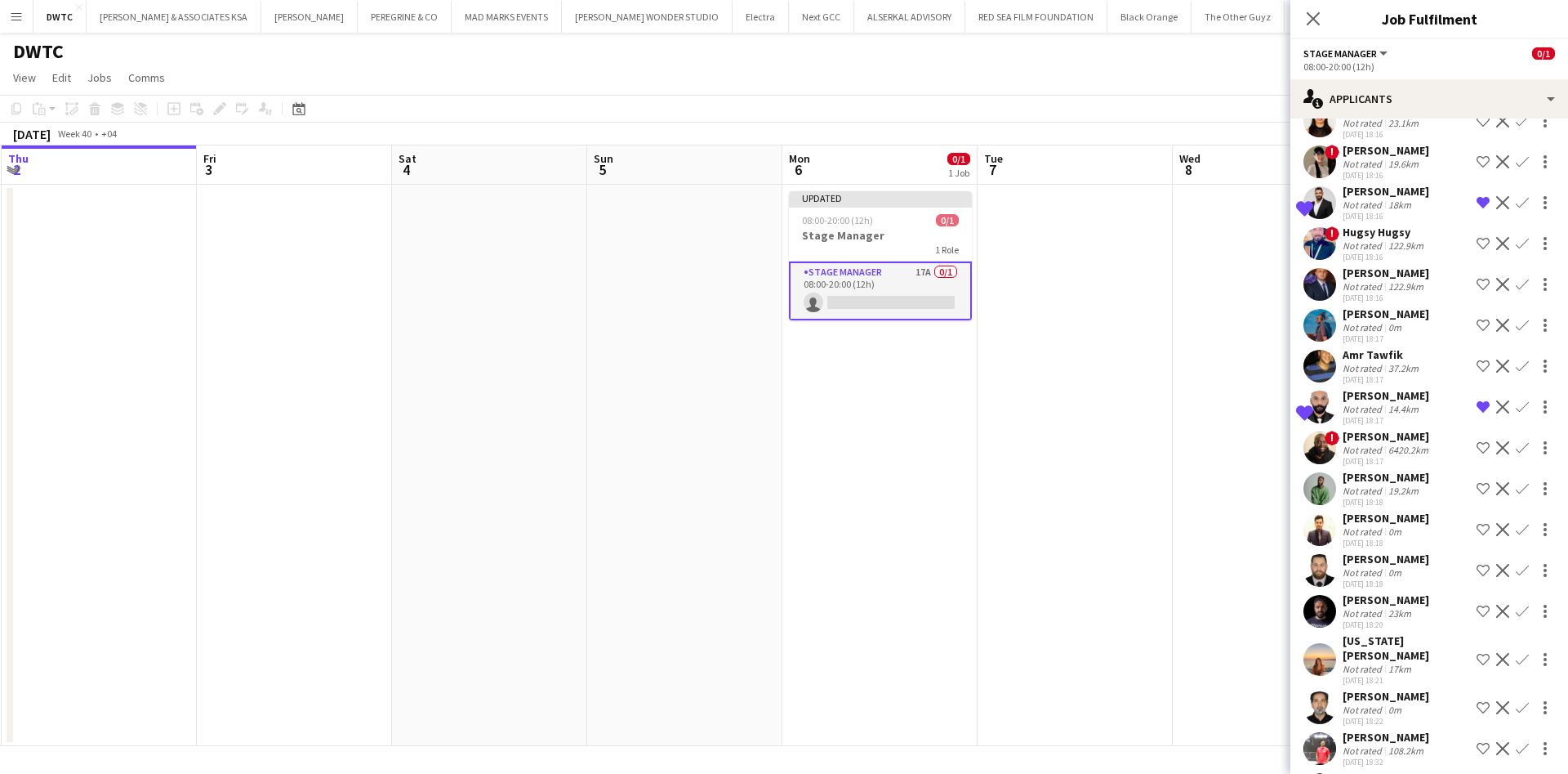
click at [1328, 369] on app-user-avatar at bounding box center [1320, 365] width 32 height 32
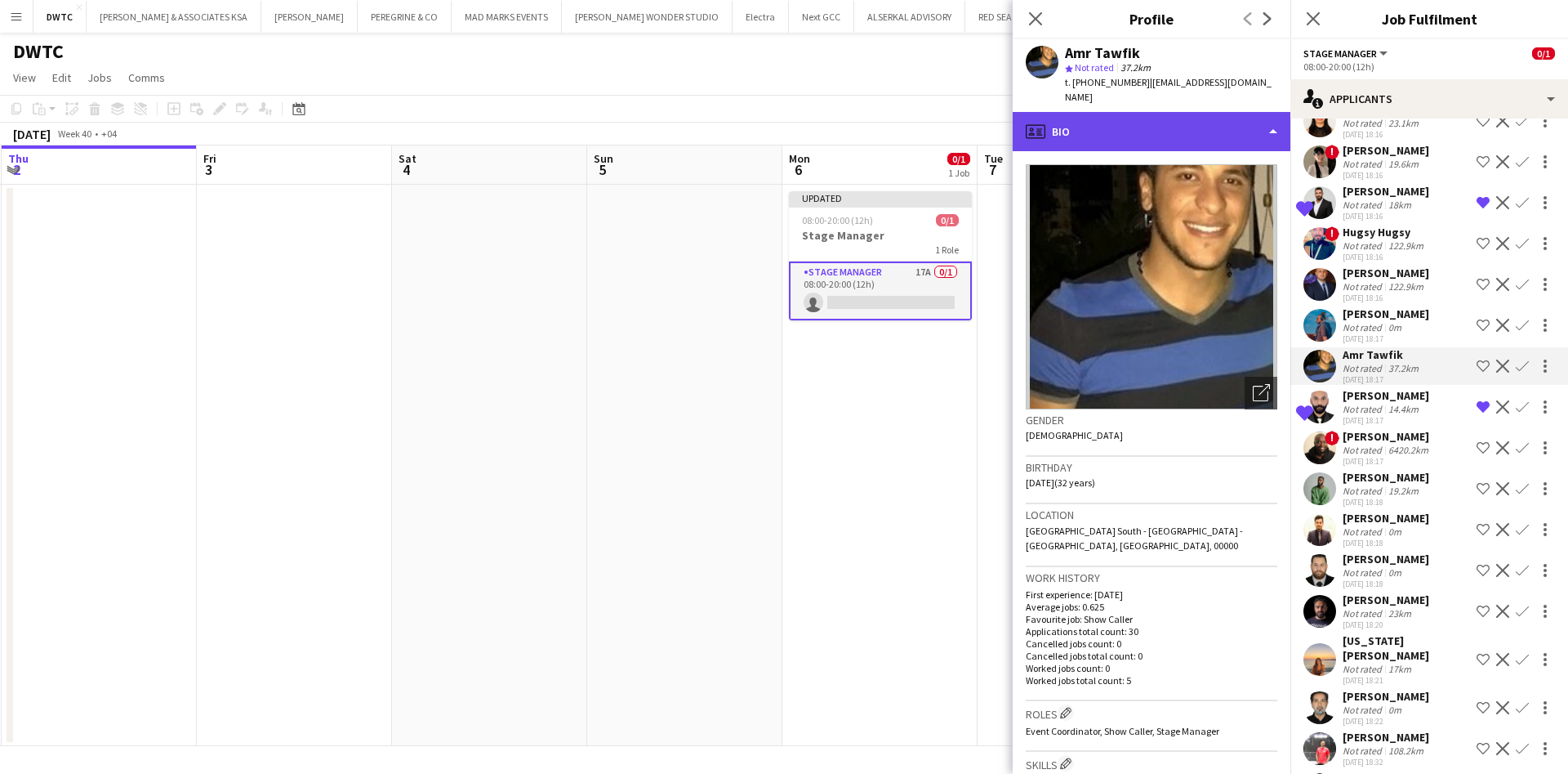
click at [1227, 122] on div "profile Bio" at bounding box center [1151, 131] width 277 height 39
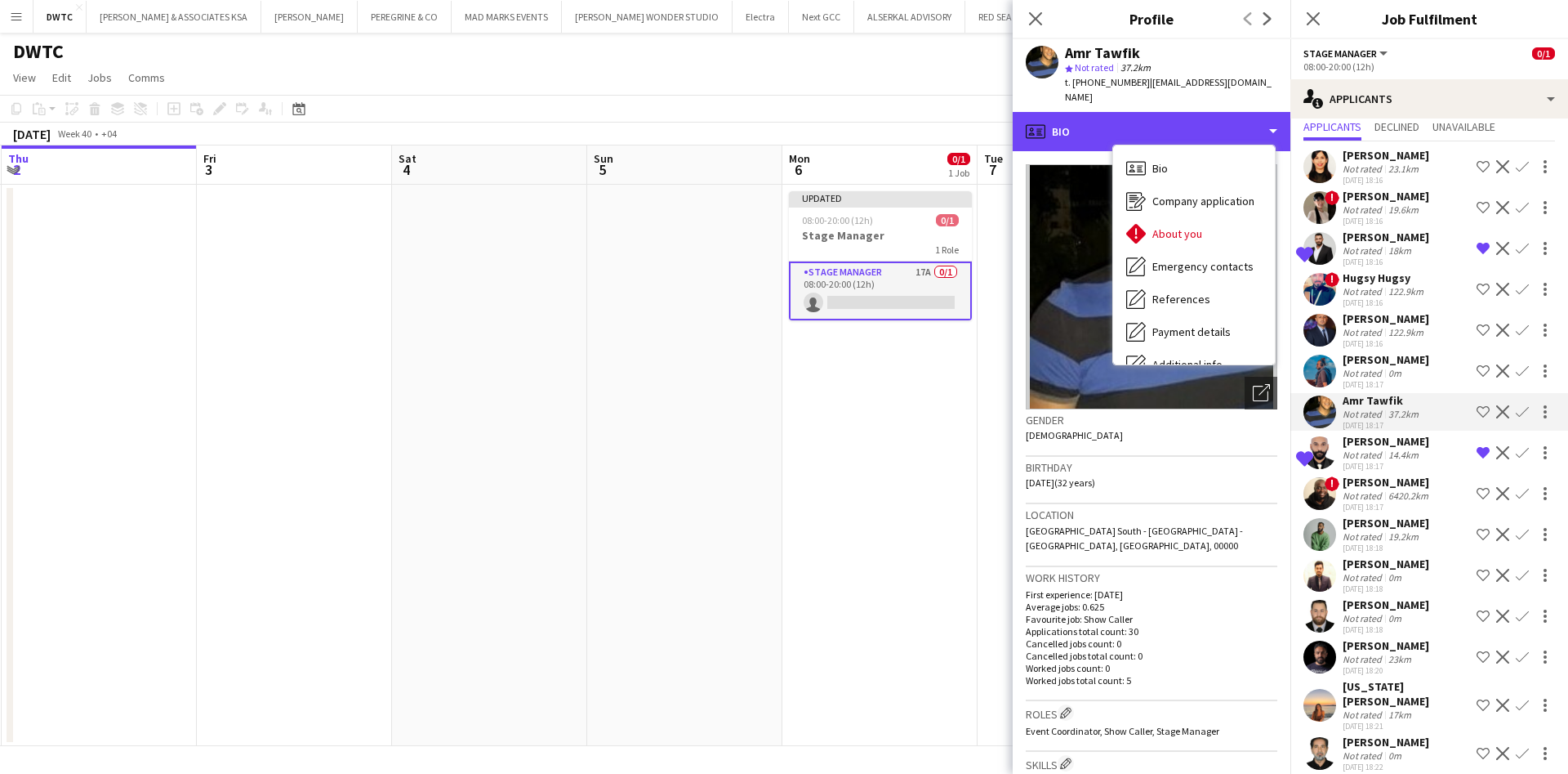
scroll to position [131, 0]
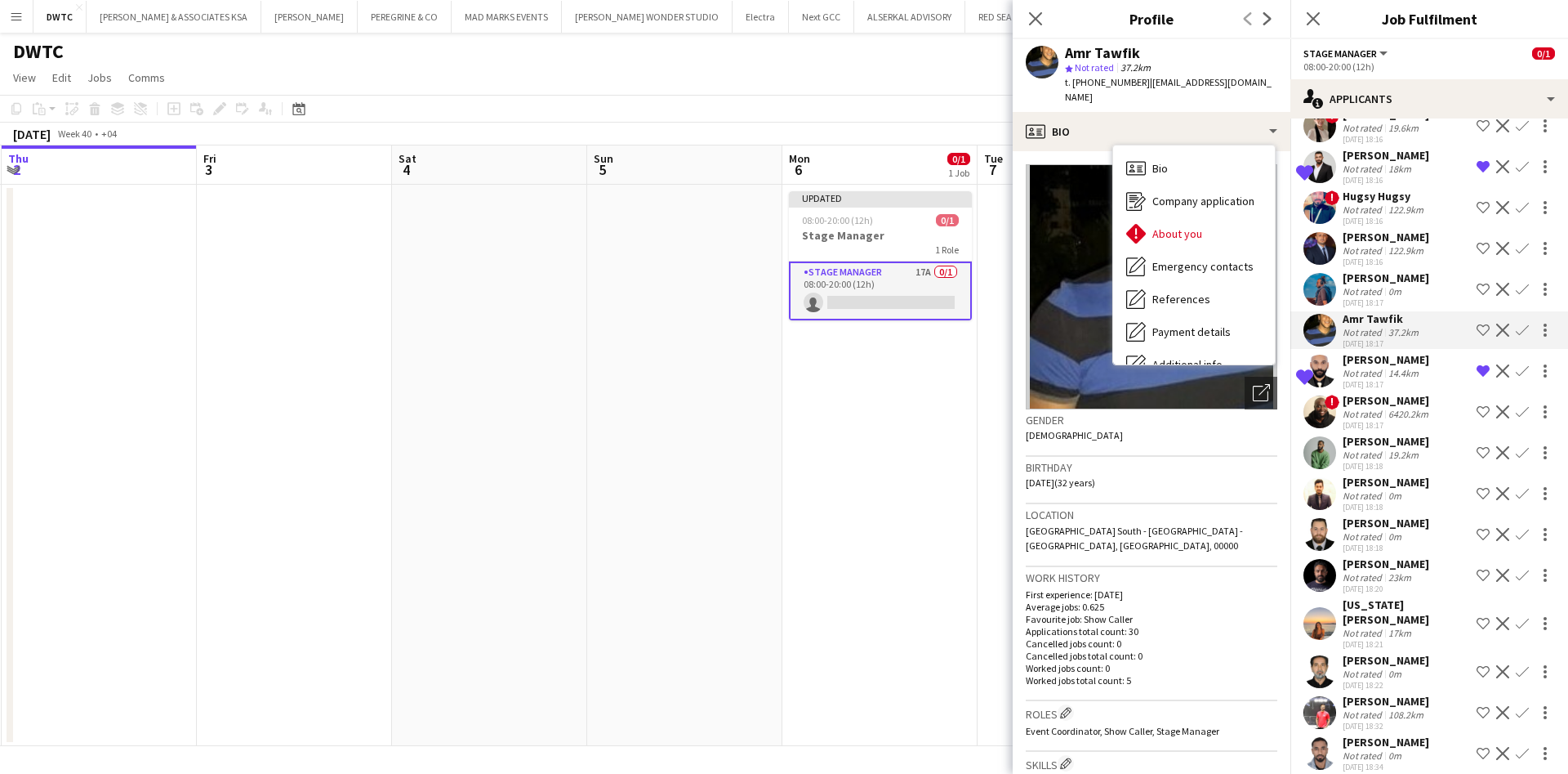
click at [1324, 248] on app-user-avatar at bounding box center [1320, 248] width 32 height 32
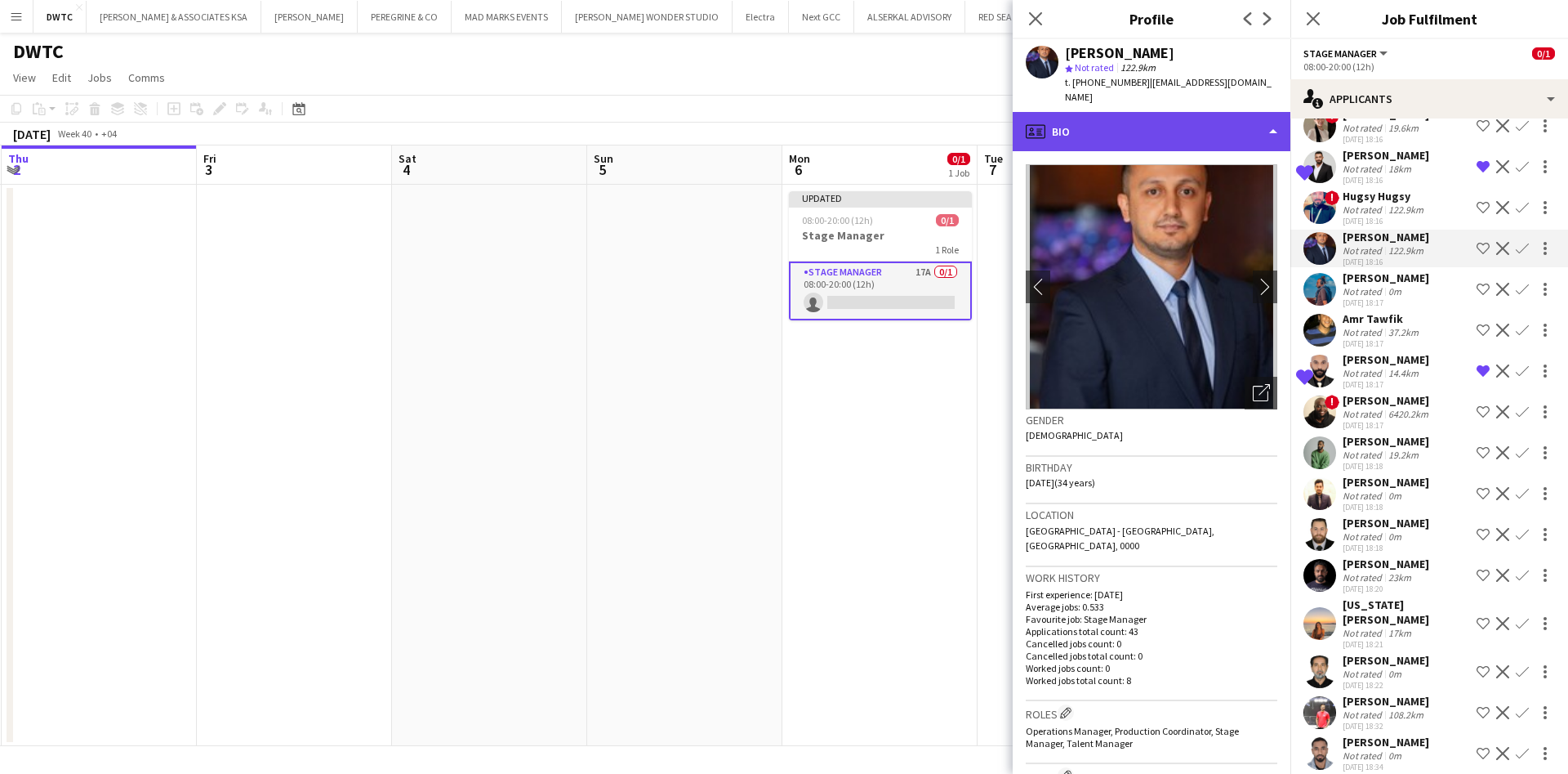
click at [1222, 114] on div "profile Bio" at bounding box center [1151, 131] width 277 height 39
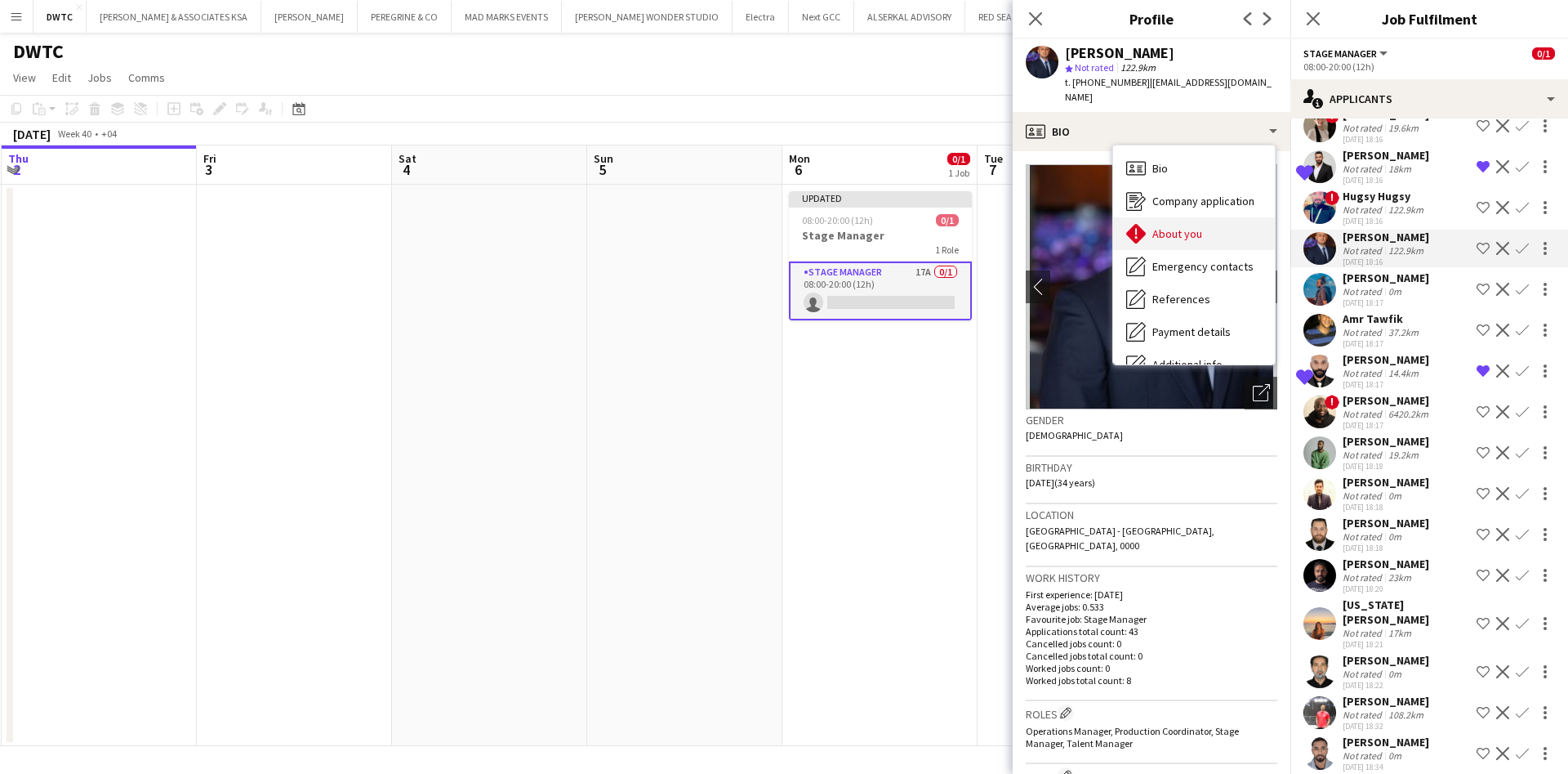
click at [1195, 226] on span "About you" at bounding box center [1177, 234] width 50 height 15
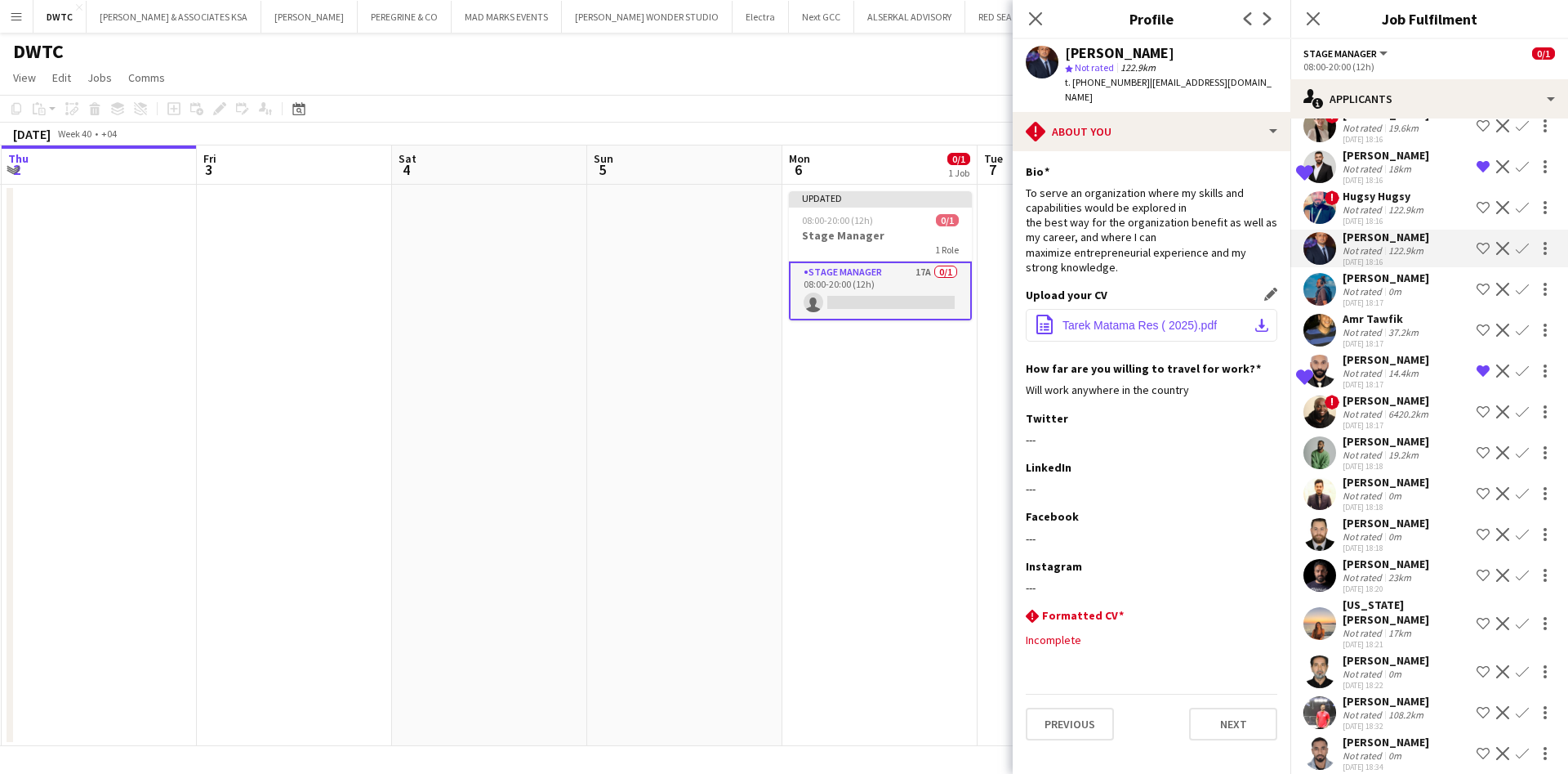
click at [1252, 309] on button "office-file-sheet Tarek Matama Res ( 2025).pdf download-bottom" at bounding box center [1151, 325] width 252 height 32
click at [1323, 741] on app-user-avatar at bounding box center [1320, 752] width 32 height 32
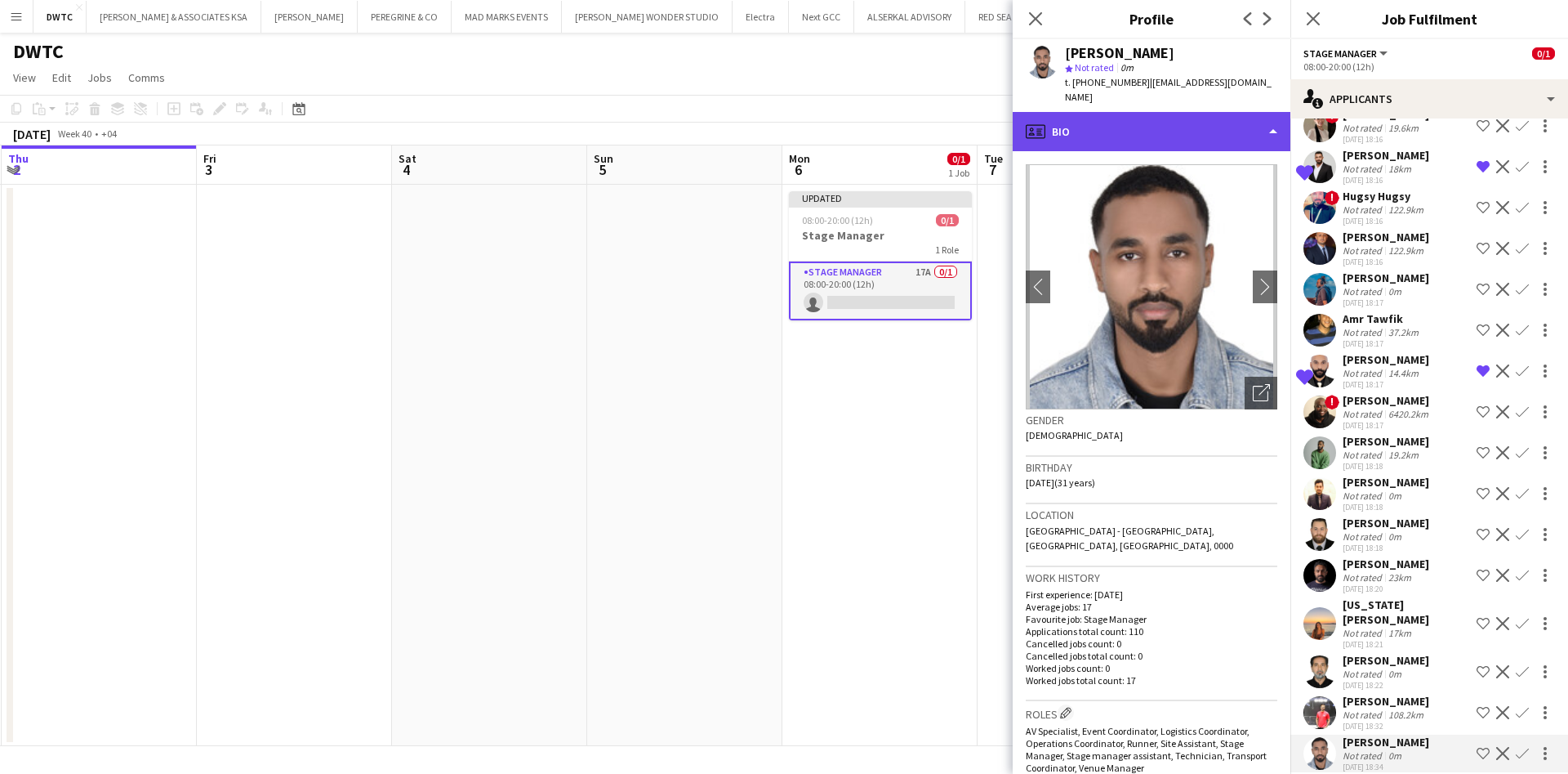
click at [1212, 118] on div "profile Bio" at bounding box center [1151, 131] width 277 height 39
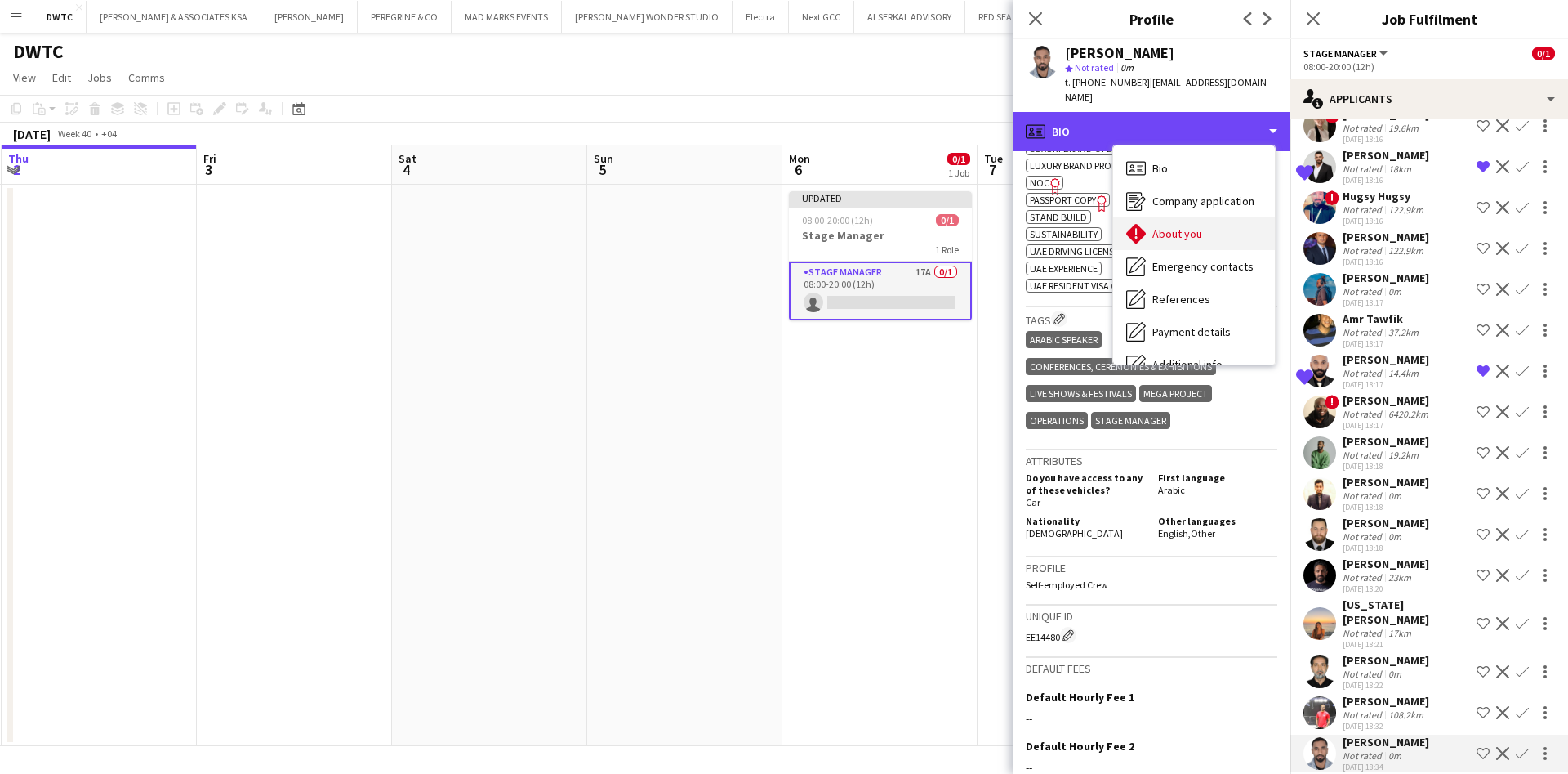
scroll to position [121, 0]
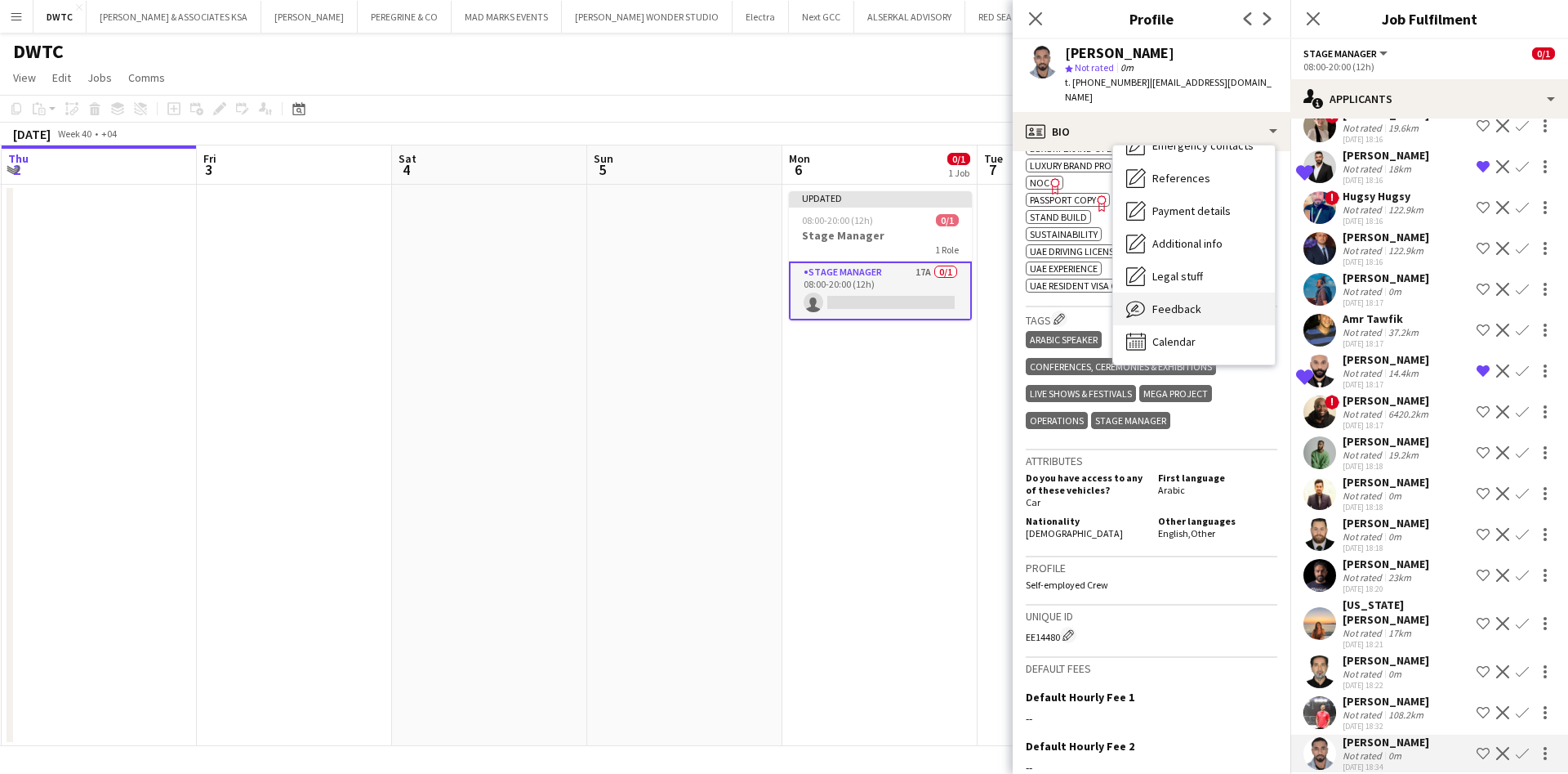
click at [1182, 293] on div "Feedback Feedback" at bounding box center [1194, 308] width 162 height 32
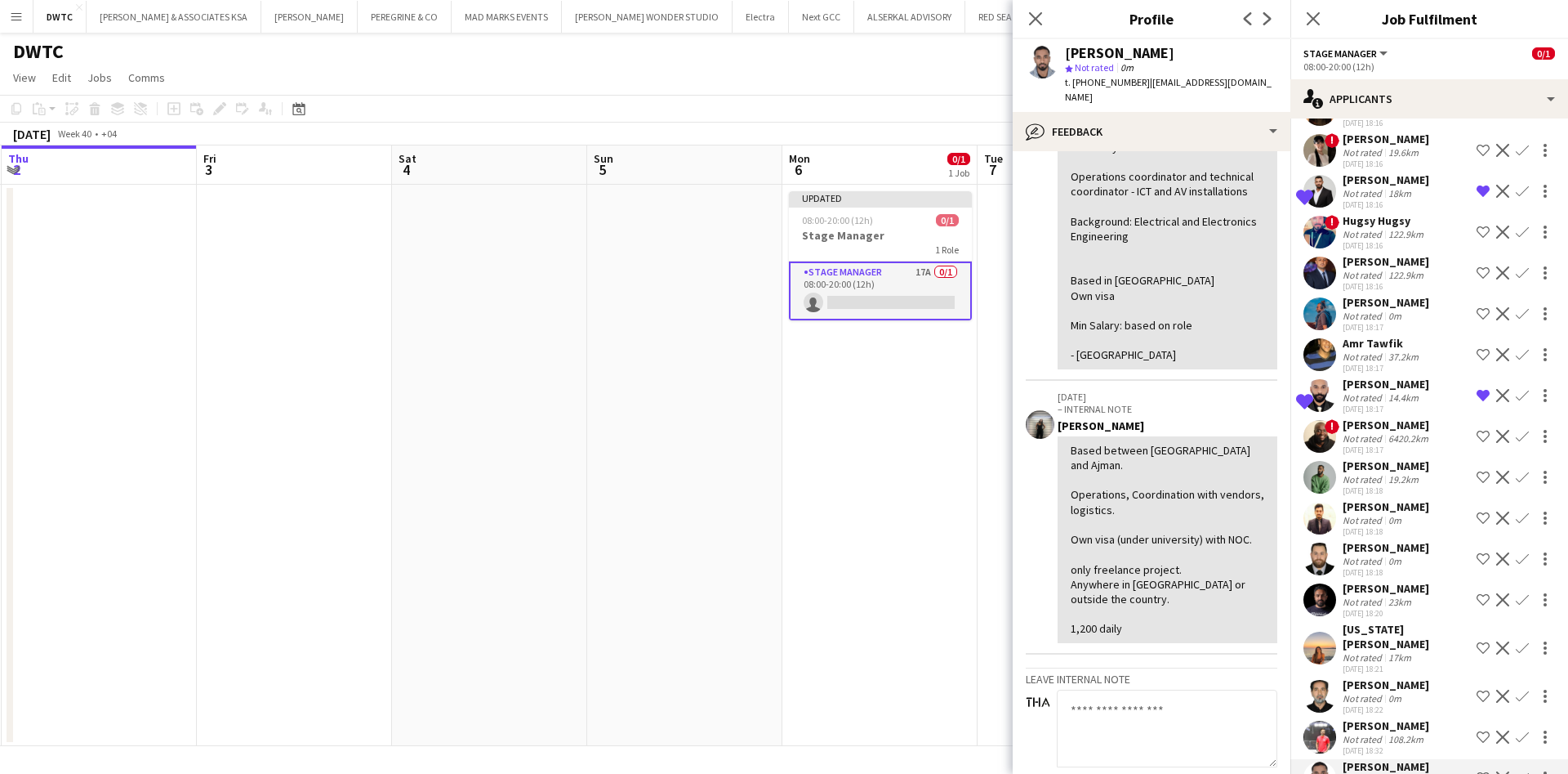
scroll to position [131, 0]
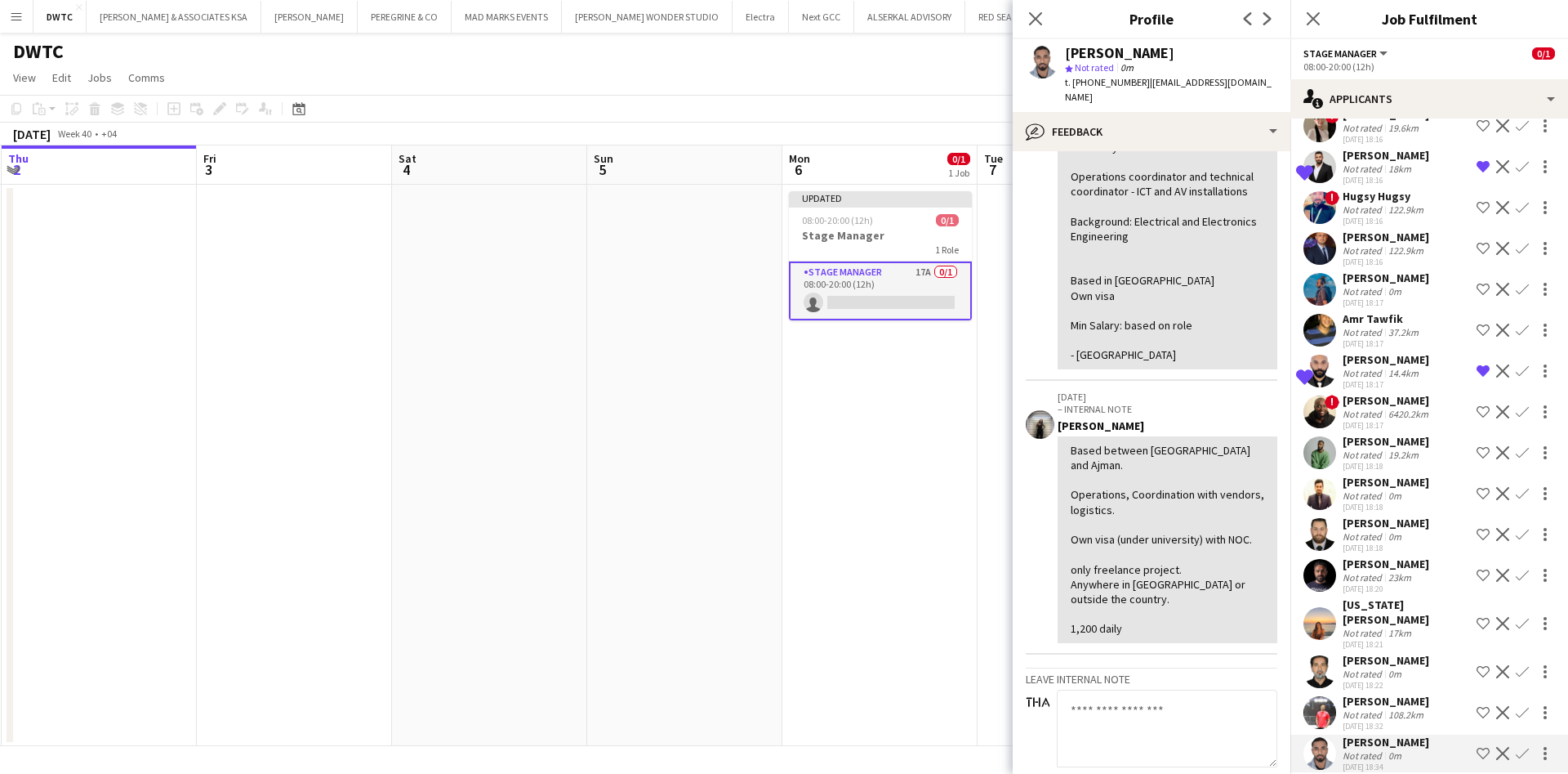
click at [1327, 534] on app-user-avatar at bounding box center [1320, 534] width 32 height 32
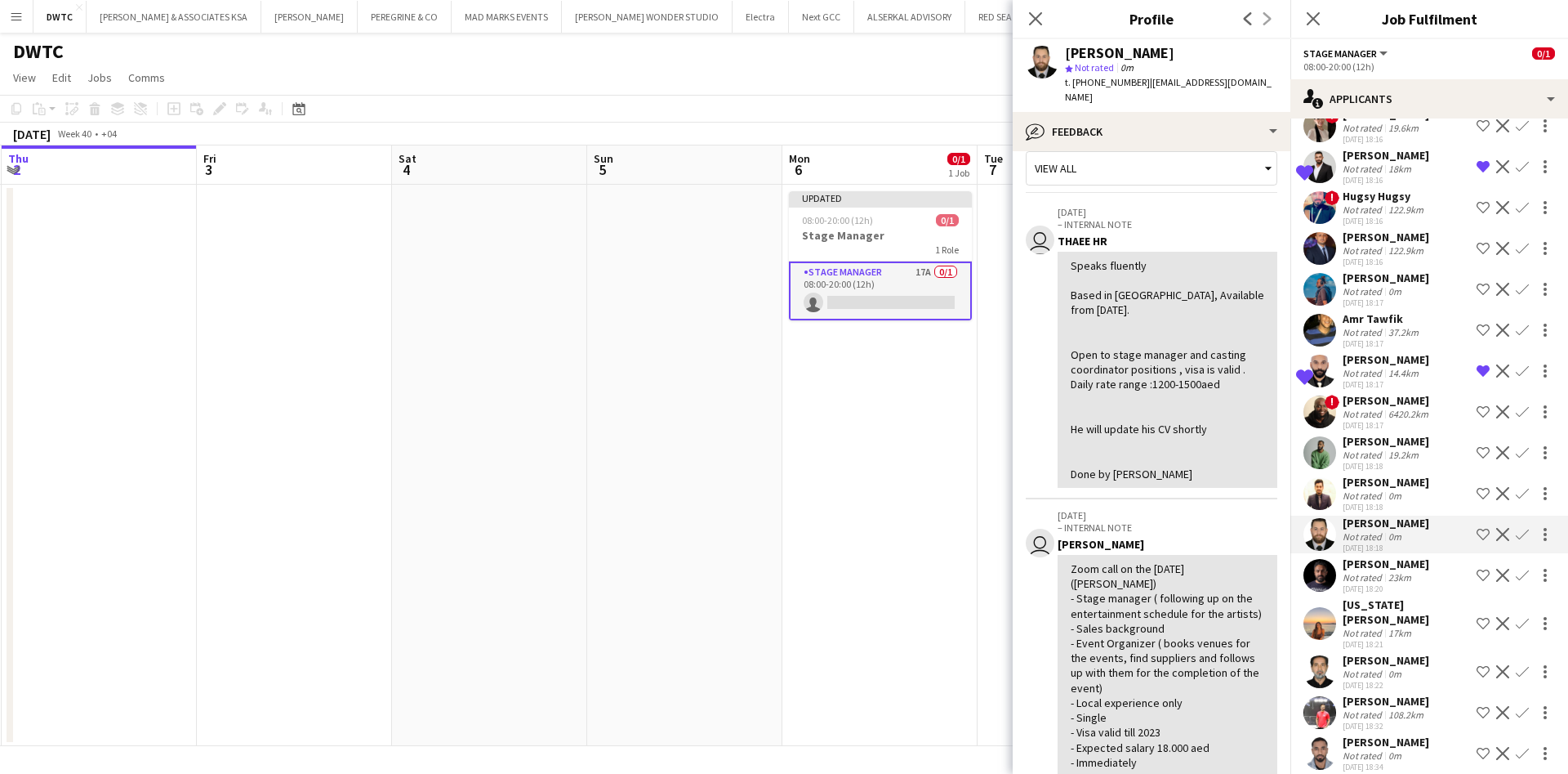
scroll to position [20, 0]
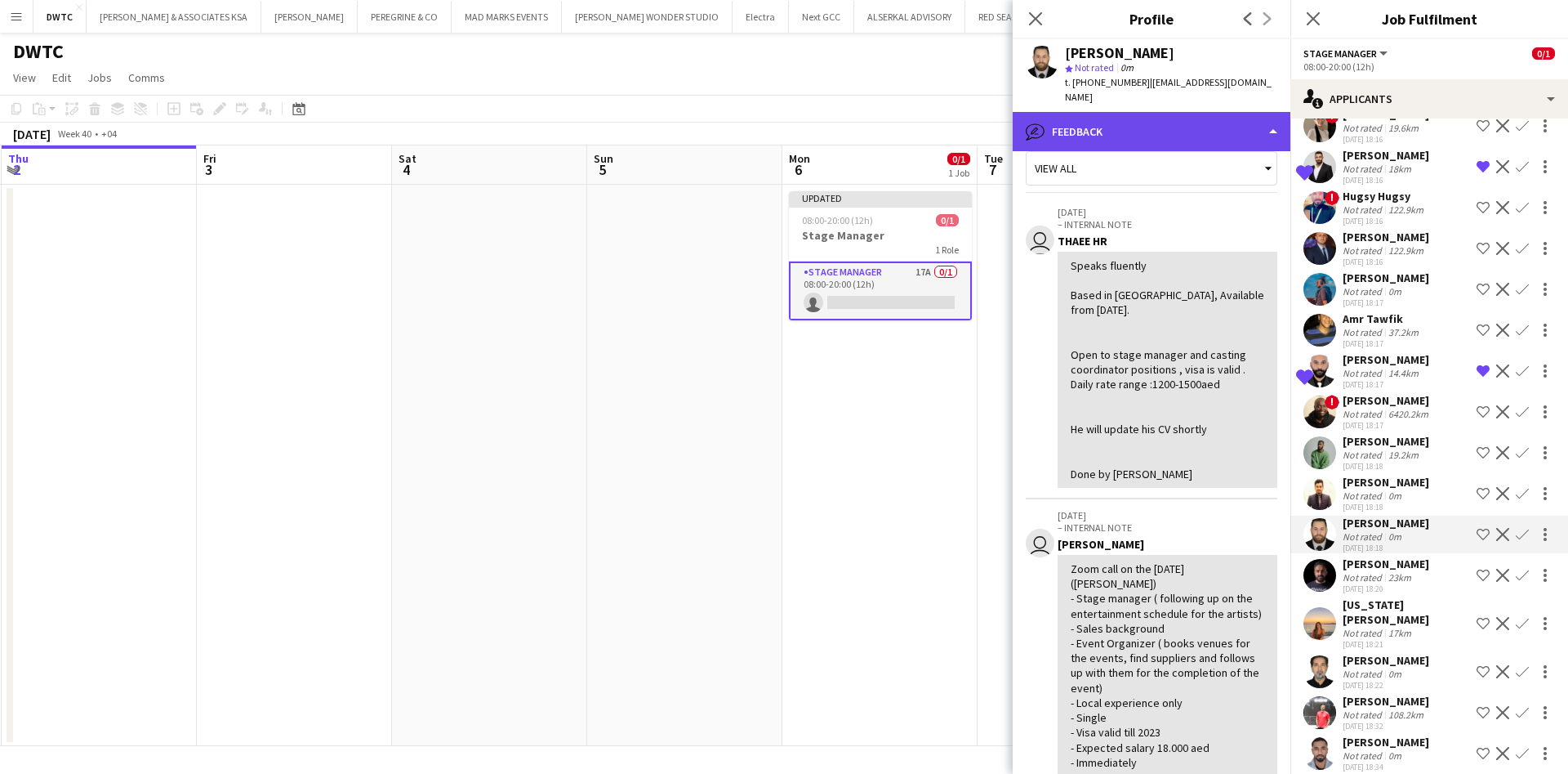
click at [1235, 124] on div "bubble-pencil Feedback" at bounding box center [1151, 131] width 277 height 39
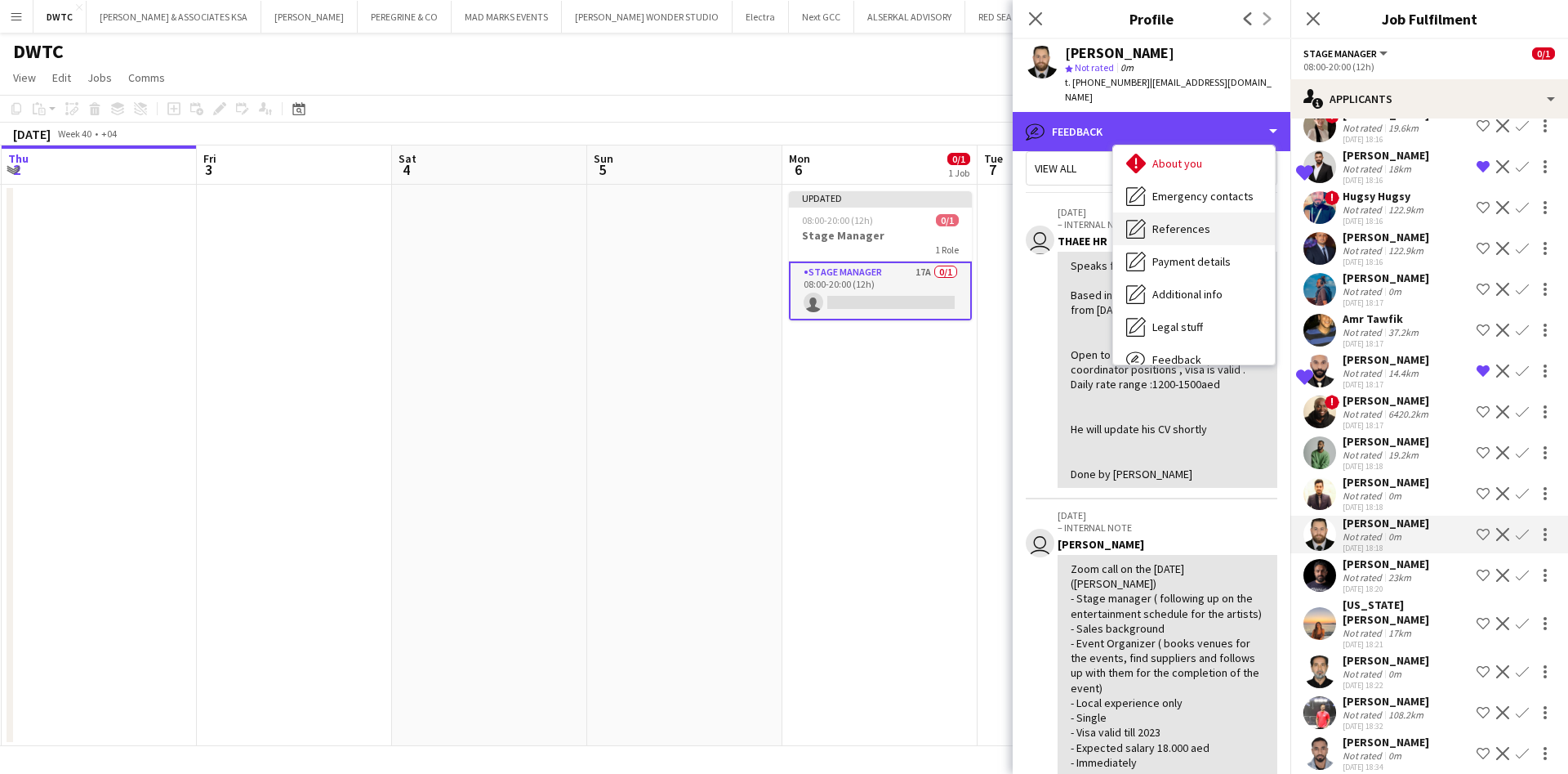
scroll to position [51, 0]
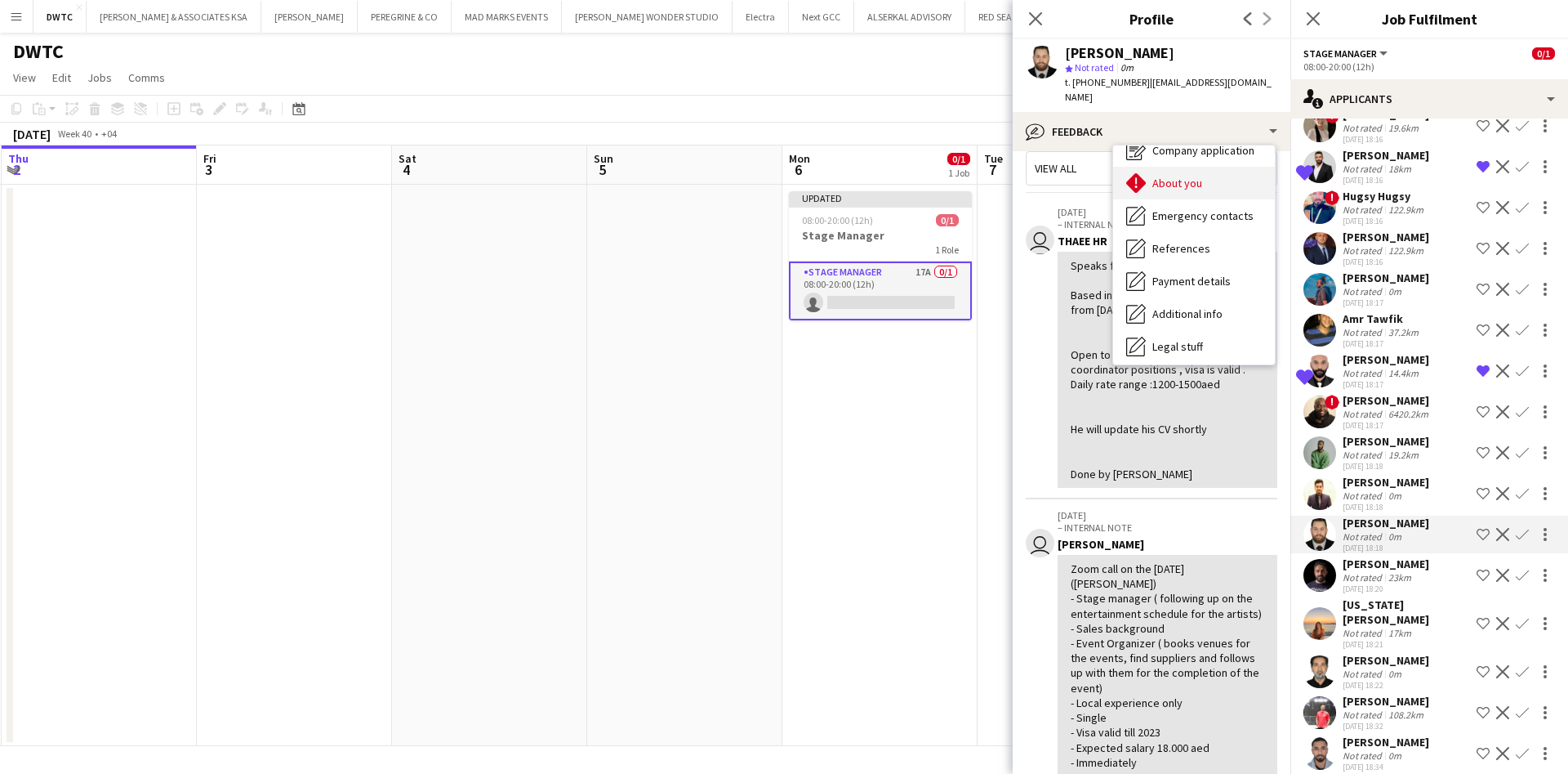
click at [1203, 167] on div "About you About you" at bounding box center [1194, 182] width 162 height 32
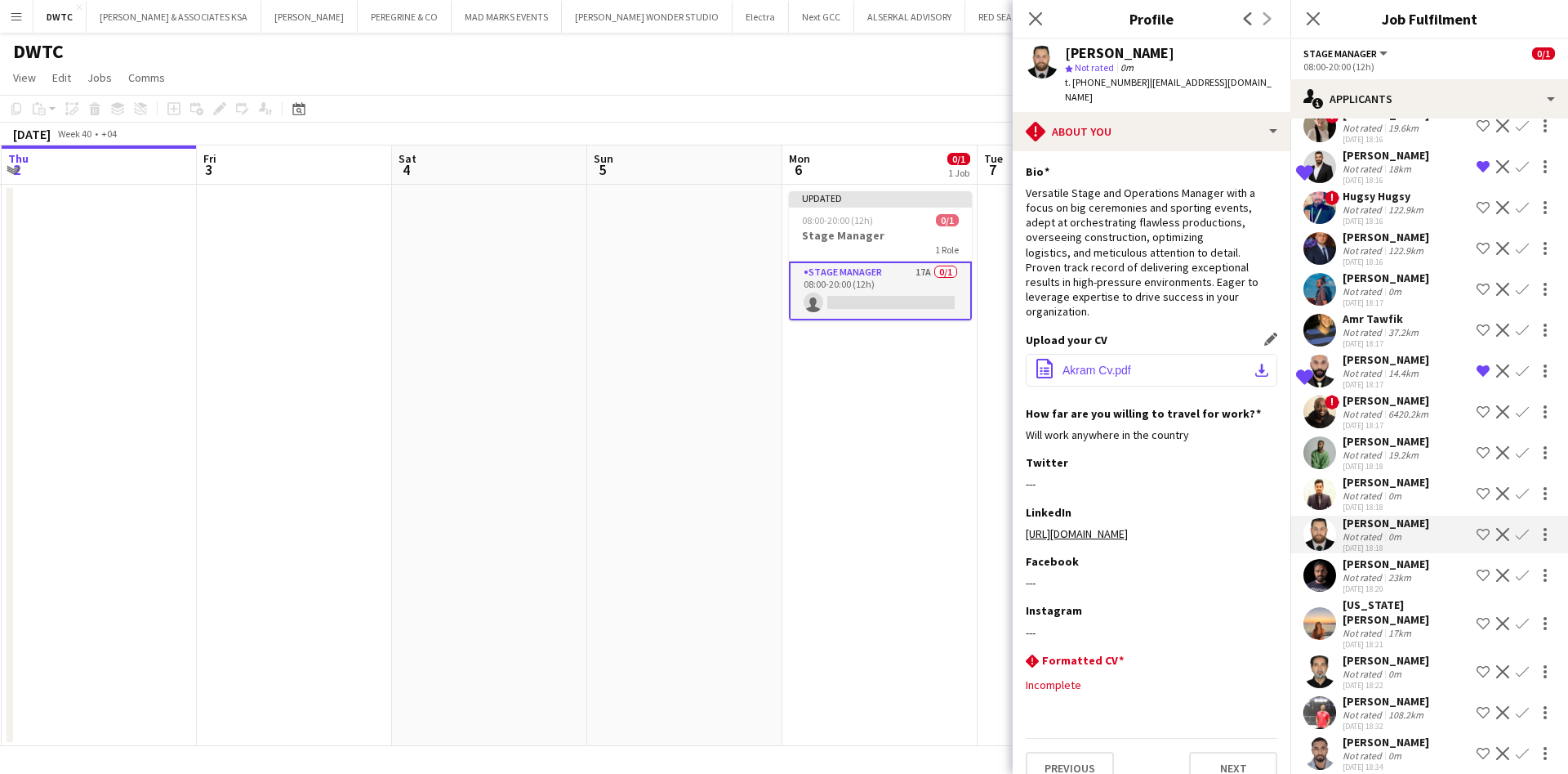
click at [1255, 364] on app-icon "download-bottom" at bounding box center [1262, 370] width 13 height 13
click at [1321, 331] on app-user-avatar at bounding box center [1320, 330] width 32 height 32
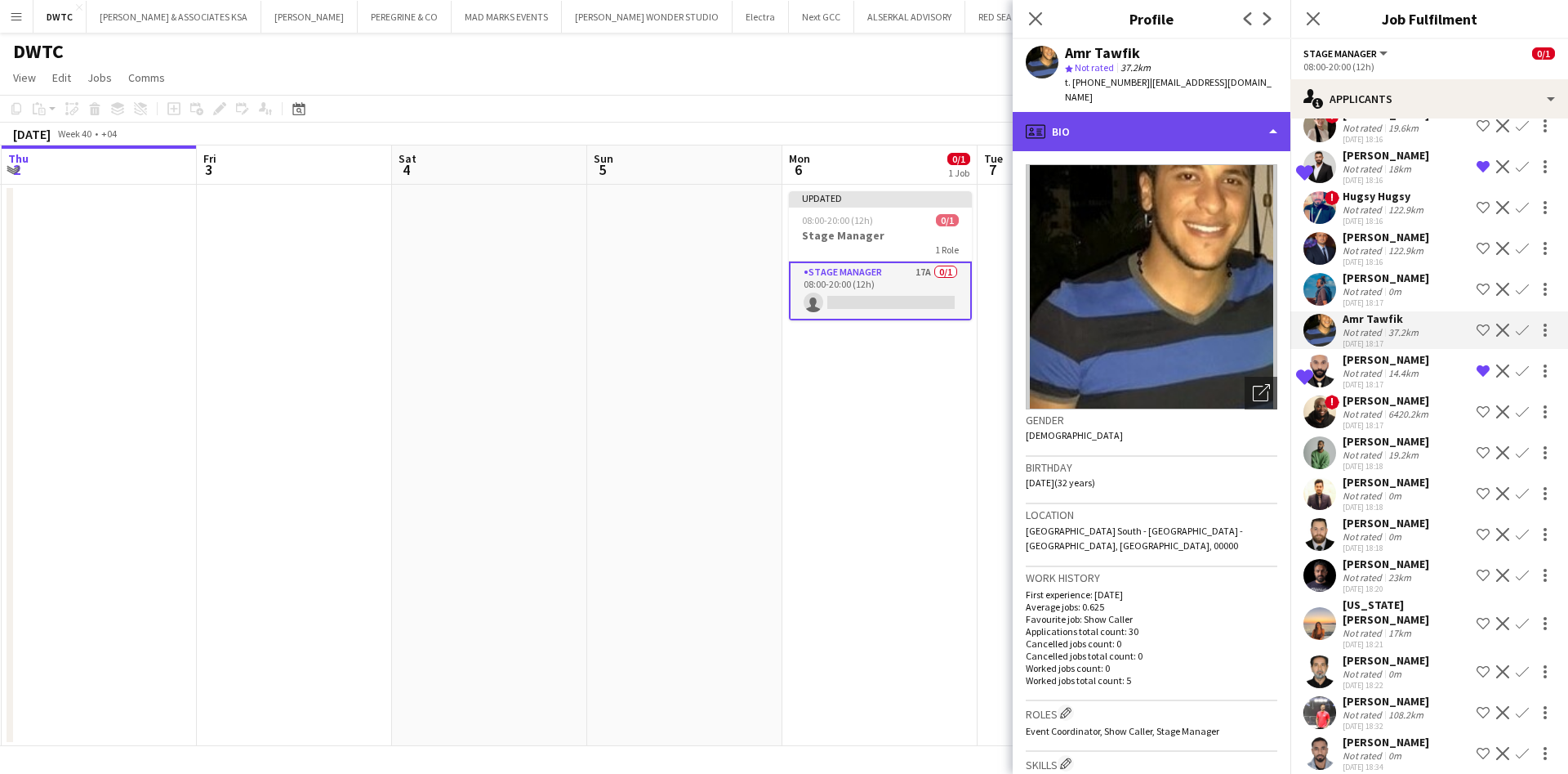
click at [1235, 112] on div "profile Bio" at bounding box center [1151, 131] width 277 height 39
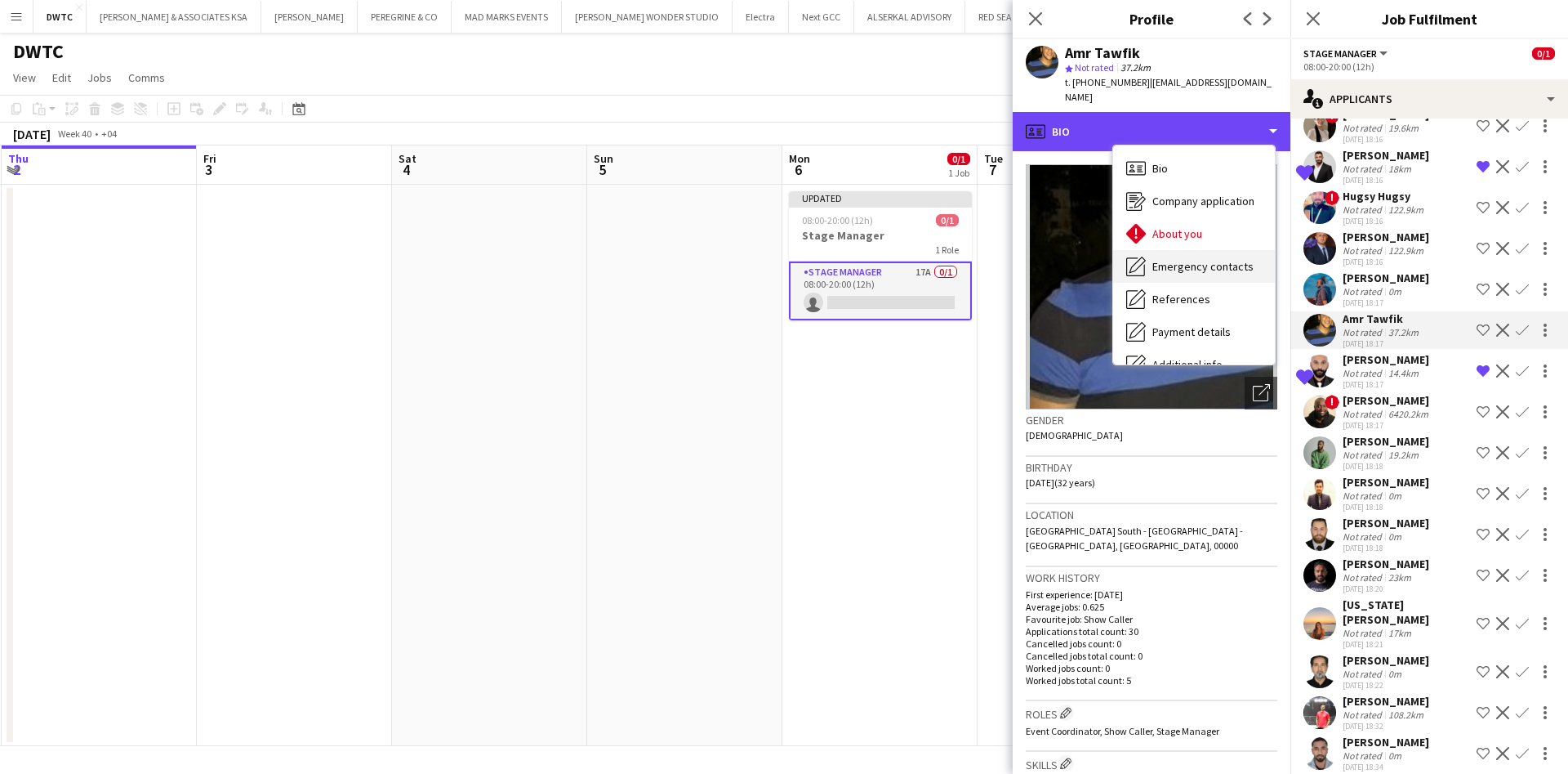
scroll to position [121, 0]
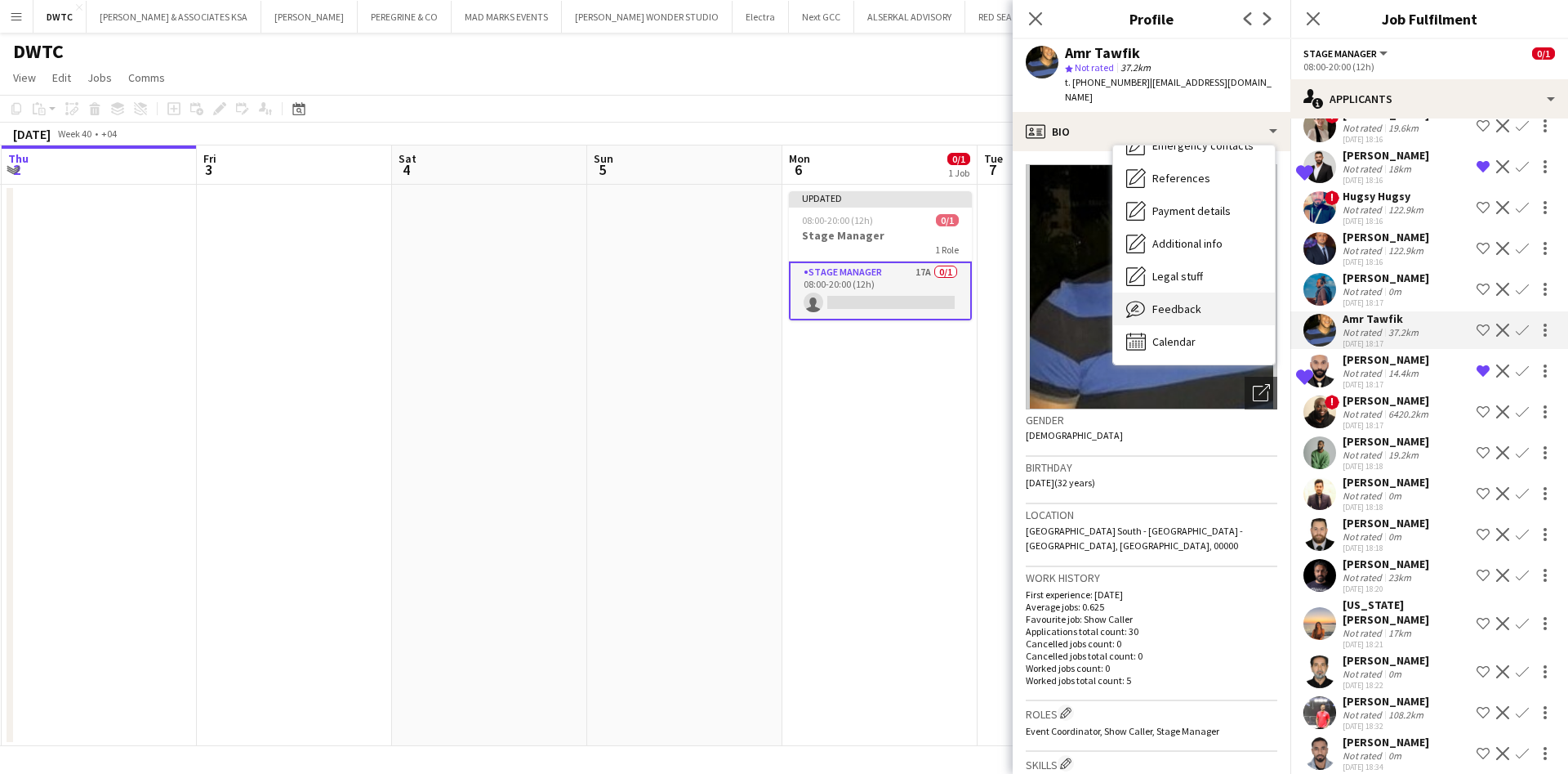
click at [1181, 302] on span "Feedback" at bounding box center [1176, 309] width 49 height 15
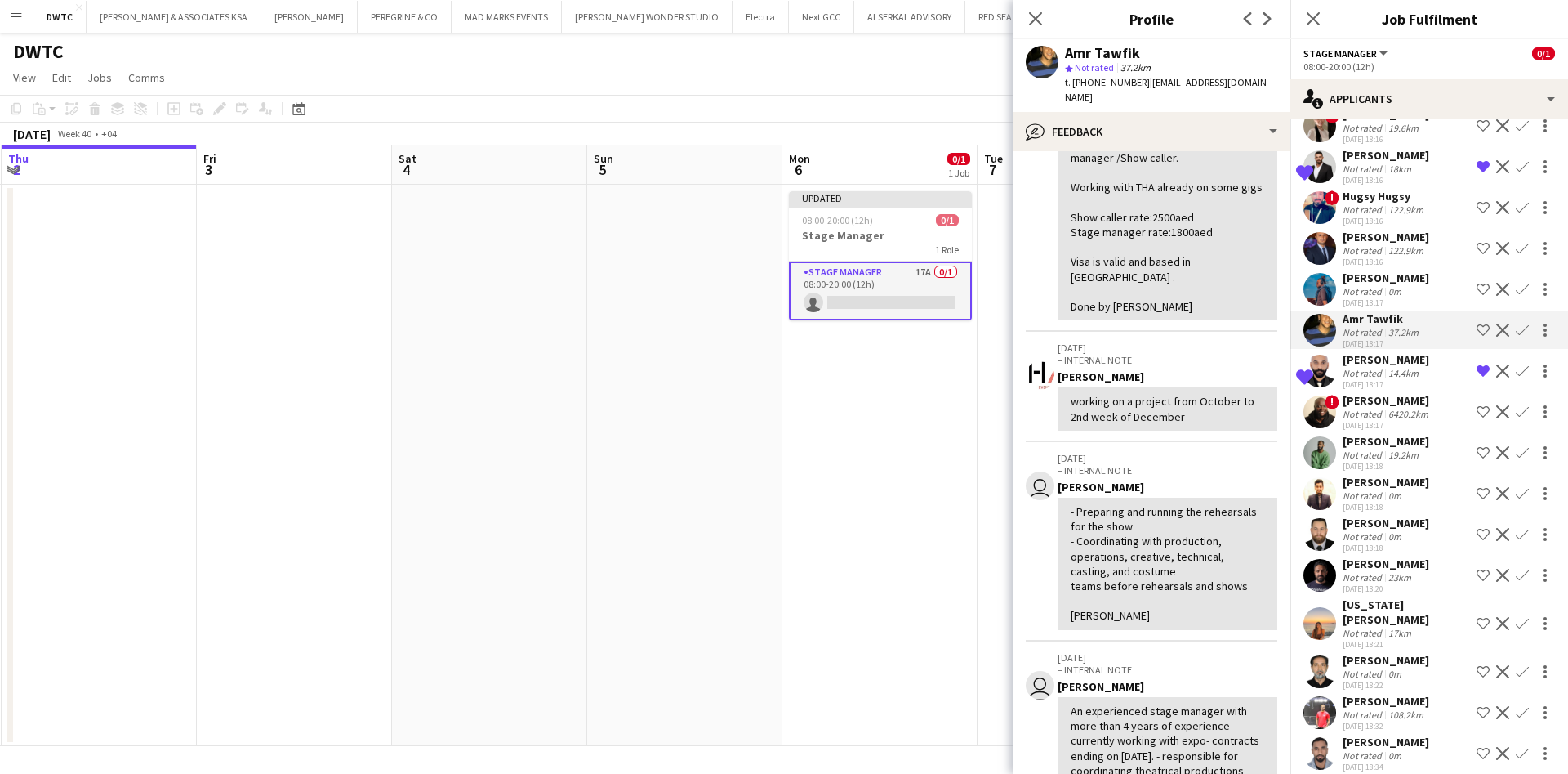
scroll to position [0, 0]
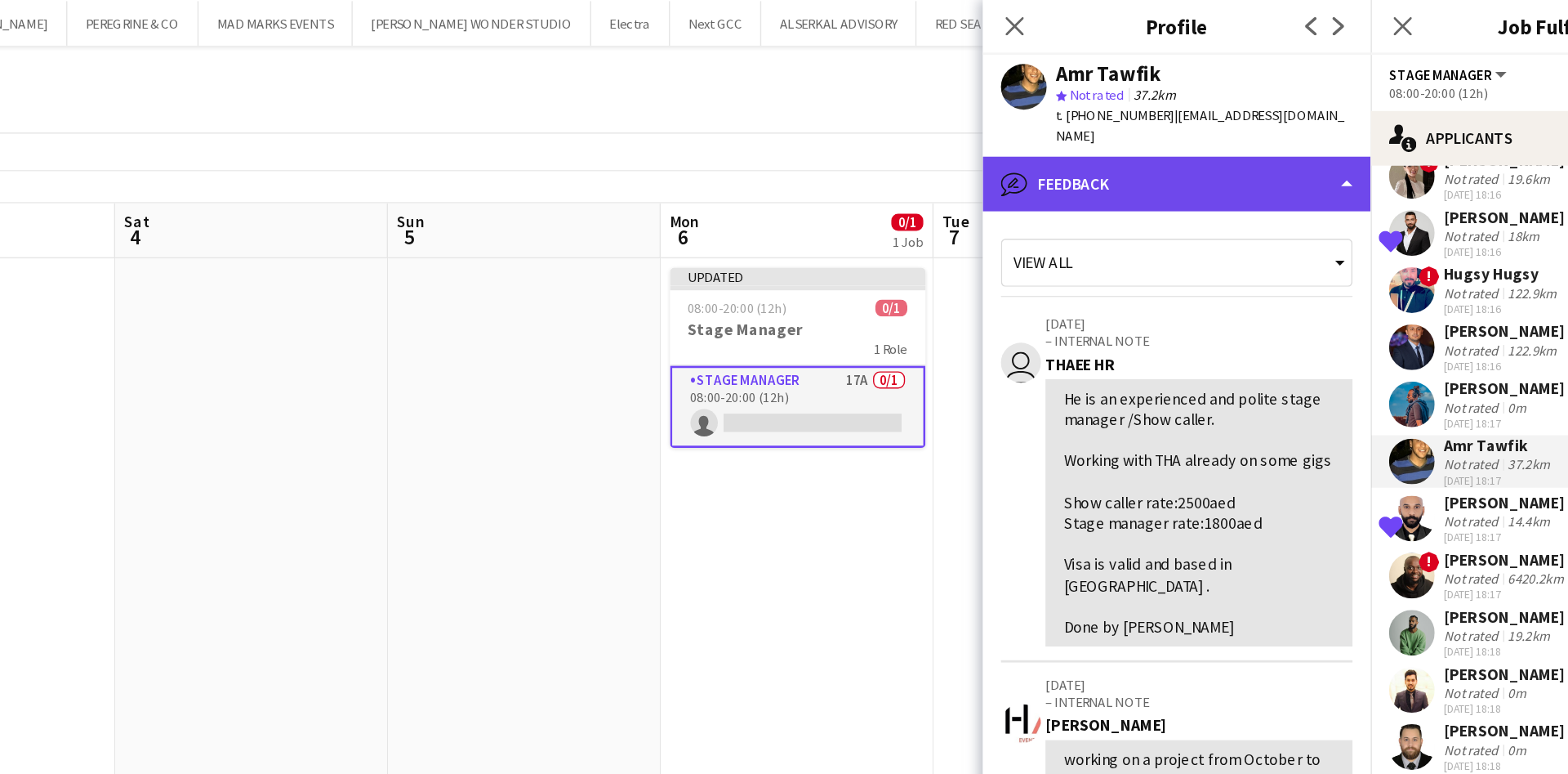
click at [1194, 120] on div "bubble-pencil Feedback" at bounding box center [1151, 131] width 277 height 39
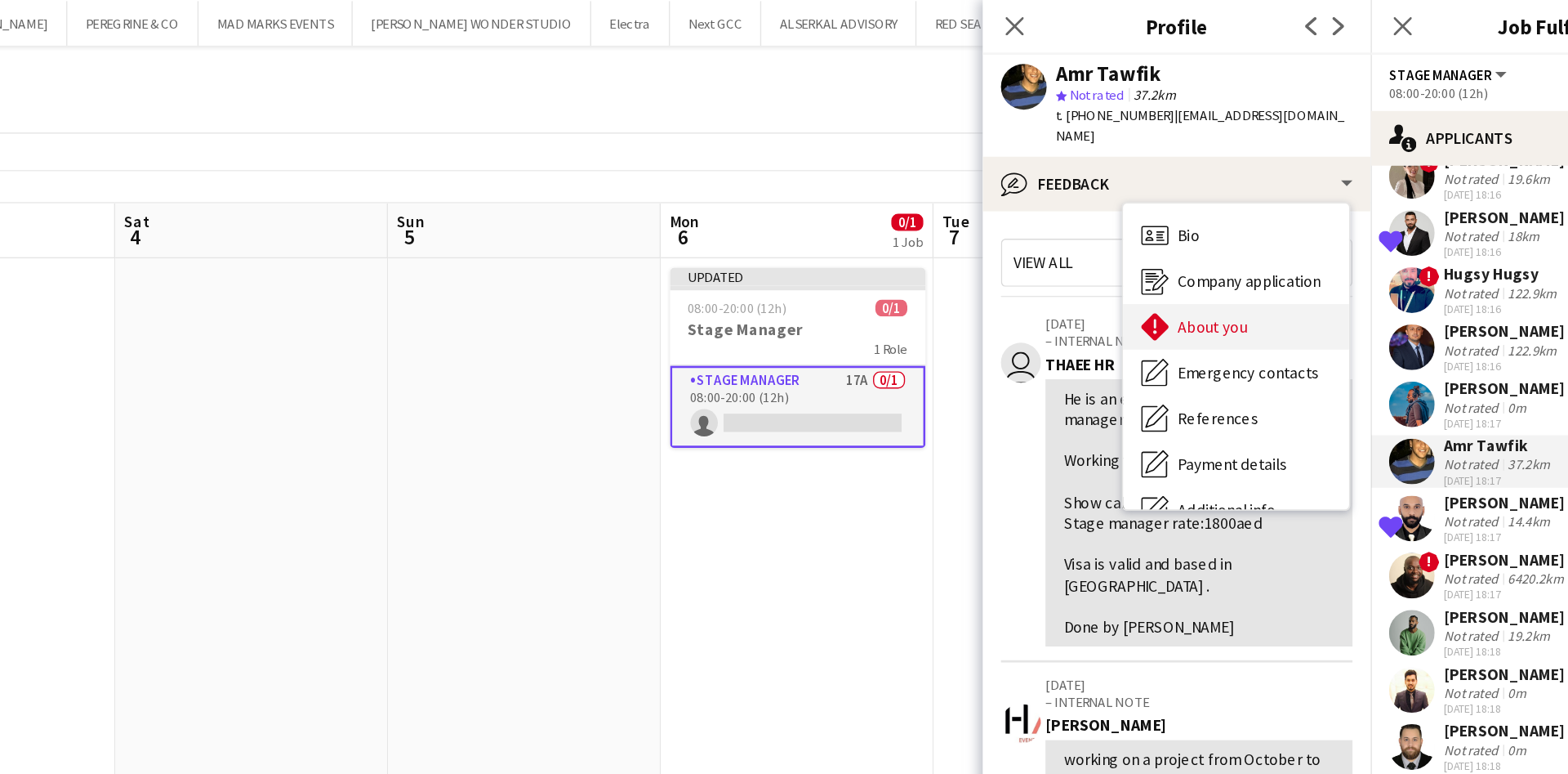
click at [1194, 226] on span "About you" at bounding box center [1177, 234] width 50 height 15
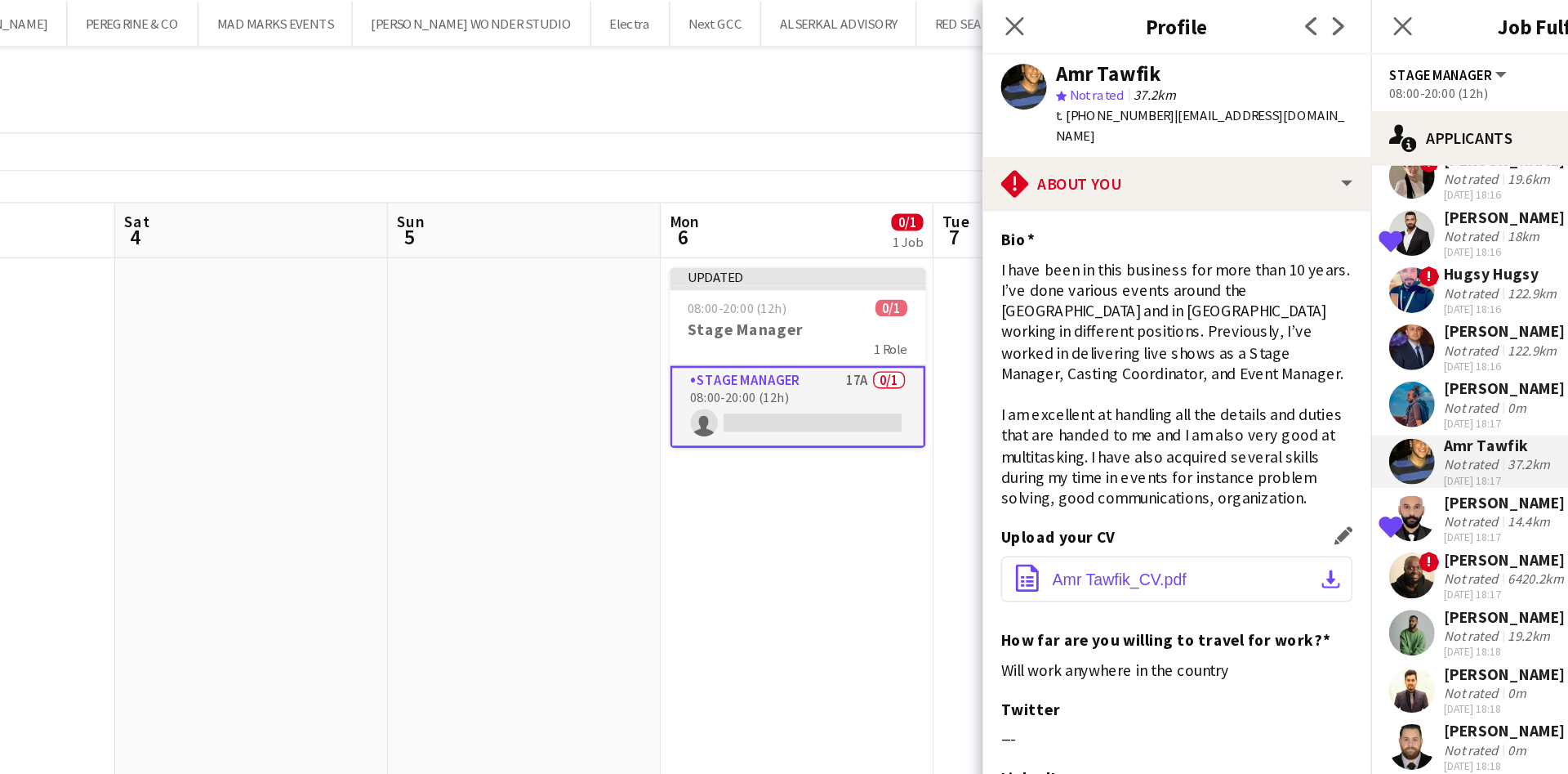
click at [1243, 431] on button "office-file-sheet Amr Tawfik_CV.pdf download-bottom" at bounding box center [1151, 414] width 252 height 32
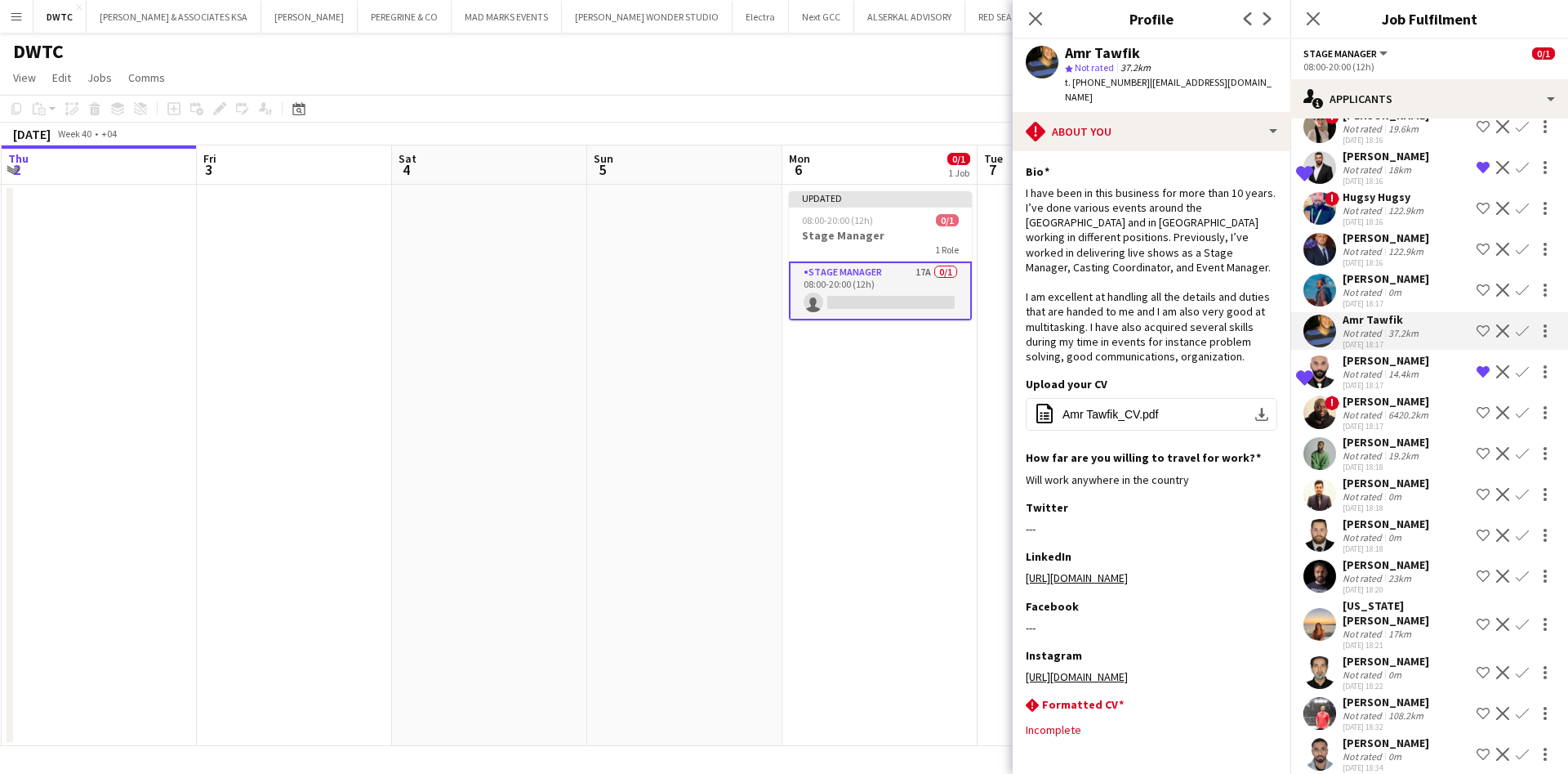
scroll to position [131, 0]
click at [1315, 540] on app-user-avatar at bounding box center [1320, 534] width 32 height 32
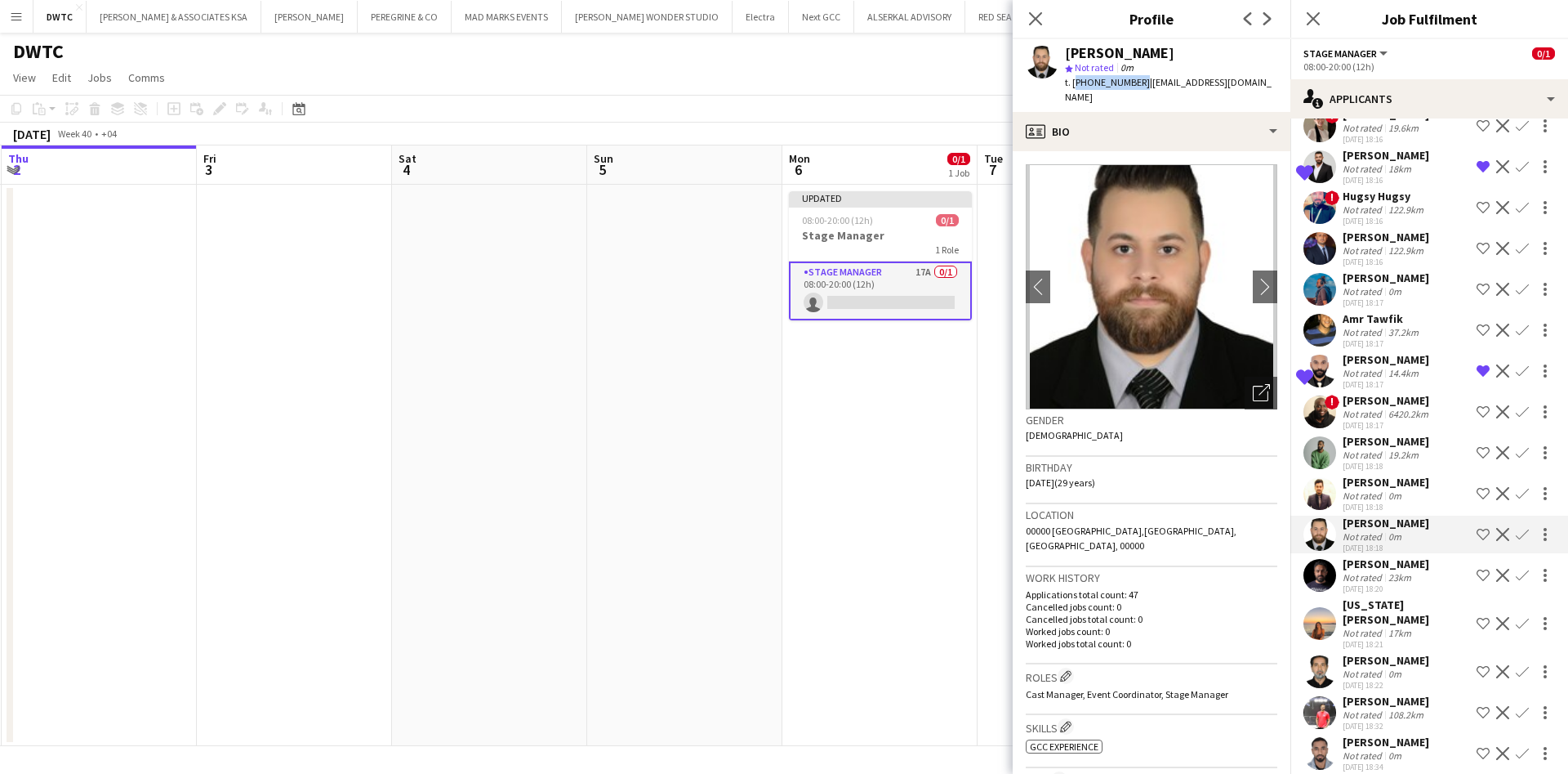
drag, startPoint x: 1073, startPoint y: 84, endPoint x: 1134, endPoint y: 84, distance: 61.0
click at [1134, 84] on span "t. [PHONE_NUMBER]" at bounding box center [1107, 82] width 85 height 12
copy span "[PHONE_NUMBER]"
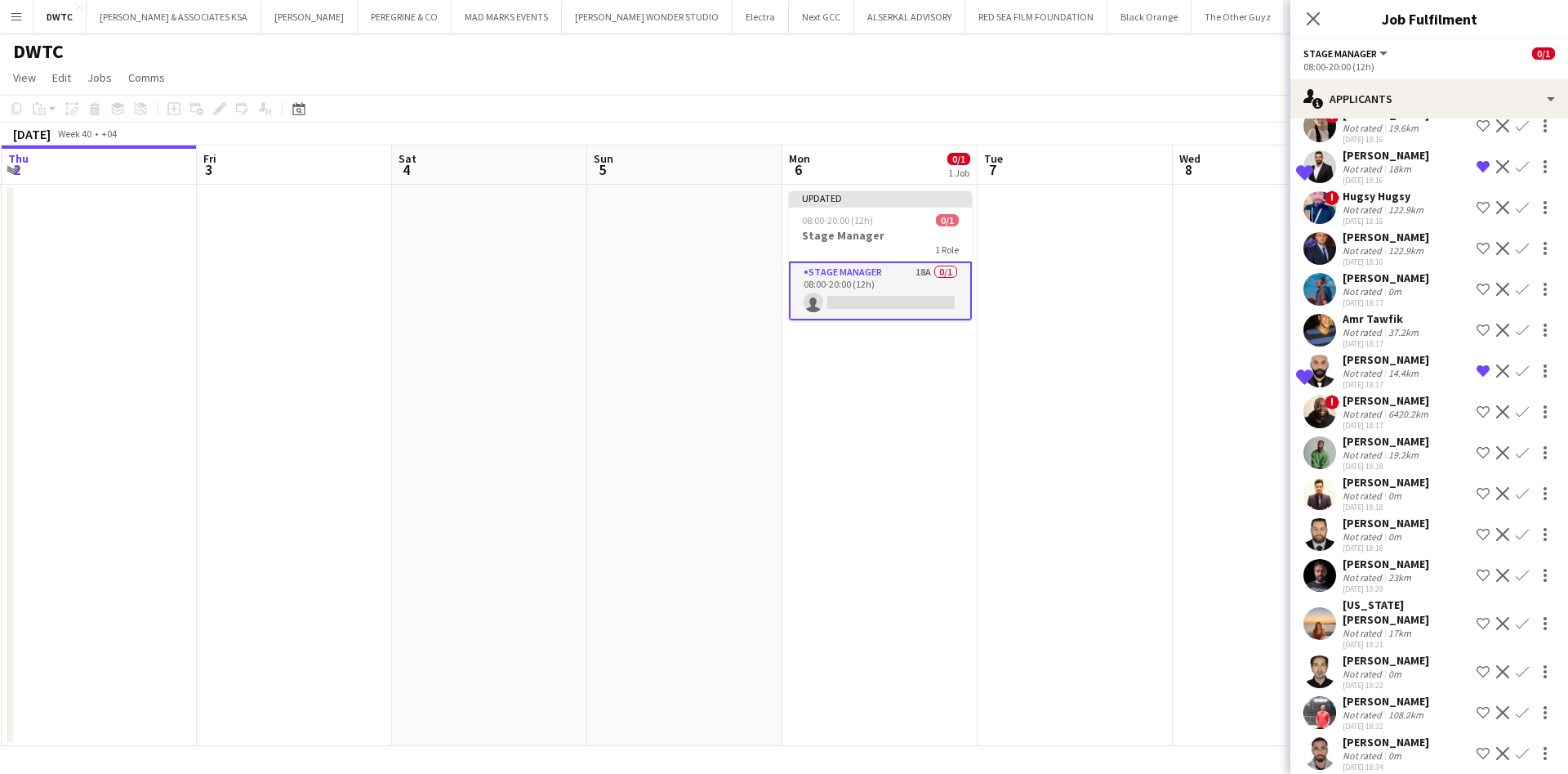
scroll to position [172, 0]
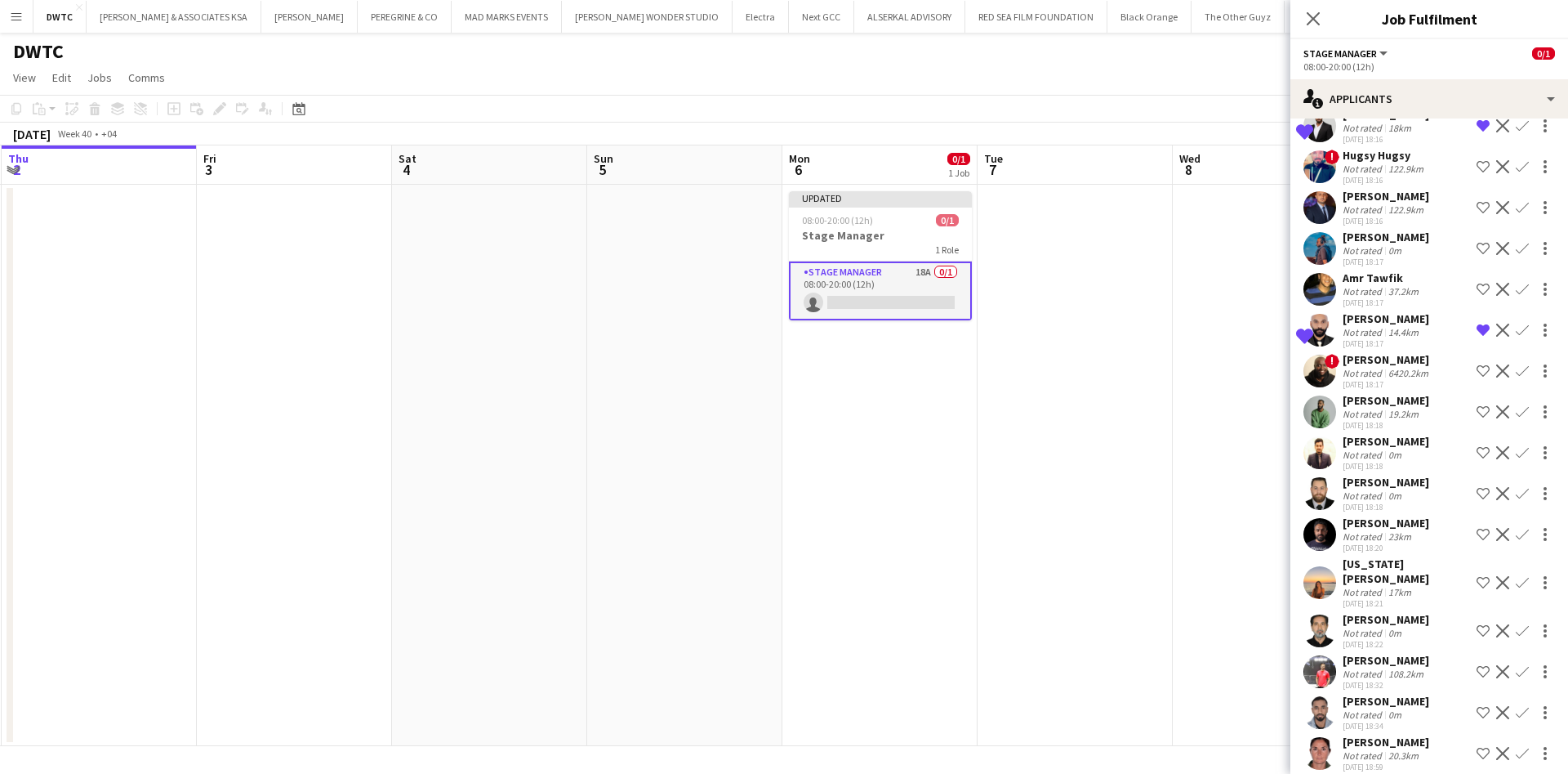
click at [1337, 614] on div "[PERSON_NAME] Not rated 0m [DATE] 18:22 Shortlist crew Decline Confirm" at bounding box center [1429, 630] width 277 height 37
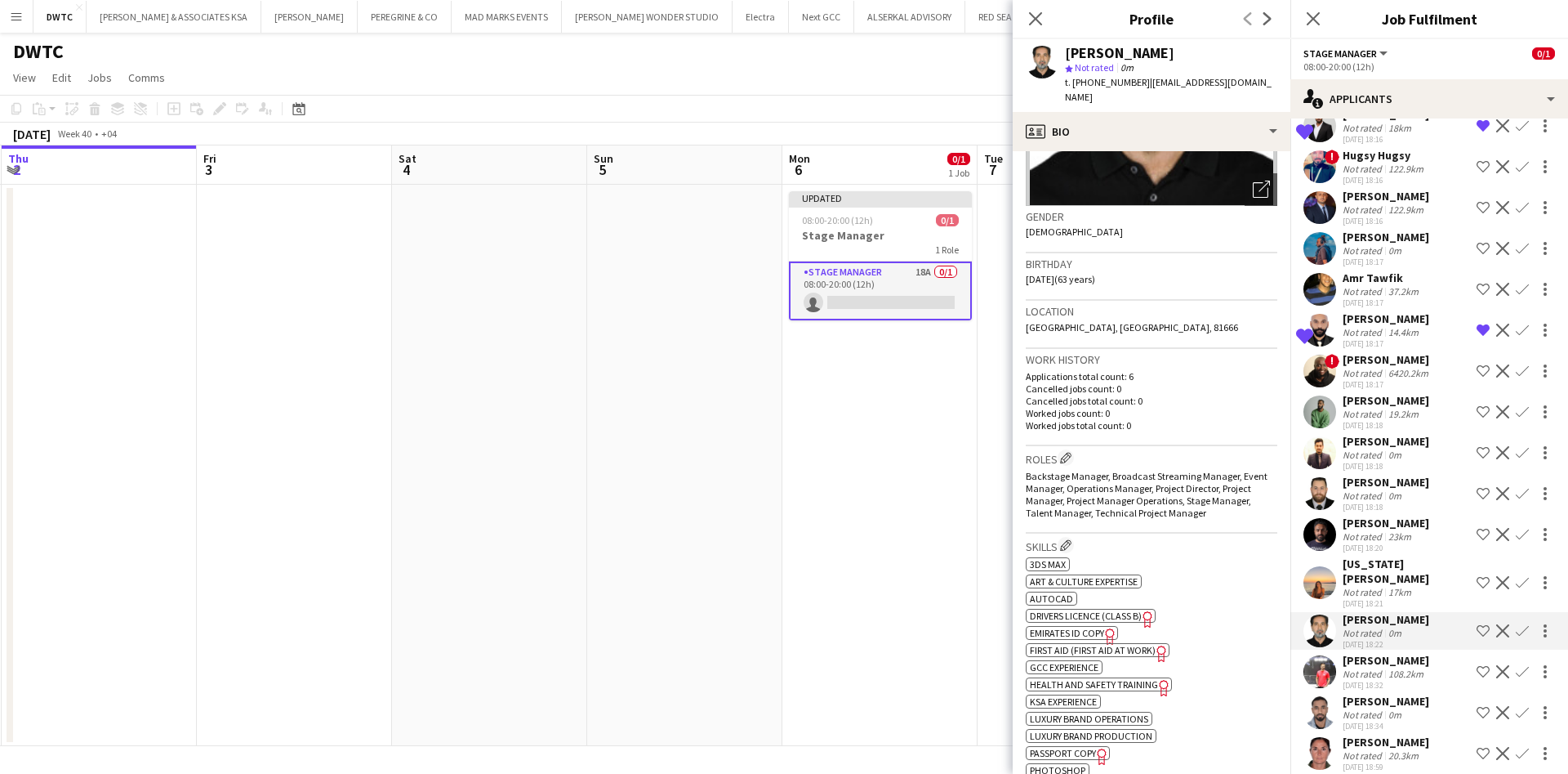
scroll to position [74, 0]
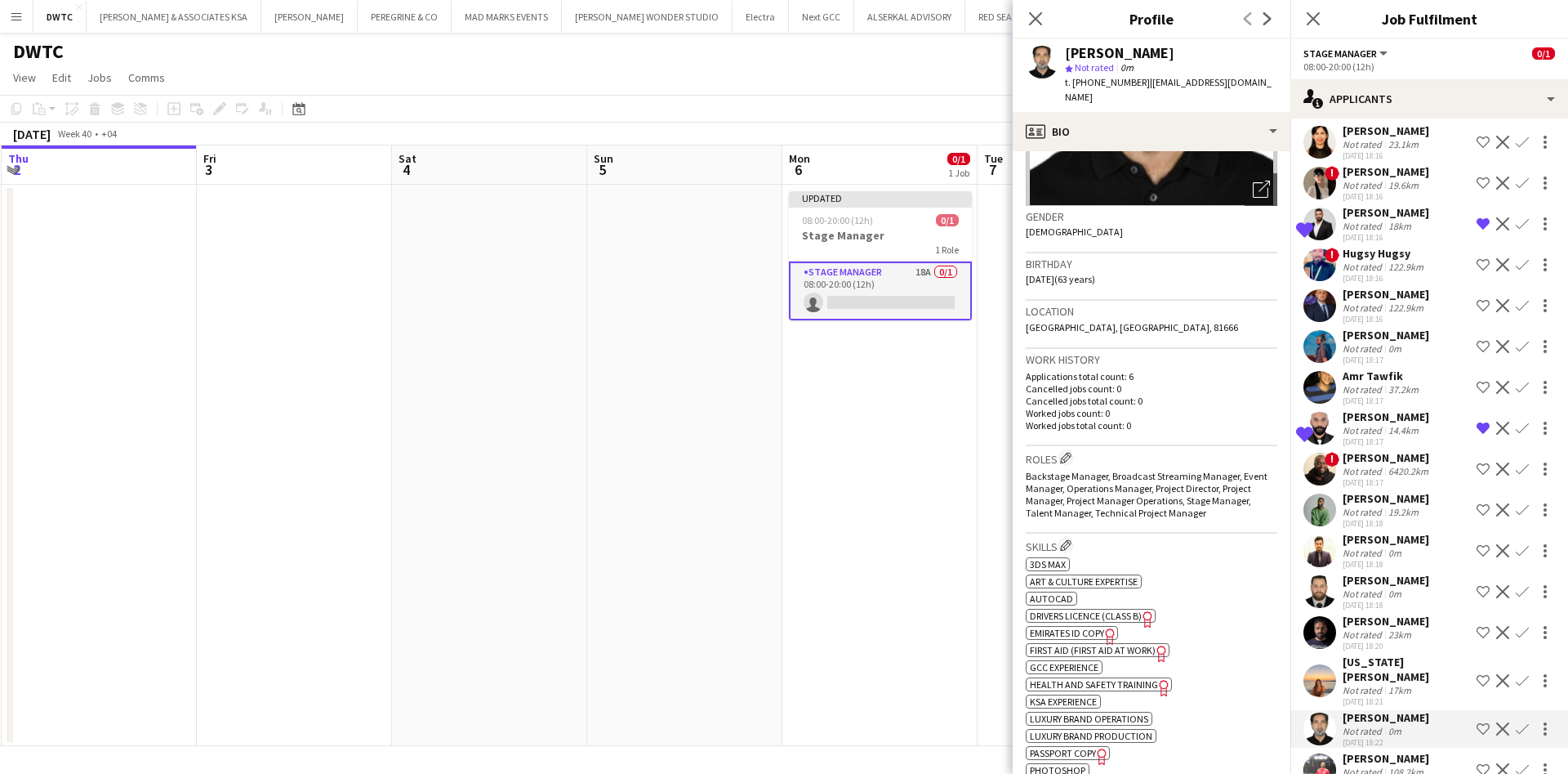
click at [1477, 305] on app-icon "Shortlist crew" at bounding box center [1484, 306] width 13 height 13
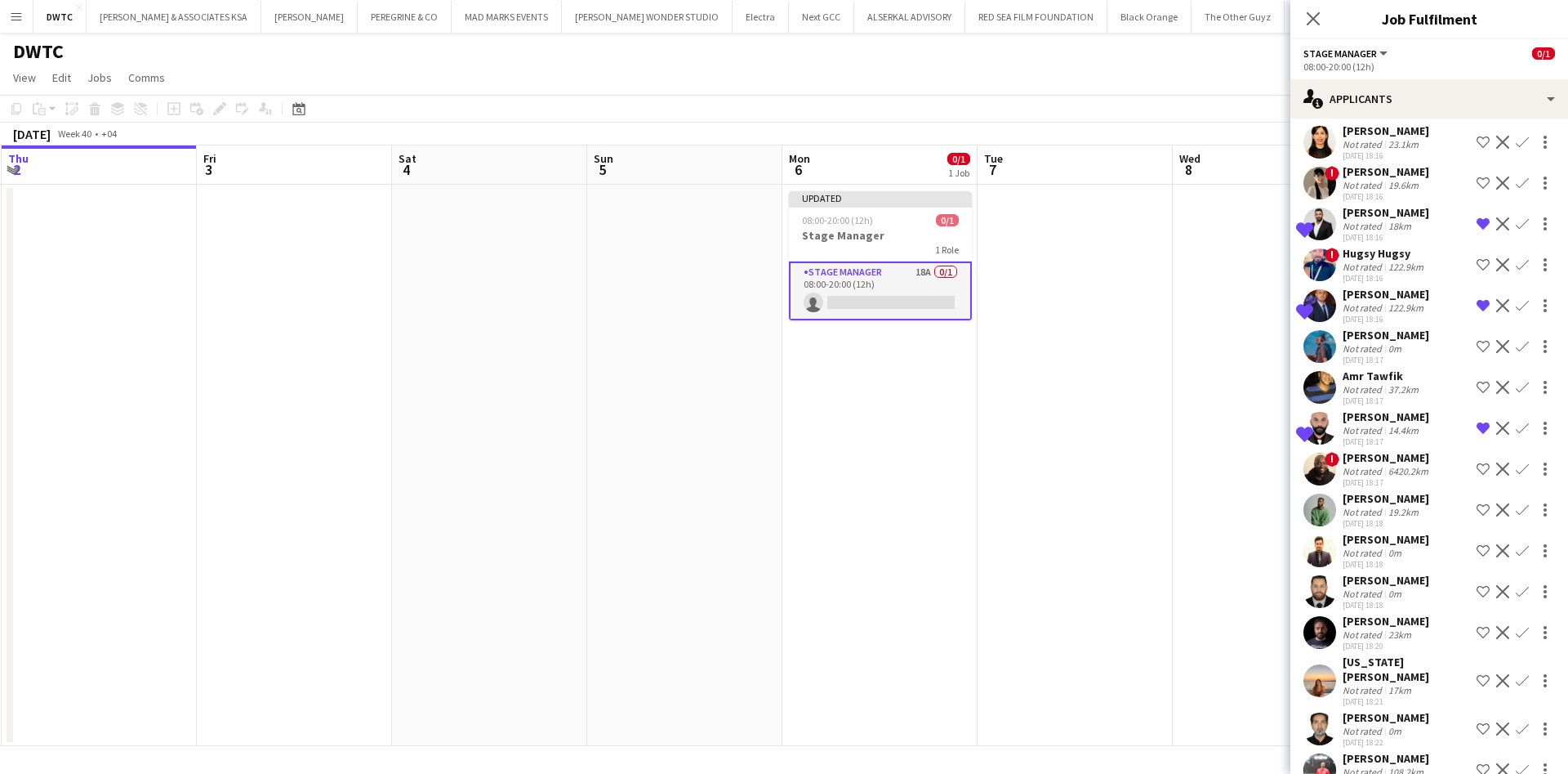
scroll to position [172, 0]
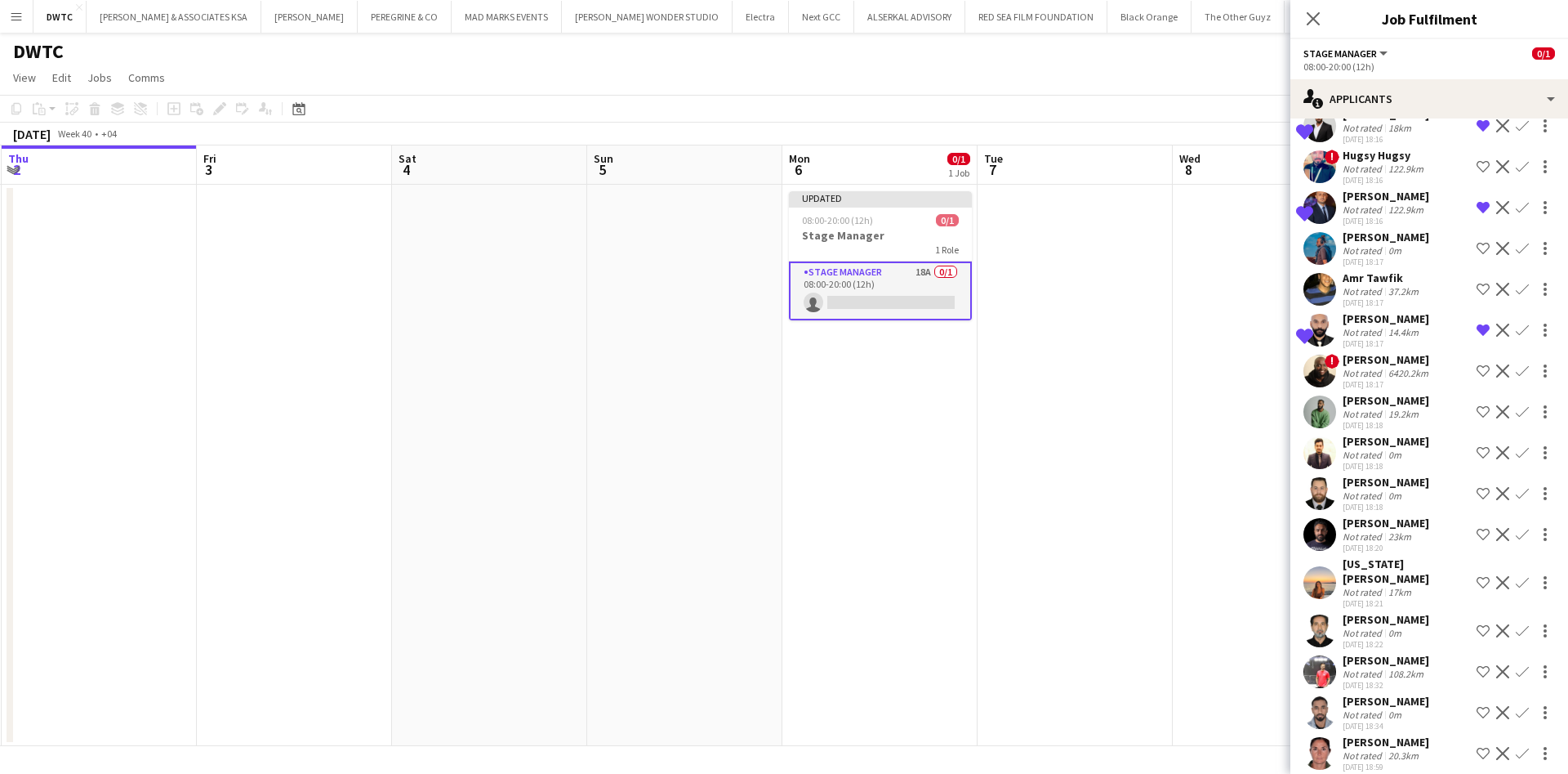
click at [1477, 494] on app-icon "Shortlist crew" at bounding box center [1484, 494] width 13 height 13
click at [1317, 655] on app-user-avatar at bounding box center [1320, 671] width 32 height 32
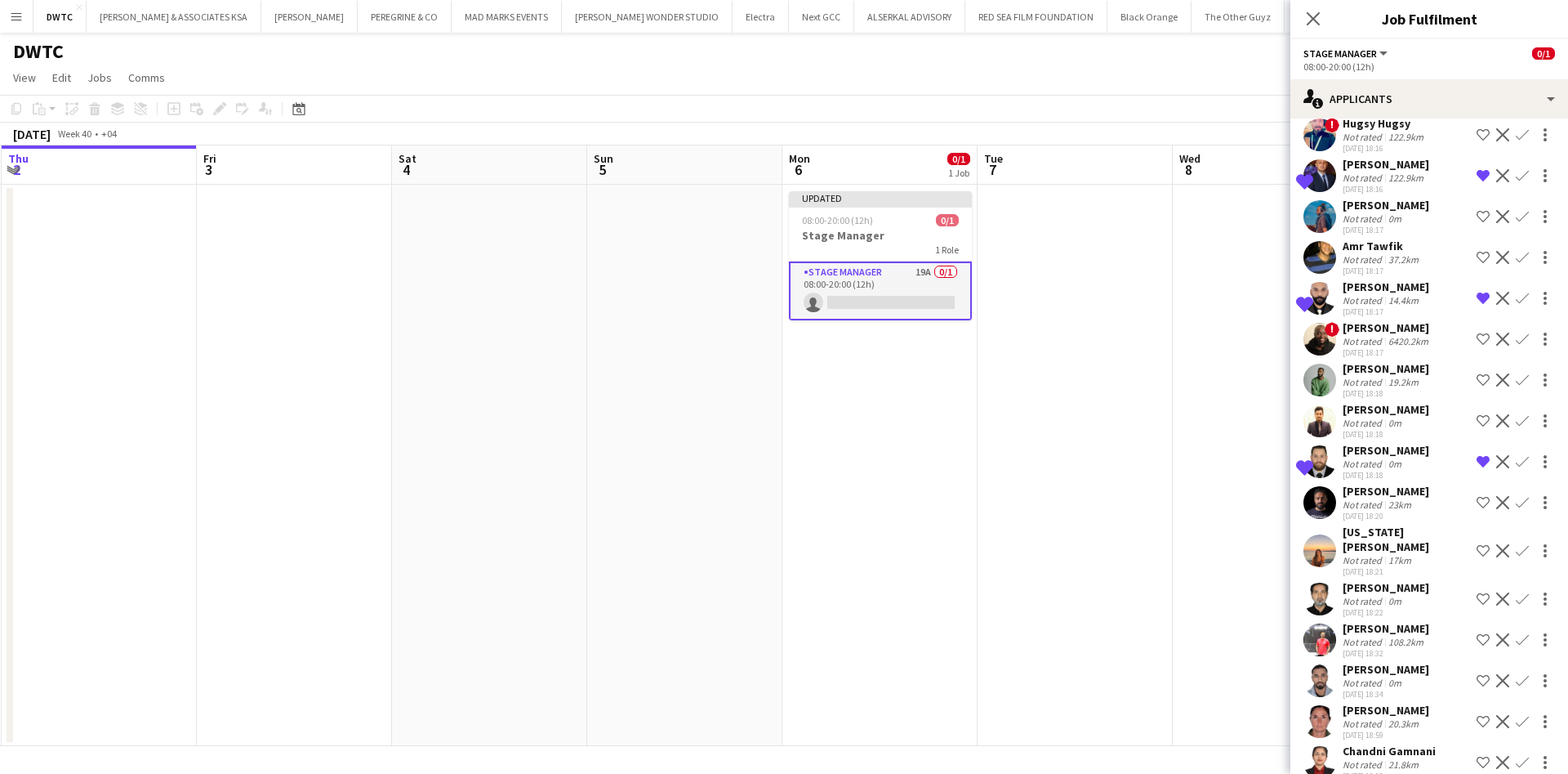
scroll to position [212, 0]
